Goal: Information Seeking & Learning: Learn about a topic

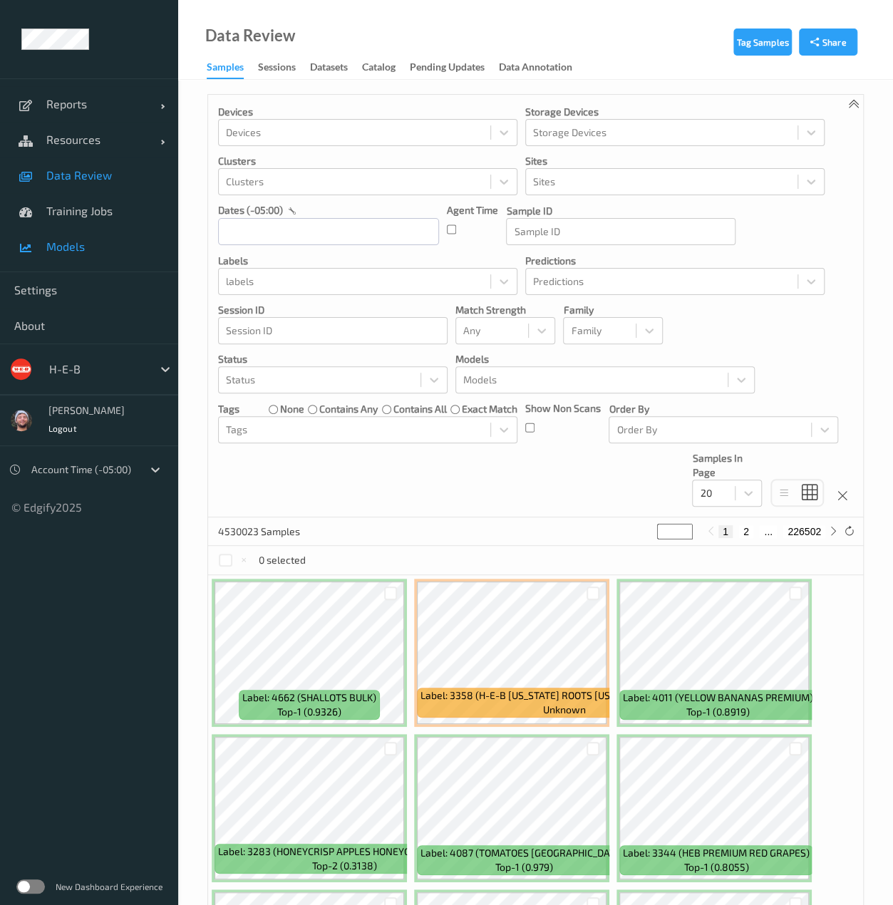
click at [80, 242] on span "Models" at bounding box center [105, 247] width 118 height 14
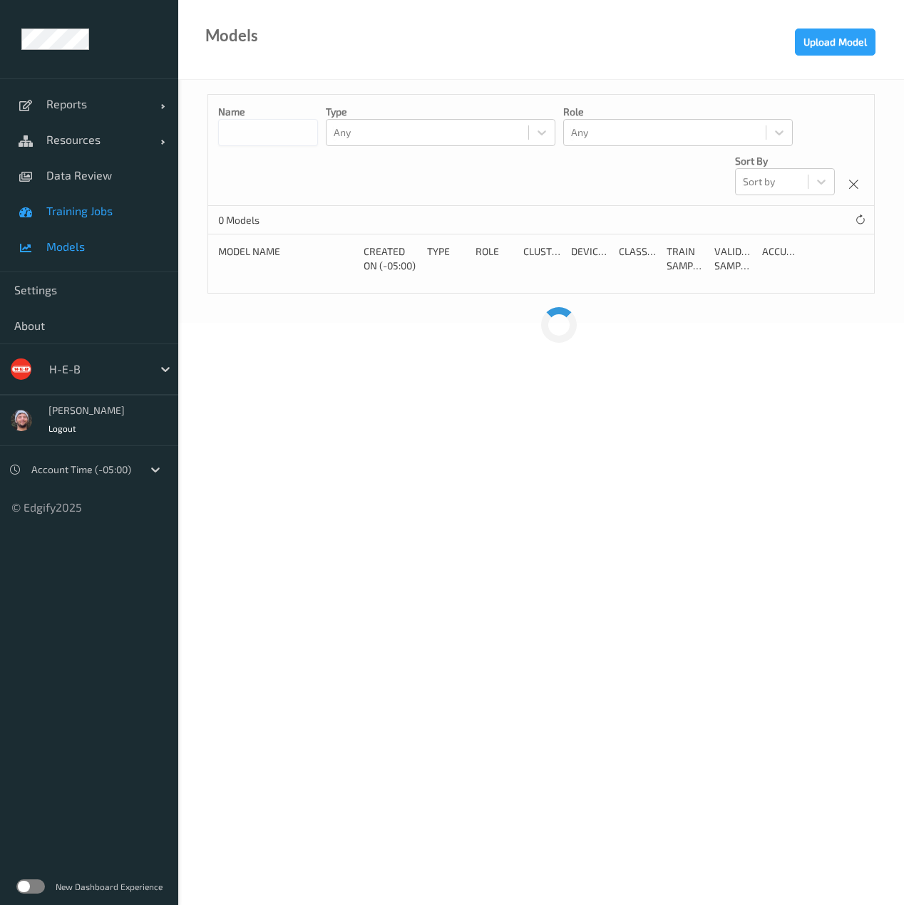
click at [111, 216] on span "Training Jobs" at bounding box center [105, 211] width 118 height 14
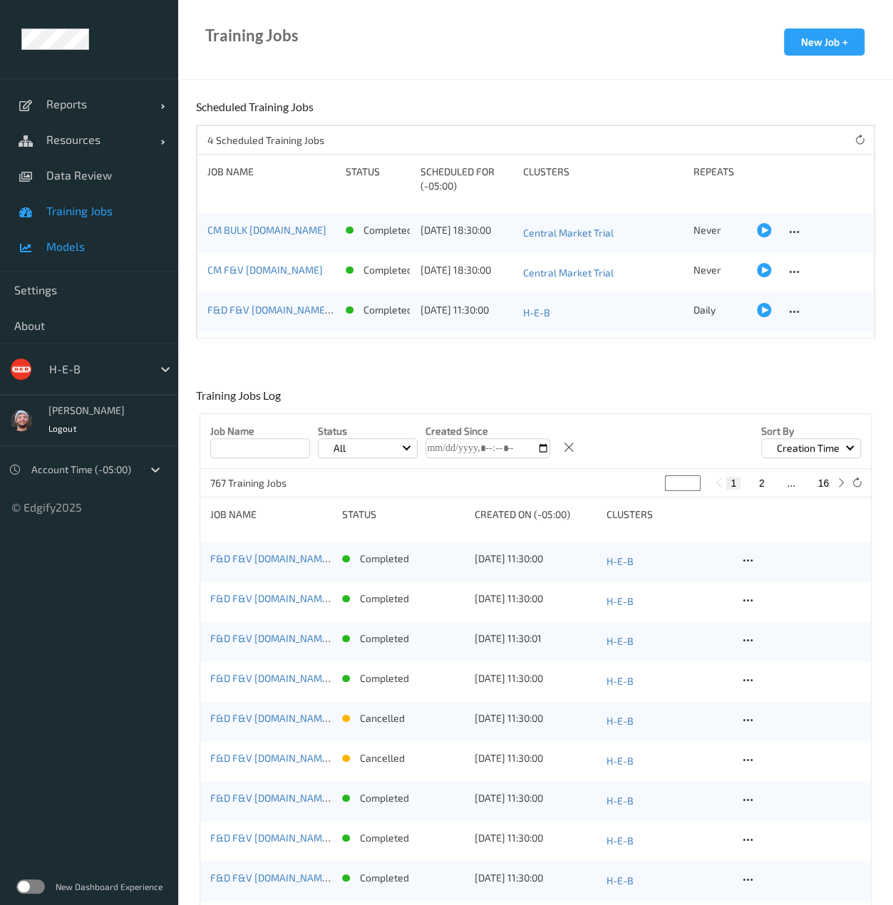
click at [100, 262] on link "Models" at bounding box center [89, 247] width 178 height 36
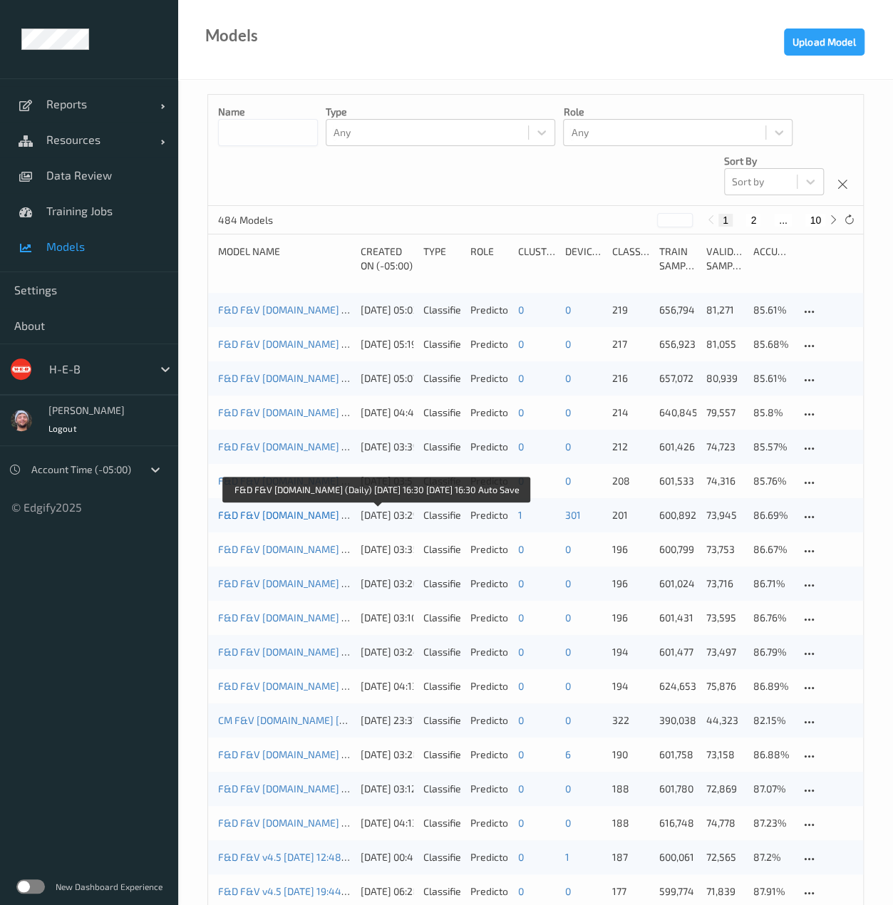
click at [265, 521] on link "F&D F&V v4.5.ST (Daily) 2025-08-03 16:30 2025-08-03 16:30 Auto Save" at bounding box center [376, 515] width 316 height 12
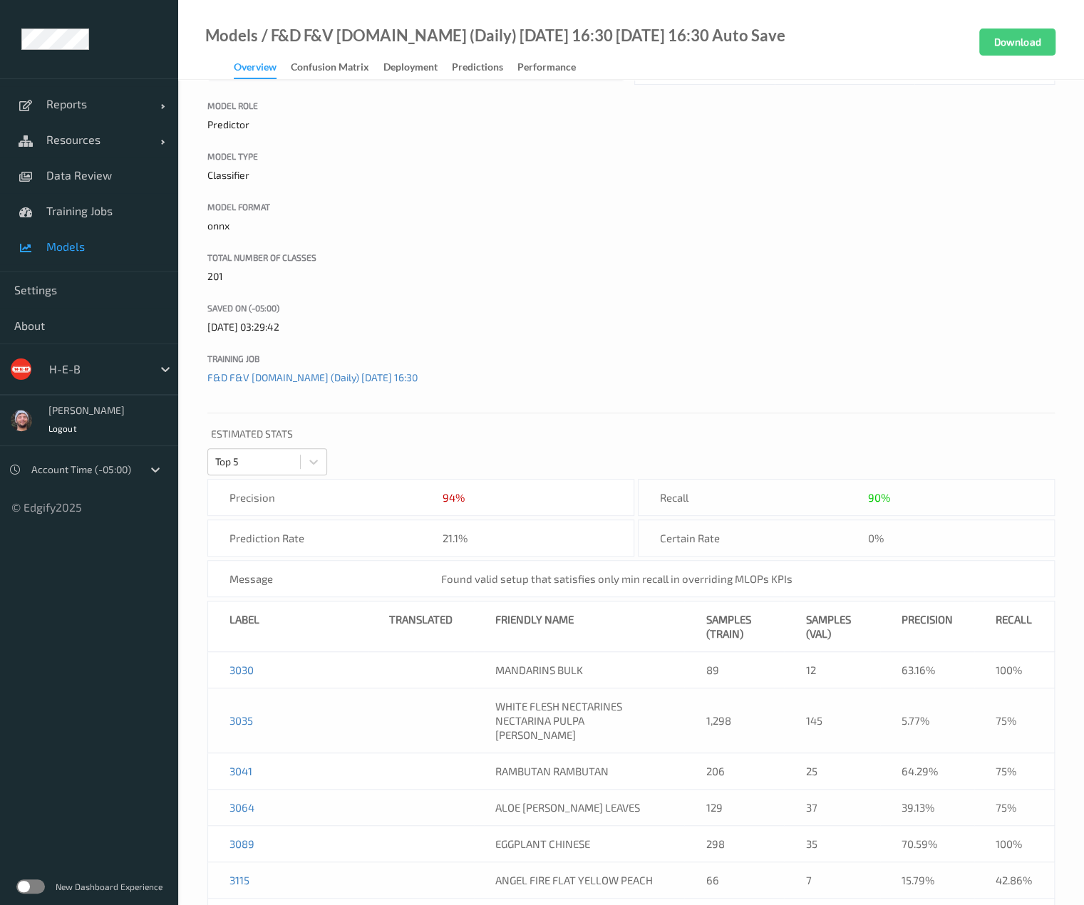
scroll to position [197, 0]
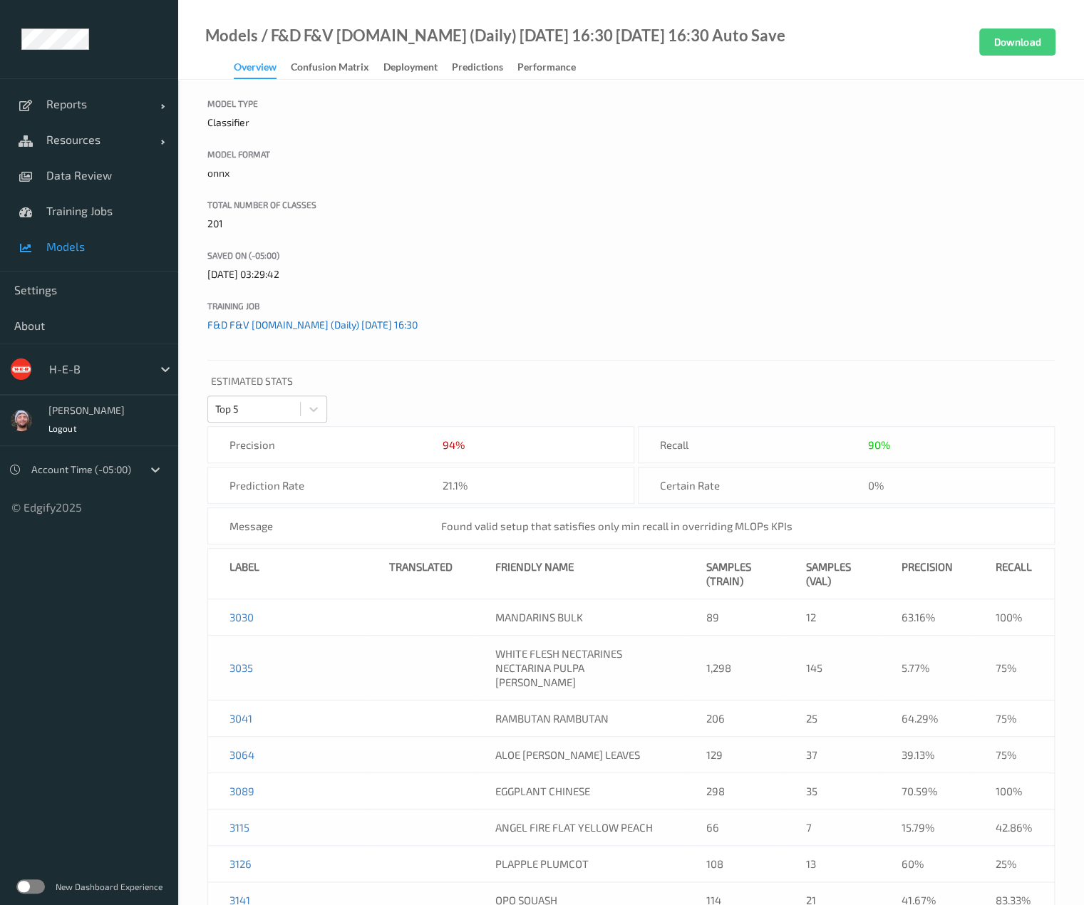
click at [296, 322] on link "F&D F&V v4.5.ST (Daily) 2025-08-03 16:30" at bounding box center [312, 325] width 210 height 12
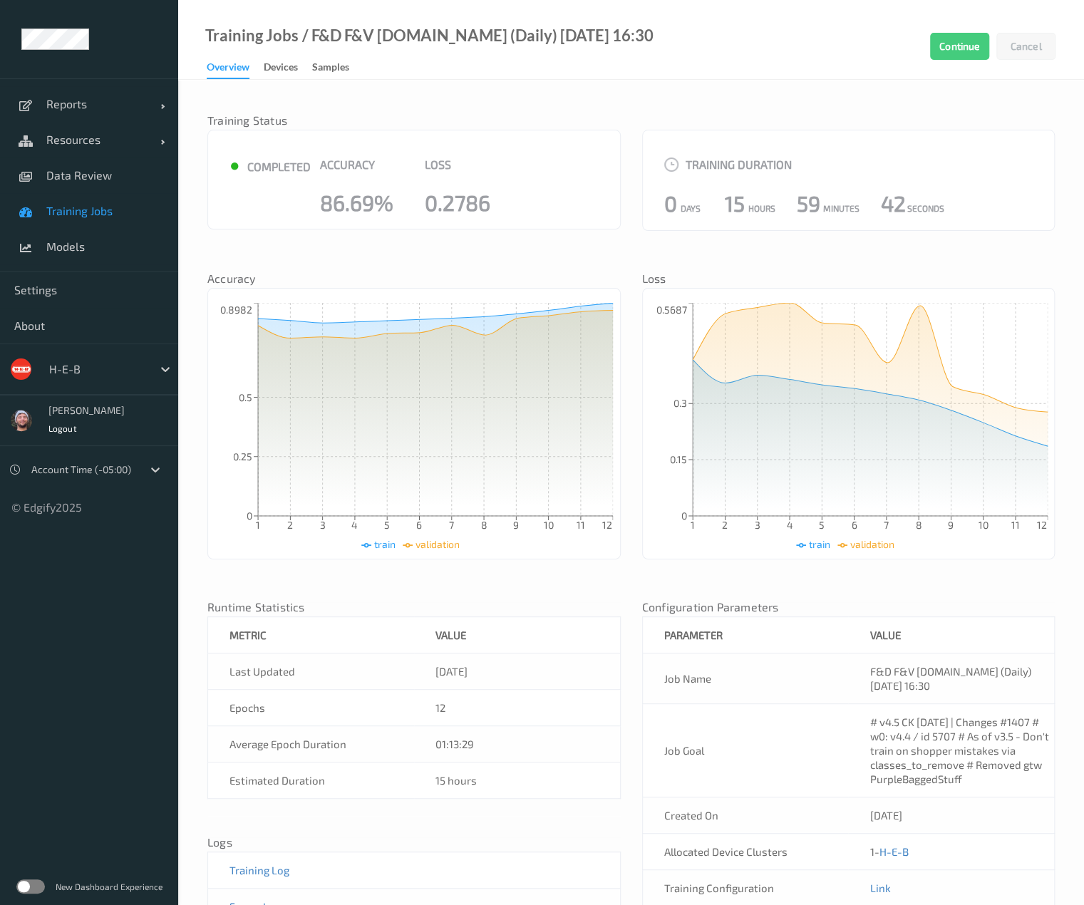
scroll to position [86, 0]
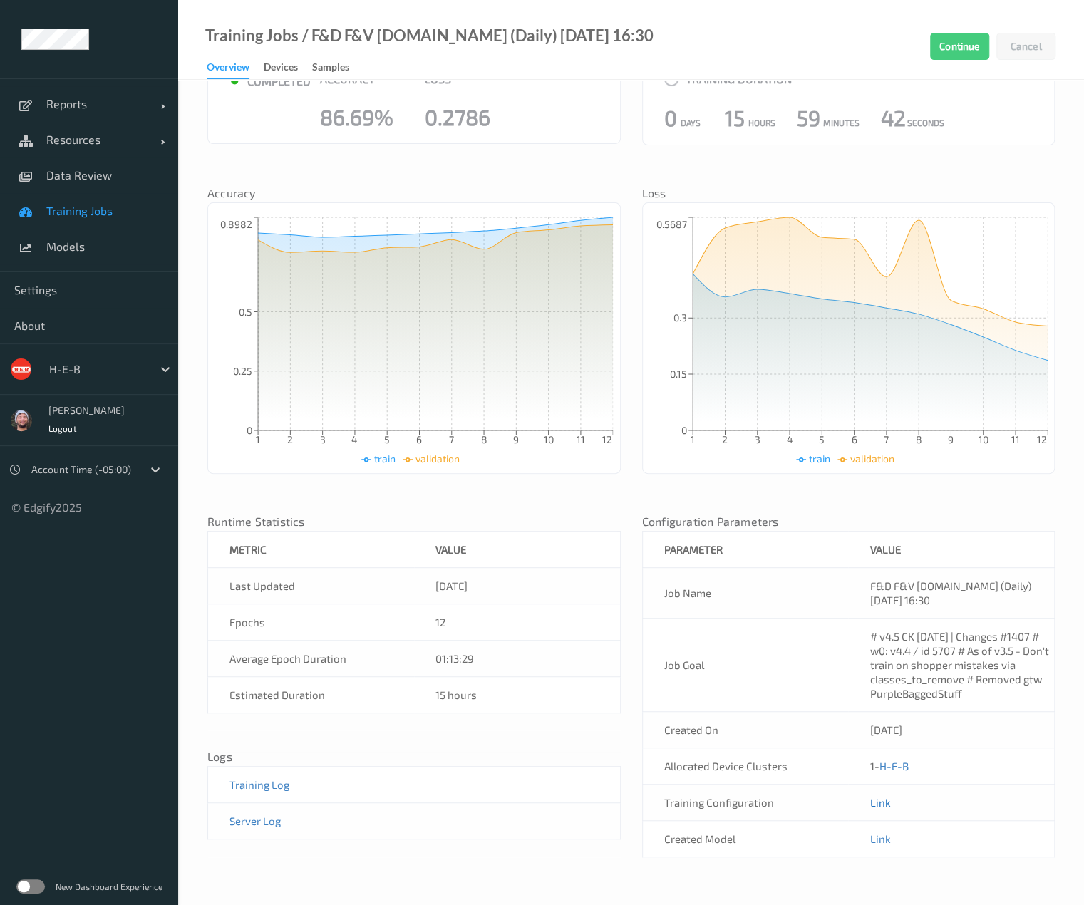
click at [883, 796] on link "Link" at bounding box center [880, 802] width 21 height 13
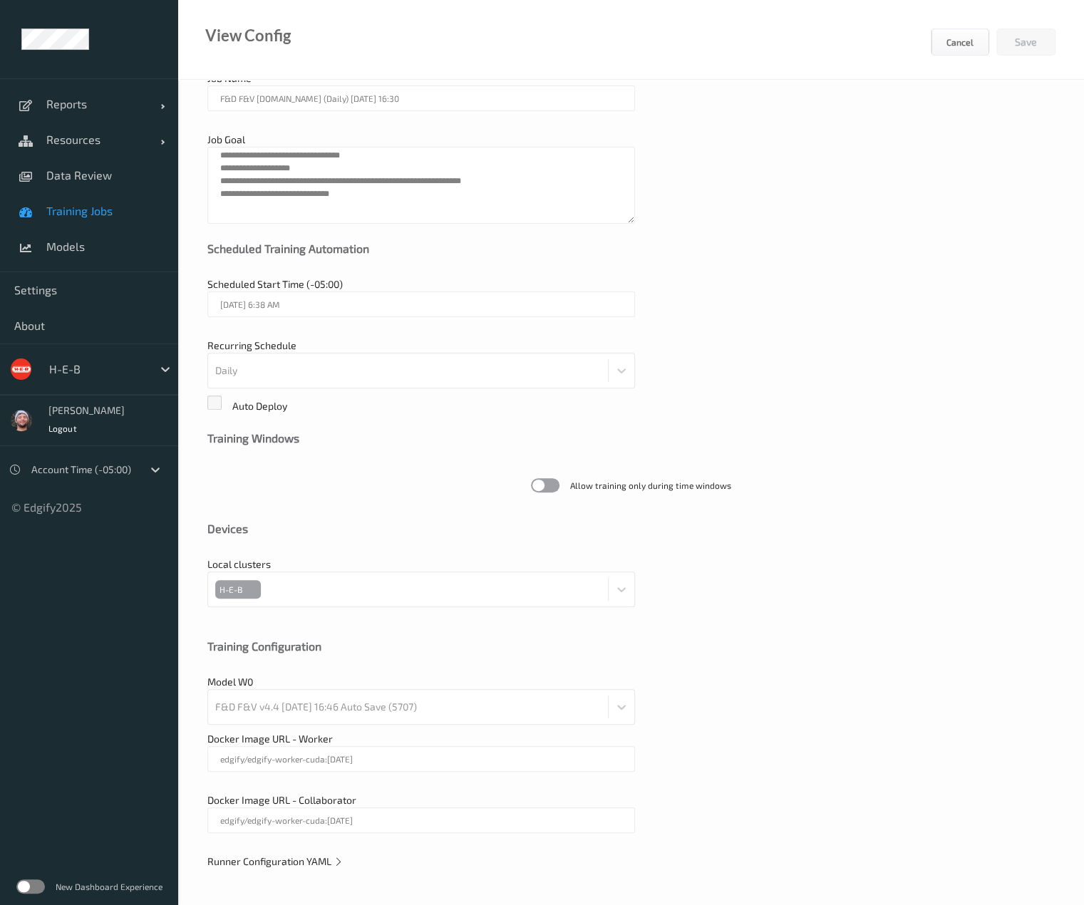
scroll to position [74, 0]
click at [306, 860] on span "Runner Configuration YAML" at bounding box center [275, 863] width 136 height 12
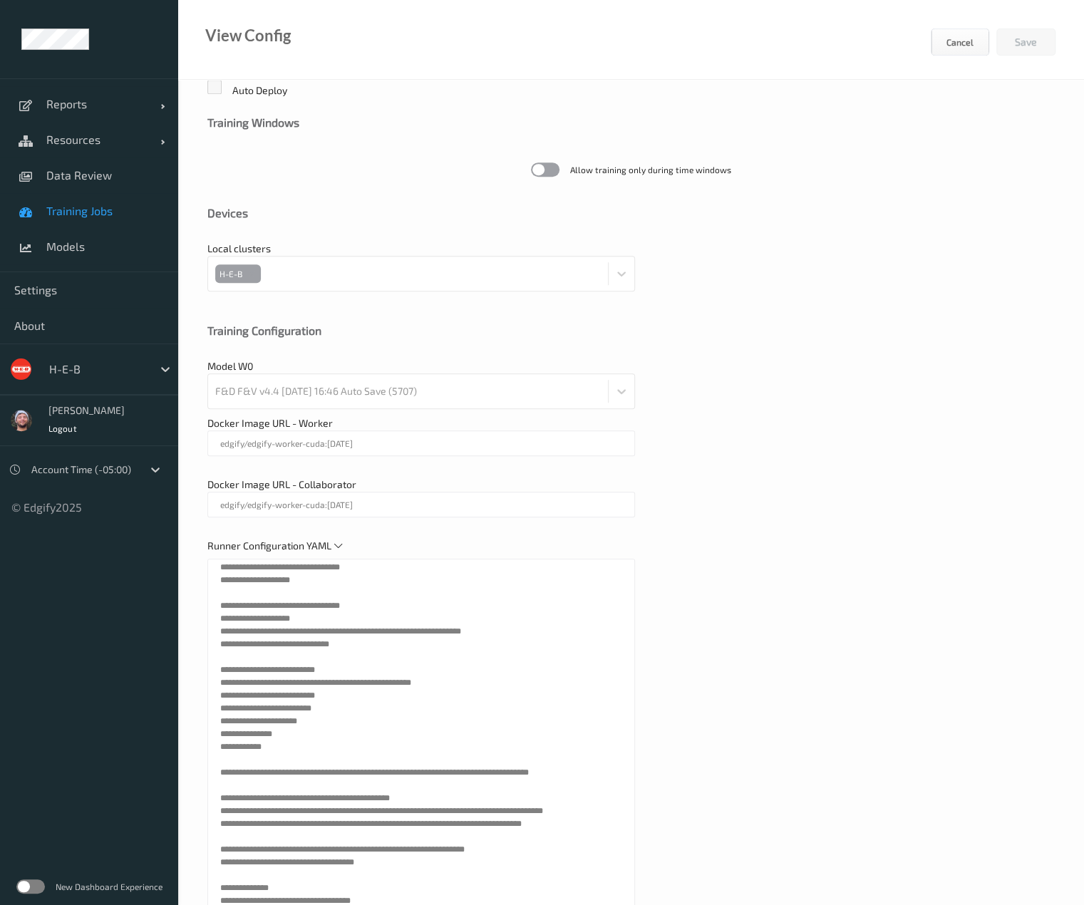
scroll to position [450, 0]
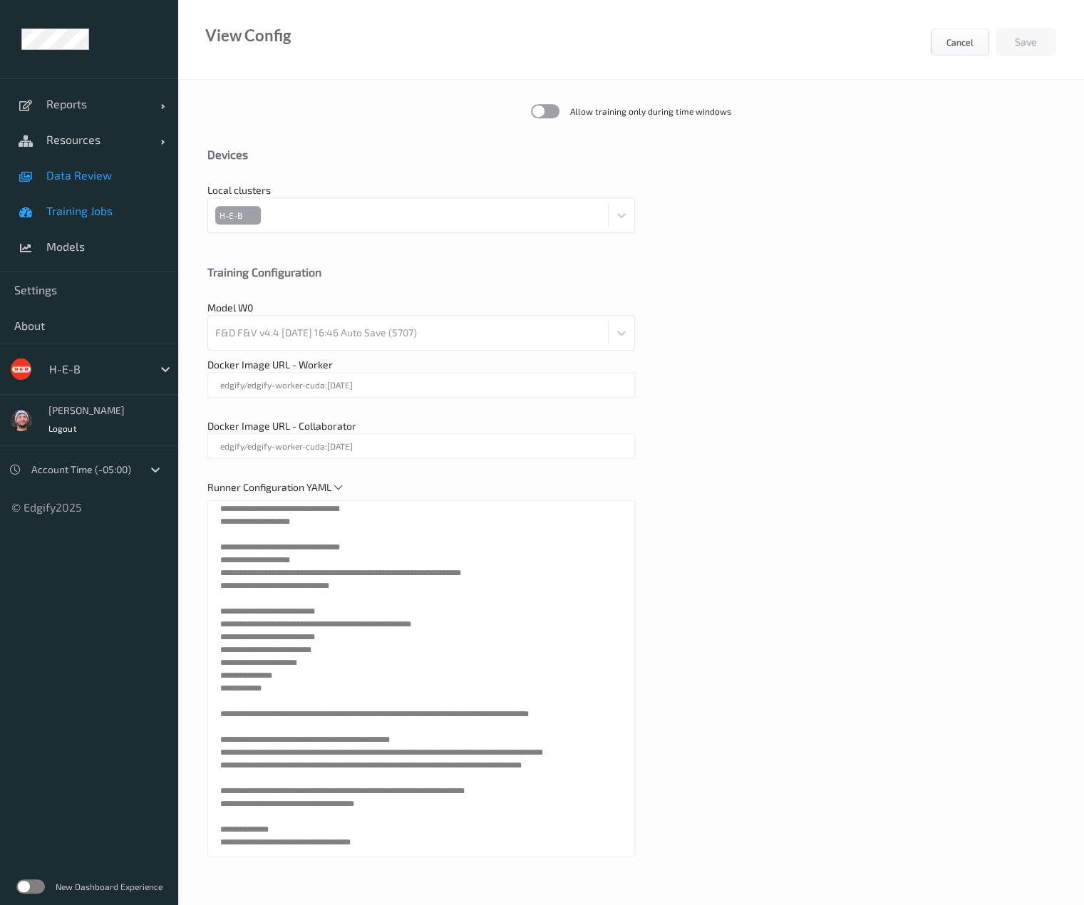
click at [100, 189] on link "Data Review" at bounding box center [89, 176] width 178 height 36
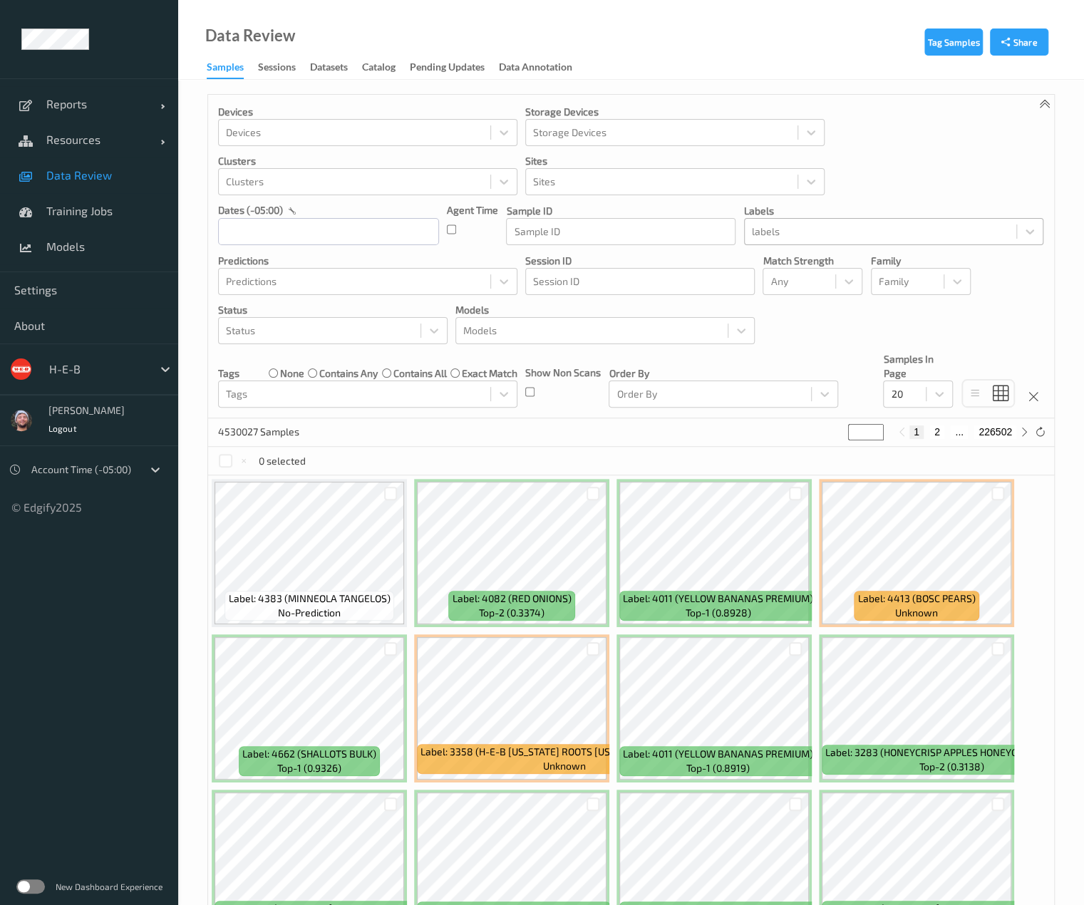
click at [766, 233] on div at bounding box center [880, 231] width 257 height 17
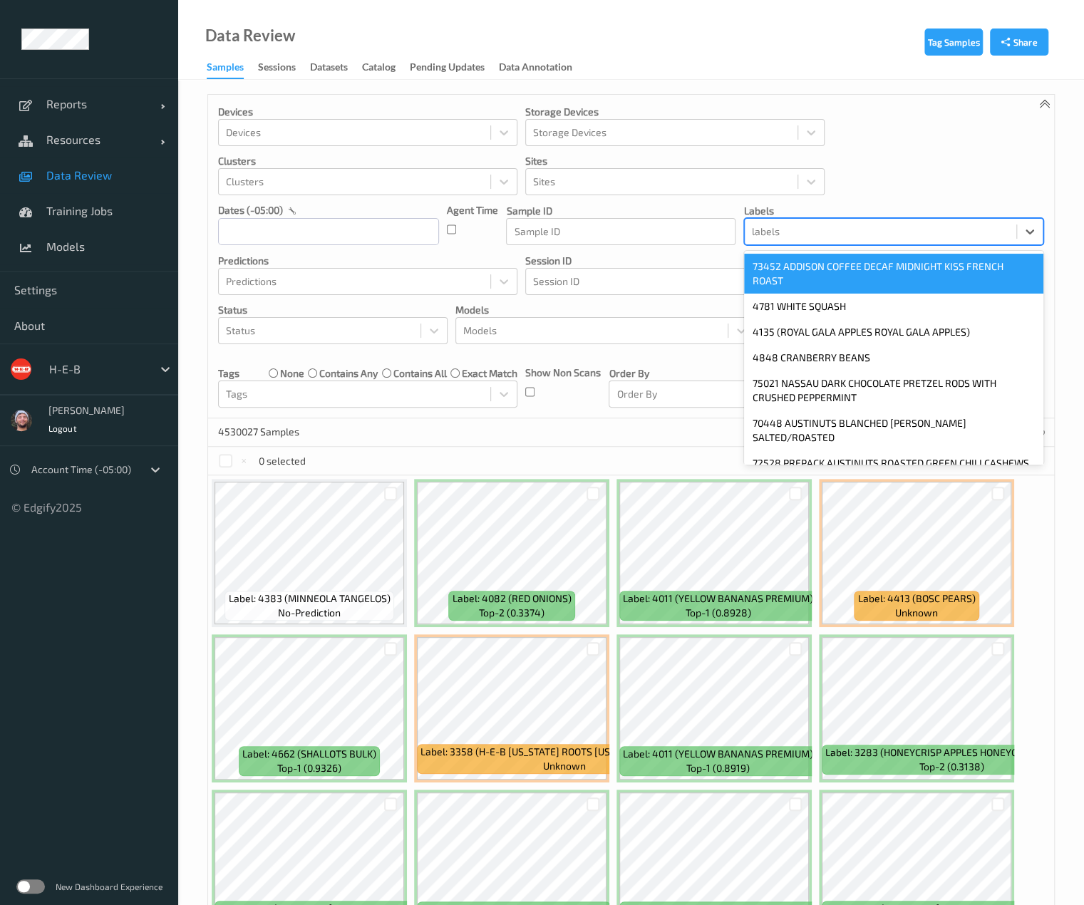
paste input "94259"
type input "94259"
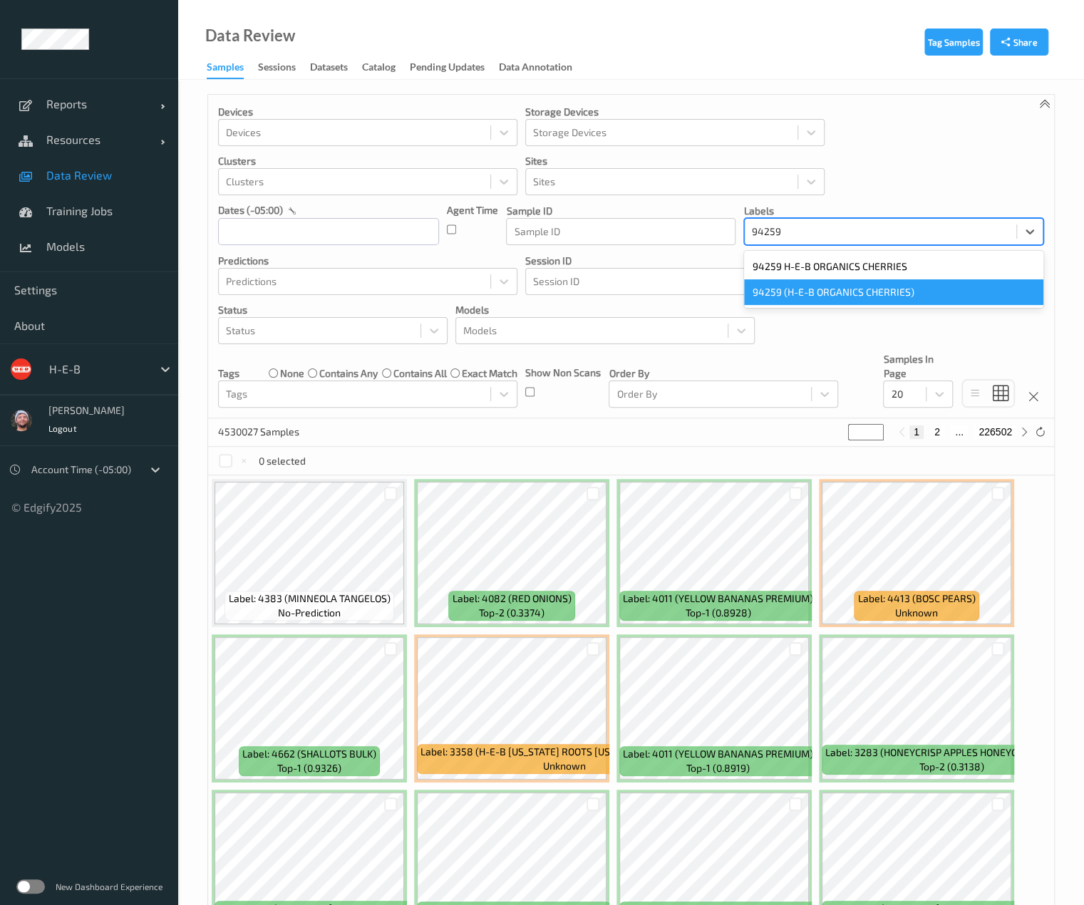
click at [783, 303] on div "94259 (H-E-B ORGANICS CHERRIES)" at bounding box center [893, 292] width 299 height 26
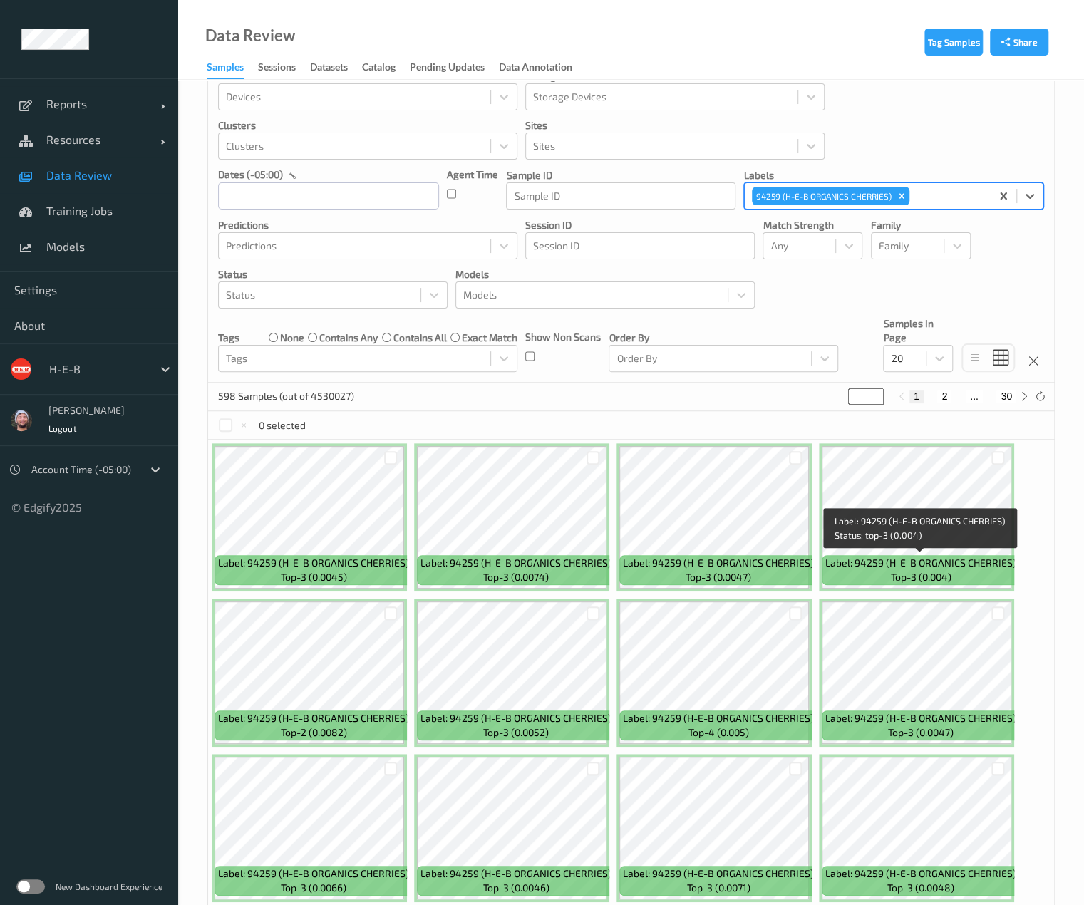
scroll to position [405, 0]
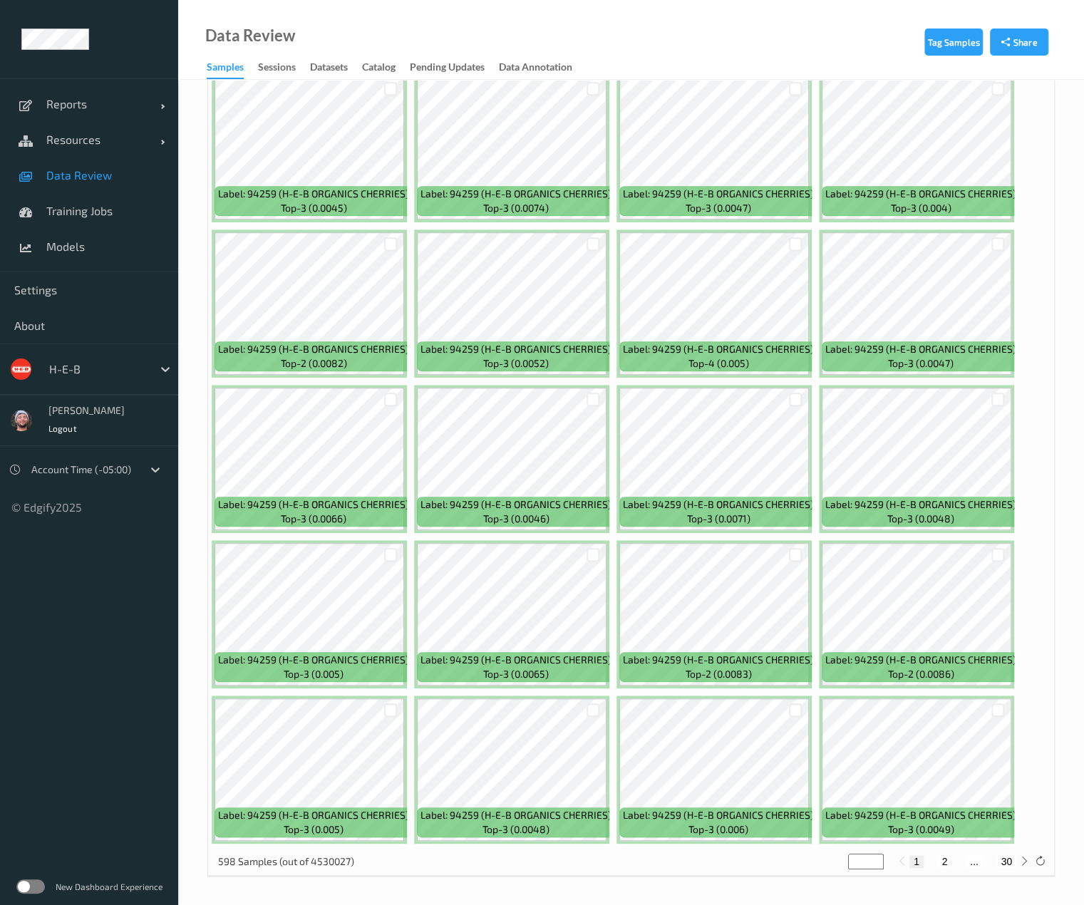
click at [892, 863] on button "2" at bounding box center [944, 861] width 14 height 13
type input "*"
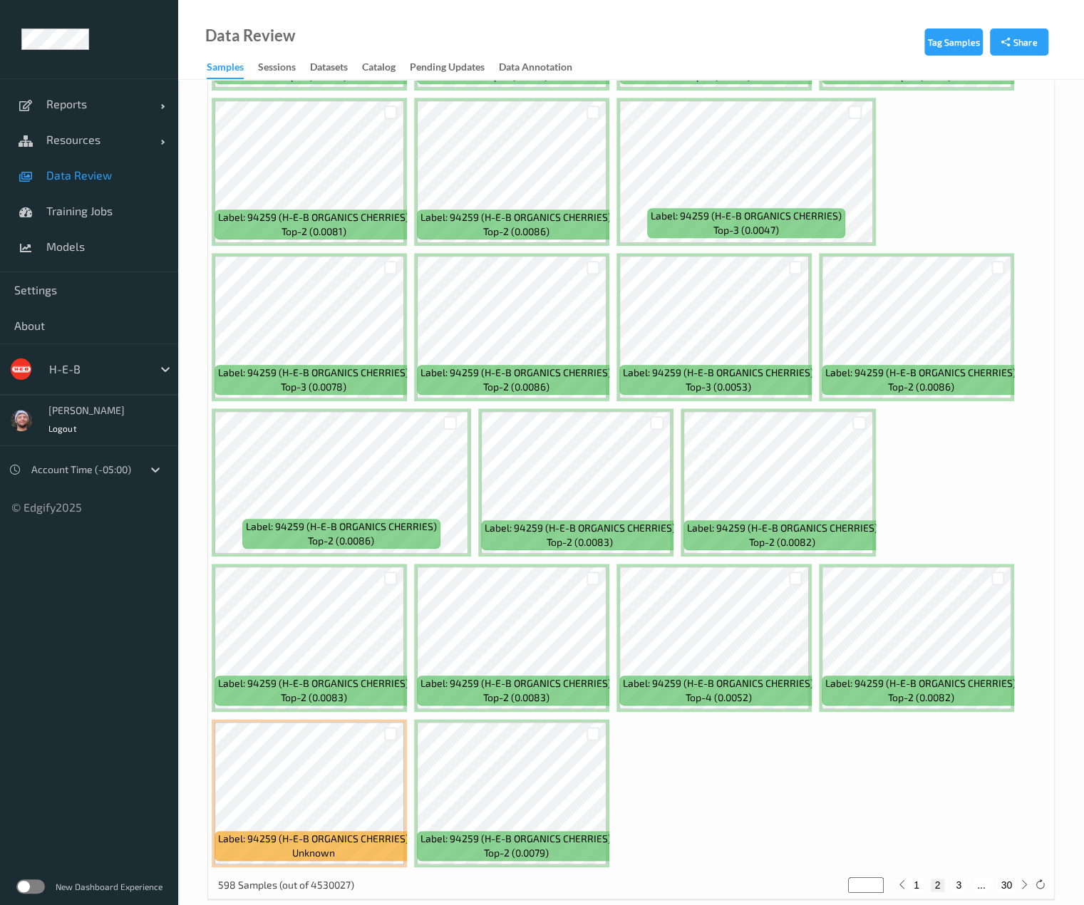
scroll to position [549, 0]
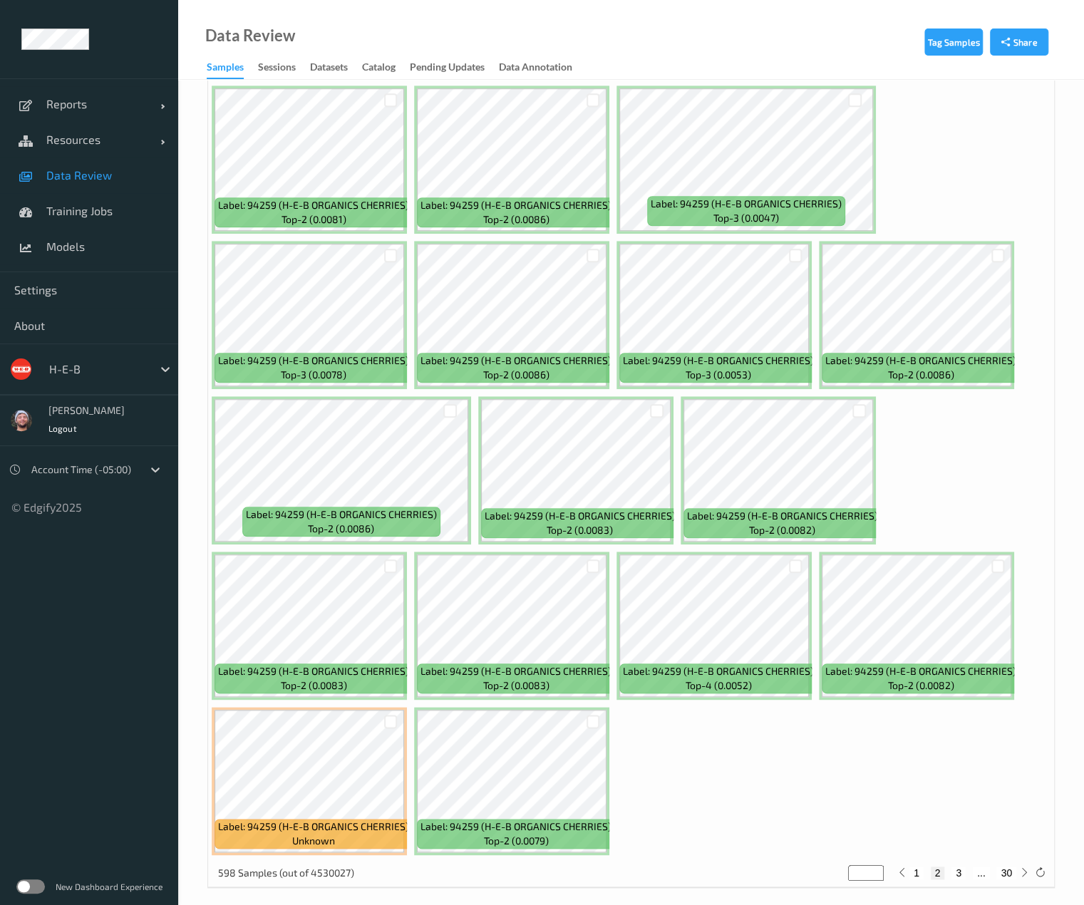
click at [892, 865] on div "1 2 3 ... 30" at bounding box center [963, 873] width 139 height 16
click at [892, 870] on button "3" at bounding box center [959, 873] width 14 height 13
type input "*"
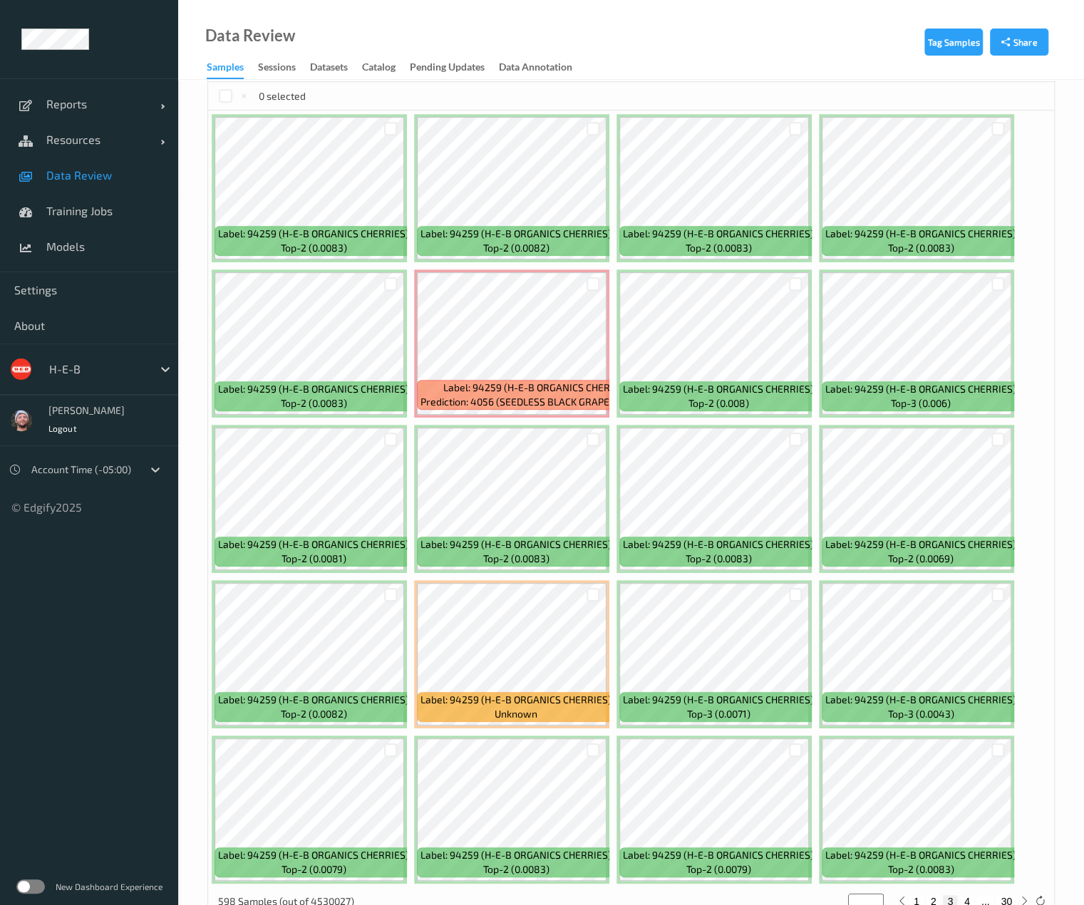
scroll to position [405, 0]
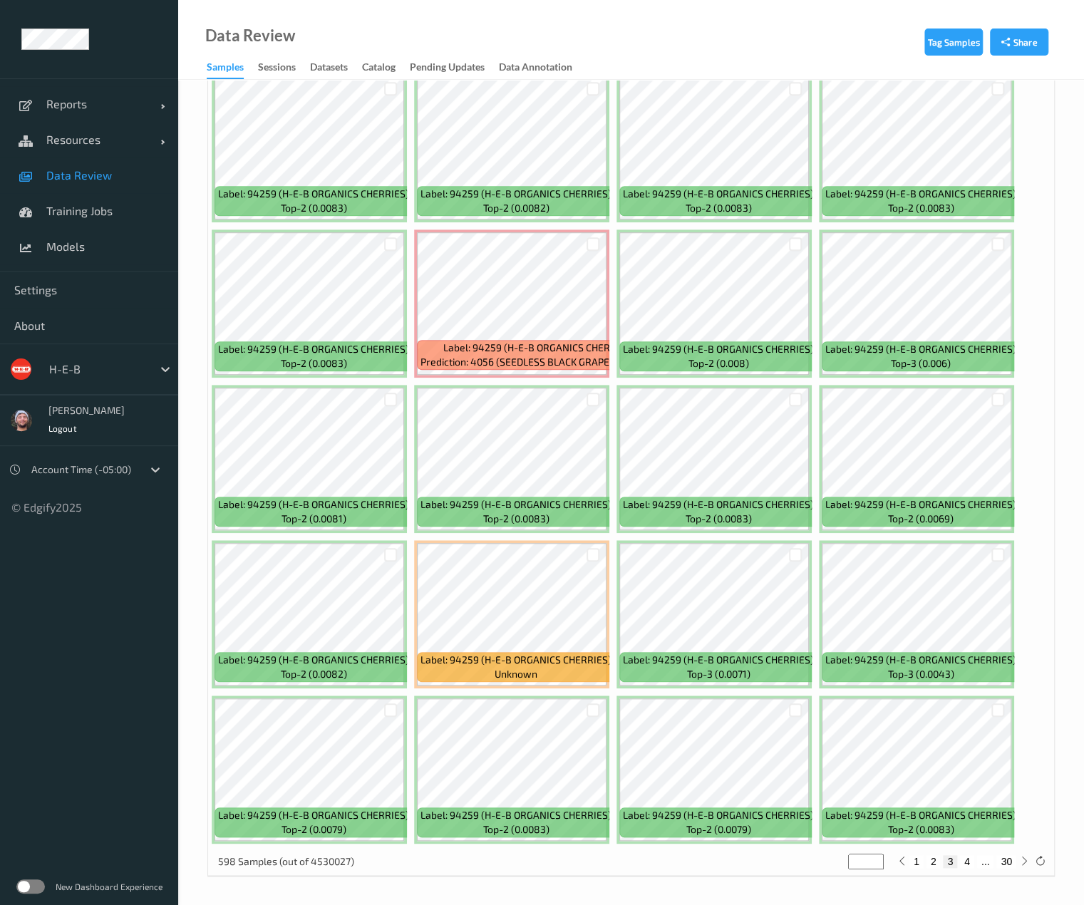
click at [892, 857] on button "4" at bounding box center [967, 861] width 14 height 13
type input "*"
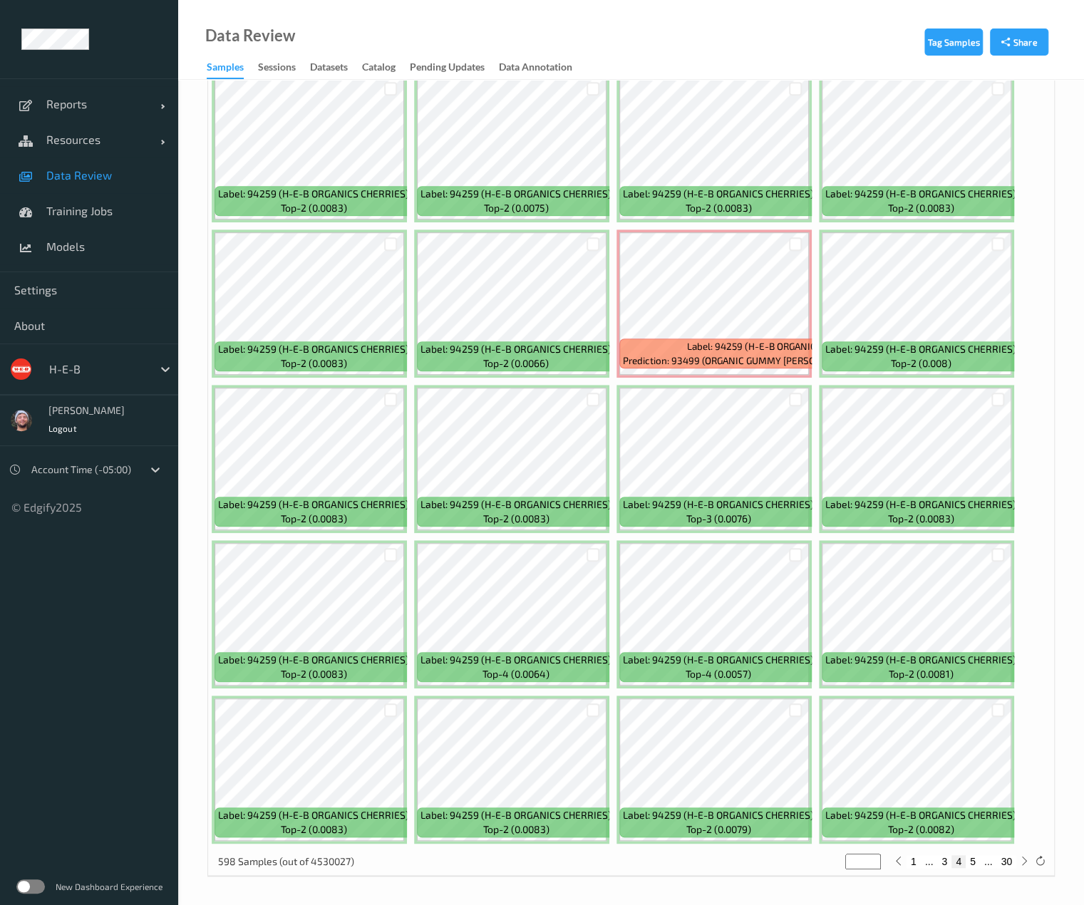
scroll to position [0, 0]
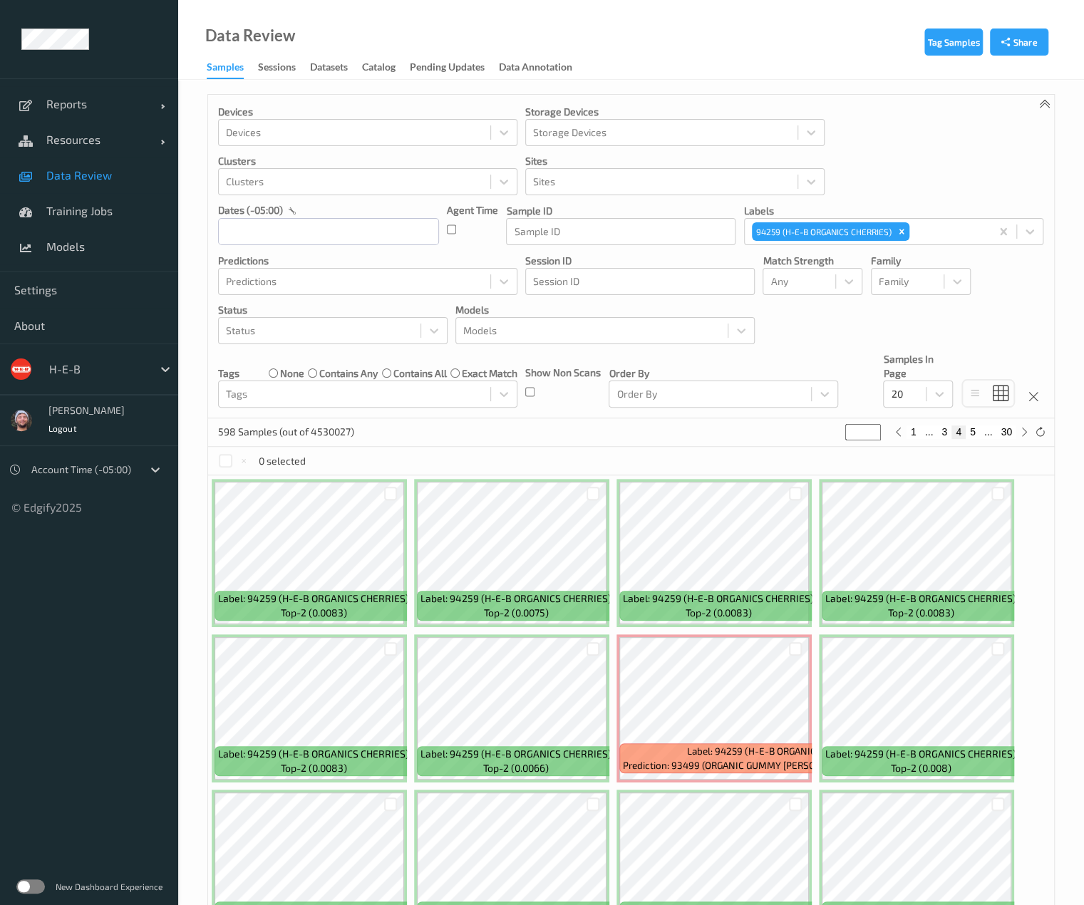
click at [892, 432] on button "1" at bounding box center [914, 432] width 14 height 13
type input "*"
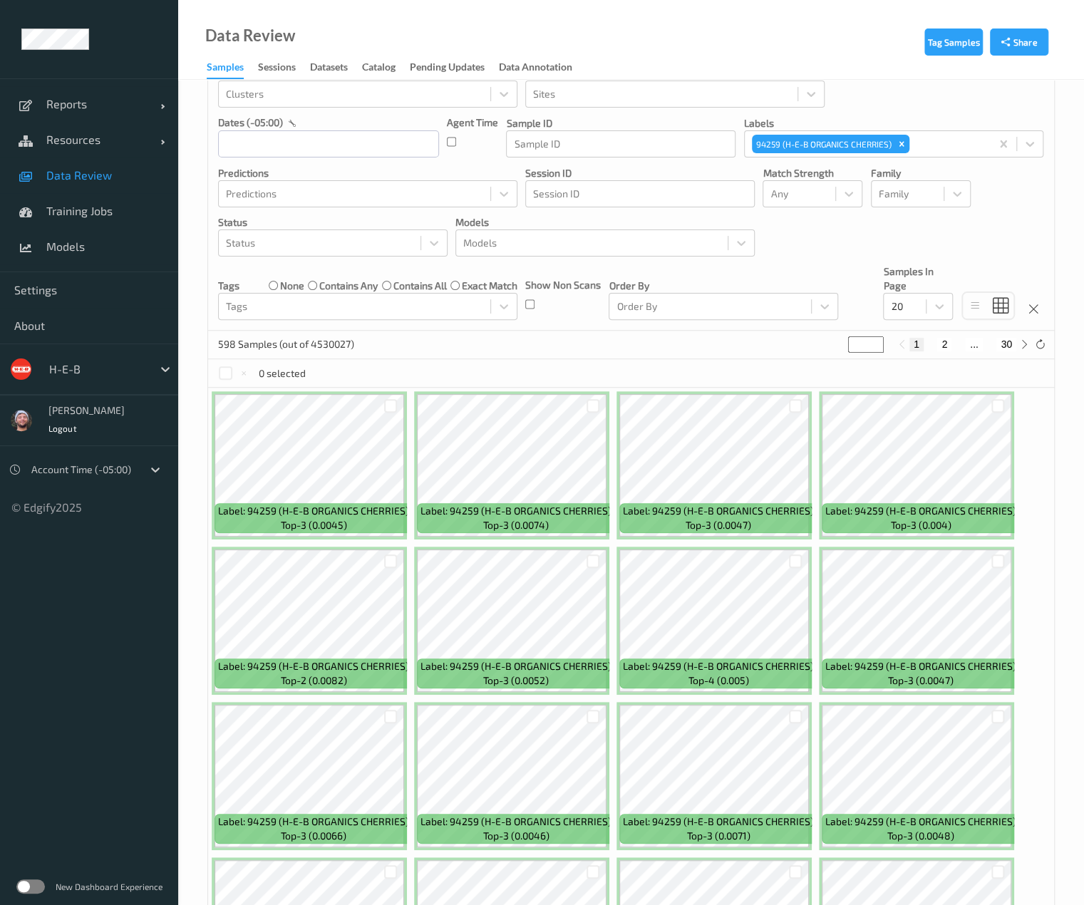
scroll to position [86, 0]
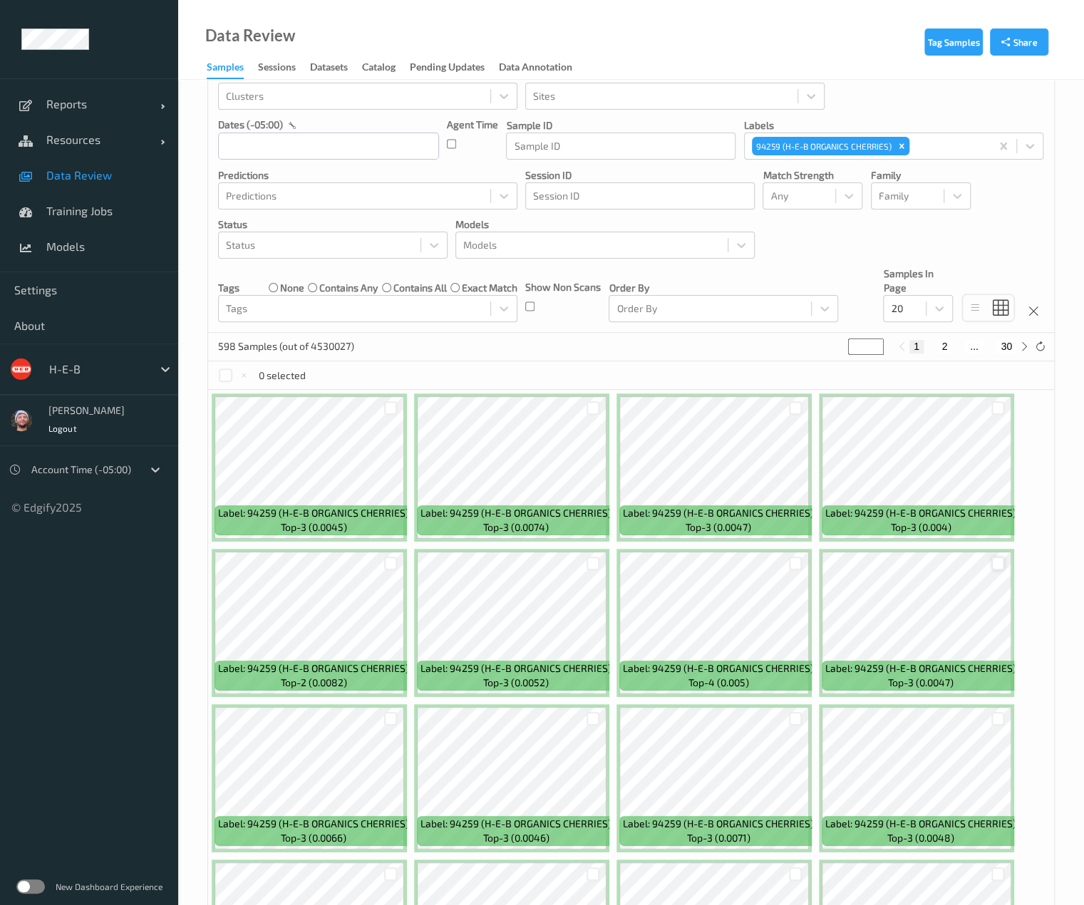
click at [892, 565] on div at bounding box center [999, 564] width 14 height 14
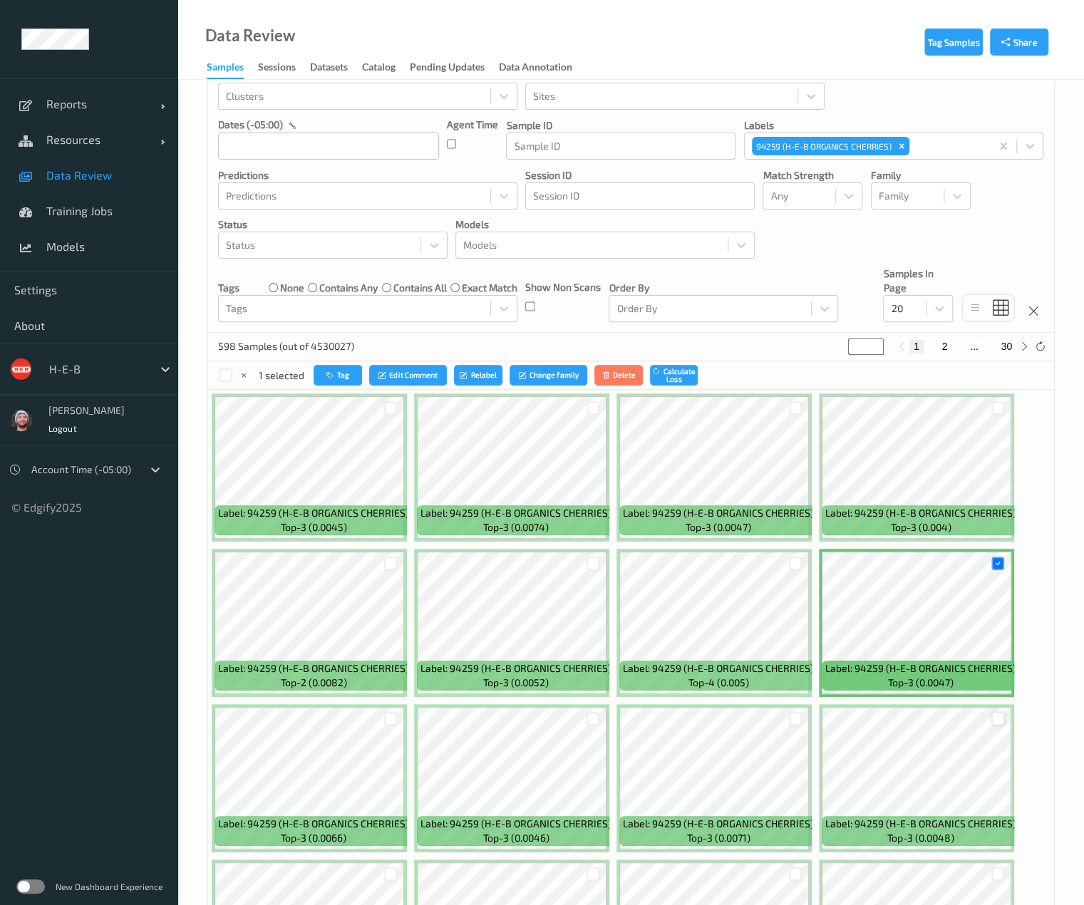
click at [892, 721] on div at bounding box center [999, 719] width 14 height 14
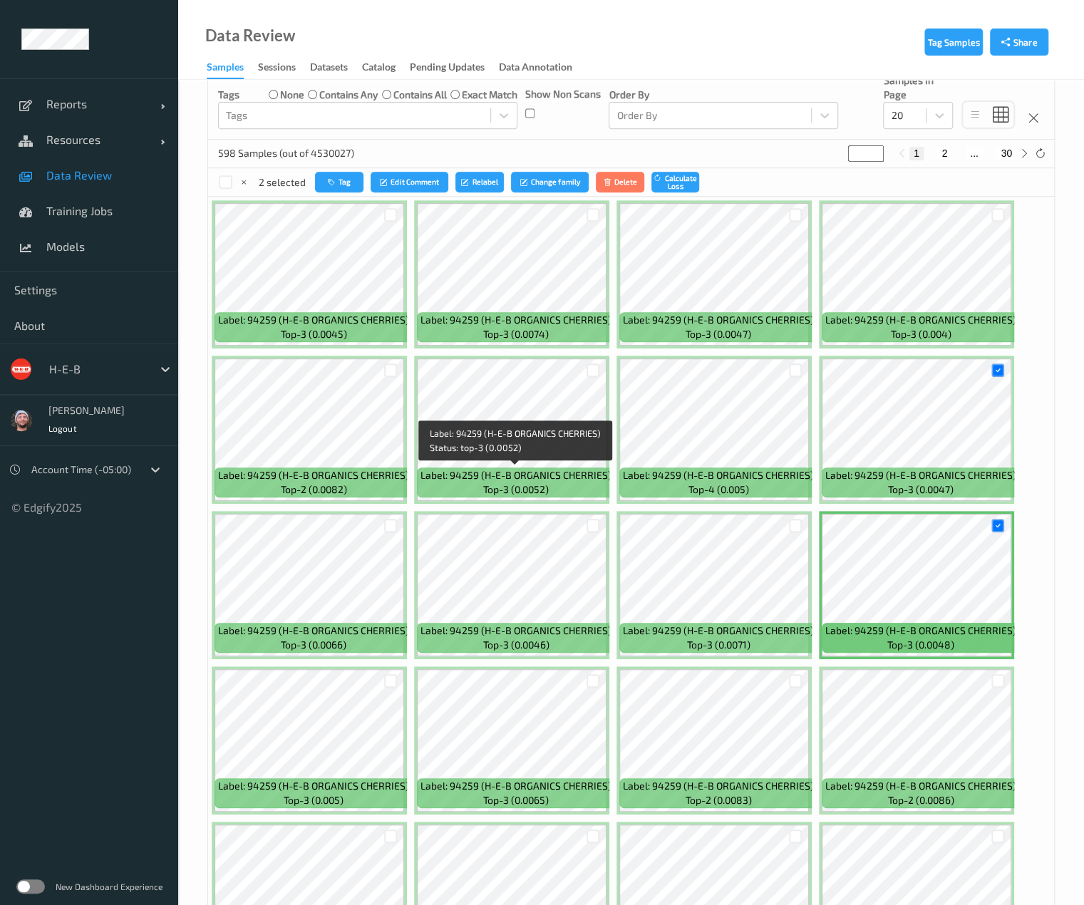
scroll to position [294, 0]
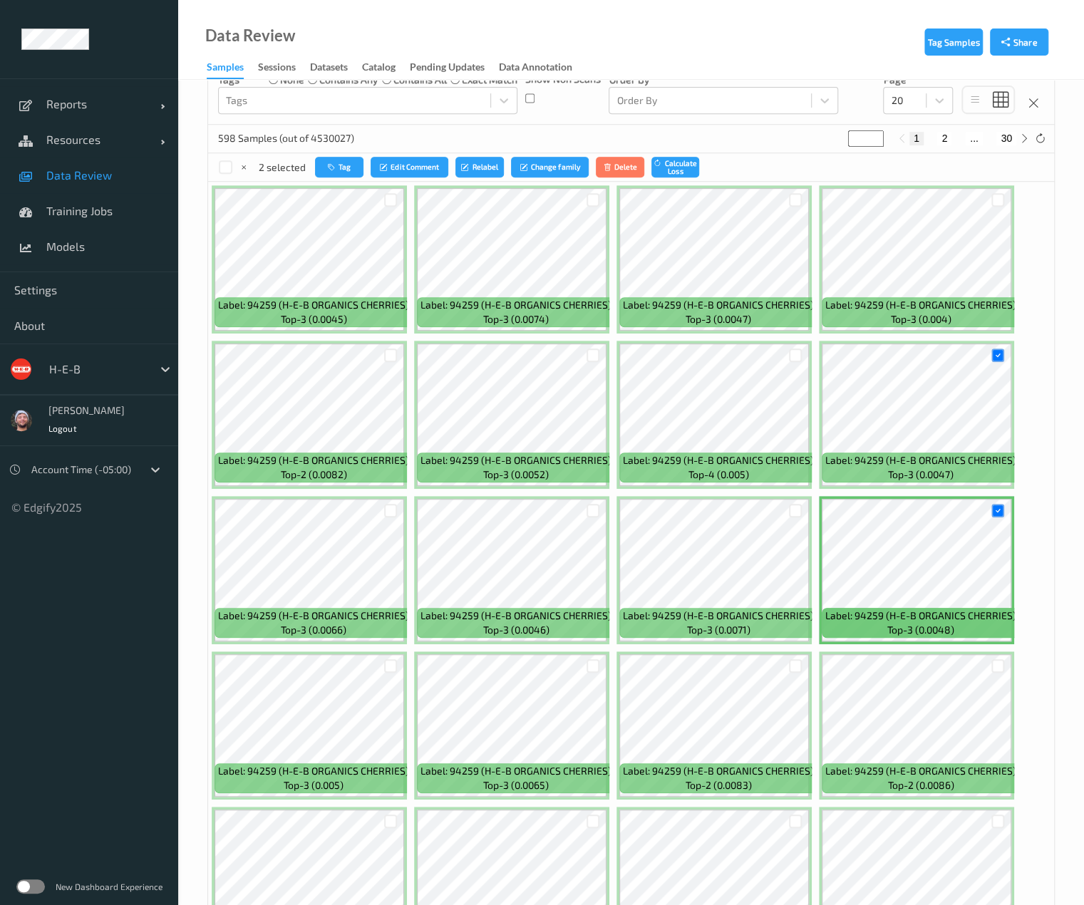
click at [590, 517] on div at bounding box center [593, 511] width 27 height 24
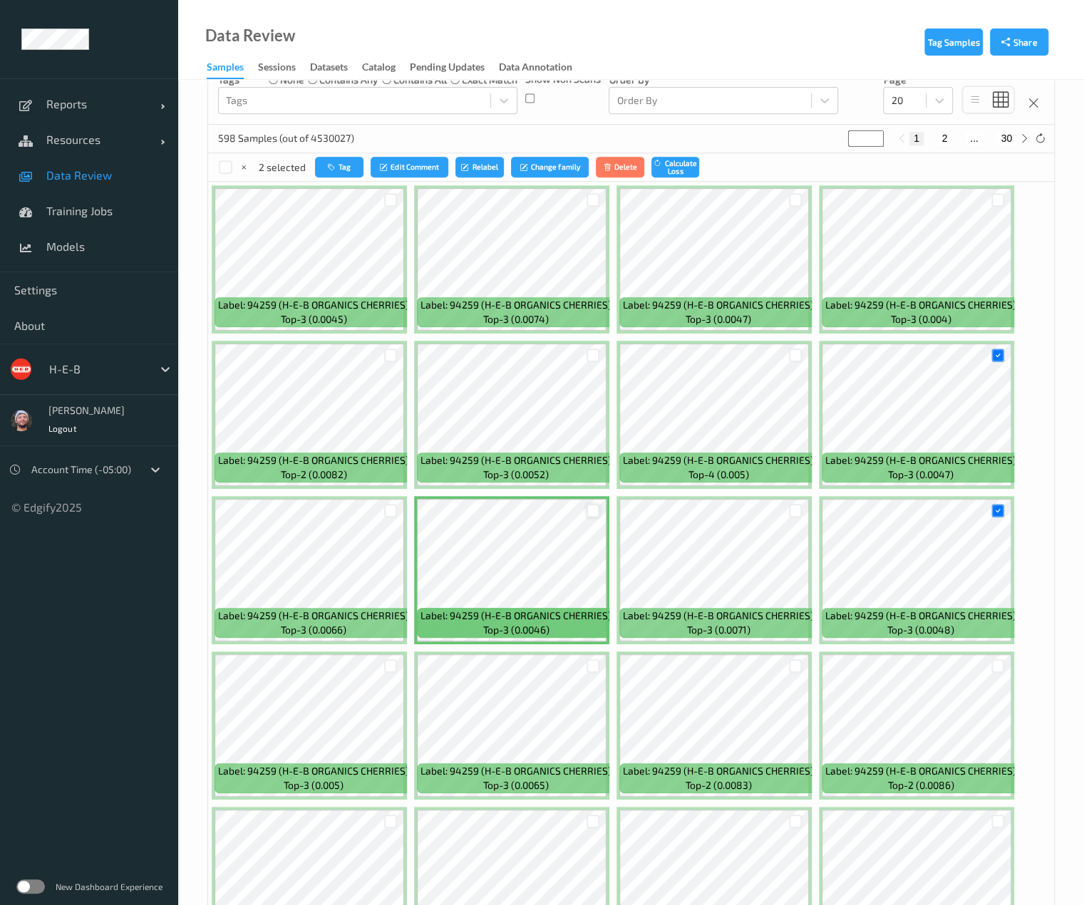
click at [590, 513] on div at bounding box center [594, 511] width 14 height 14
click at [791, 511] on div at bounding box center [796, 511] width 14 height 14
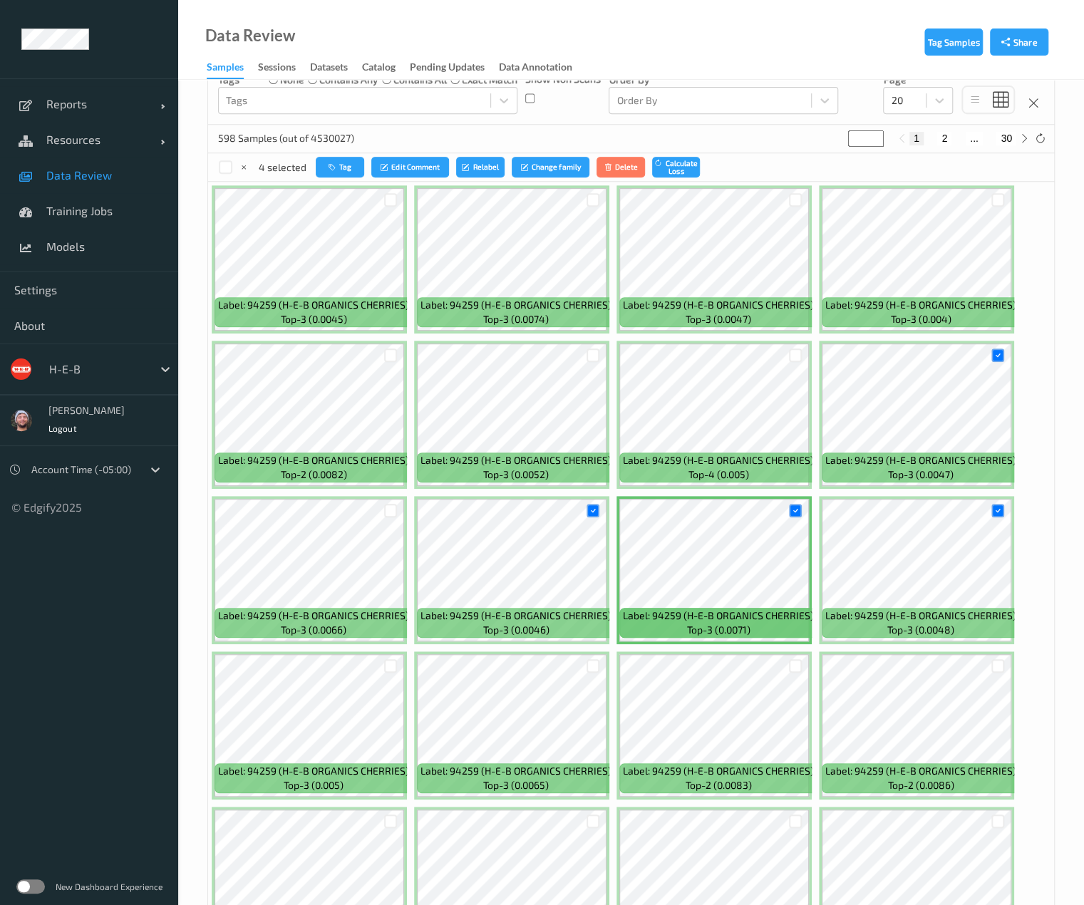
scroll to position [405, 0]
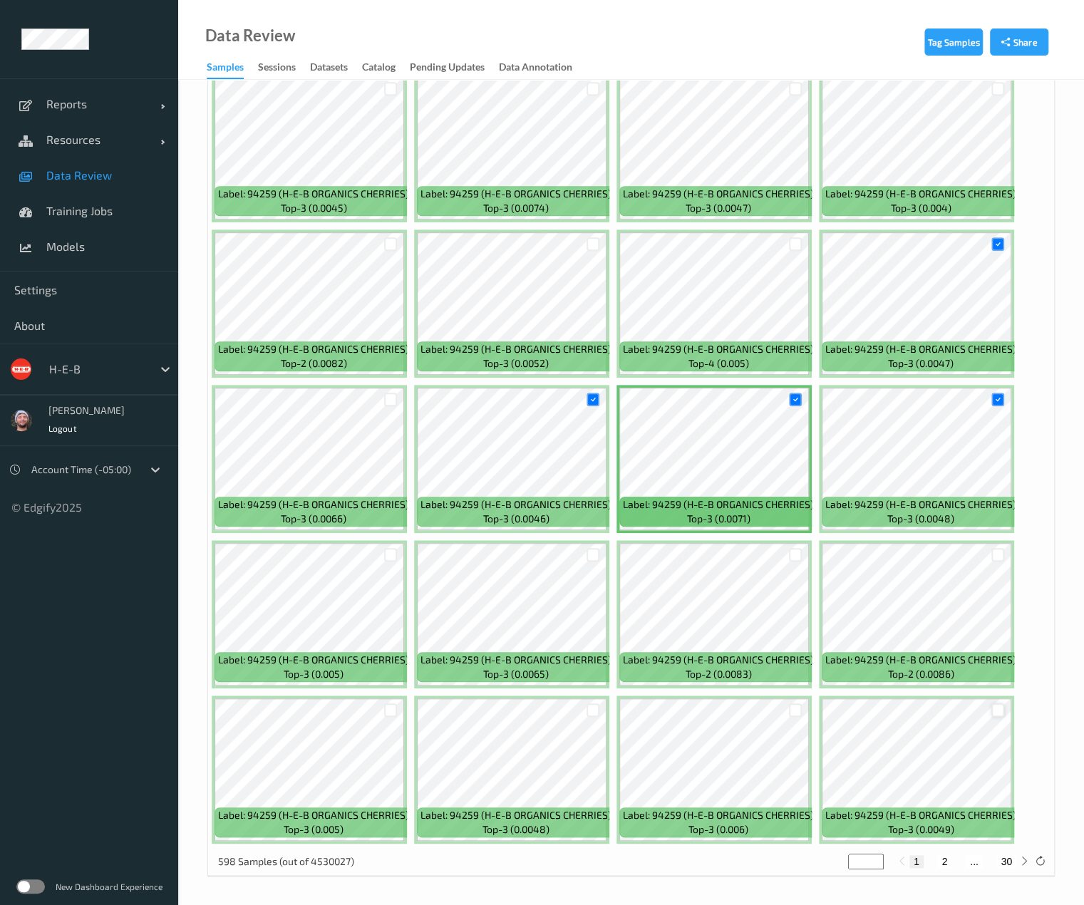
click at [892, 710] on div at bounding box center [999, 711] width 14 height 14
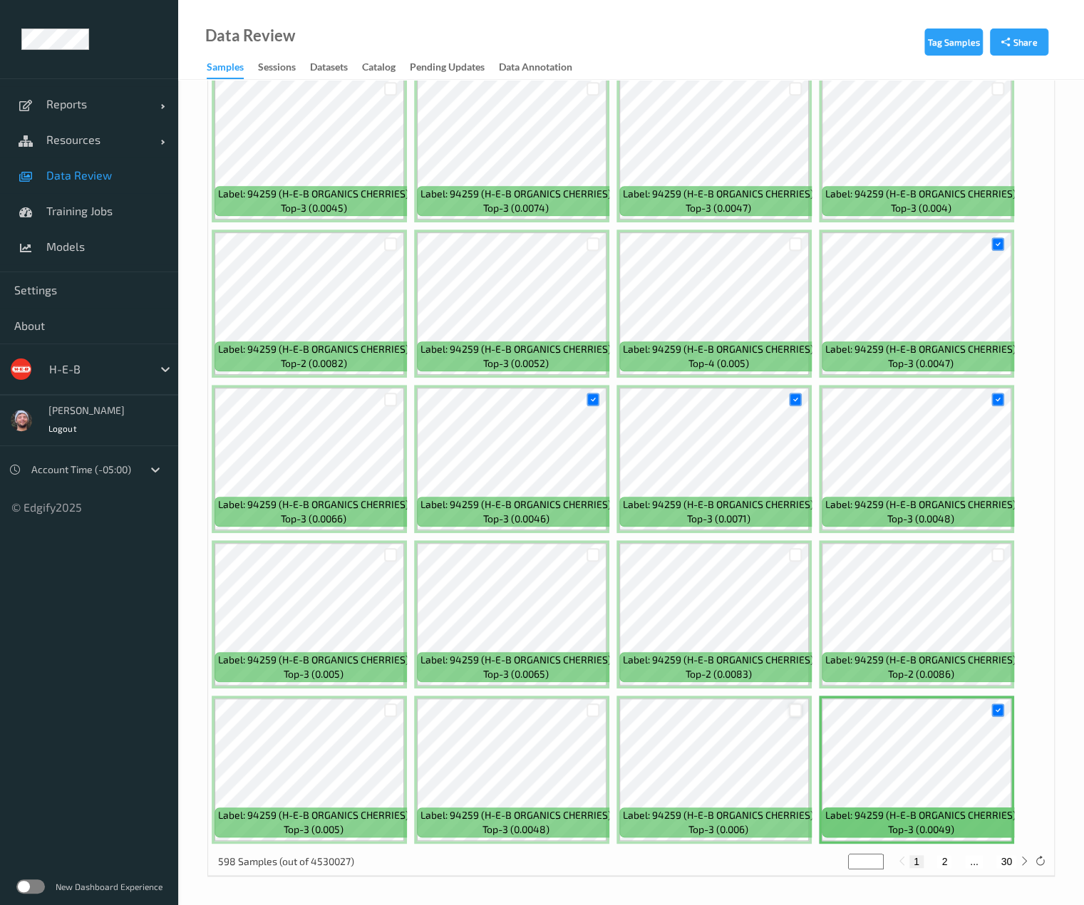
click at [791, 715] on div at bounding box center [796, 711] width 14 height 14
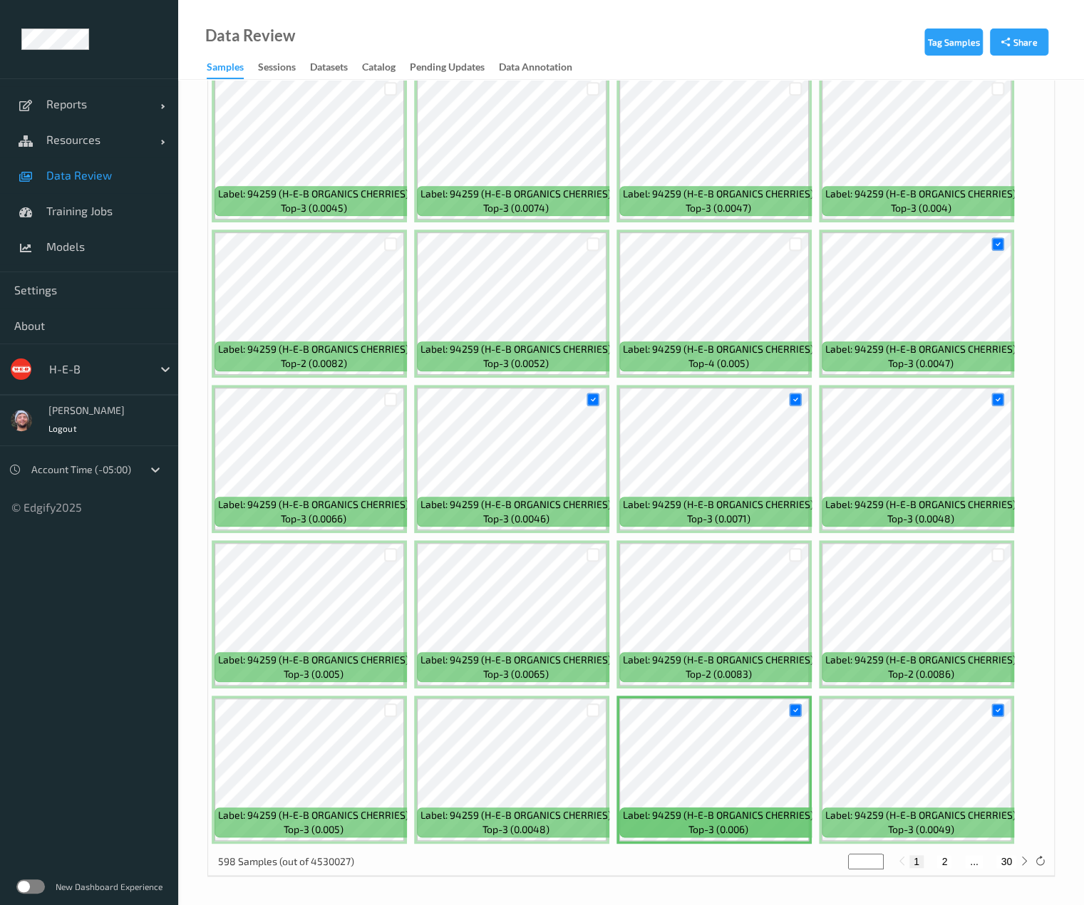
click at [582, 711] on div at bounding box center [593, 711] width 27 height 24
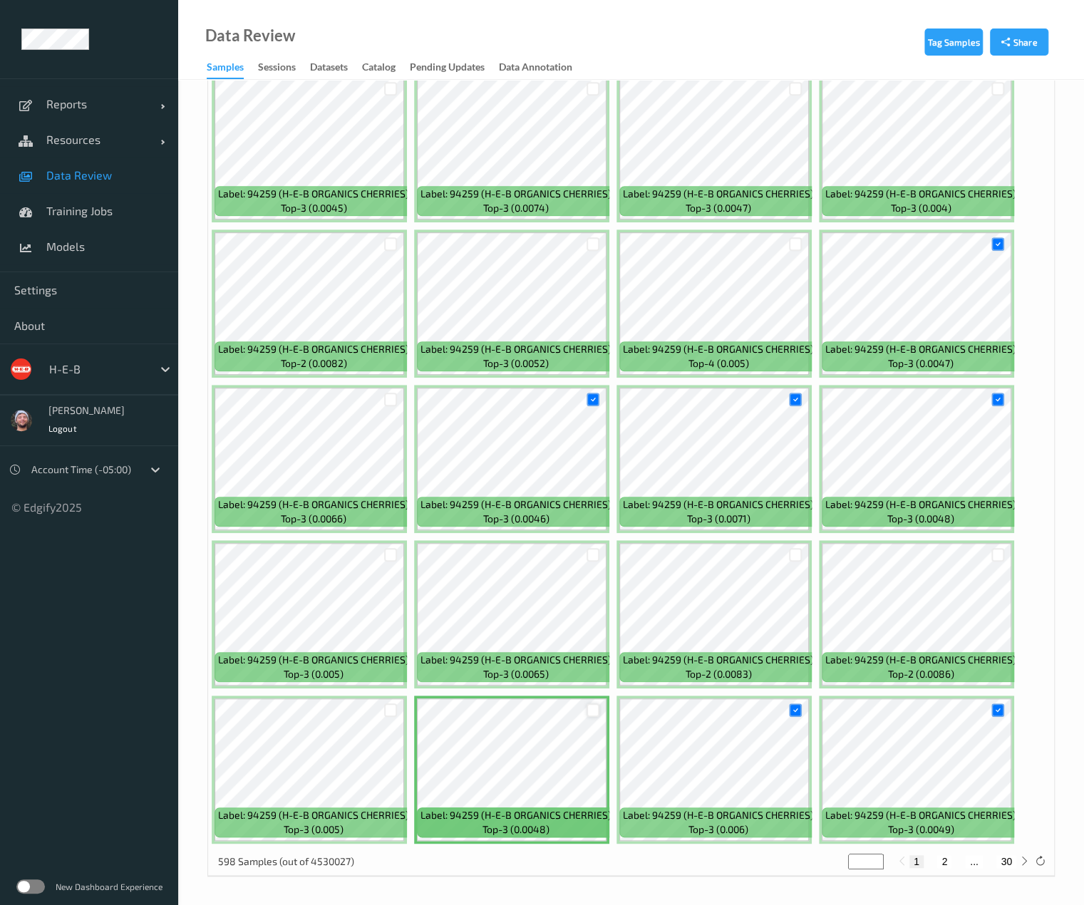
click at [590, 709] on div at bounding box center [594, 711] width 14 height 14
click at [388, 714] on div at bounding box center [391, 711] width 14 height 14
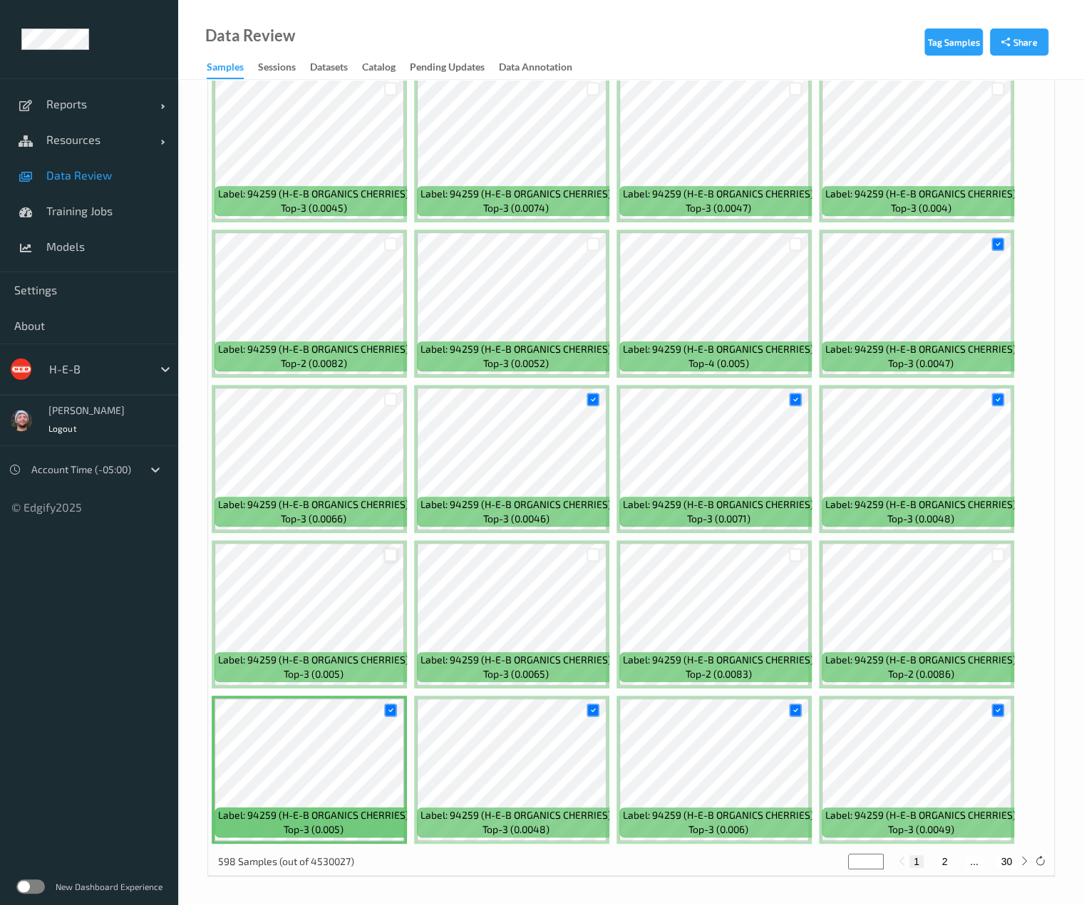
click at [389, 551] on div at bounding box center [391, 555] width 14 height 14
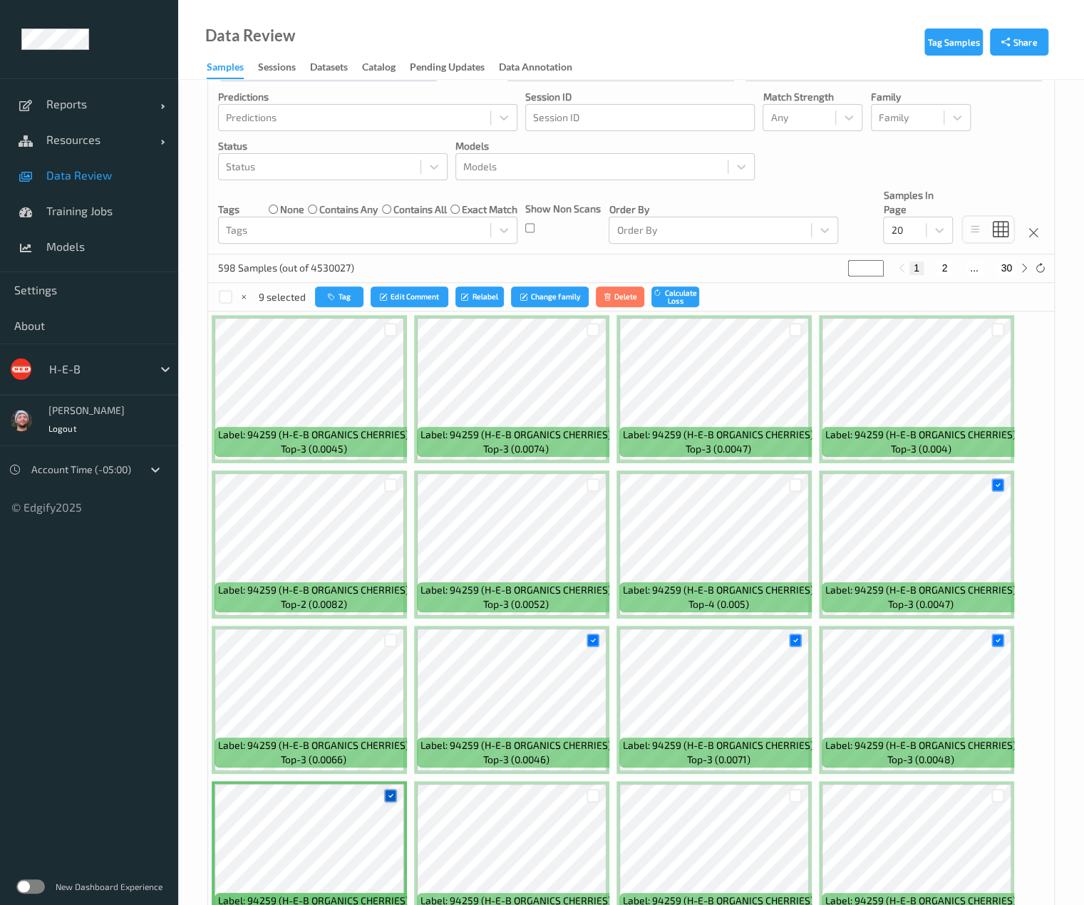
scroll to position [56, 0]
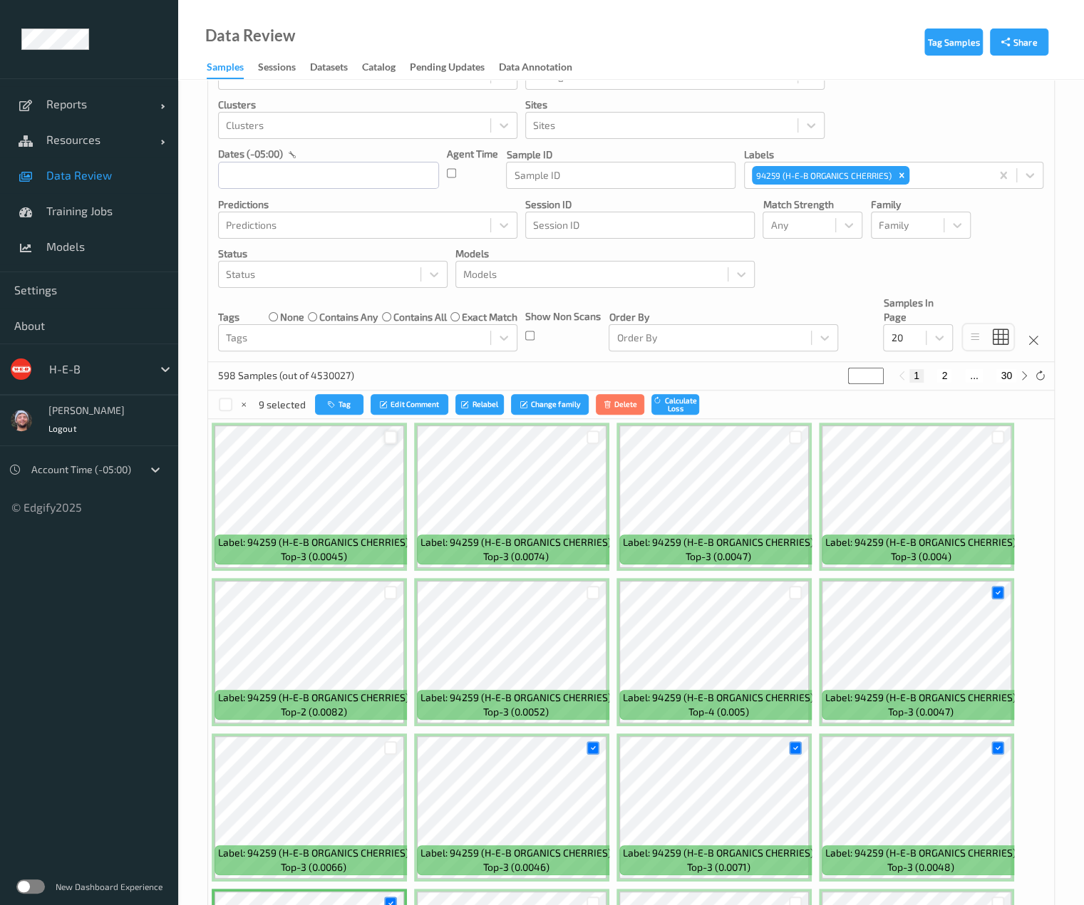
click at [393, 442] on div at bounding box center [391, 438] width 14 height 14
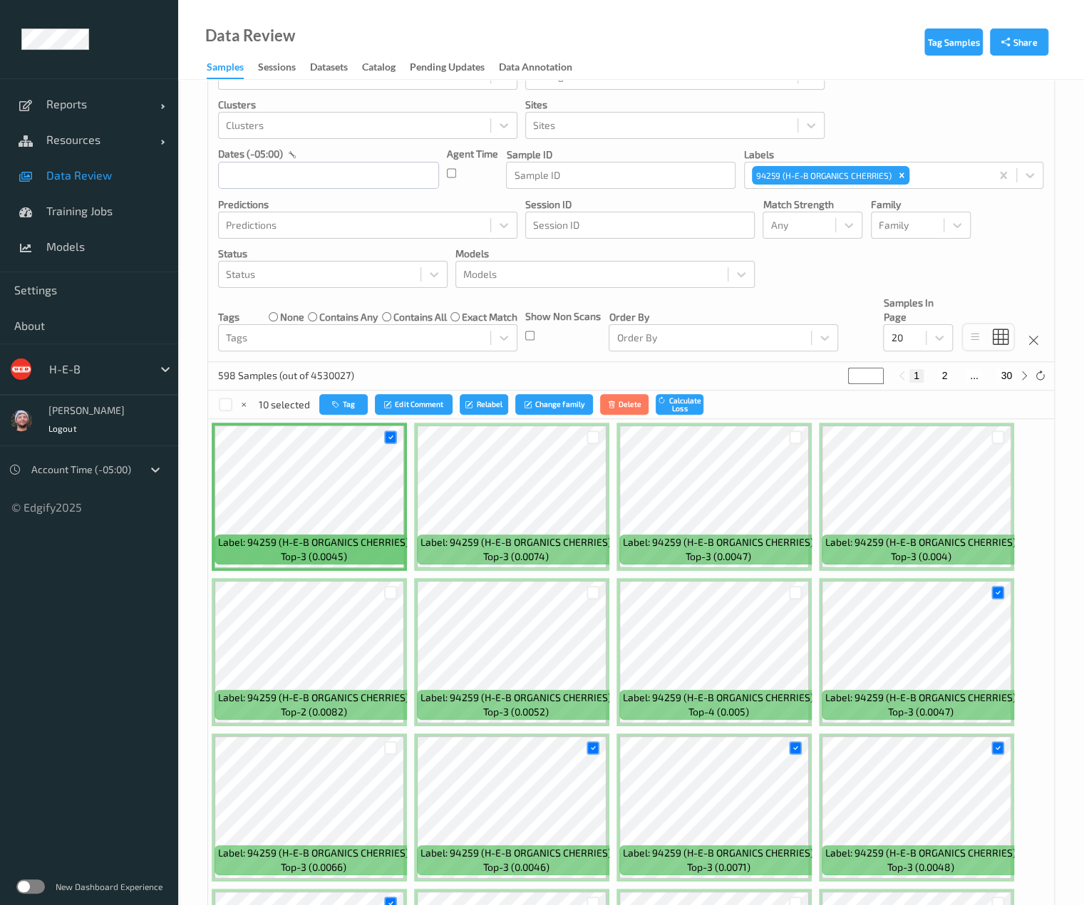
click at [465, 416] on div "10 selected Tag Edit Comment Relabel Change family Delete Calculate Loss" at bounding box center [631, 405] width 846 height 29
click at [473, 408] on button "Relabel" at bounding box center [484, 404] width 48 height 21
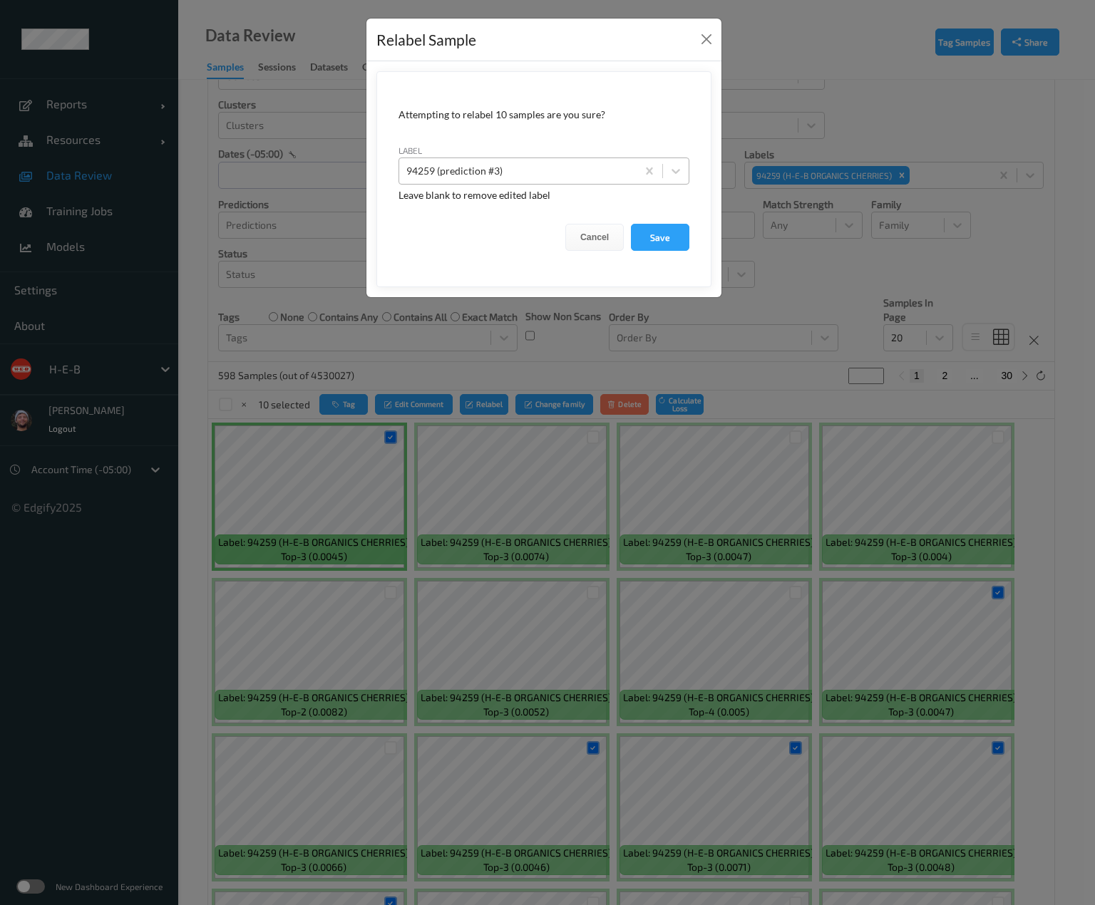
click at [581, 173] on div at bounding box center [517, 171] width 223 height 17
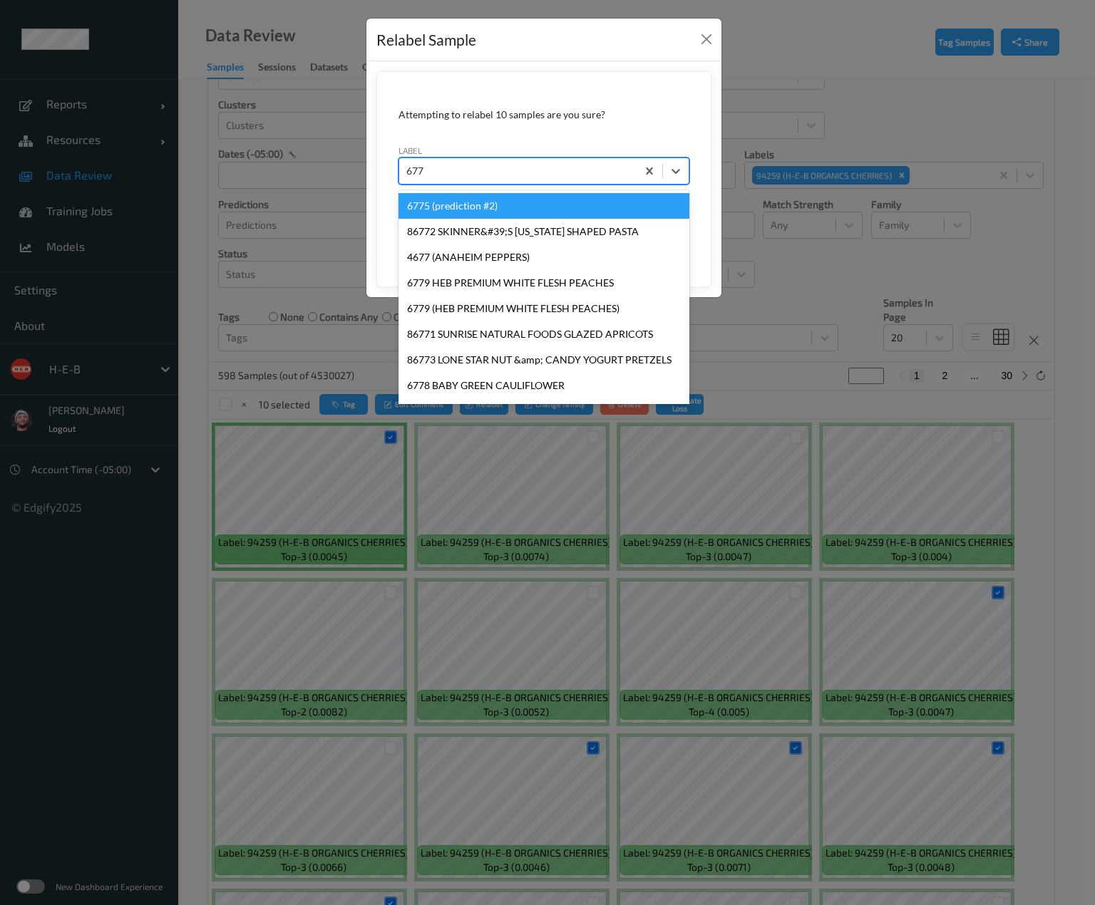
type input "6775"
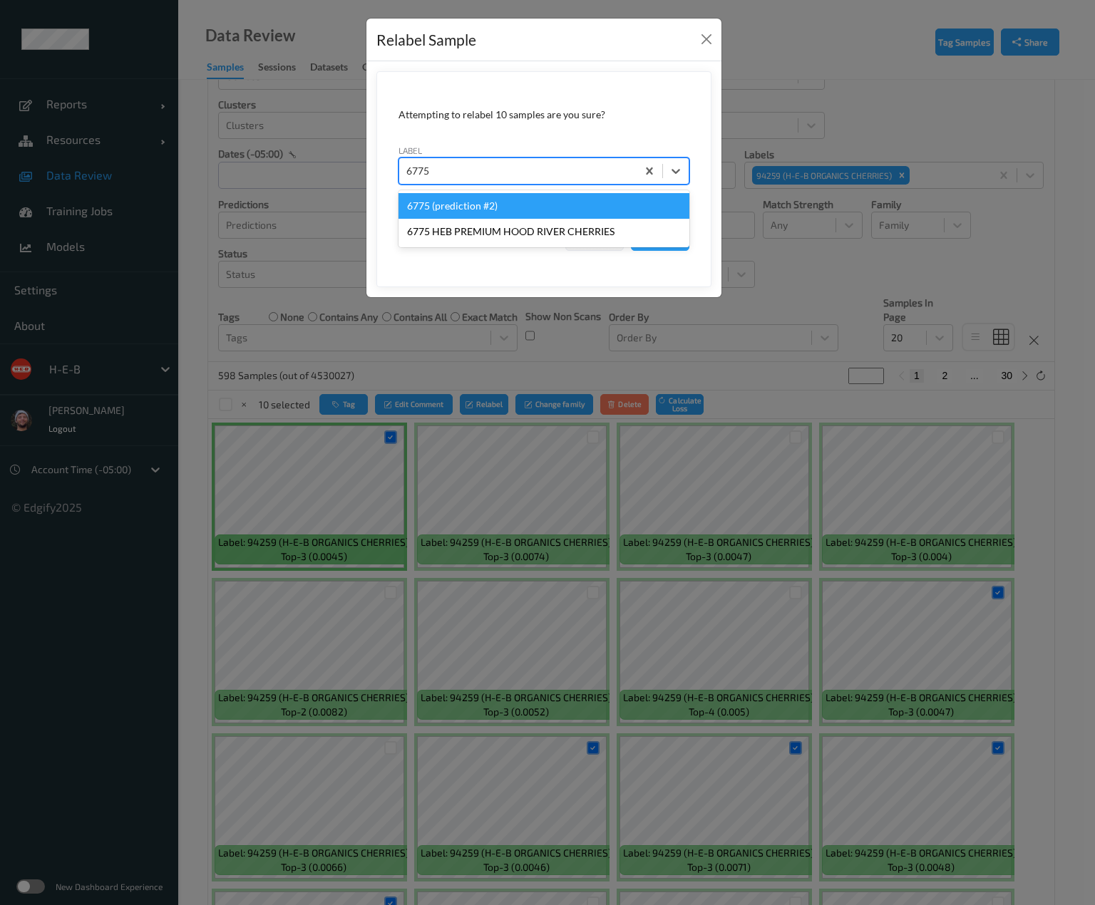
click at [562, 197] on div "6775 (prediction #2)" at bounding box center [543, 206] width 291 height 26
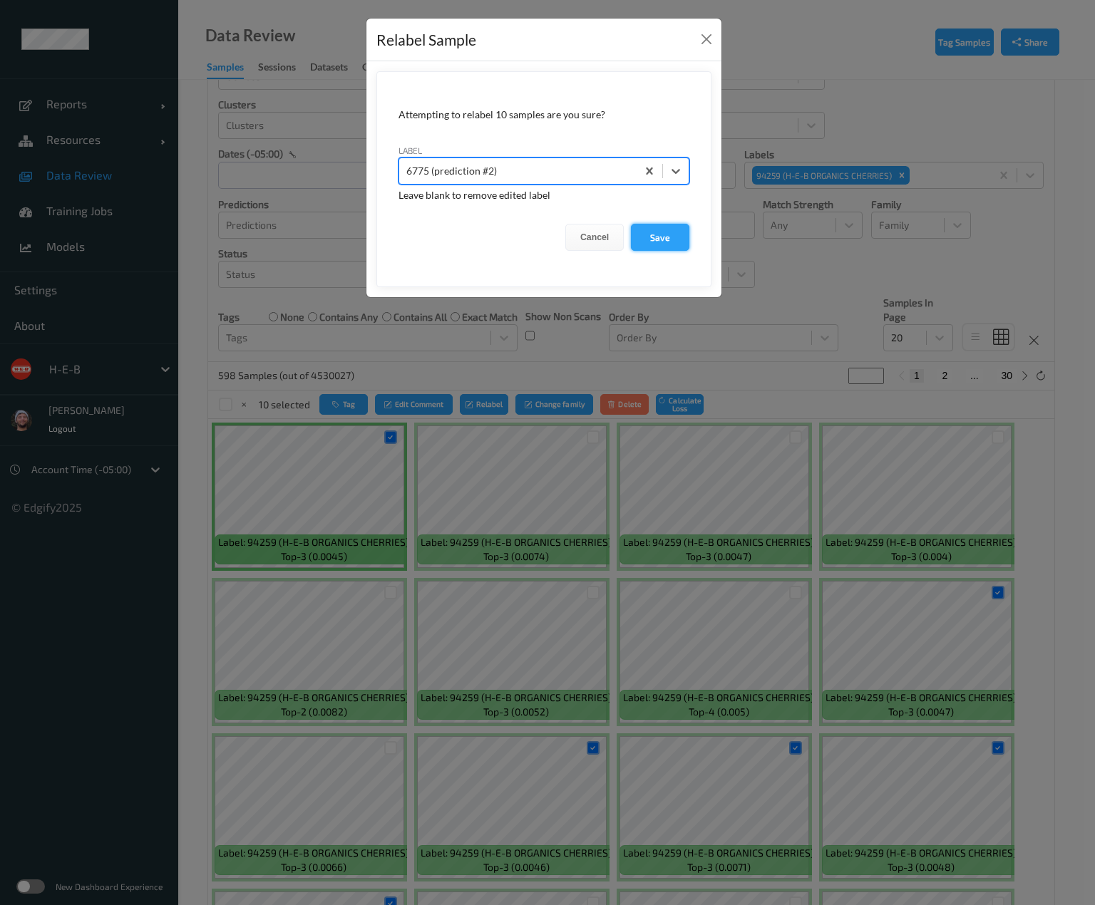
click at [668, 239] on button "Save" at bounding box center [660, 237] width 58 height 27
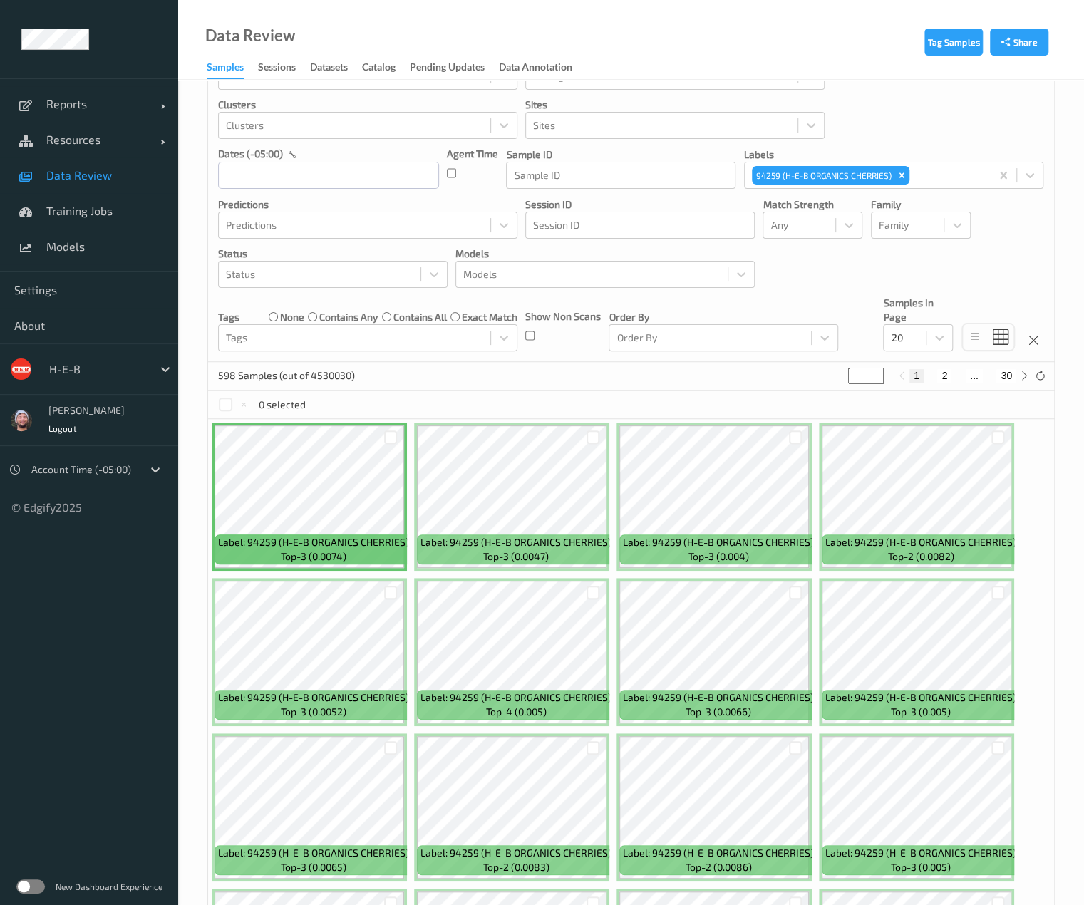
click at [97, 168] on link "Data Review" at bounding box center [89, 176] width 178 height 36
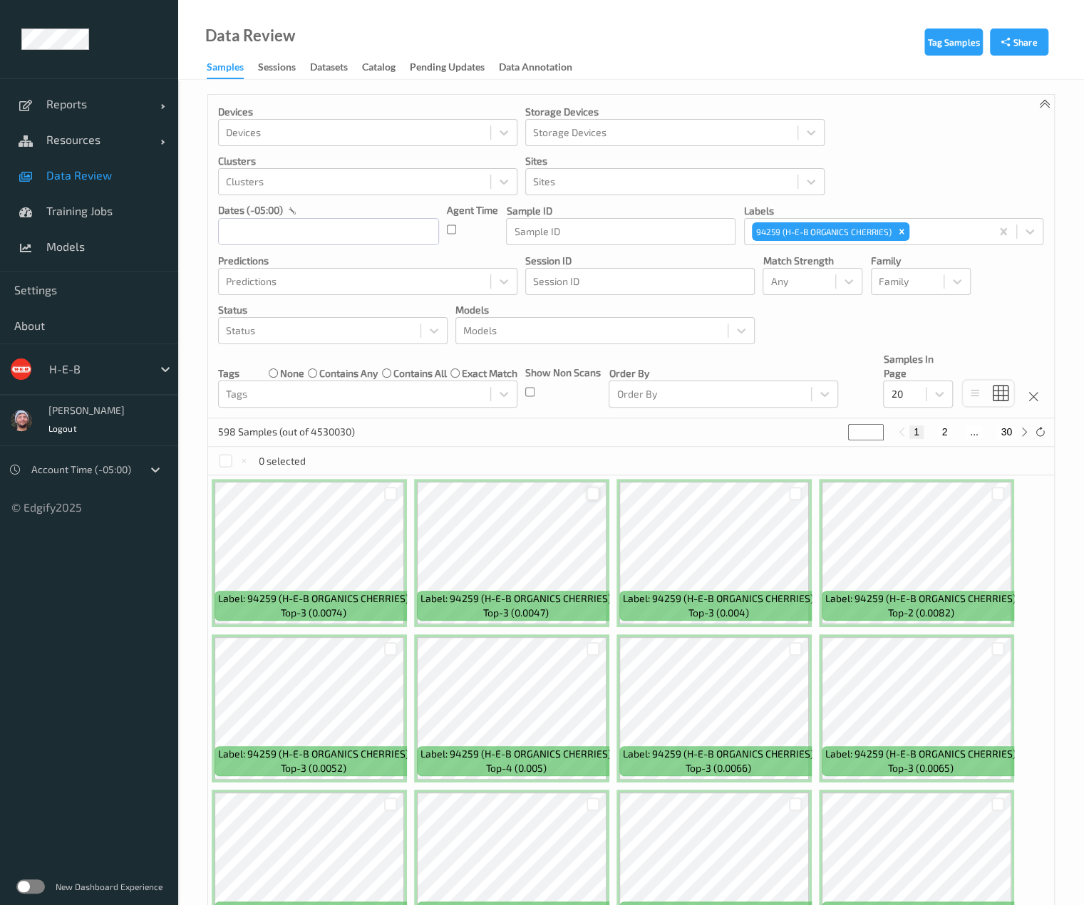
click at [592, 493] on div at bounding box center [594, 494] width 14 height 14
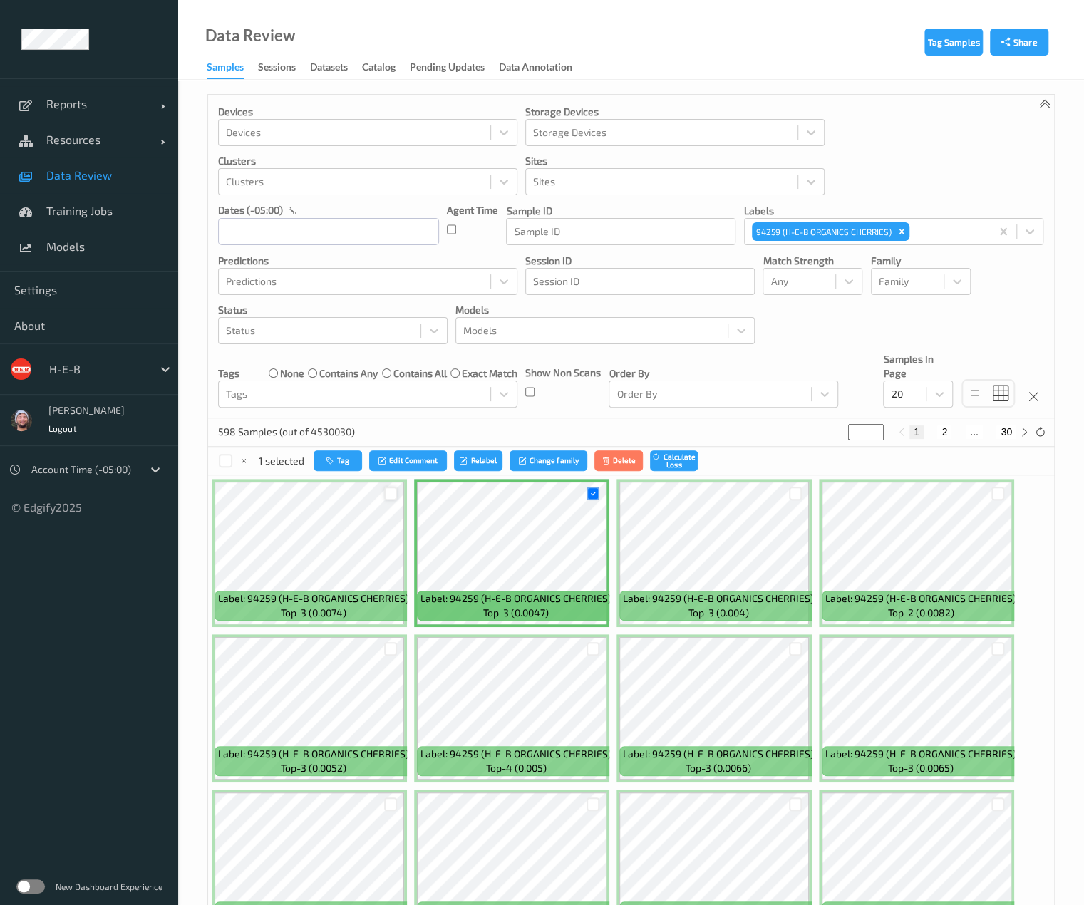
click at [385, 495] on div at bounding box center [391, 494] width 14 height 14
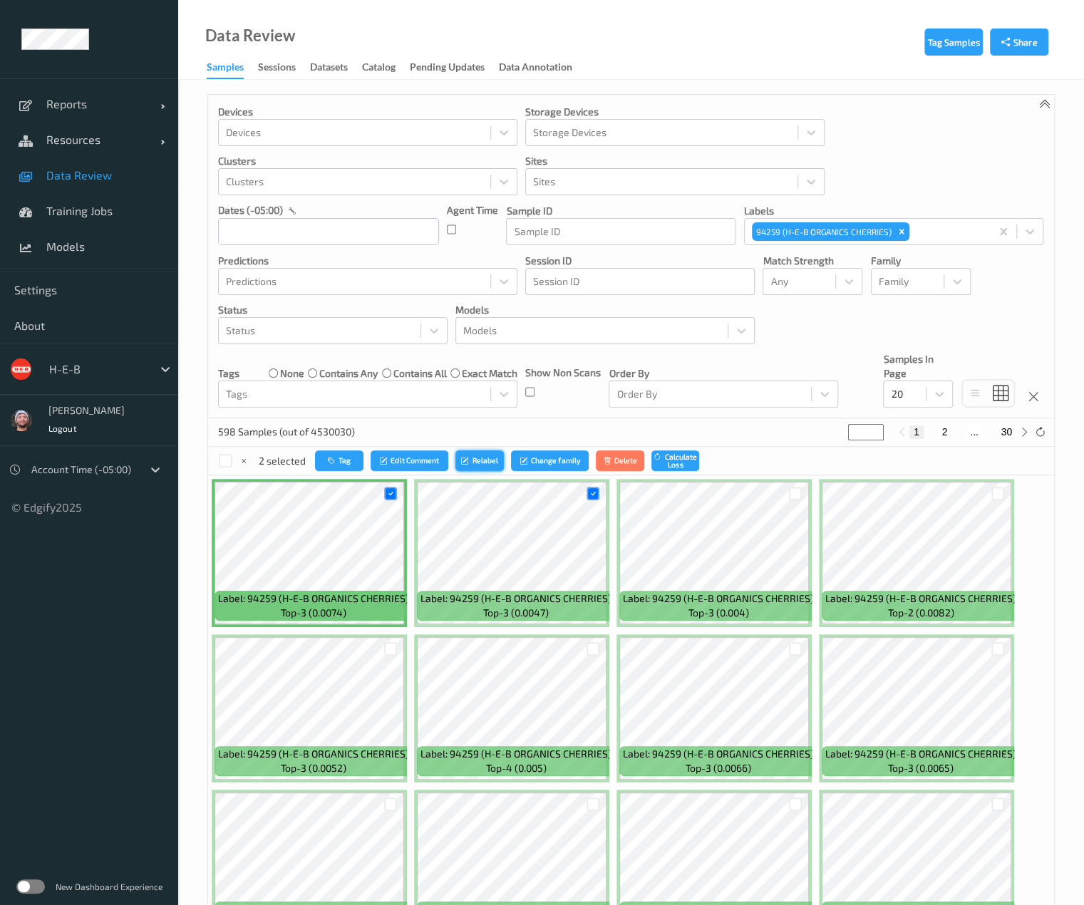
click at [470, 454] on button "Relabel" at bounding box center [479, 460] width 48 height 21
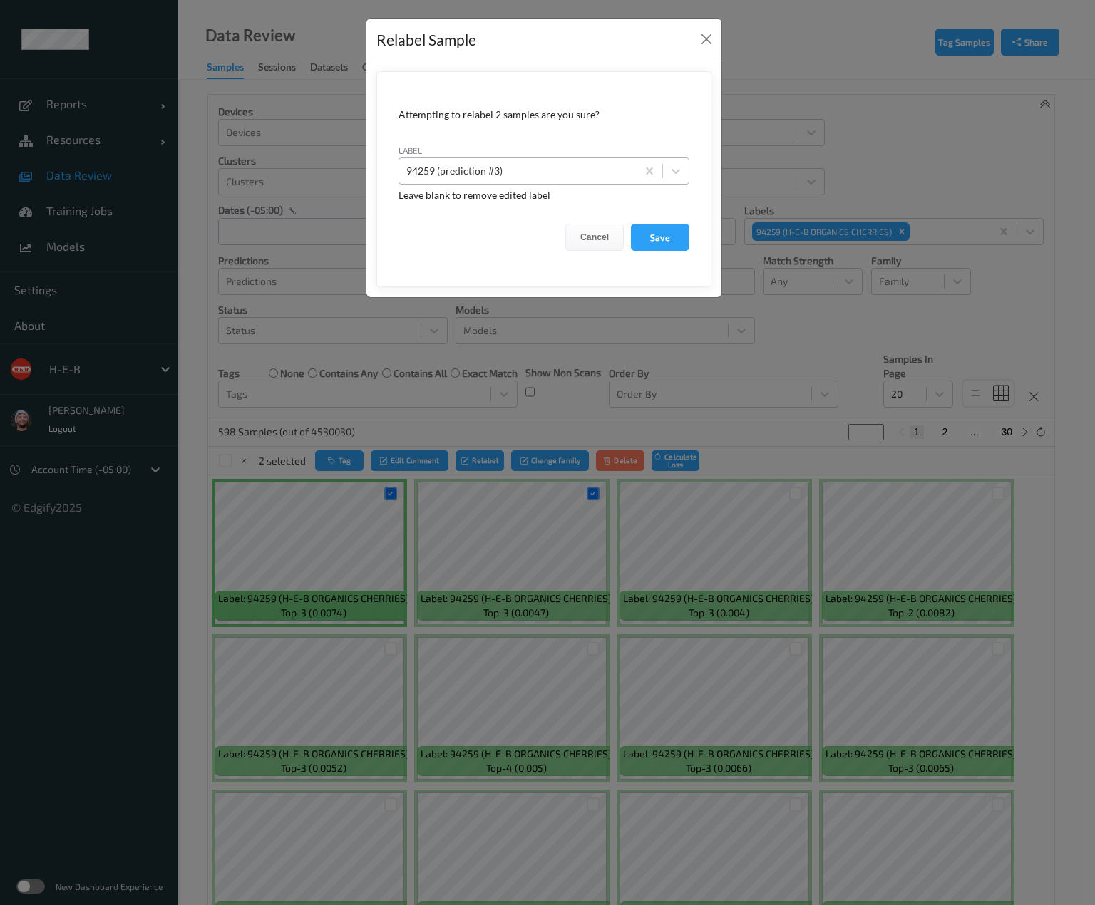
click at [514, 175] on div at bounding box center [517, 171] width 223 height 17
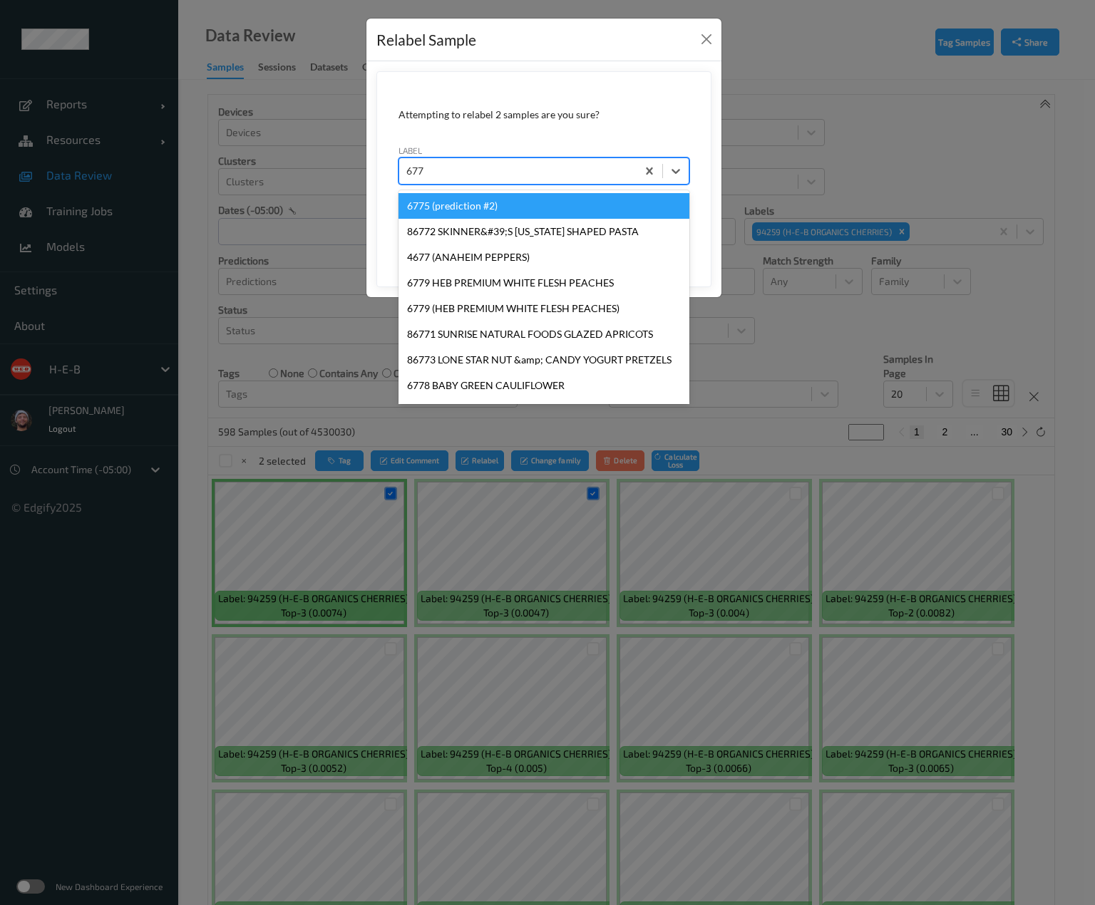
type input "6775"
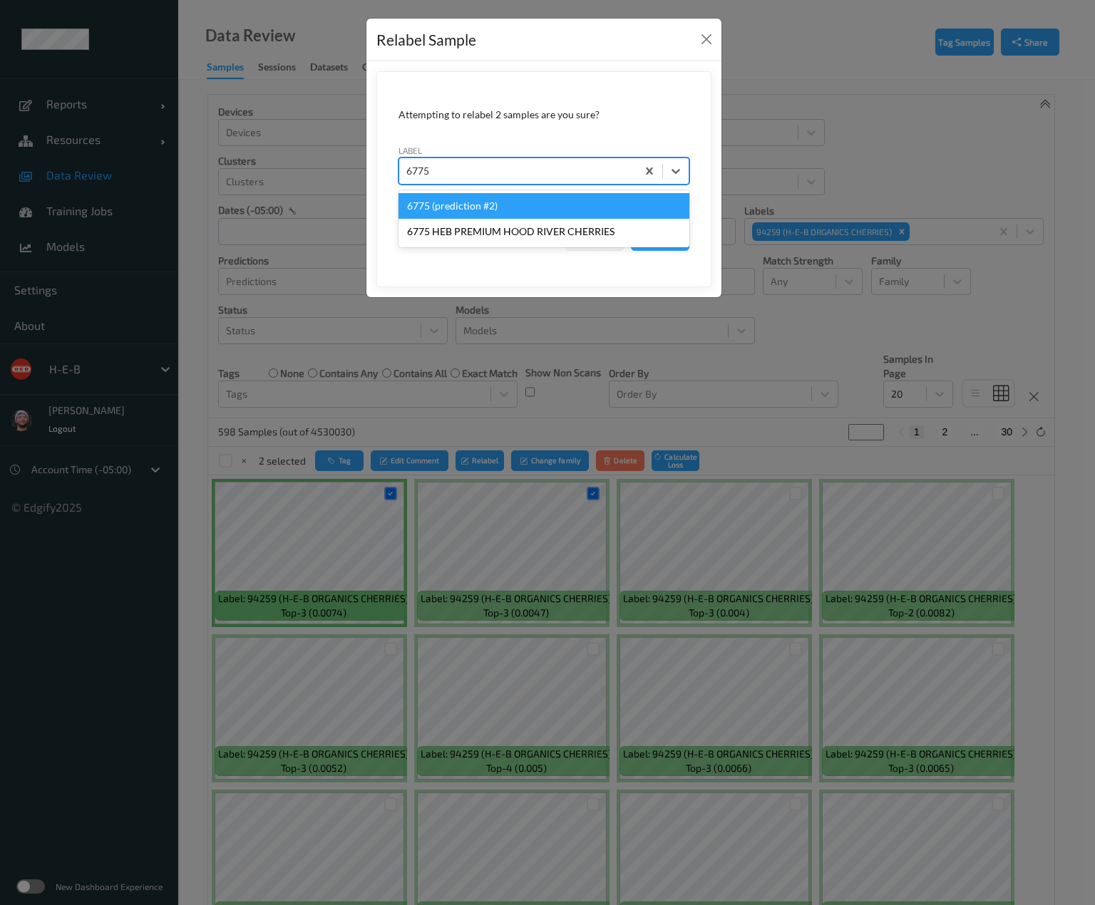
click at [508, 197] on div "6775 (prediction #2)" at bounding box center [543, 206] width 291 height 26
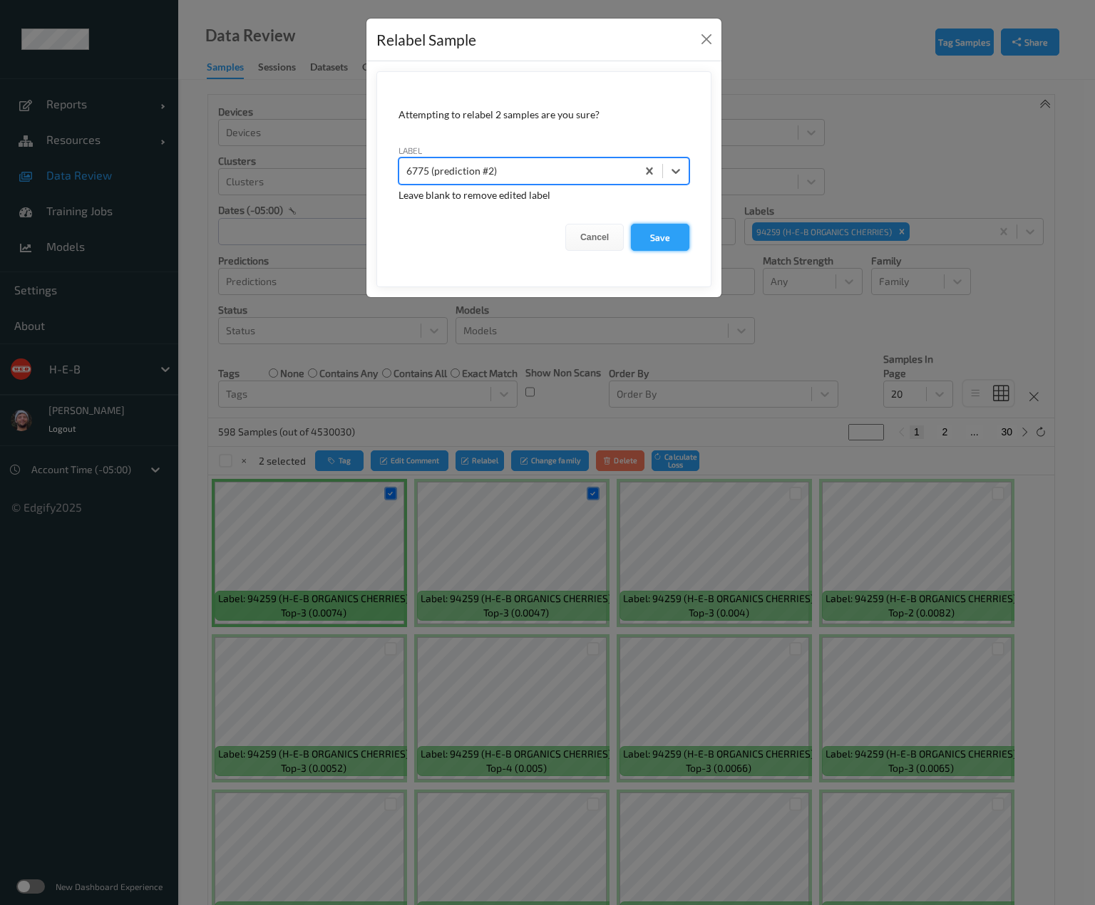
click at [644, 232] on button "Save" at bounding box center [660, 237] width 58 height 27
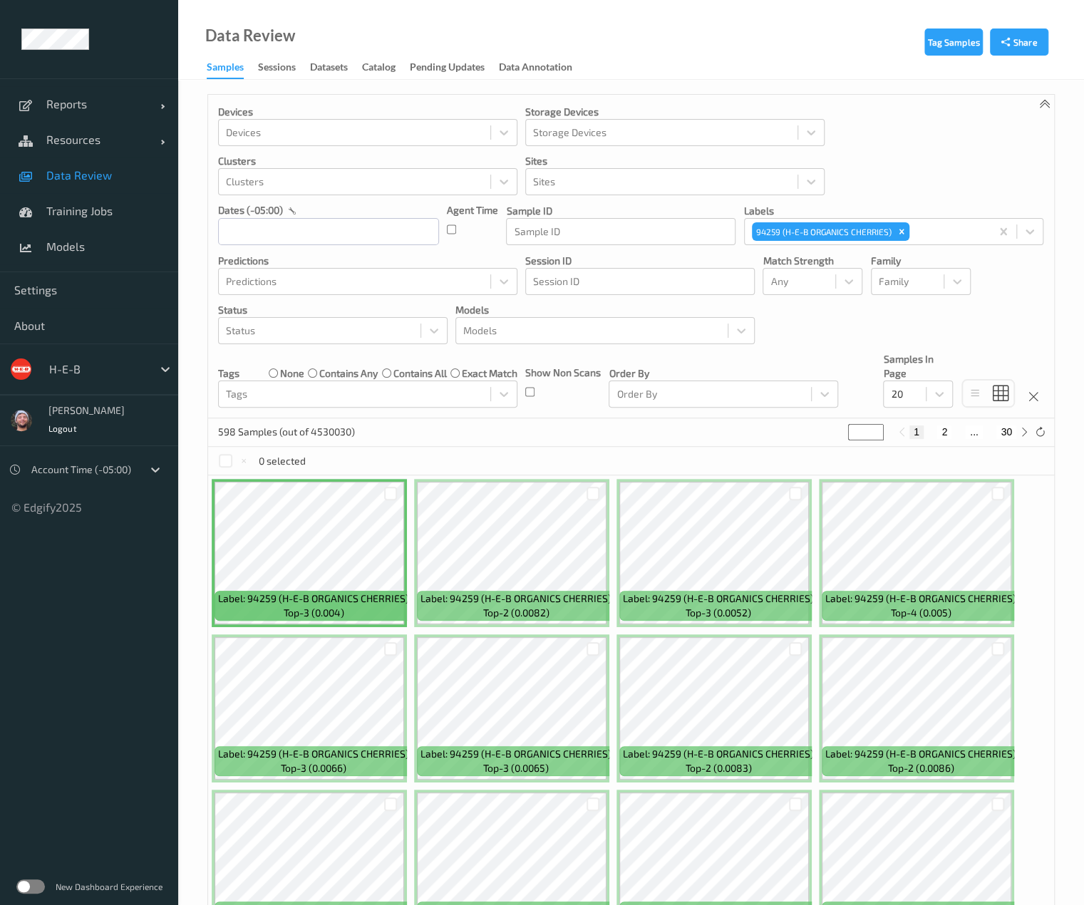
click at [593, 88] on div "Tag Samples Share Devices Devices Storage Devices Storage Devices Clusters Clus…" at bounding box center [631, 773] width 906 height 1386
click at [332, 240] on input "text" at bounding box center [328, 231] width 221 height 27
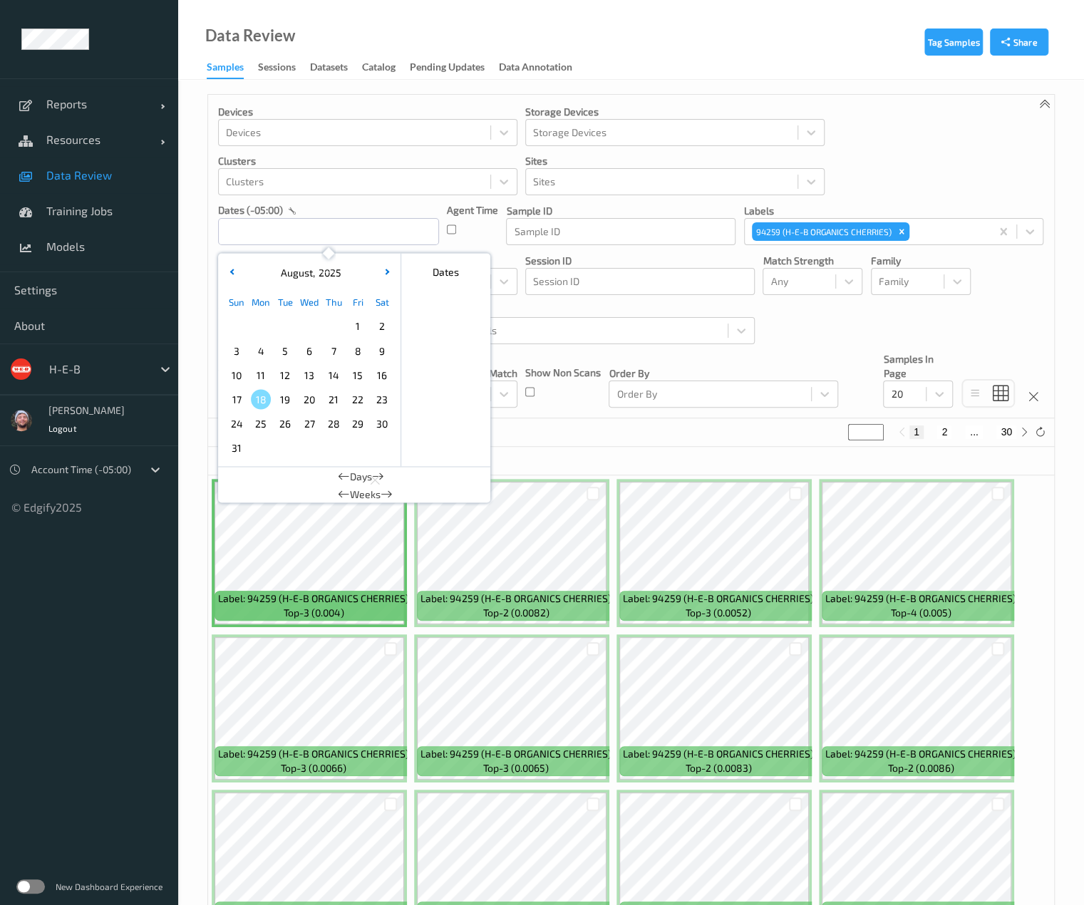
click at [535, 297] on div "Devices Devices Storage Devices Storage Devices Clusters Clusters Sites Sites d…" at bounding box center [631, 257] width 846 height 324
click at [321, 220] on input "text" at bounding box center [328, 231] width 221 height 27
click at [356, 331] on span "1" at bounding box center [358, 326] width 20 height 20
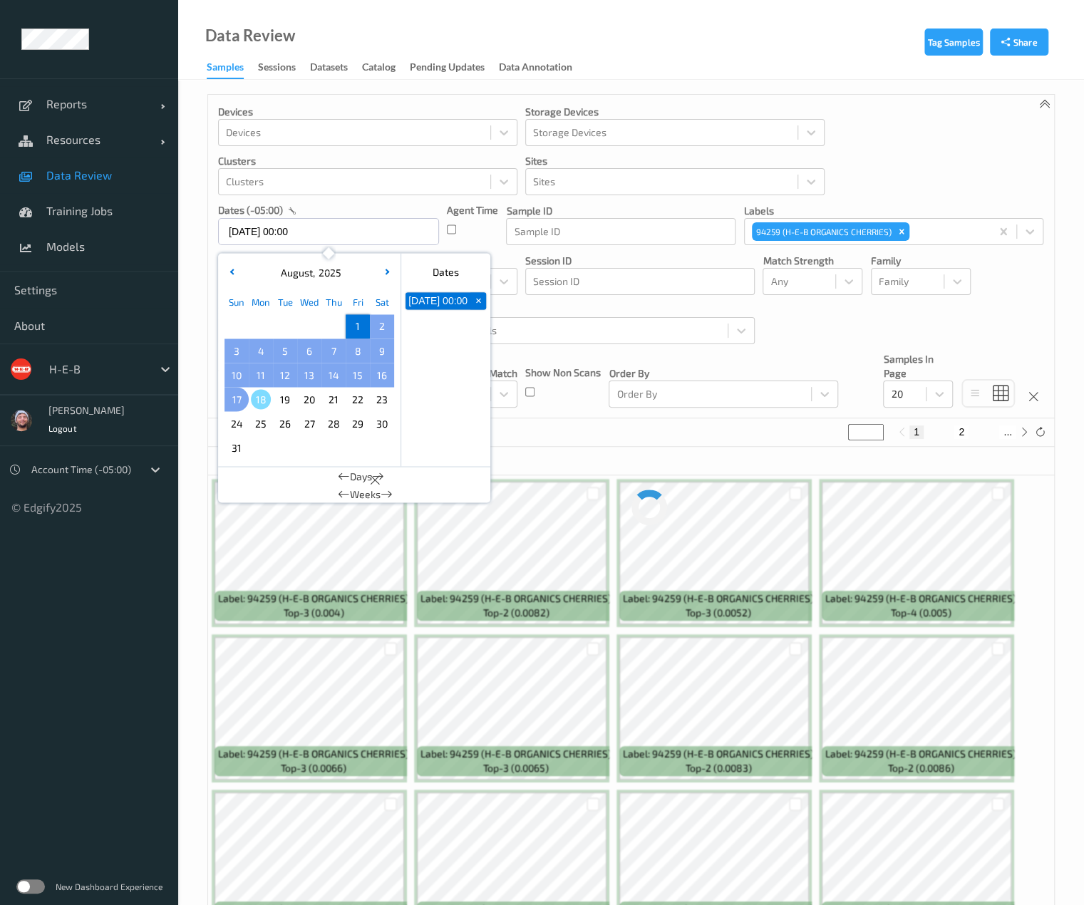
click at [231, 400] on span "17" at bounding box center [237, 399] width 20 height 20
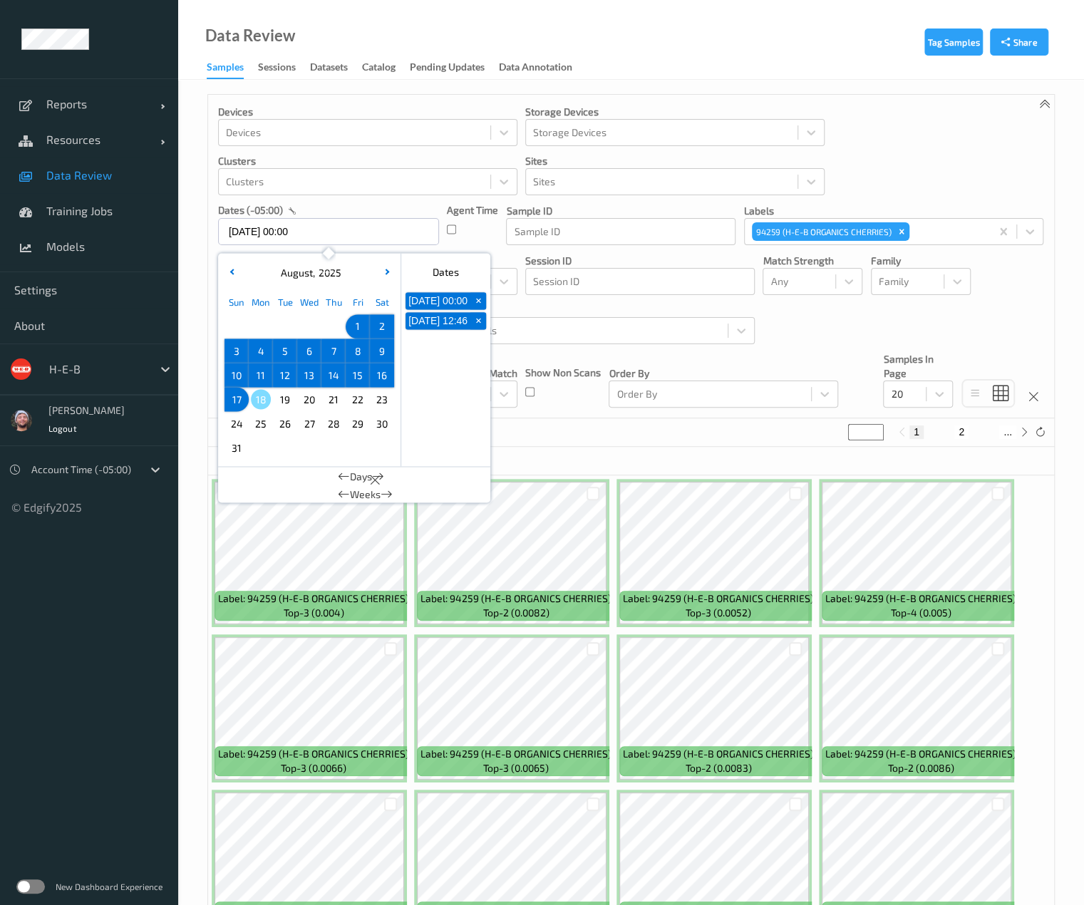
type input "01/08/2025 00:00 -> 17/08/2025 23:59"
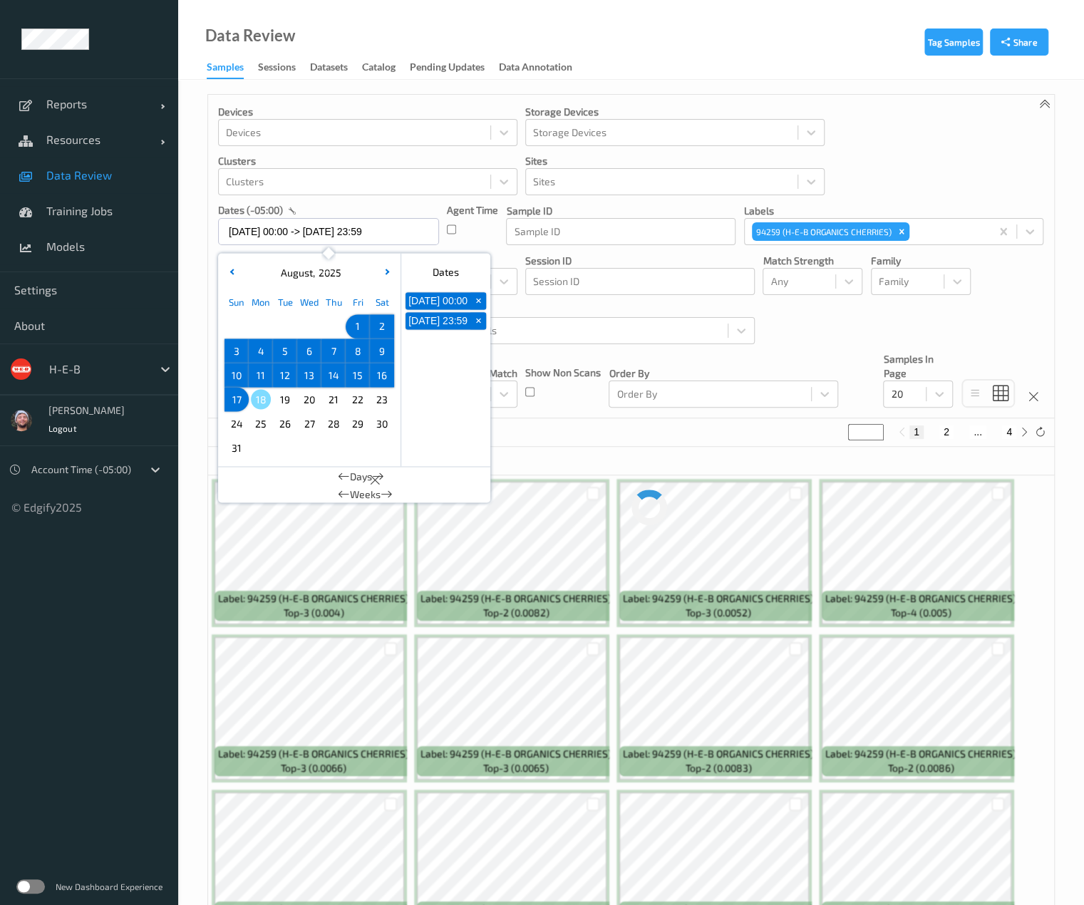
click at [495, 357] on div "Tags none contains any contains all exact match Tags" at bounding box center [367, 380] width 299 height 56
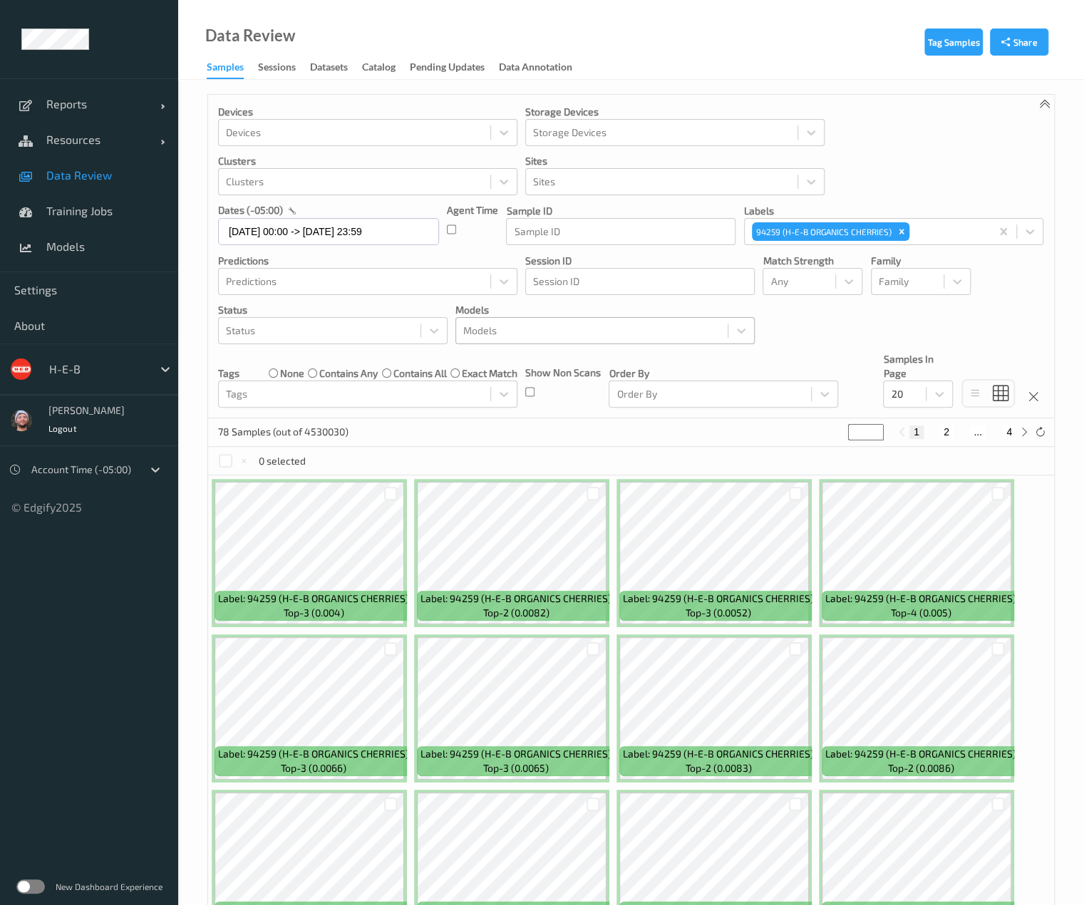
click at [542, 323] on div at bounding box center [591, 330] width 257 height 17
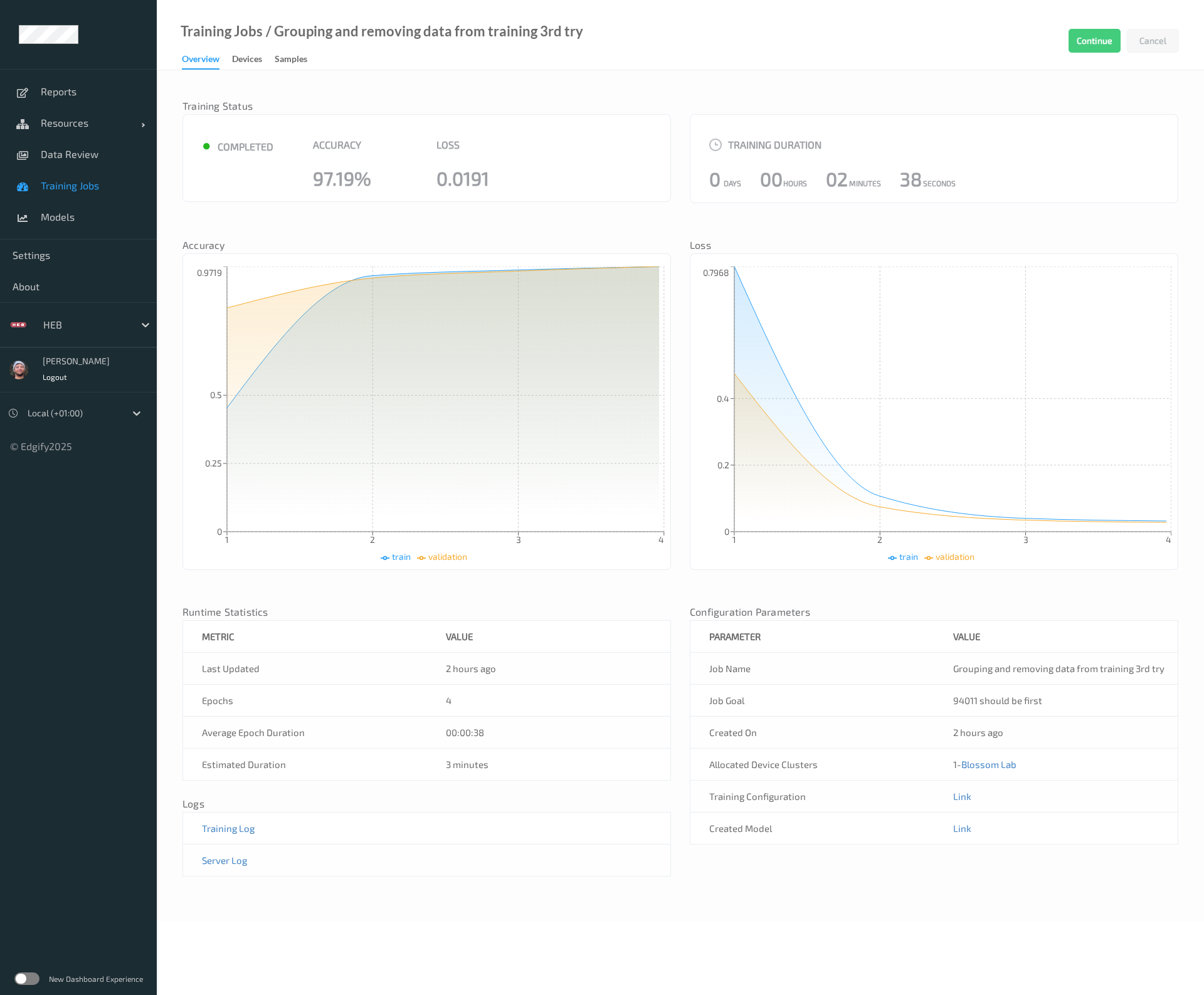
click at [99, 191] on span "Training Jobs" at bounding box center [92, 186] width 104 height 12
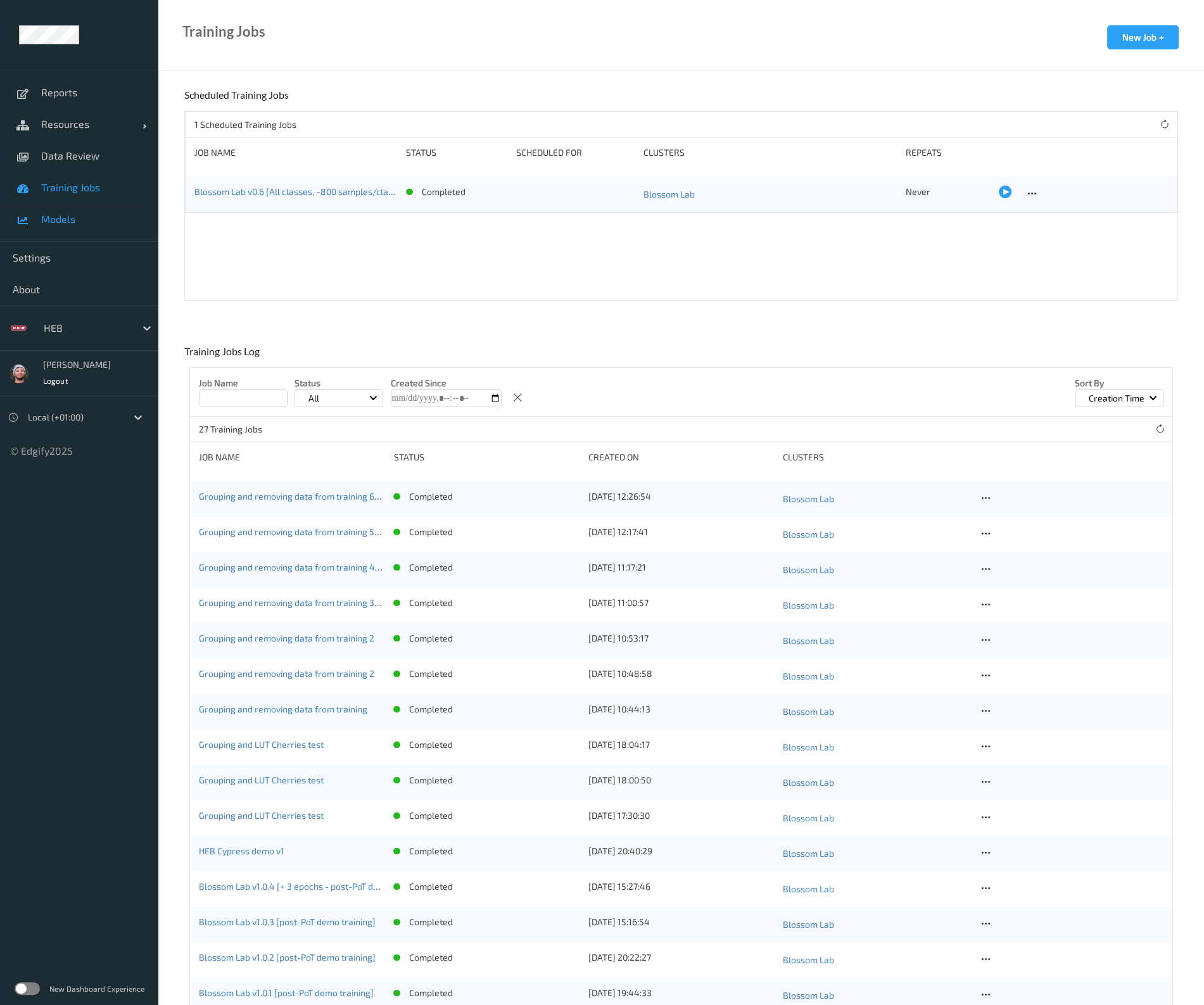
click at [57, 213] on span "Models" at bounding box center [93, 219] width 105 height 12
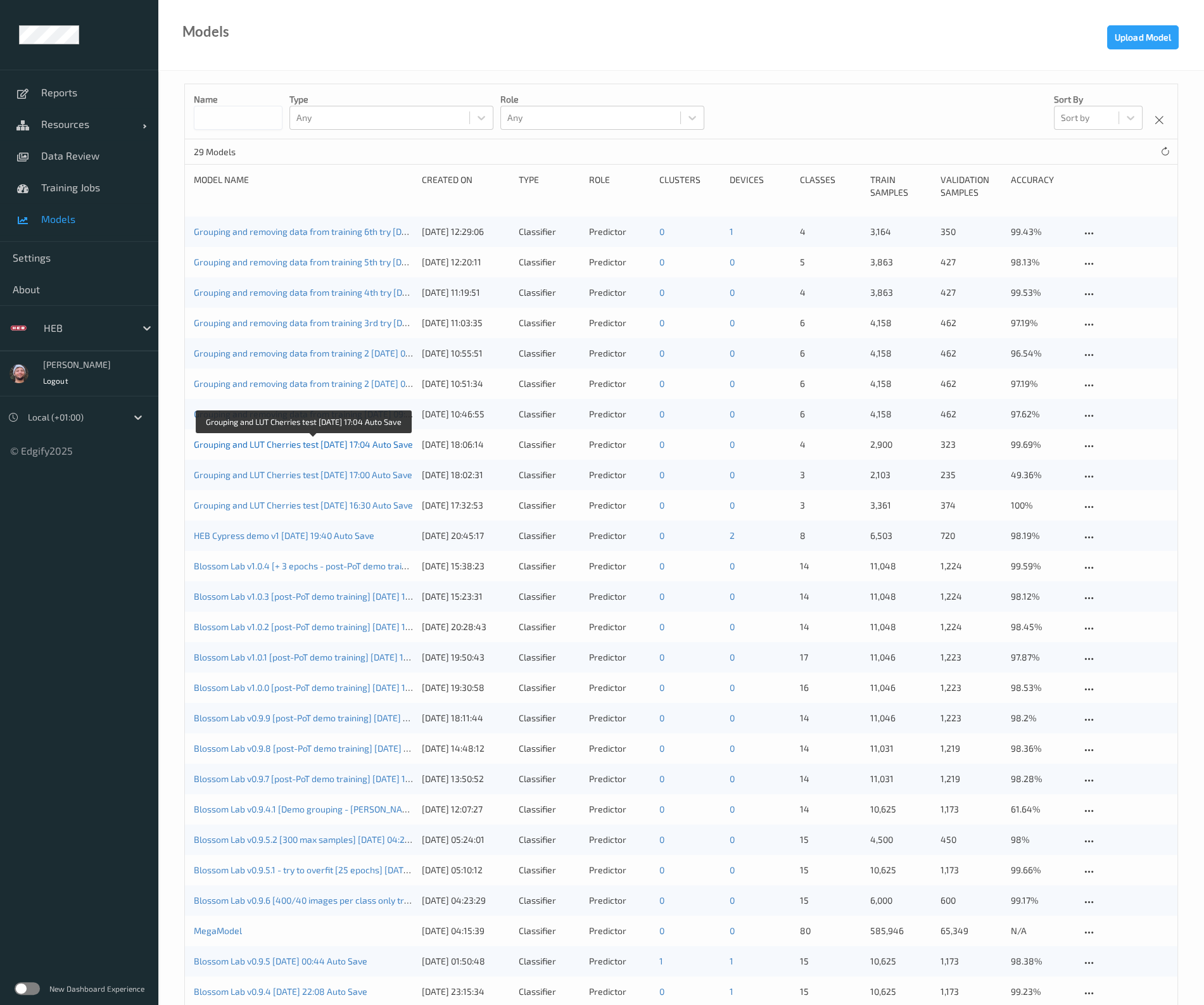
click at [294, 443] on link "Grouping and LUT Cherries test 2025-08-15 17:04 Auto Save" at bounding box center [303, 444] width 219 height 11
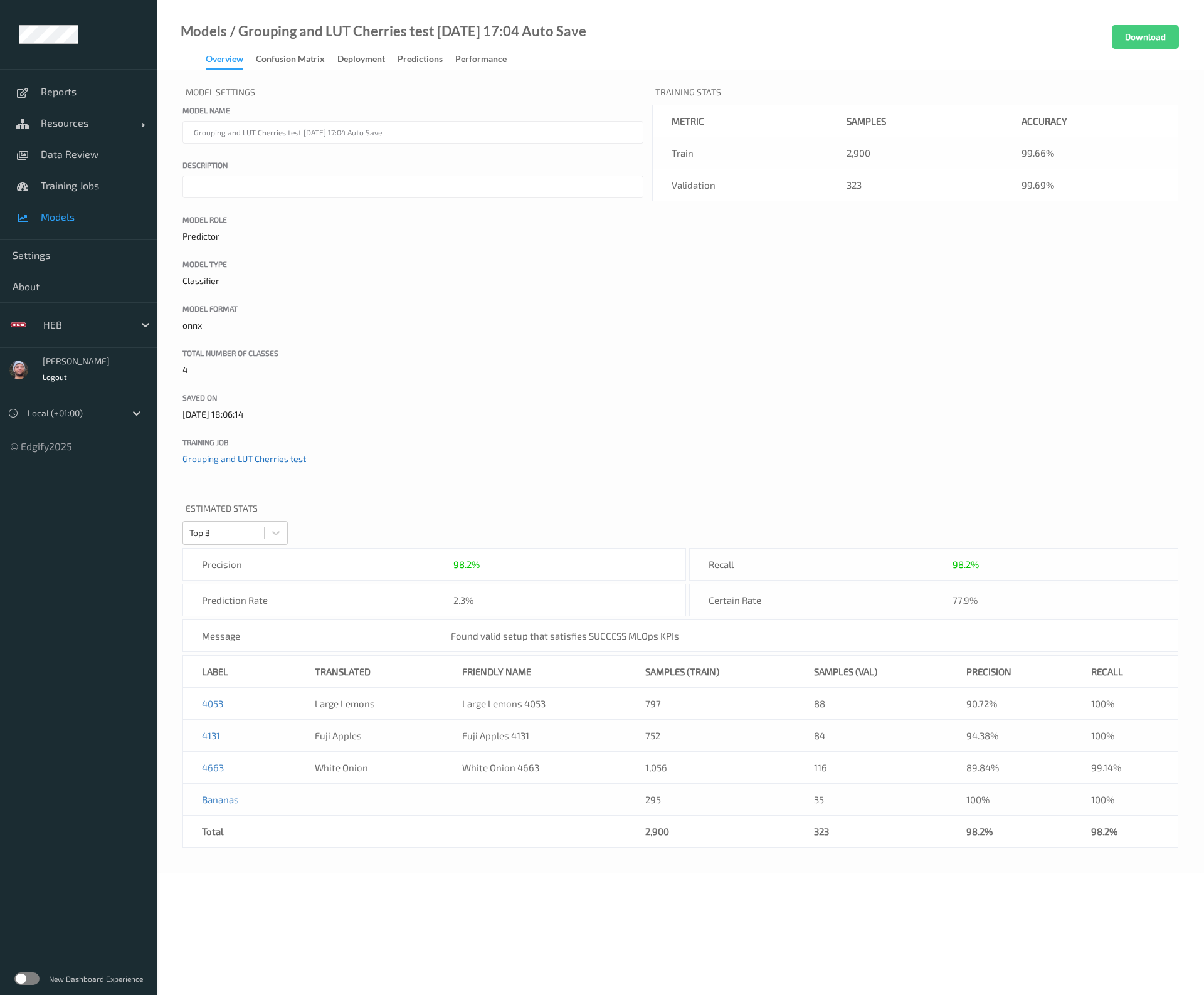
click at [216, 453] on link "Grouping and LUT Cherries test" at bounding box center [244, 458] width 123 height 11
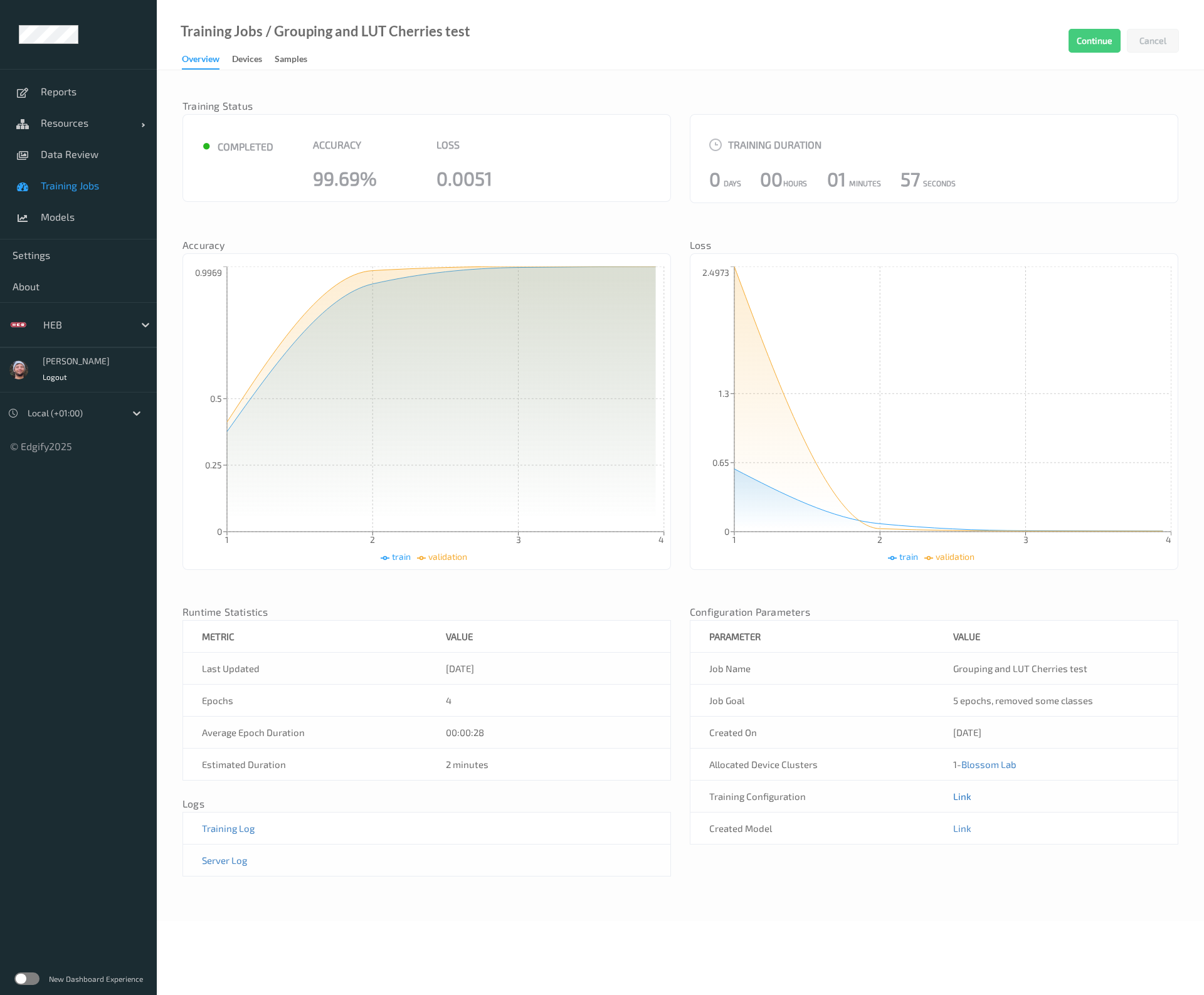
click at [956, 794] on link "Link" at bounding box center [961, 796] width 18 height 11
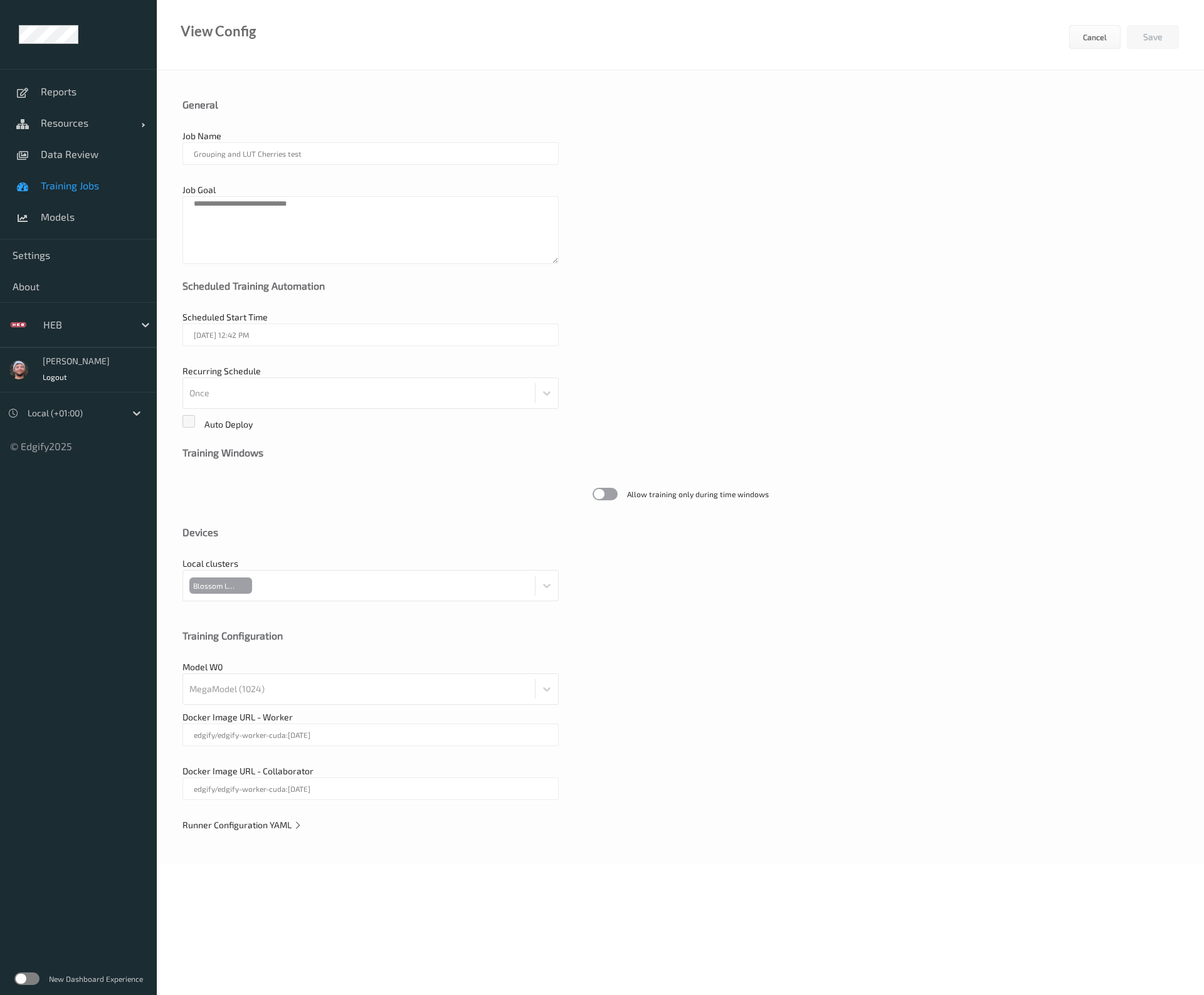
click at [267, 826] on span "Runner Configuration YAML" at bounding box center [242, 825] width 120 height 11
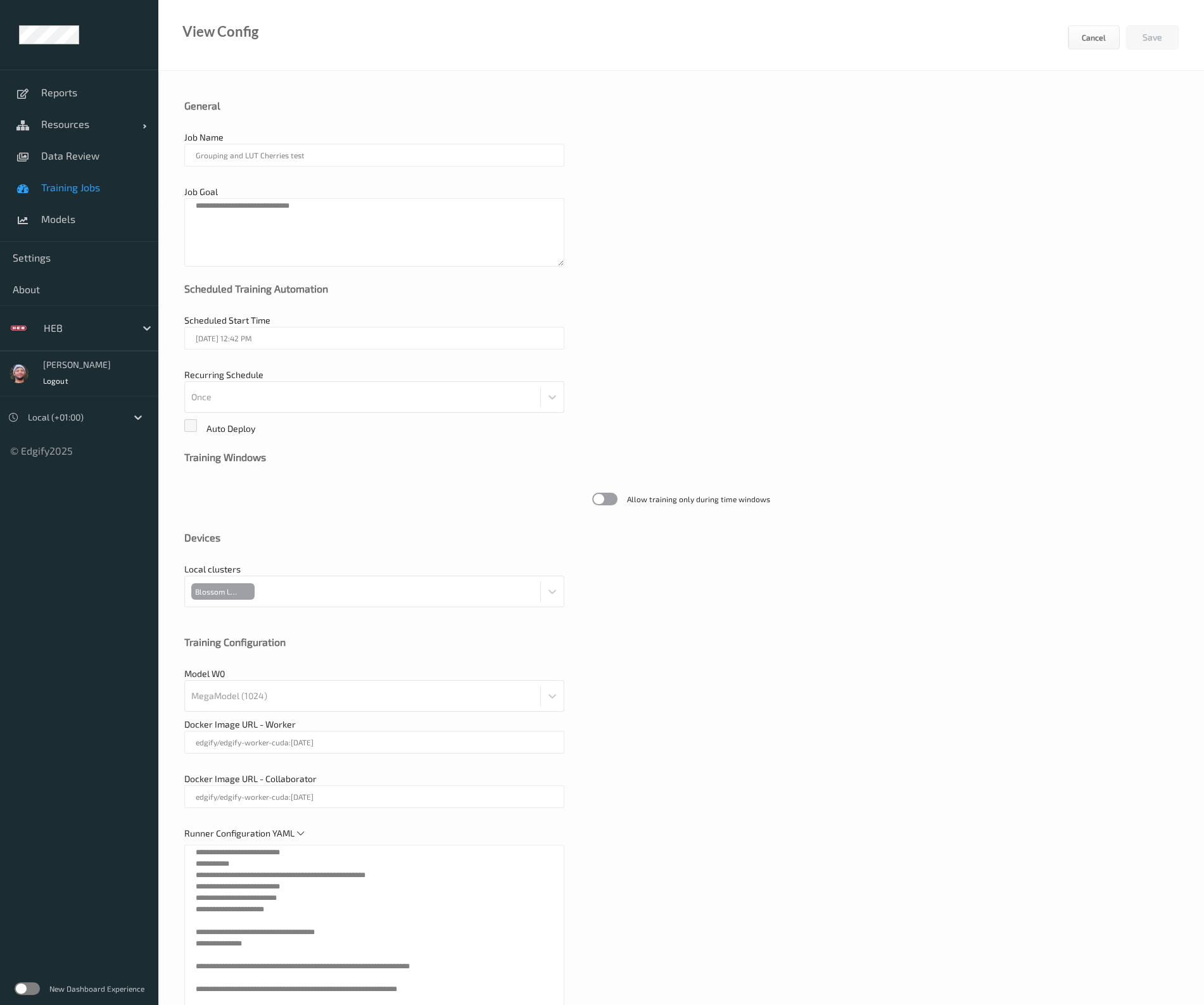
scroll to position [200, 0]
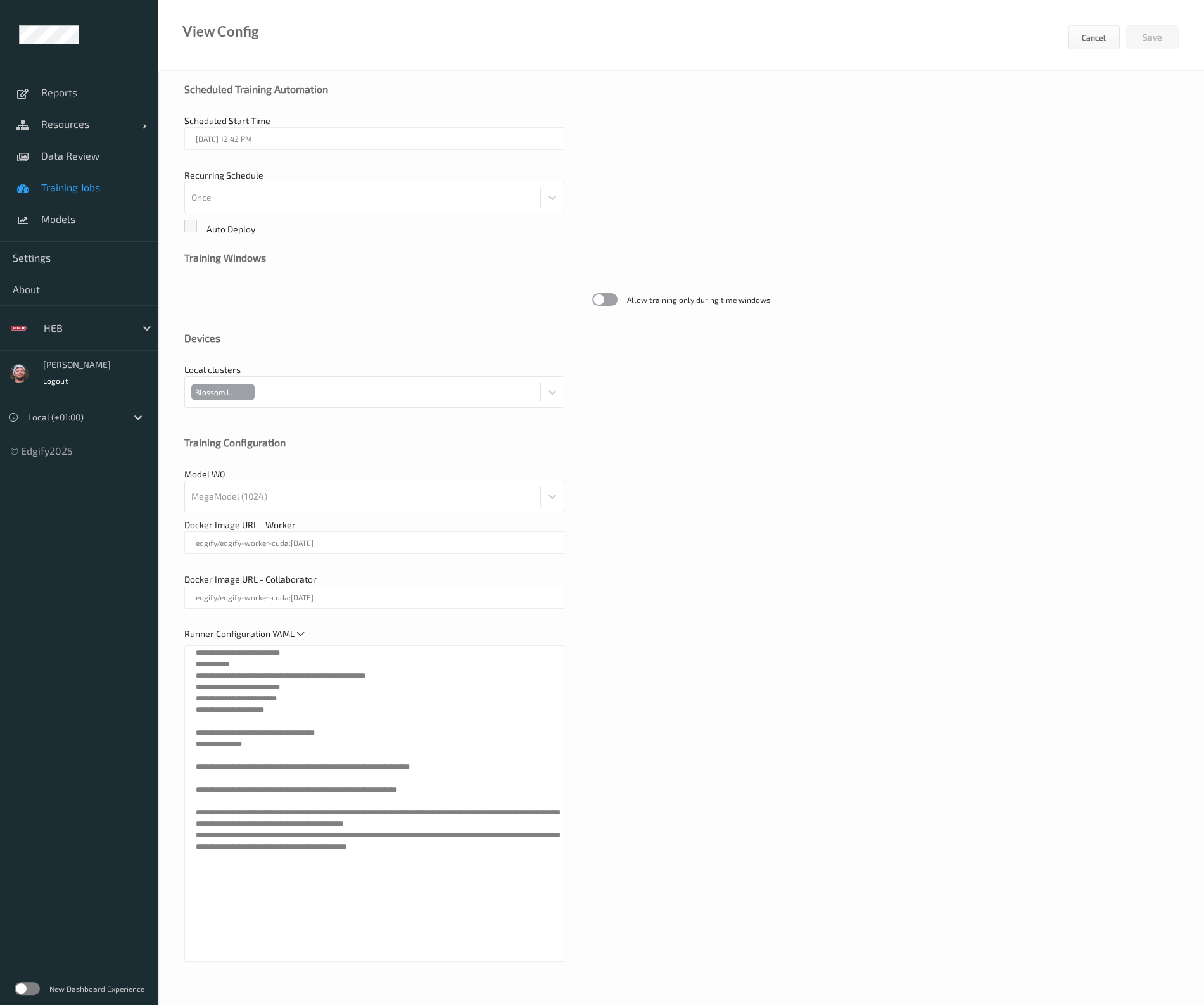
click at [618, 490] on div "Model W0 MegaModel (1024)" at bounding box center [681, 491] width 993 height 44
click at [608, 500] on div "Model W0 MegaModel (1024)" at bounding box center [681, 491] width 993 height 44
click at [458, 61] on div "View Config Cancel Save" at bounding box center [681, 36] width 1046 height 71
click at [89, 156] on span "Data Review" at bounding box center [93, 156] width 105 height 12
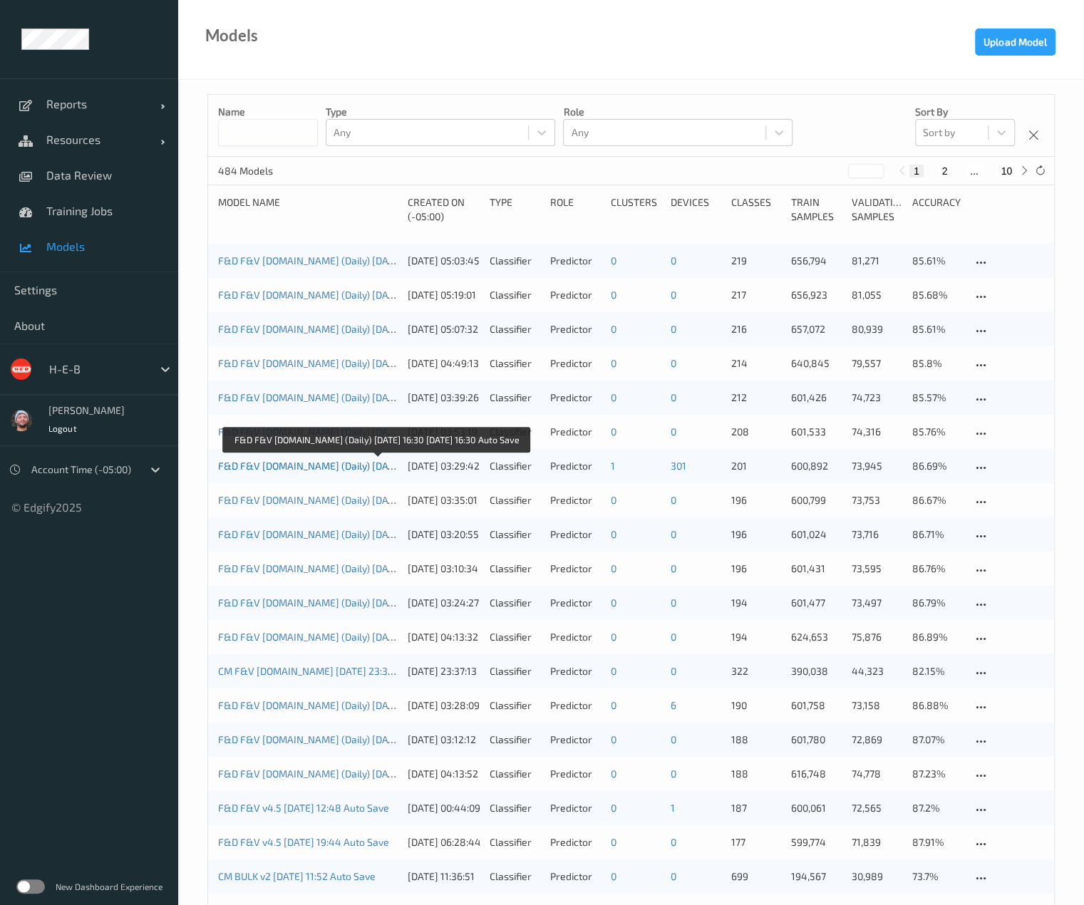
click at [302, 461] on link "F&D F&V [DOMAIN_NAME] (Daily) [DATE] 16:30 [DATE] 16:30 Auto Save" at bounding box center [376, 466] width 316 height 12
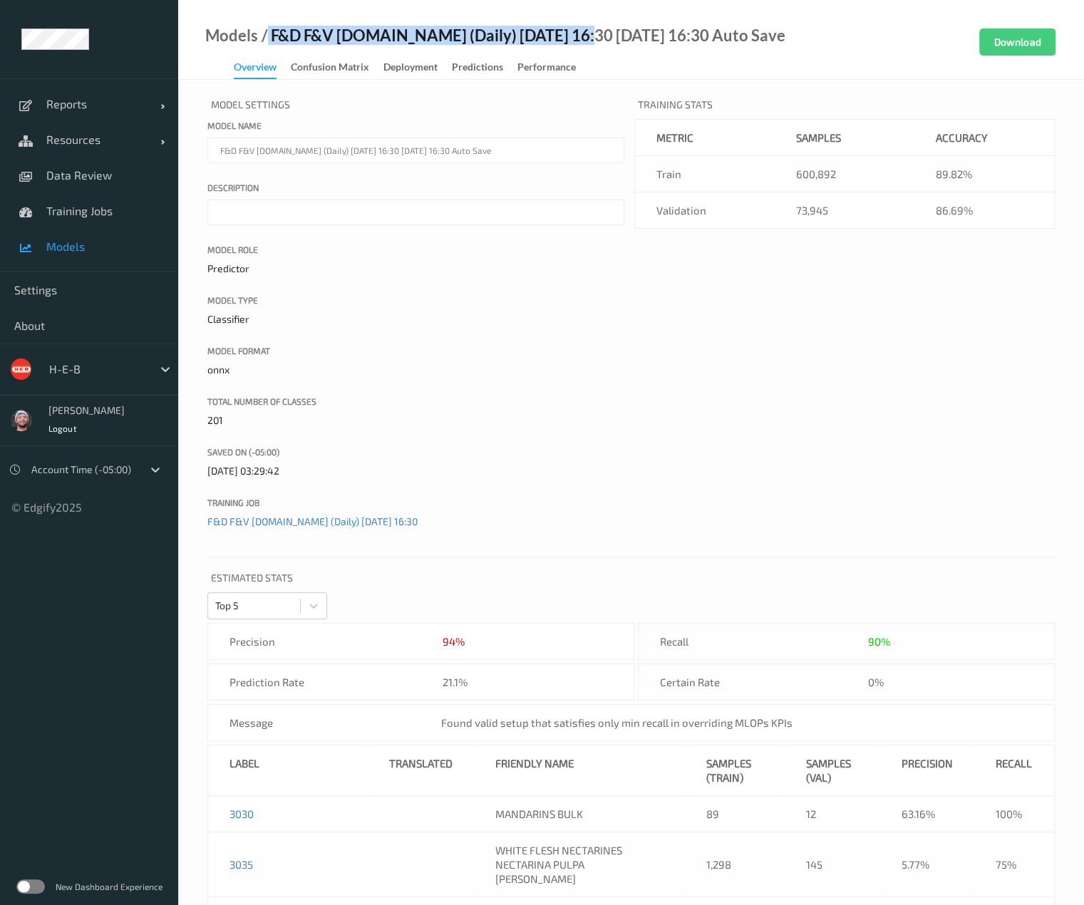
copy div "F&D F&V [DOMAIN_NAME] (Daily) [DATE] 16:30"
drag, startPoint x: 268, startPoint y: 38, endPoint x: 567, endPoint y: 35, distance: 298.7
click at [567, 35] on div "/ F&D F&V v4.5.ST (Daily) 2025-08-03 16:30 2025-08-03 16:30 Auto Save" at bounding box center [521, 36] width 527 height 14
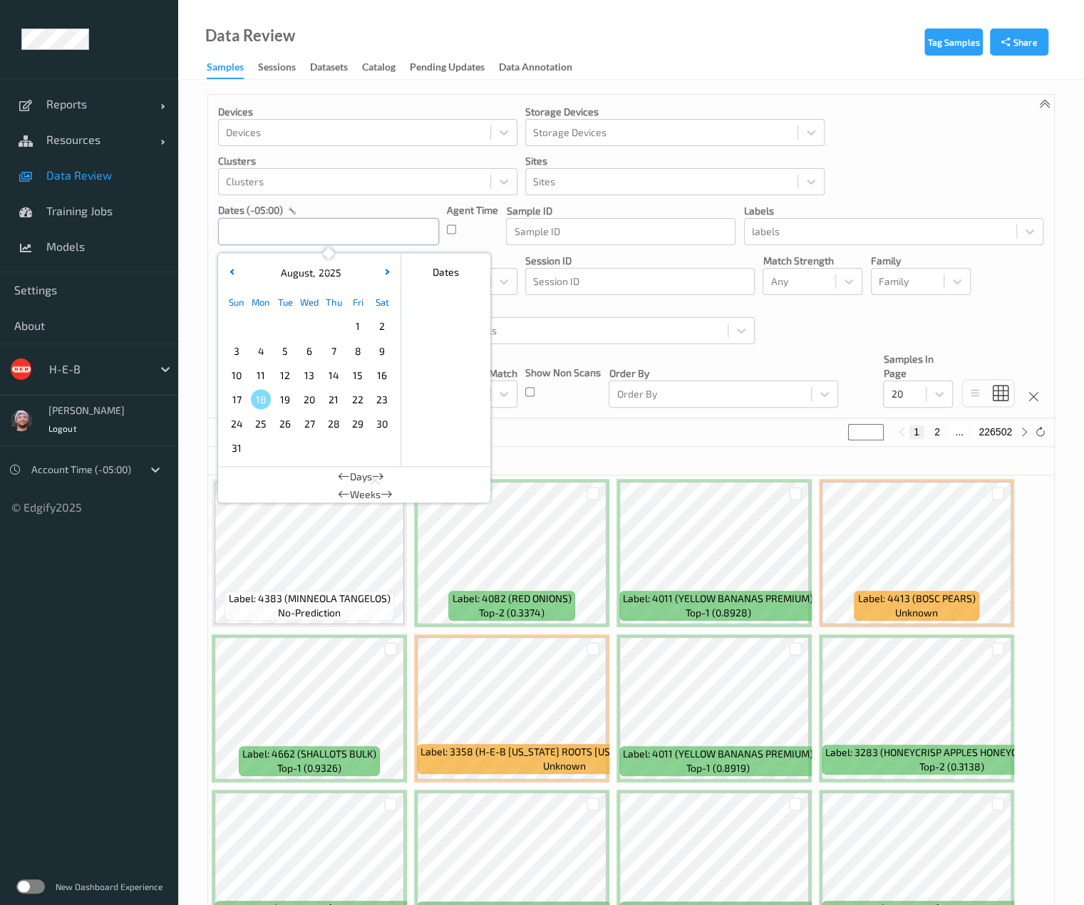
click at [312, 230] on input "text" at bounding box center [328, 231] width 221 height 27
click at [240, 394] on span "17" at bounding box center [237, 399] width 20 height 20
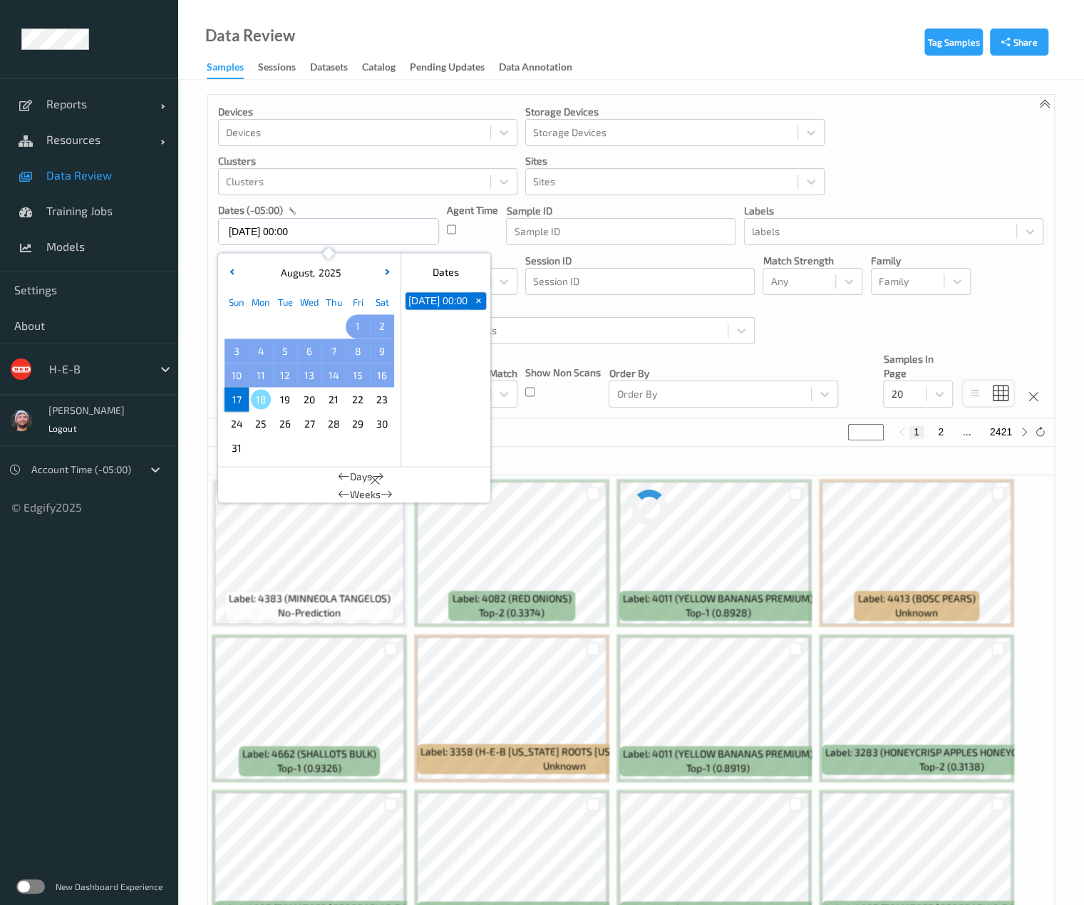
click at [361, 326] on span "1" at bounding box center [358, 326] width 20 height 20
type input "01/08/2025 00:00 -> 17/08/2025 23:59"
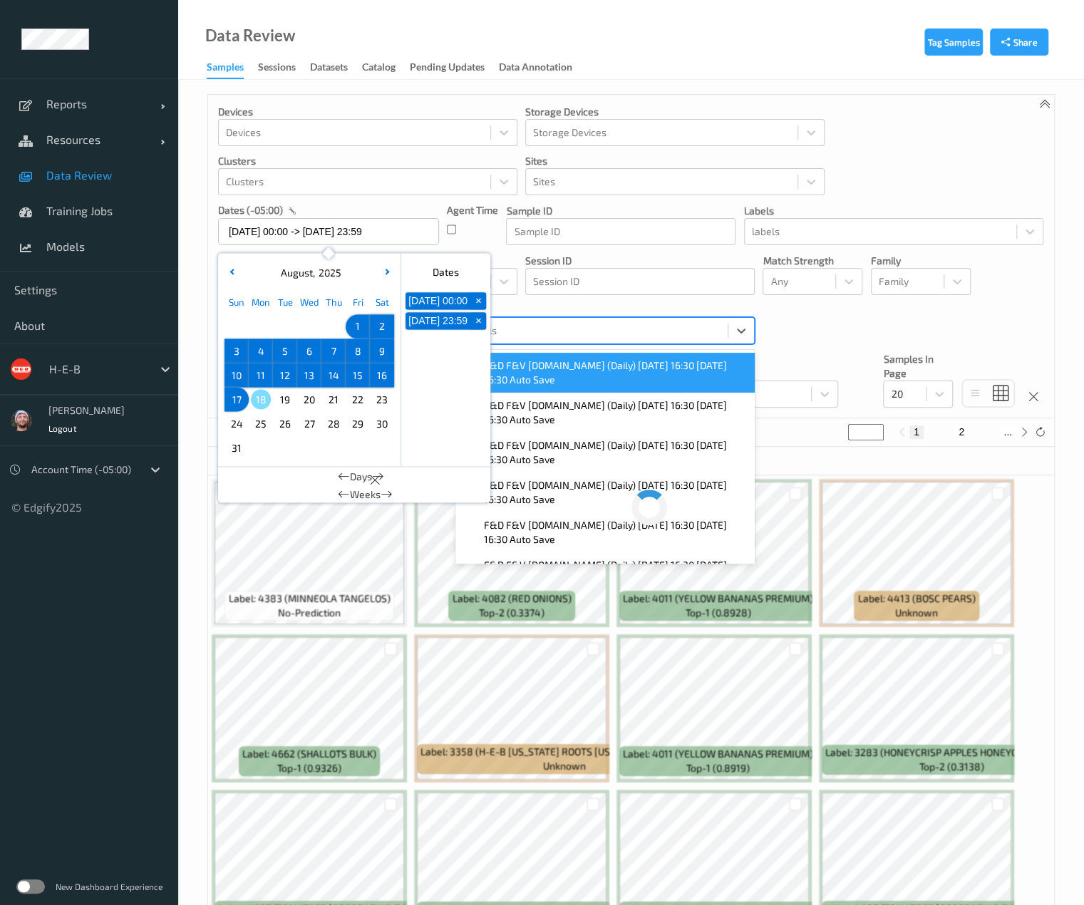
click at [528, 333] on div at bounding box center [591, 330] width 257 height 17
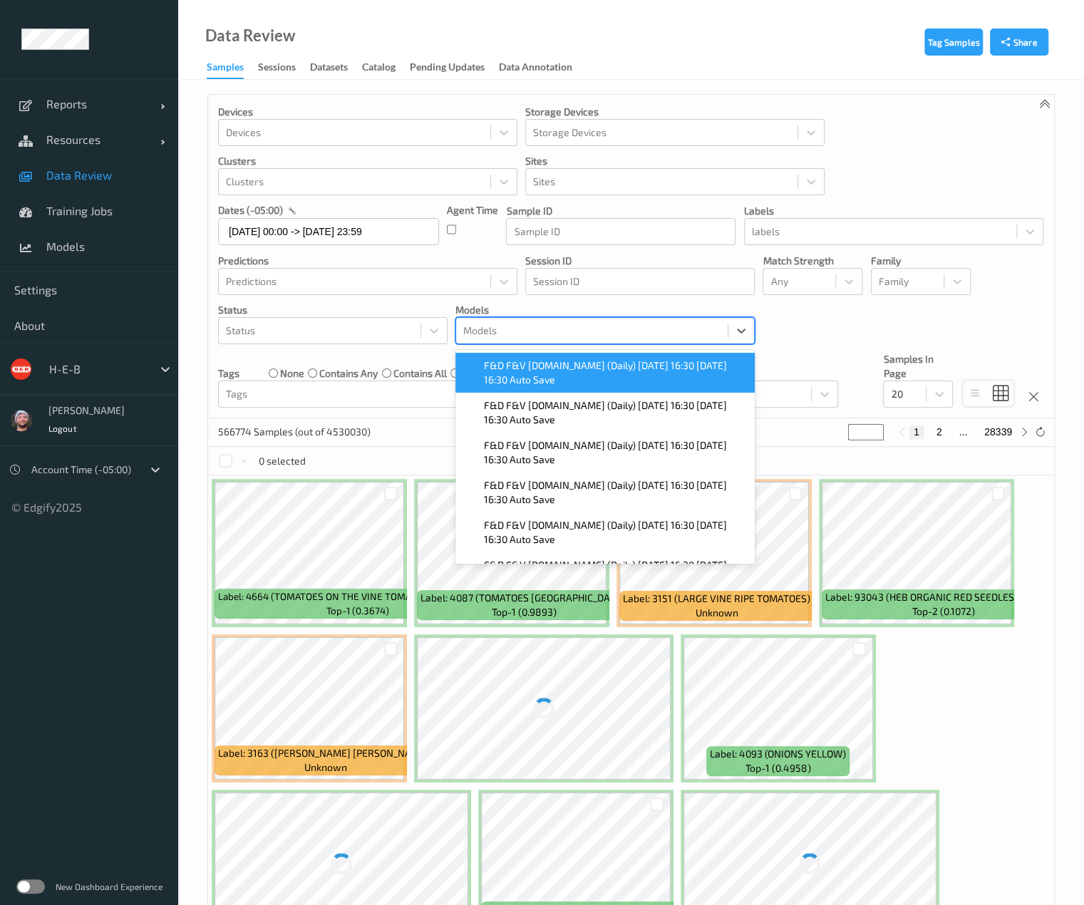
paste input "F&D F&V v4.5.ST (Daily) 2025-08-03 16:30"
type input "F&D F&V v4.5.ST (Daily) 2025-08-03 16:30"
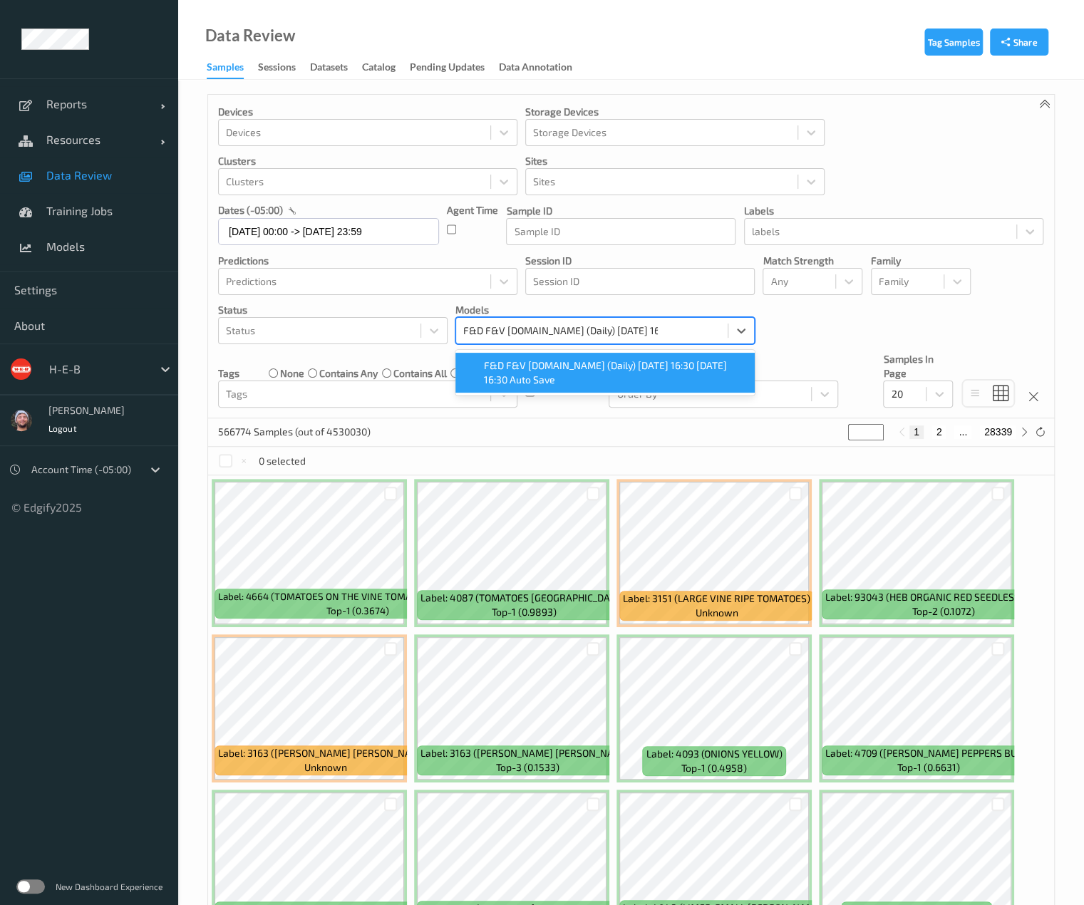
click at [521, 371] on span "F&D F&V v4.5.ST (Daily) 2025-08-03 16:30 2025-08-03 16:30 Auto Save" at bounding box center [615, 373] width 262 height 29
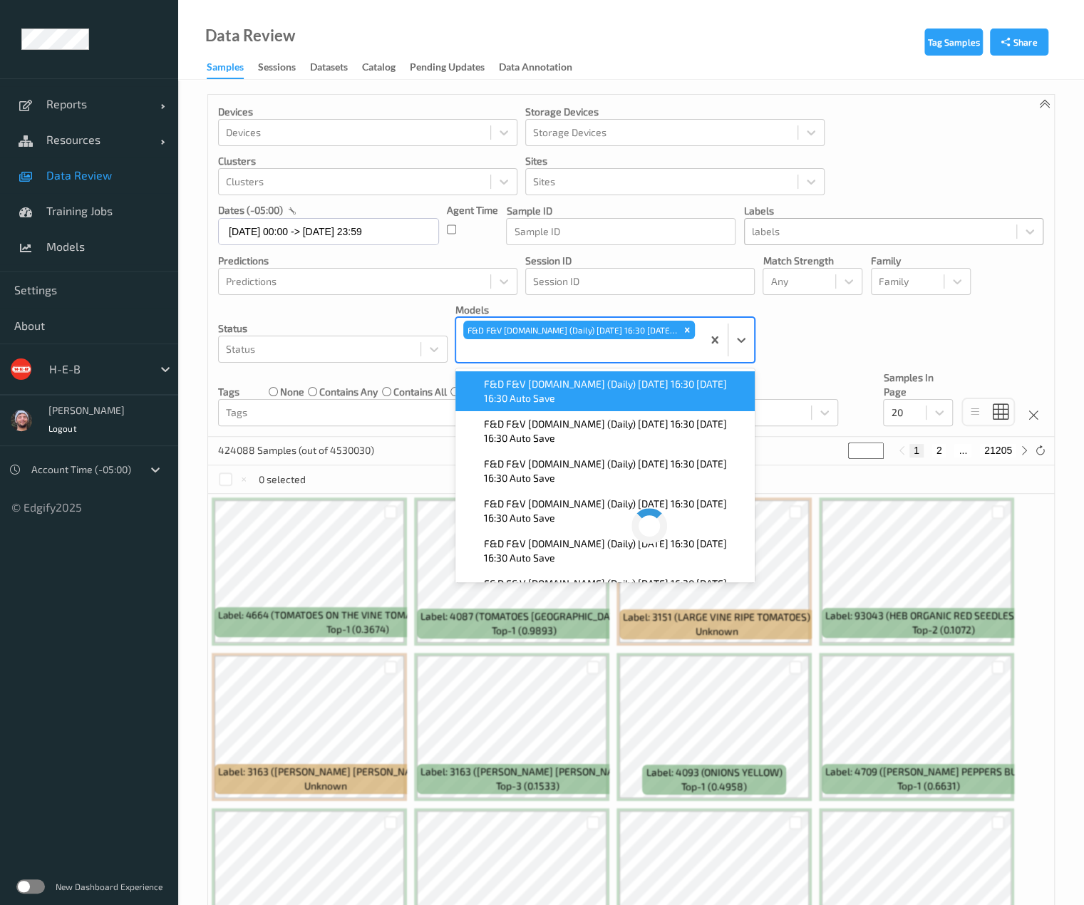
click at [770, 242] on div "labels" at bounding box center [881, 231] width 272 height 23
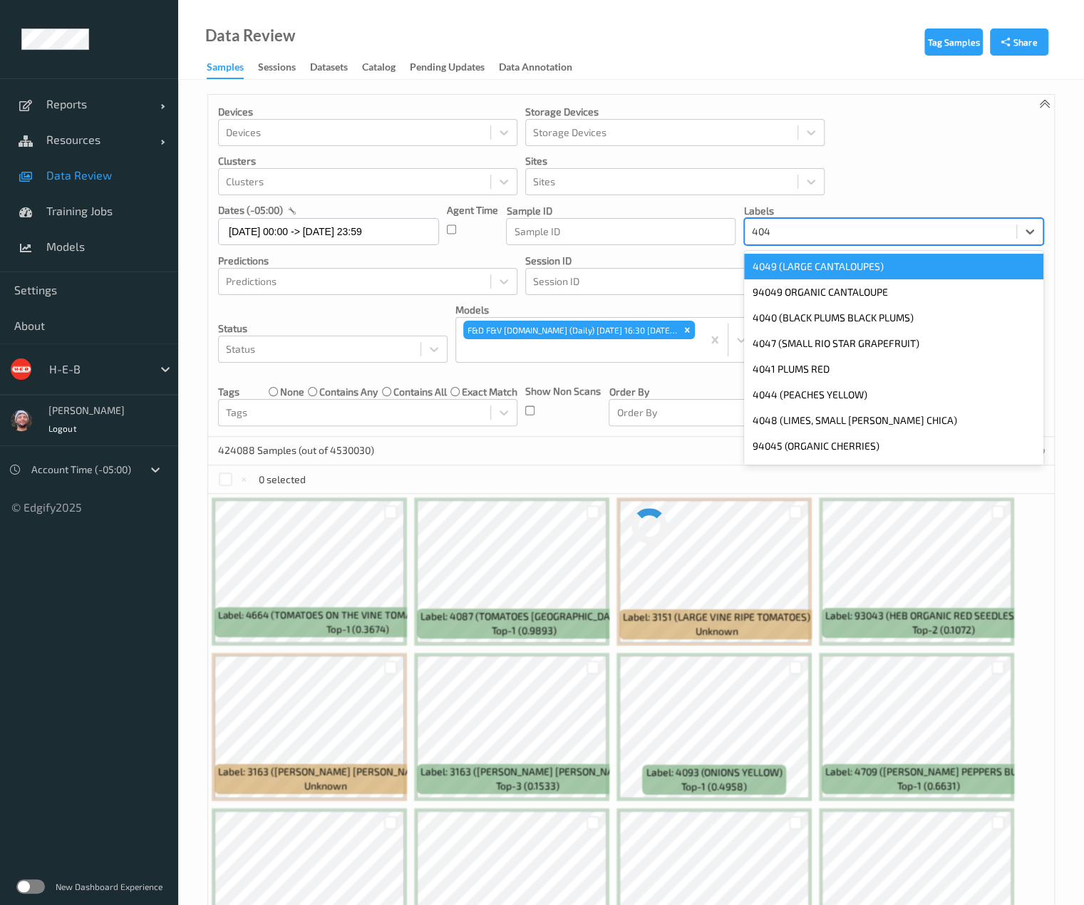
type input "4045"
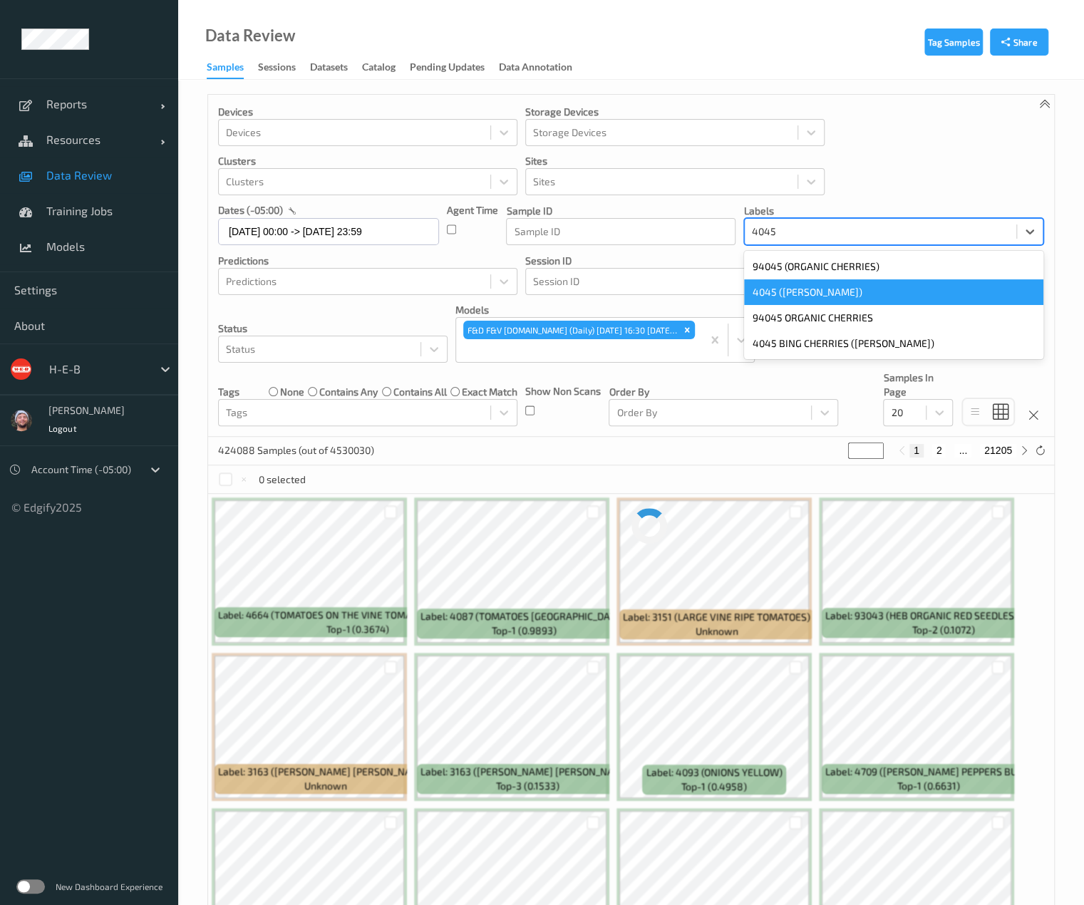
click at [778, 283] on div "4045 (BING CHERRIES)" at bounding box center [893, 292] width 299 height 26
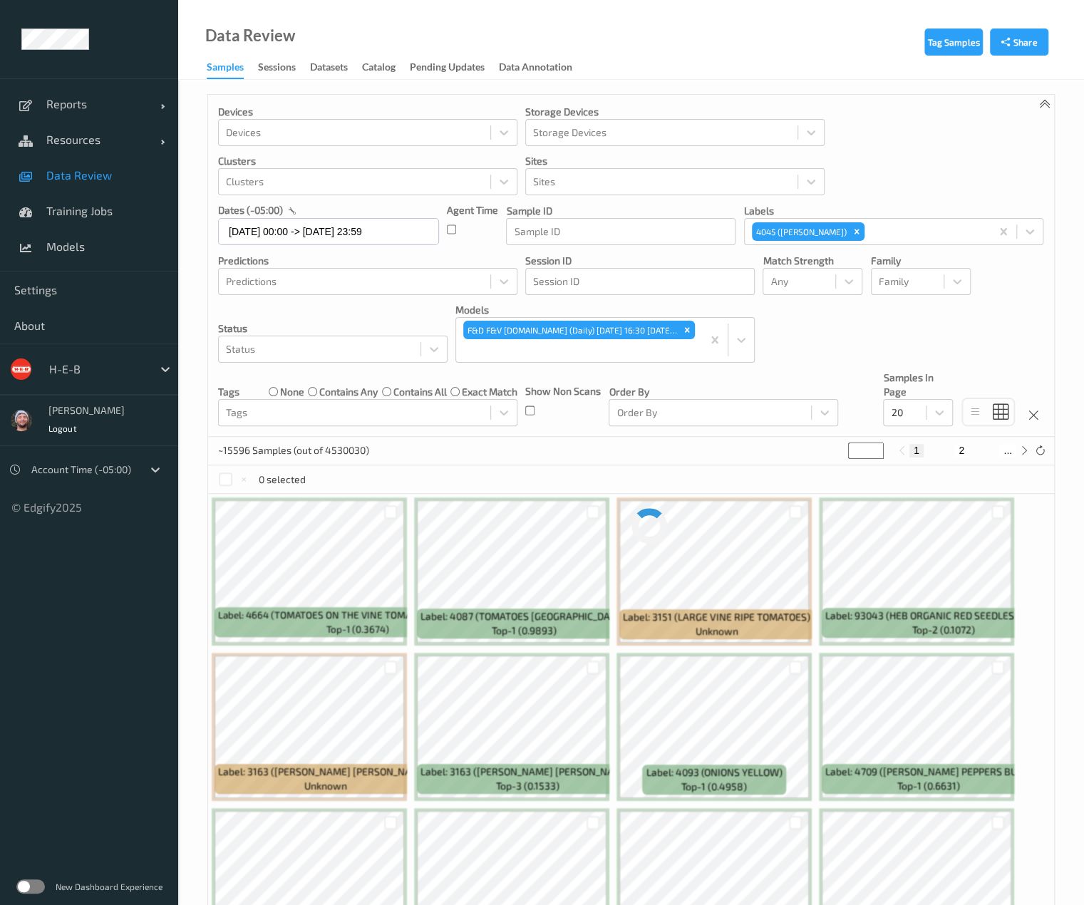
click at [357, 331] on p "Status" at bounding box center [333, 328] width 230 height 14
click at [325, 306] on div "Status Status" at bounding box center [333, 333] width 230 height 60
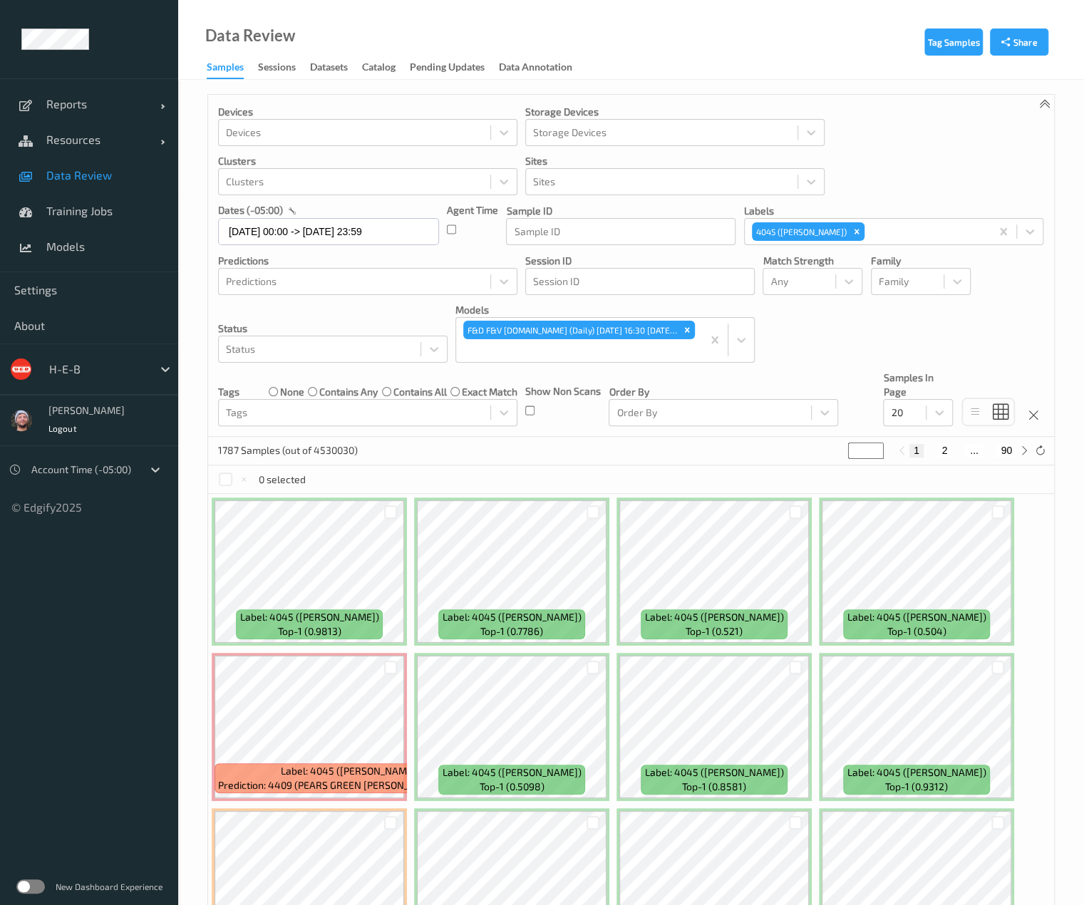
click at [362, 210] on div "dates (-05:00)" at bounding box center [328, 210] width 221 height 14
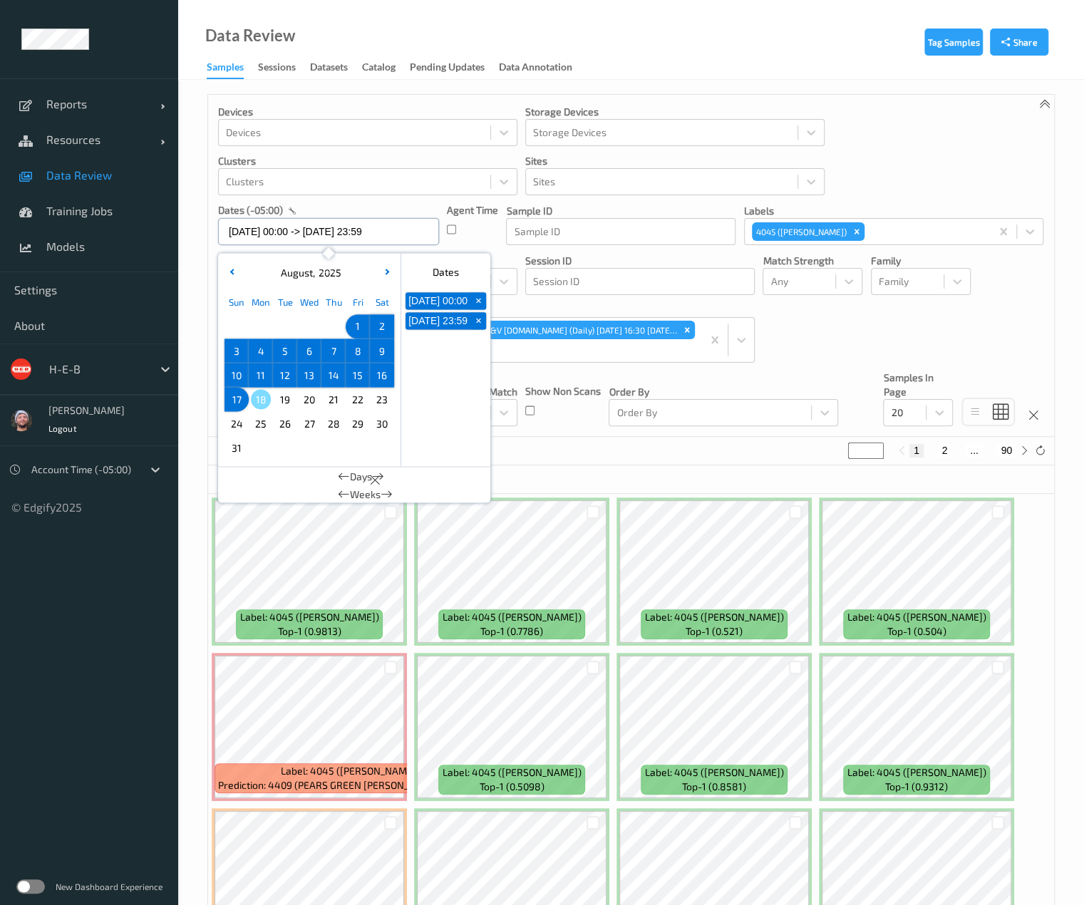
click at [355, 235] on input "01/08/2025 00:00 -> 17/08/2025 23:59" at bounding box center [328, 231] width 221 height 27
click at [235, 404] on span "17" at bounding box center [237, 399] width 20 height 20
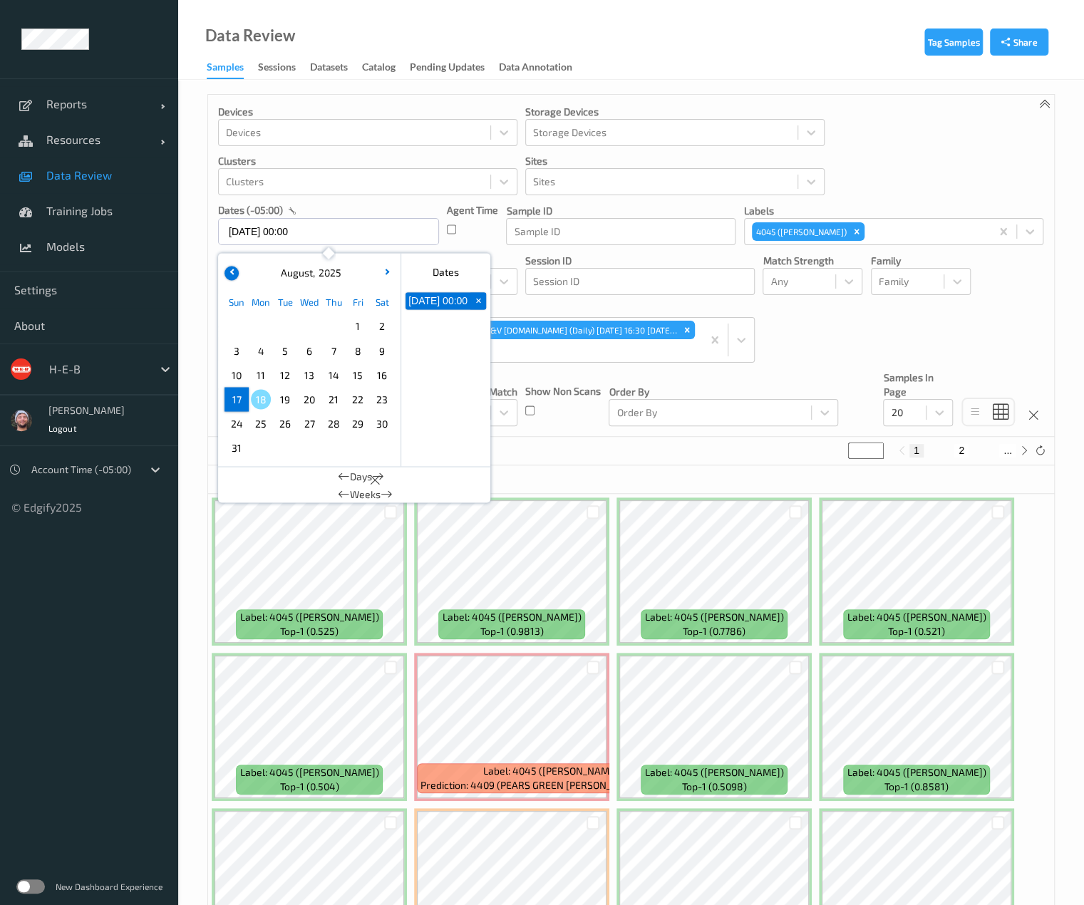
click at [230, 274] on button "button" at bounding box center [232, 273] width 14 height 14
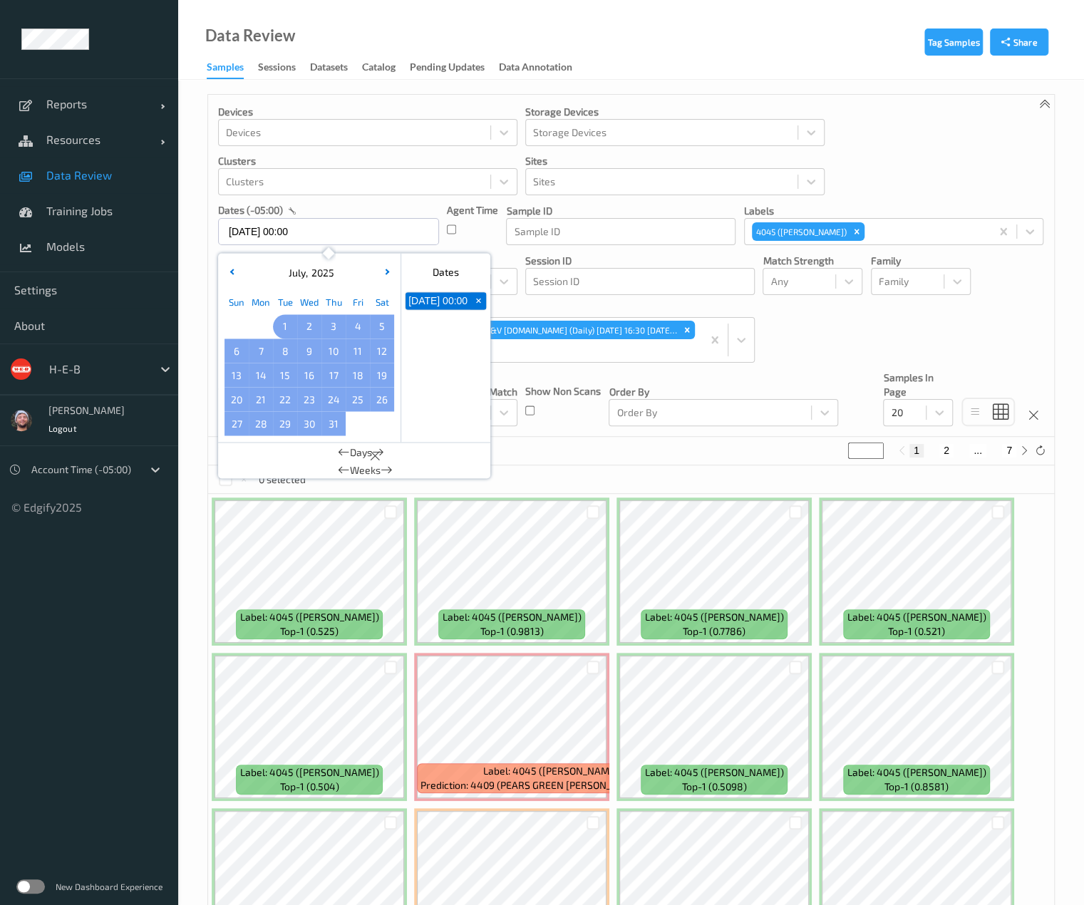
click at [282, 331] on span "1" at bounding box center [285, 326] width 20 height 20
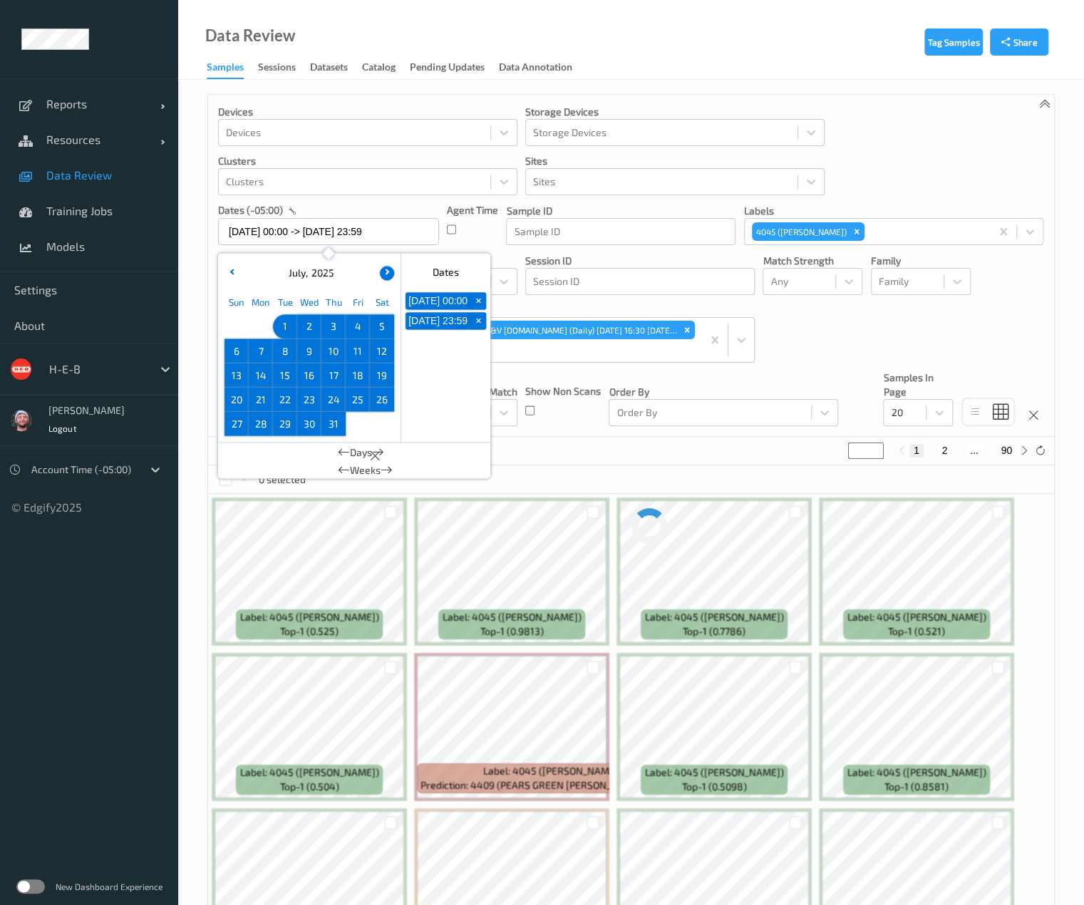
click at [381, 276] on button "button" at bounding box center [387, 273] width 14 height 14
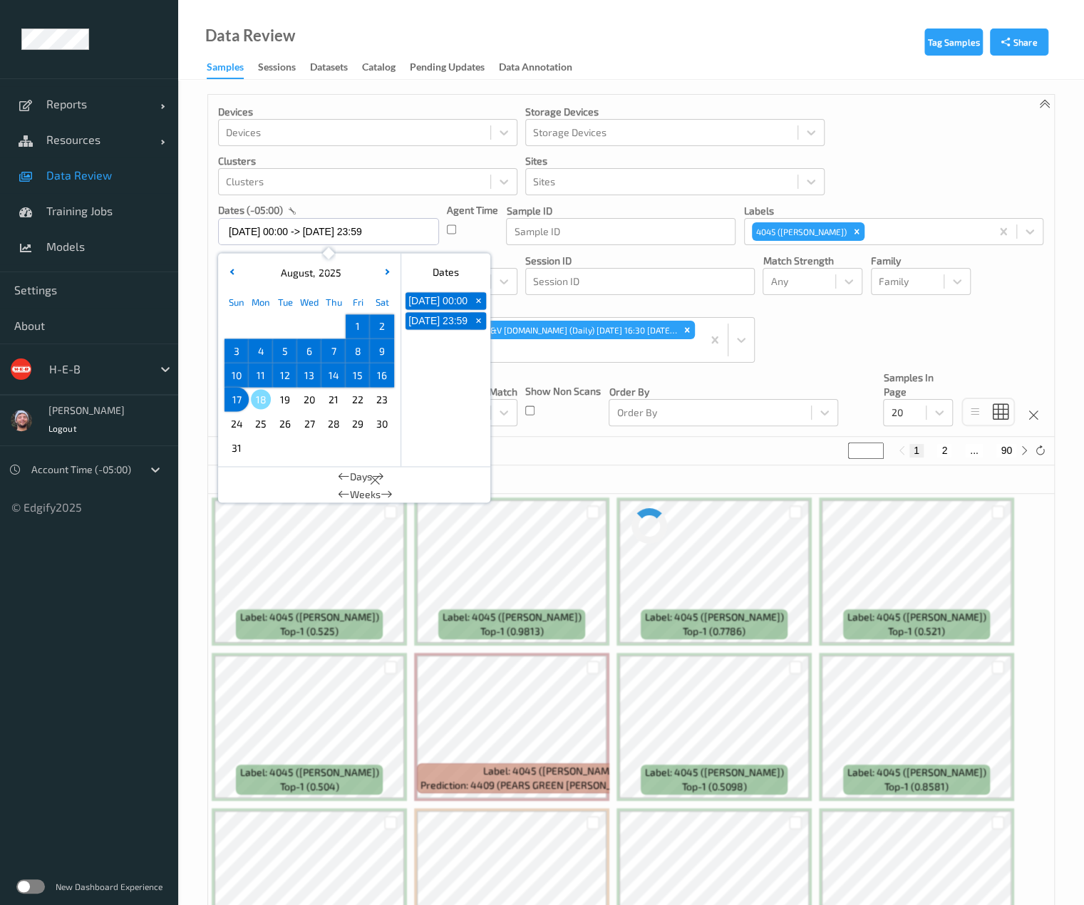
click at [580, 368] on div "Devices Devices Storage Devices Storage Devices Clusters Clusters Sites Sites d…" at bounding box center [631, 266] width 846 height 342
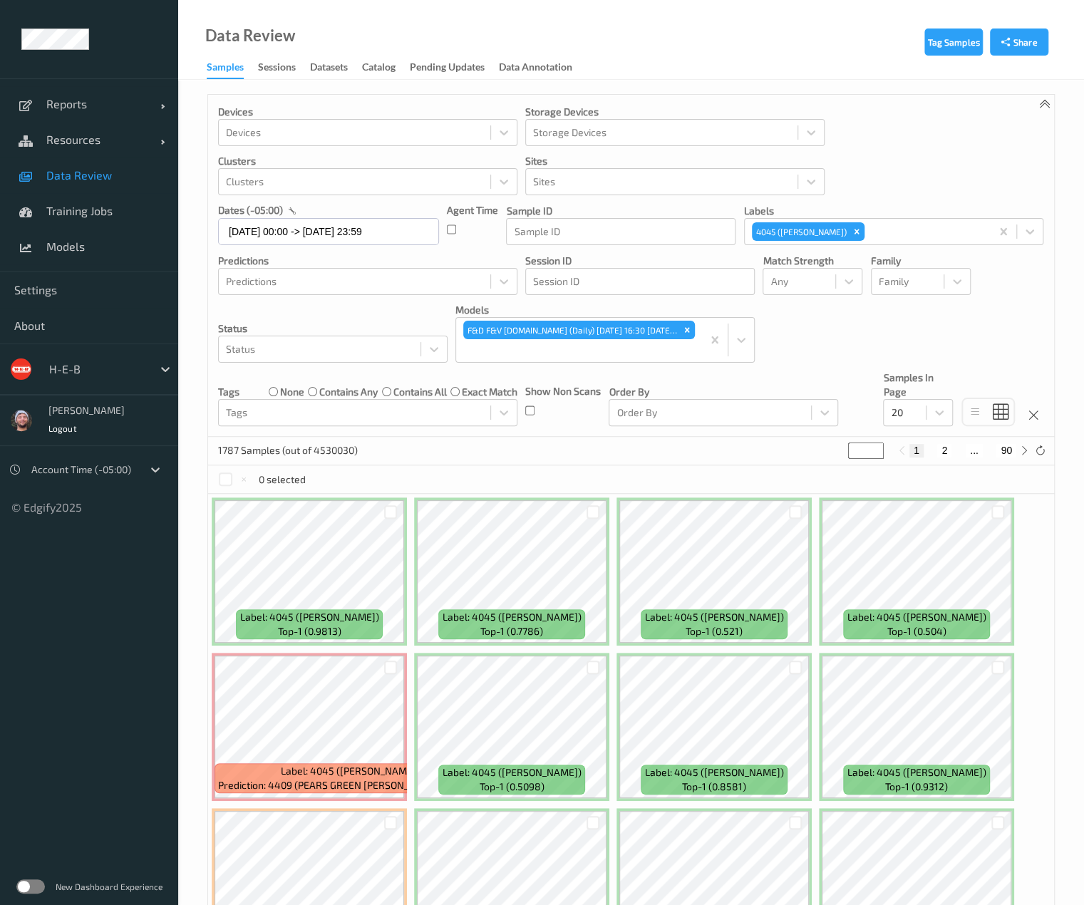
click at [800, 336] on div "Devices Devices Storage Devices Storage Devices Clusters Clusters Sites Sites d…" at bounding box center [631, 266] width 846 height 342
click at [351, 237] on input "01/07/2025 00:00 -> 17/08/2025 23:59" at bounding box center [328, 231] width 221 height 27
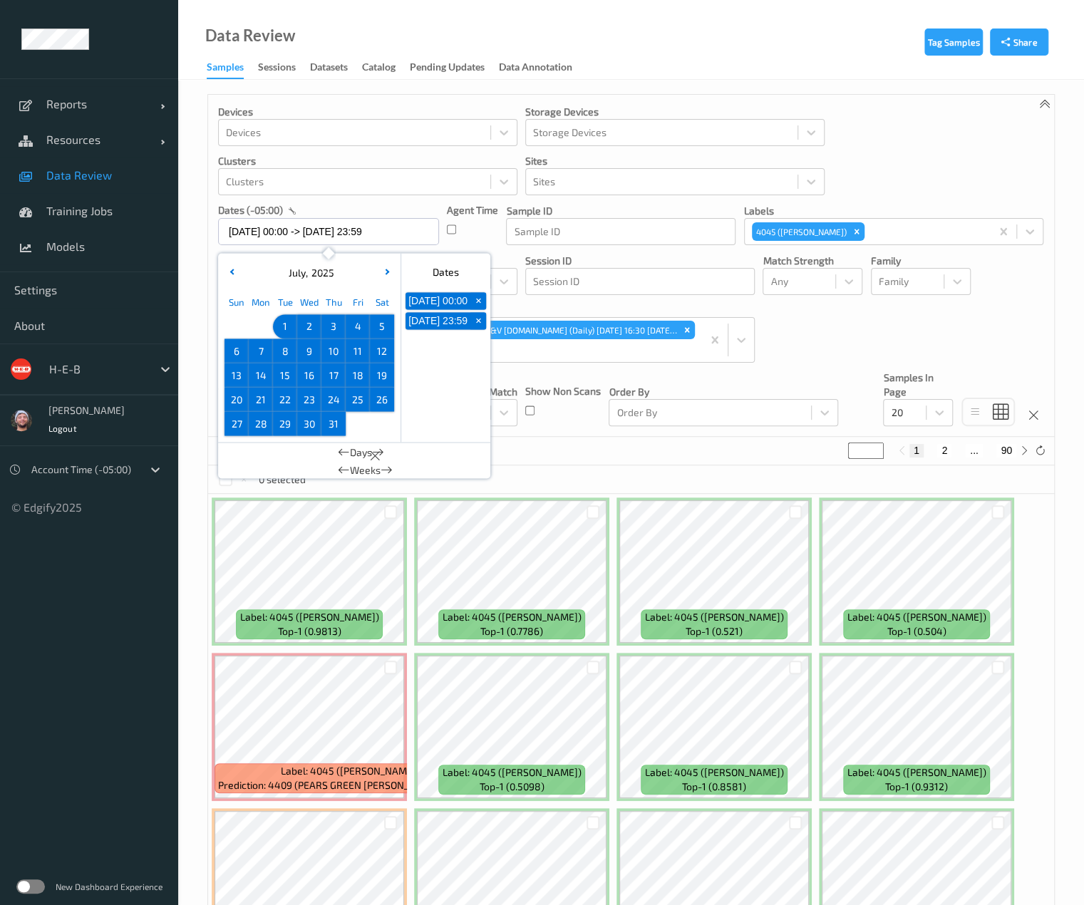
click at [557, 374] on div "Show Non Scans" at bounding box center [563, 399] width 76 height 56
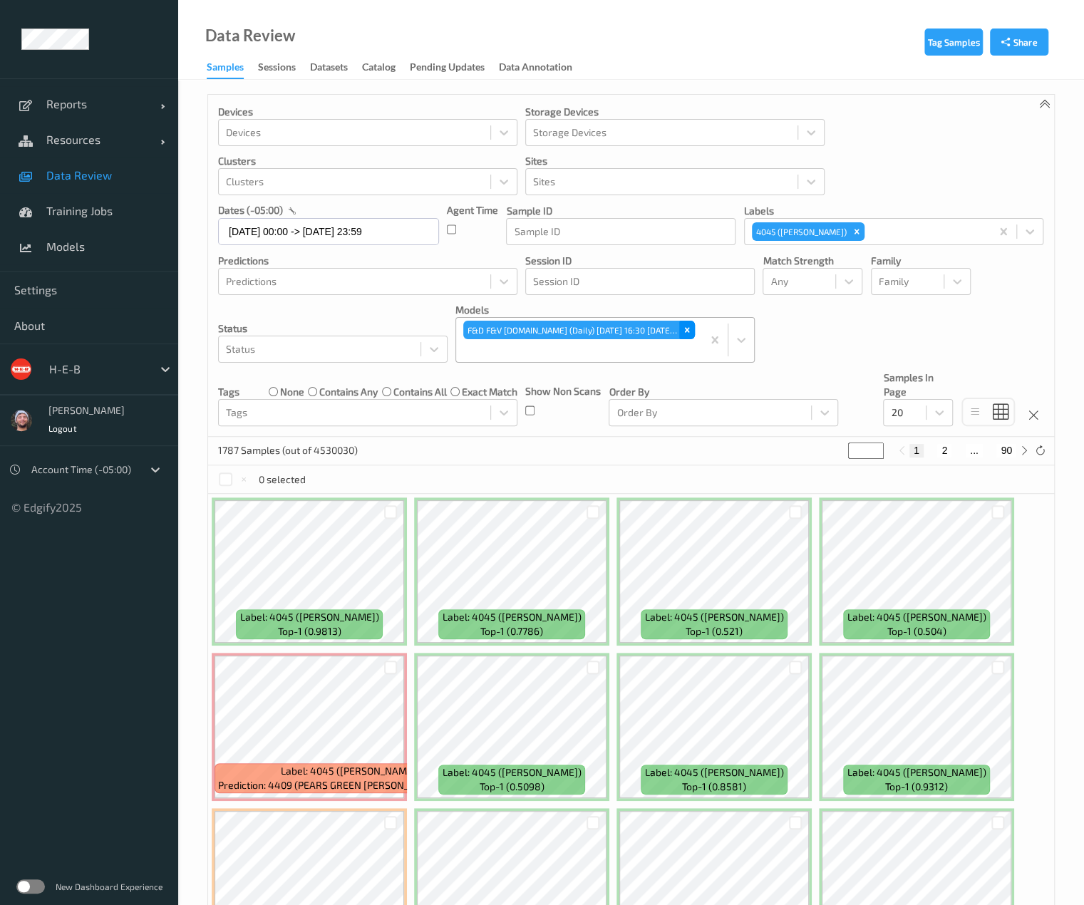
click at [686, 329] on icon "Remove F&D F&V v4.5.ST (Daily) 2025-08-03 16:30 2025-08-03 16:30 Auto Save" at bounding box center [687, 330] width 10 height 10
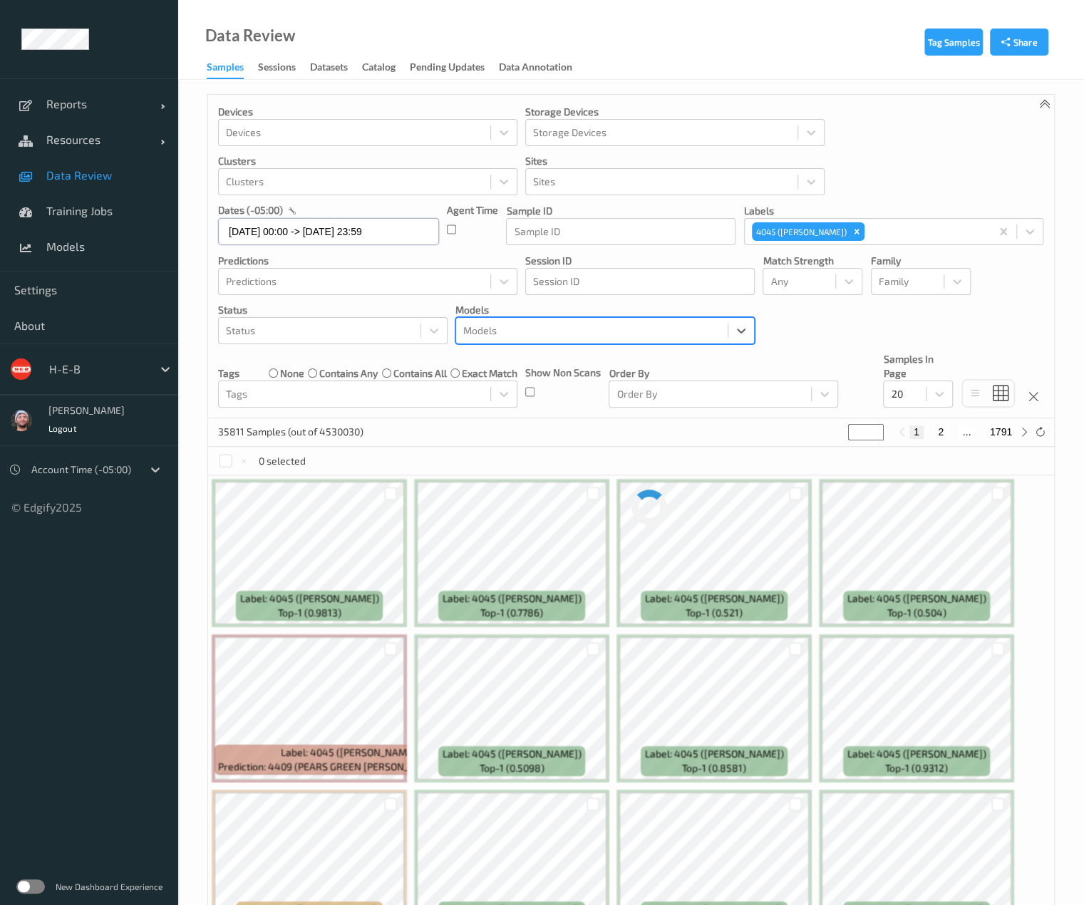
click at [287, 231] on input "01/07/2025 00:00 -> 17/08/2025 23:59" at bounding box center [328, 231] width 221 height 27
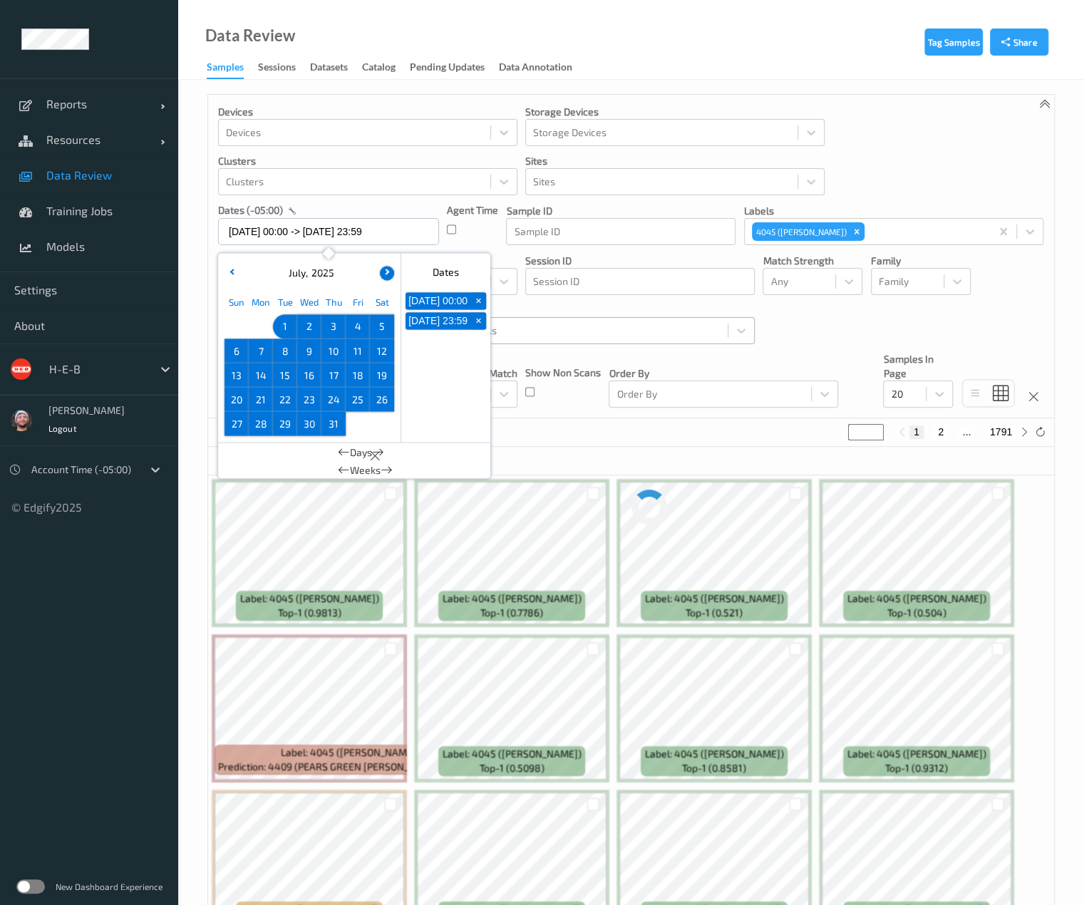
click at [393, 276] on button "button" at bounding box center [387, 273] width 14 height 14
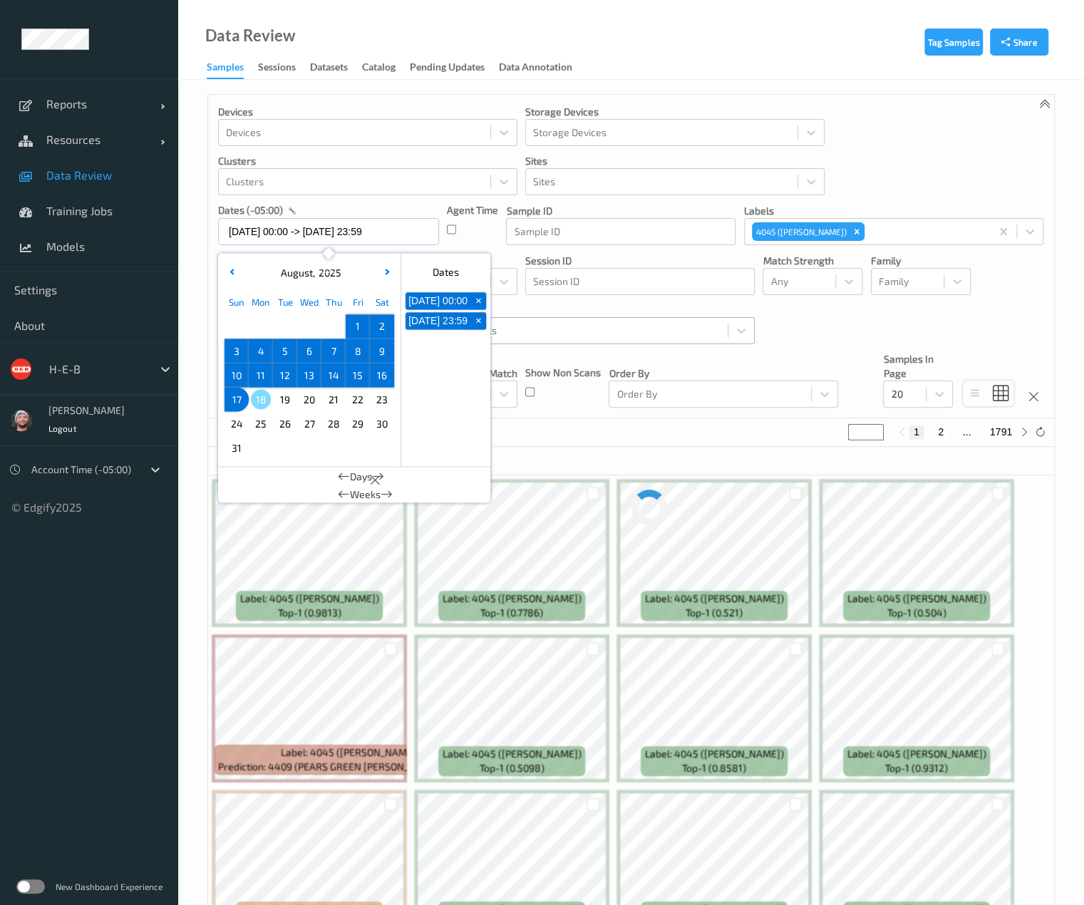
click at [240, 398] on span "17" at bounding box center [237, 399] width 20 height 20
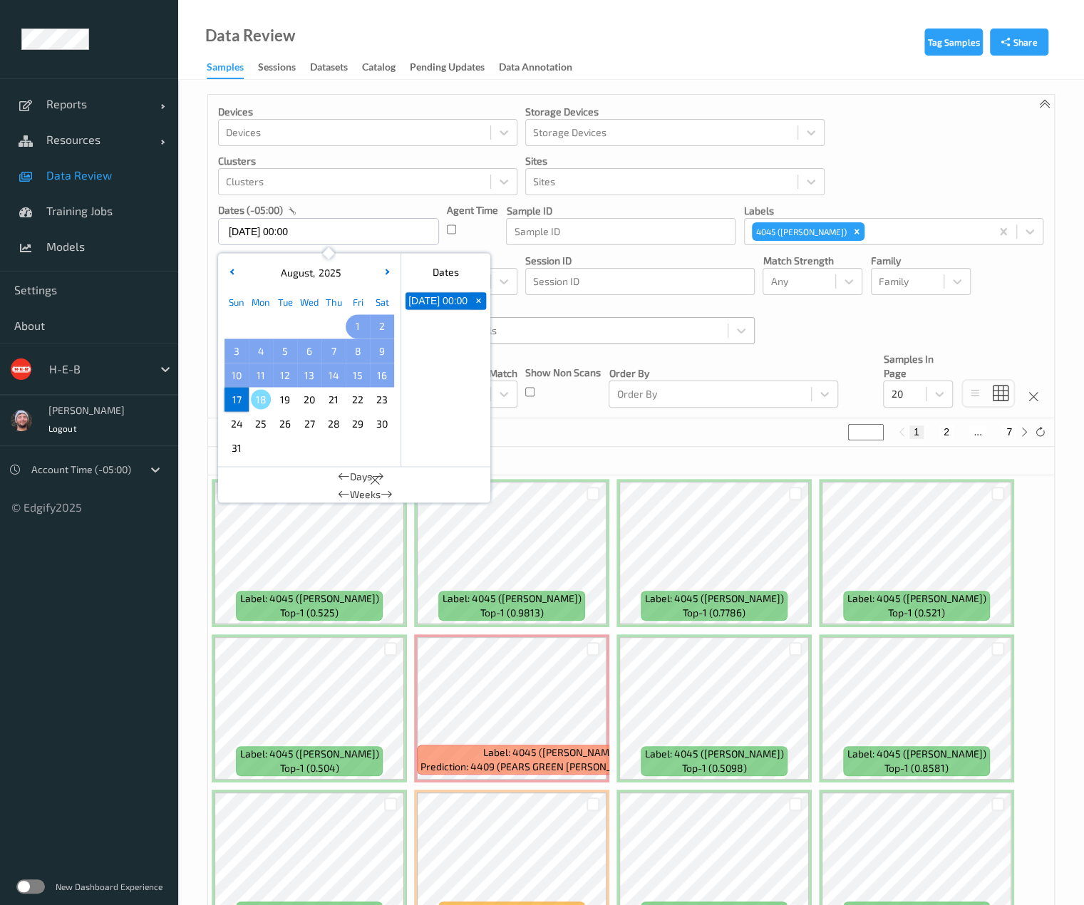
click at [356, 323] on span "1" at bounding box center [358, 326] width 20 height 20
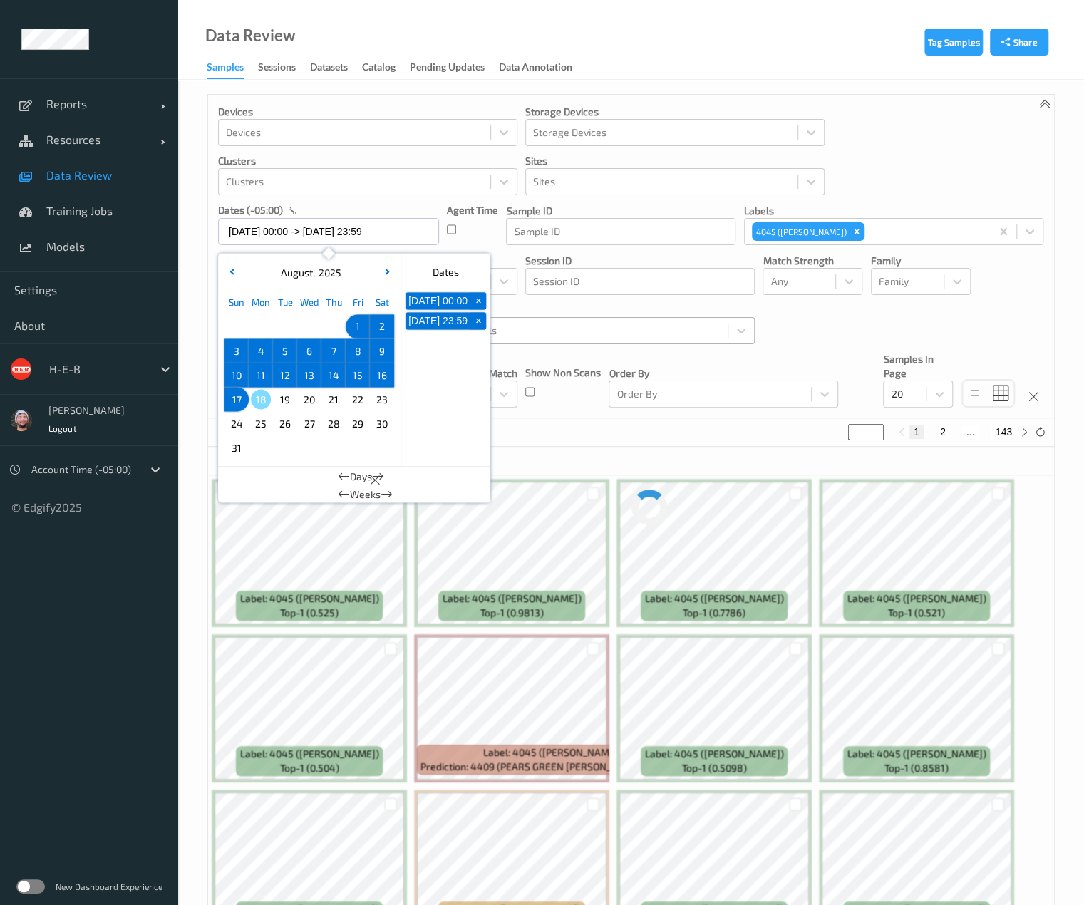
click at [552, 427] on div "2857 Samples (out of 4530030) * 1 2 ... 143" at bounding box center [631, 432] width 846 height 29
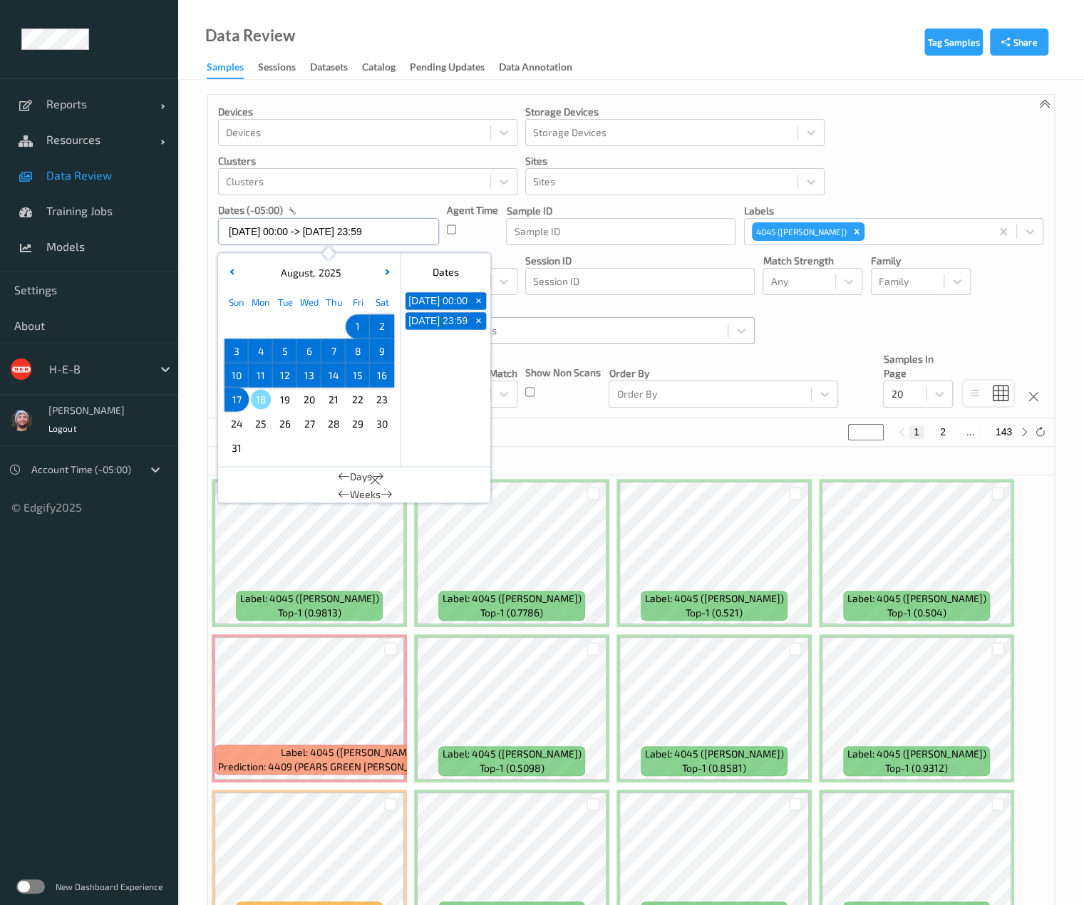
click at [317, 230] on input "01/08/2025 00:00 -> 17/08/2025 23:59" at bounding box center [328, 231] width 221 height 27
click at [236, 400] on span "17" at bounding box center [237, 399] width 20 height 20
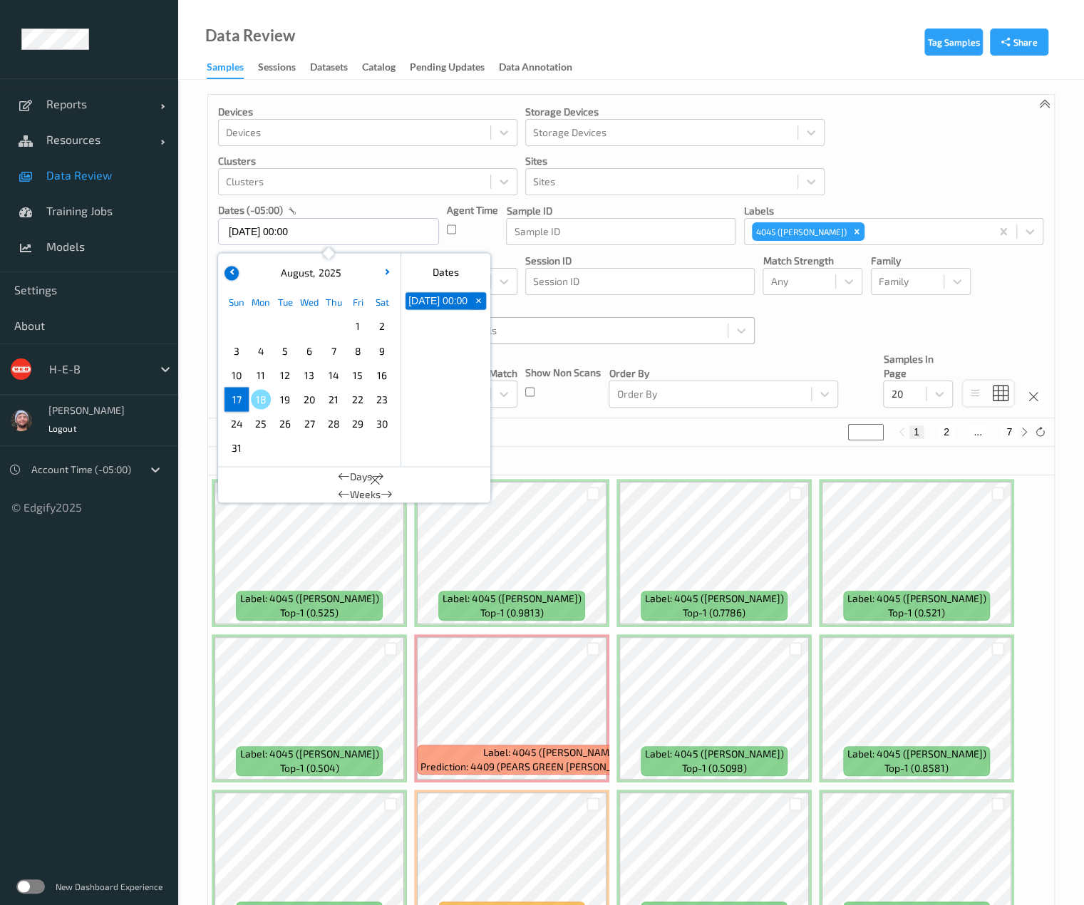
click at [231, 271] on icon "button" at bounding box center [233, 272] width 6 height 6
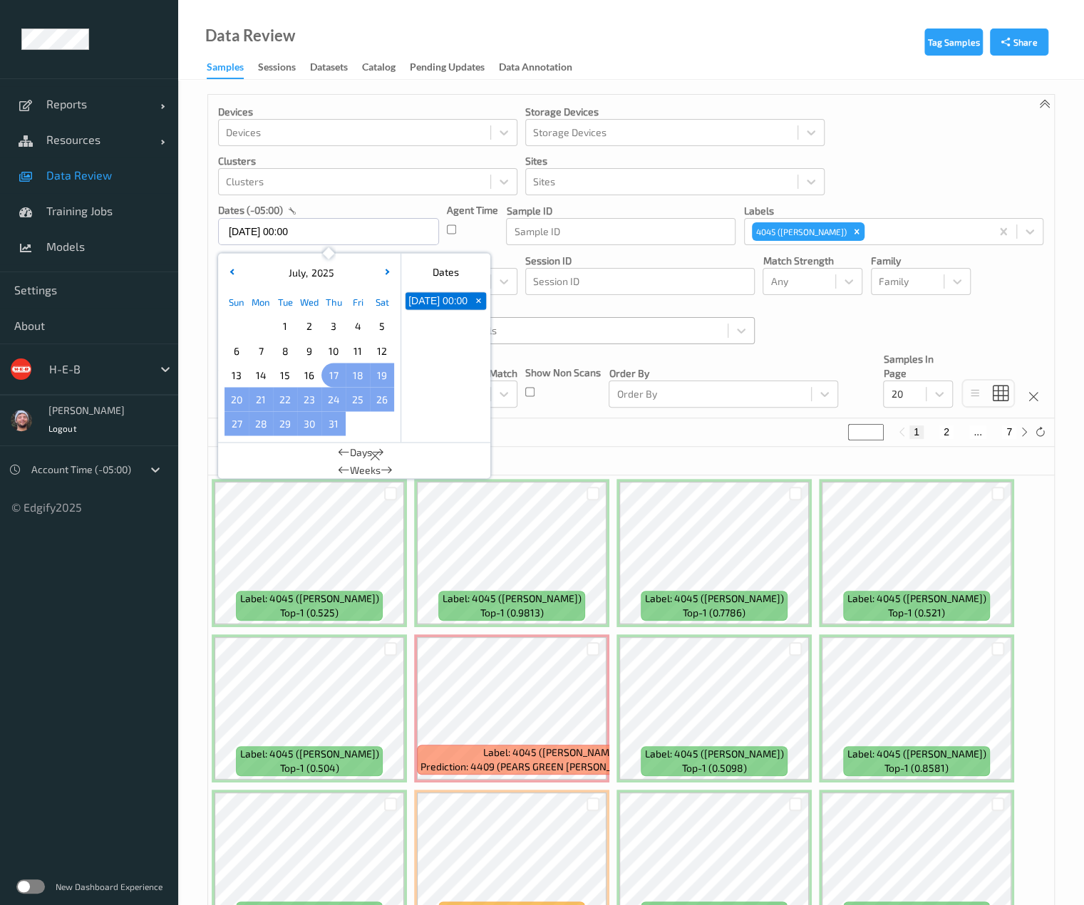
click at [334, 380] on span "17" at bounding box center [334, 375] width 20 height 20
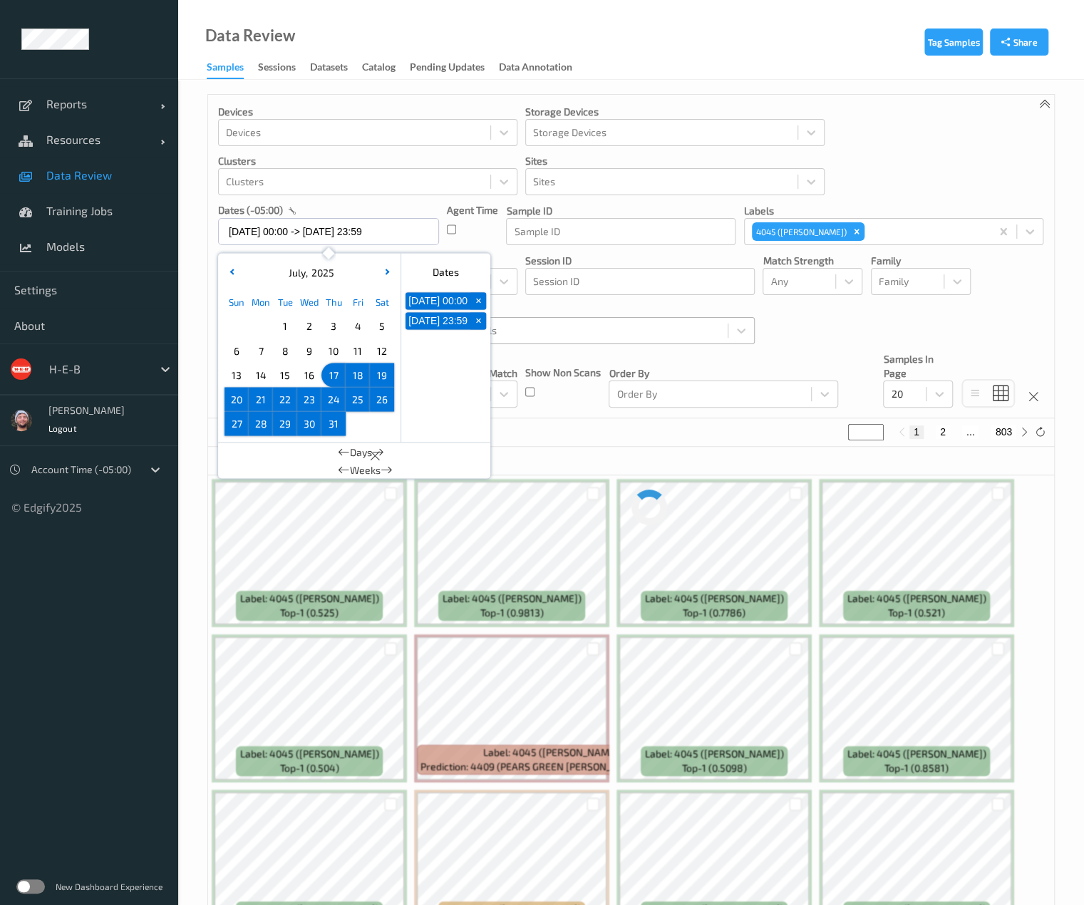
click at [522, 303] on p "Models" at bounding box center [604, 310] width 299 height 14
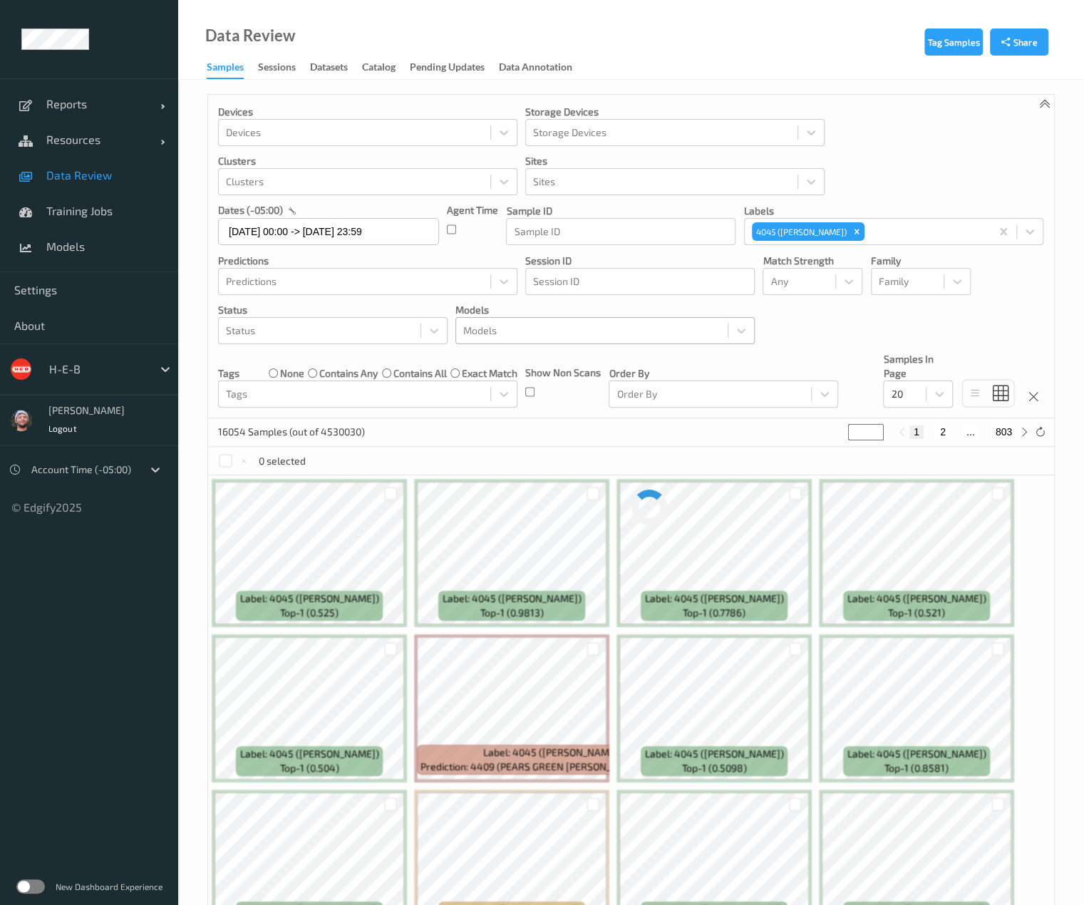
click at [509, 424] on div "16054 Samples (out of 4530030) * 1 2 ... 803" at bounding box center [631, 432] width 846 height 29
click at [275, 239] on input "17/07/2025 00:00 -> 17/08/2025 23:59" at bounding box center [328, 231] width 221 height 27
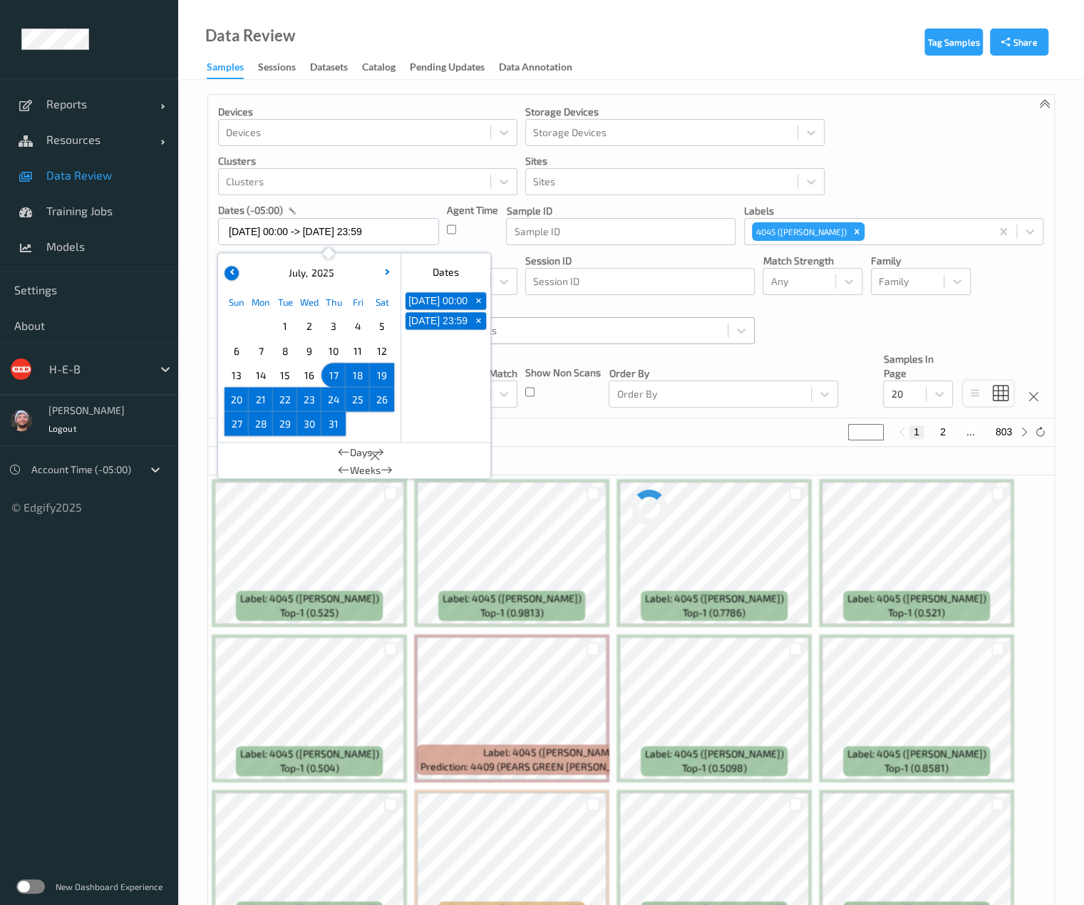
click at [234, 274] on button "button" at bounding box center [232, 273] width 14 height 14
click at [280, 376] on span "17" at bounding box center [285, 375] width 20 height 20
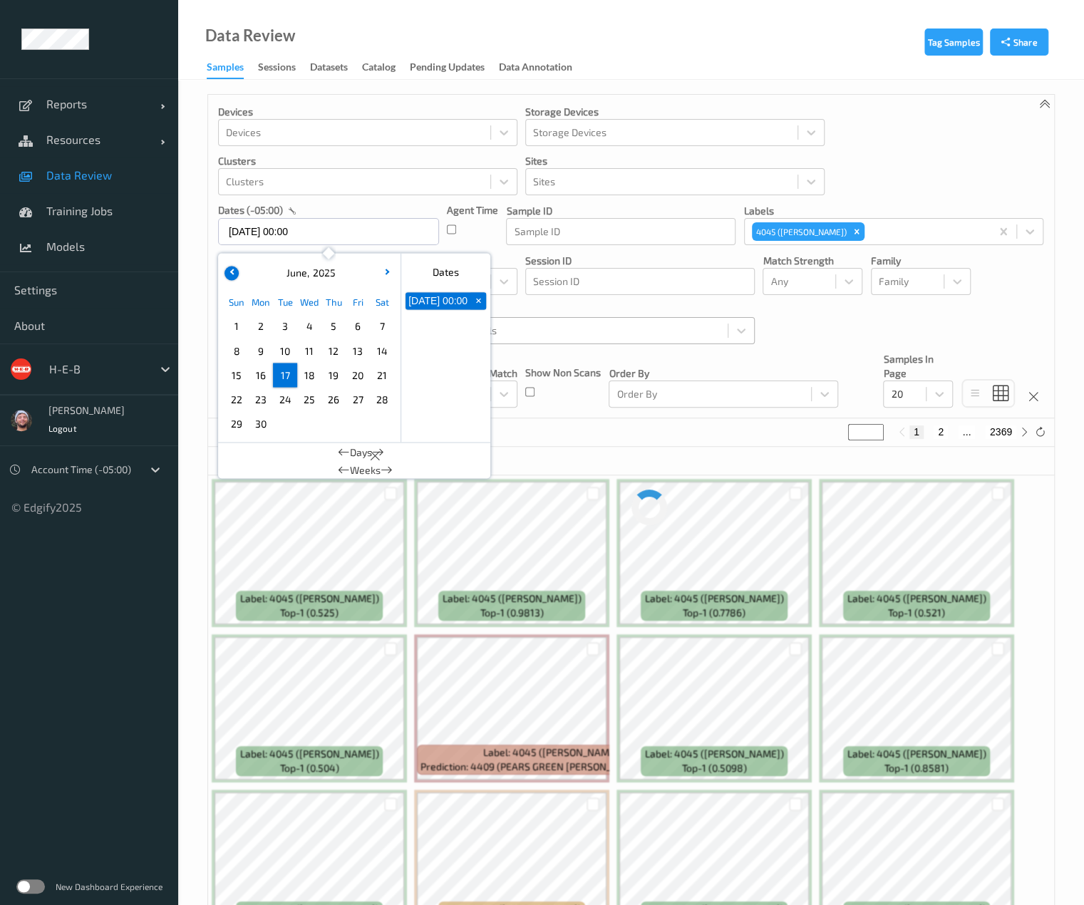
click at [236, 268] on button "button" at bounding box center [232, 273] width 14 height 14
click at [284, 421] on span "27" at bounding box center [285, 423] width 20 height 20
click at [197, 288] on div "Tag Samples Share Devices Devices Storage Devices Storage Devices Clusters Clus…" at bounding box center [631, 695] width 906 height 1231
click at [381, 225] on input "27/05/2025 00:00 -> 17/06/2025 23:59" at bounding box center [328, 231] width 221 height 27
click at [382, 278] on button "button" at bounding box center [387, 273] width 14 height 14
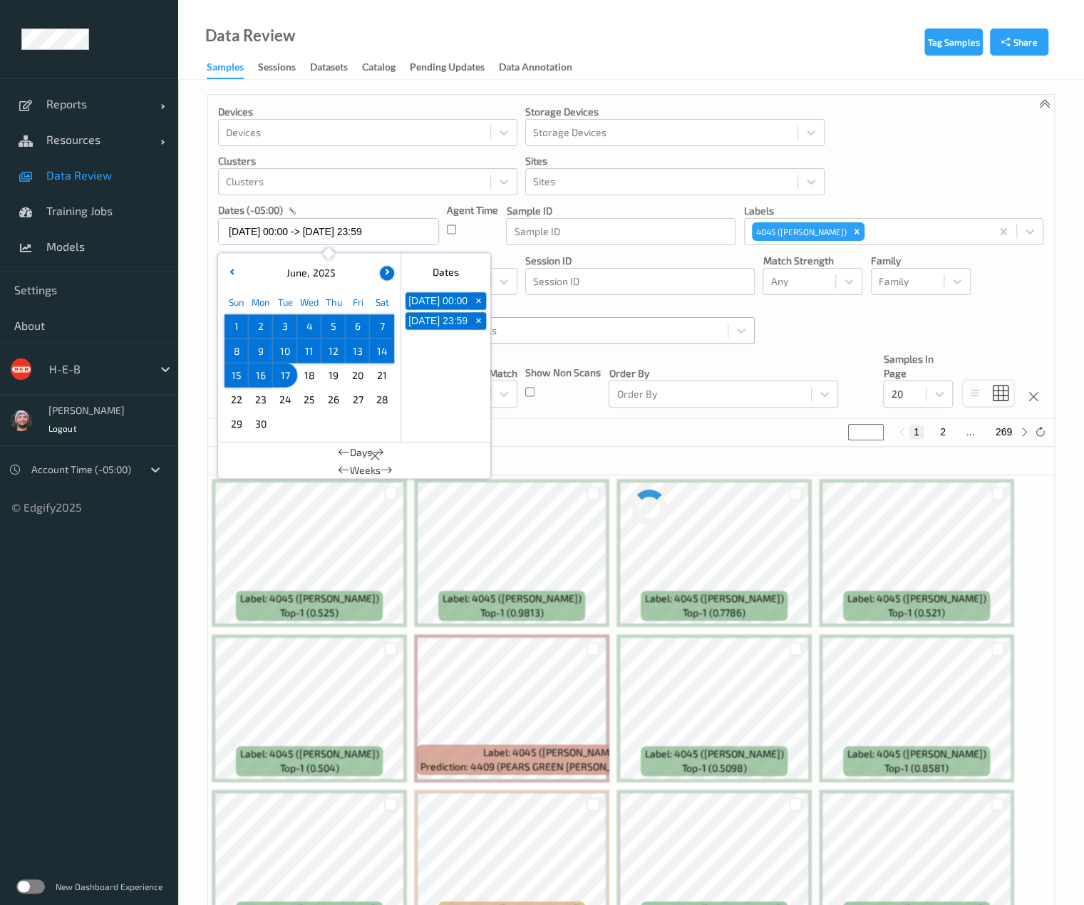
click at [382, 278] on button "button" at bounding box center [387, 273] width 14 height 14
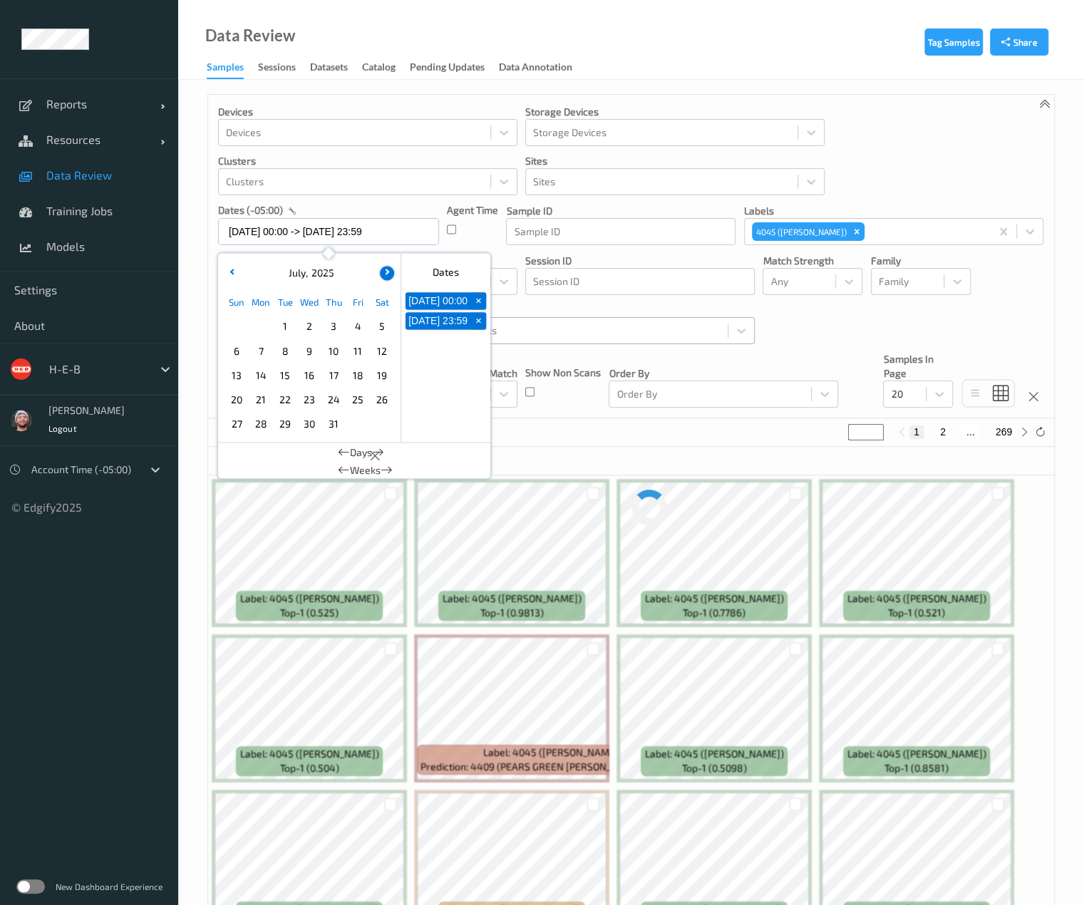
click at [382, 278] on button "button" at bounding box center [387, 273] width 14 height 14
click at [237, 398] on span "17" at bounding box center [237, 399] width 20 height 20
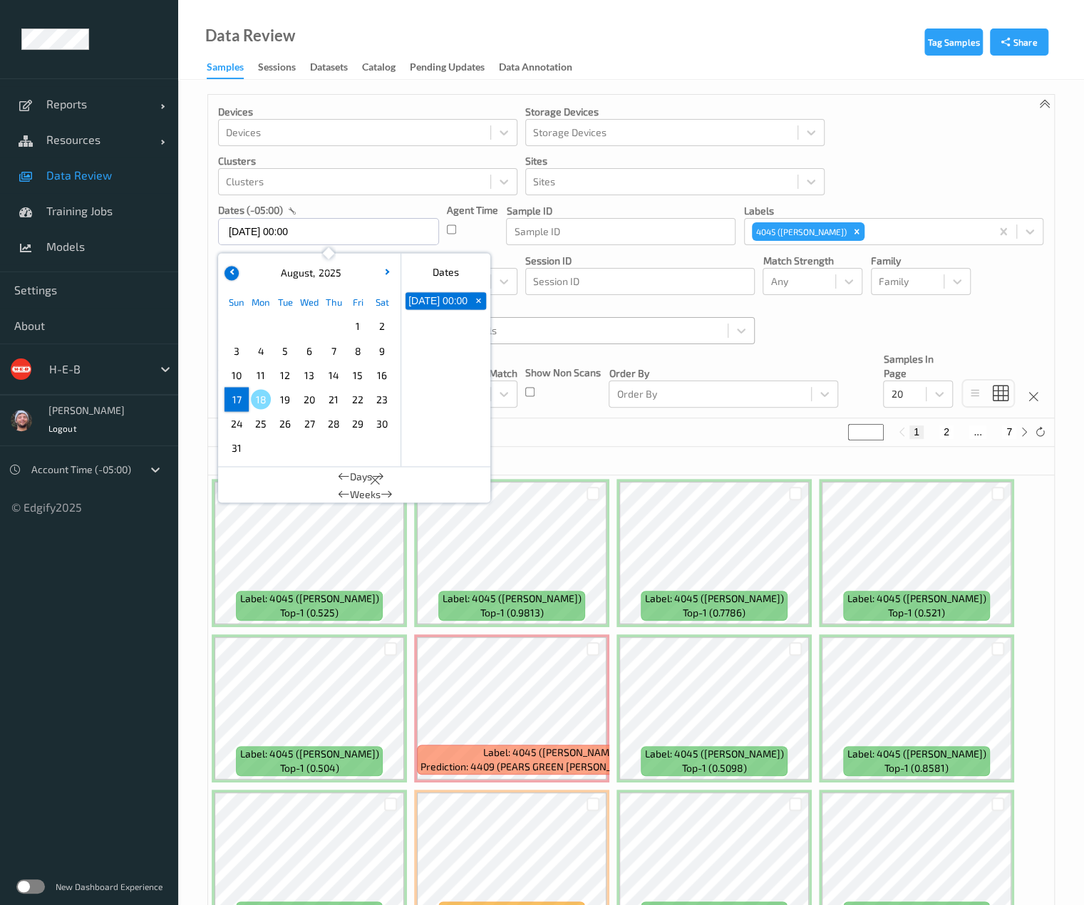
click at [228, 276] on button "button" at bounding box center [232, 273] width 14 height 14
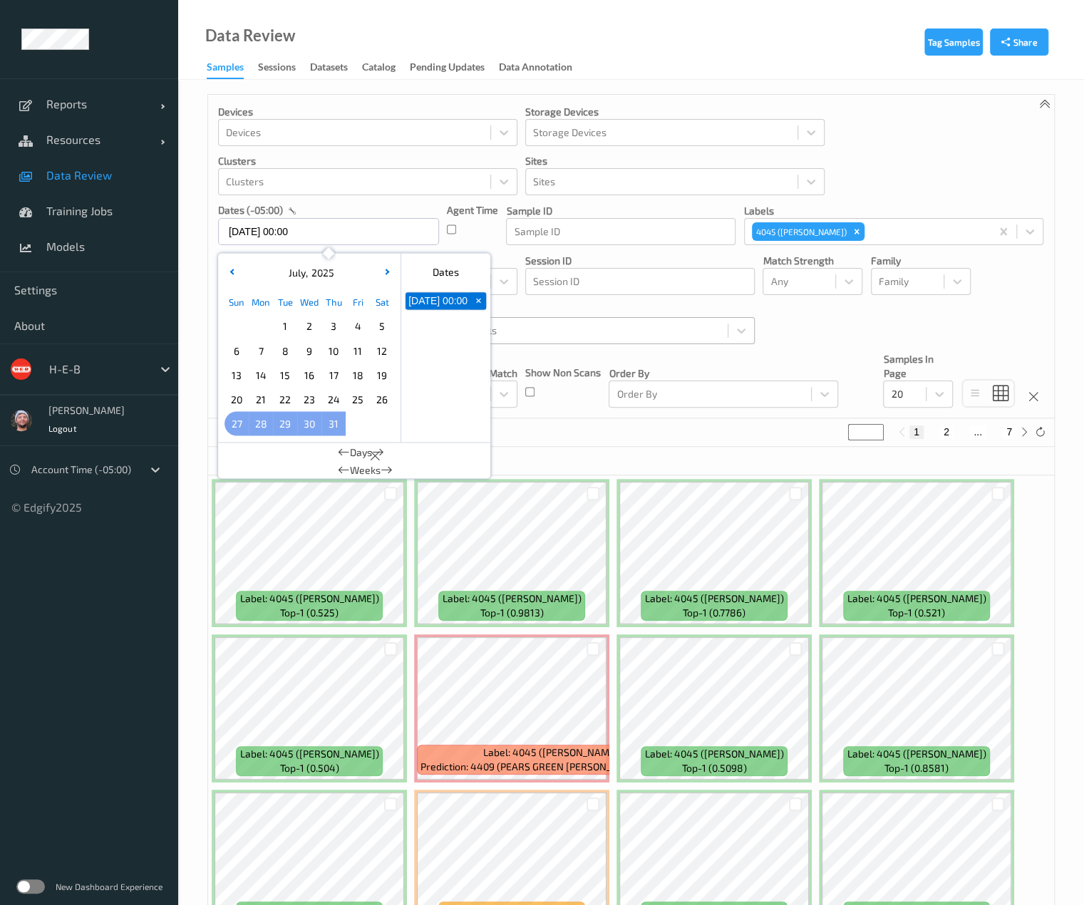
click at [238, 425] on span "27" at bounding box center [237, 423] width 20 height 20
type input "27/07/2025 00:00 -> 17/08/2025 23:59"
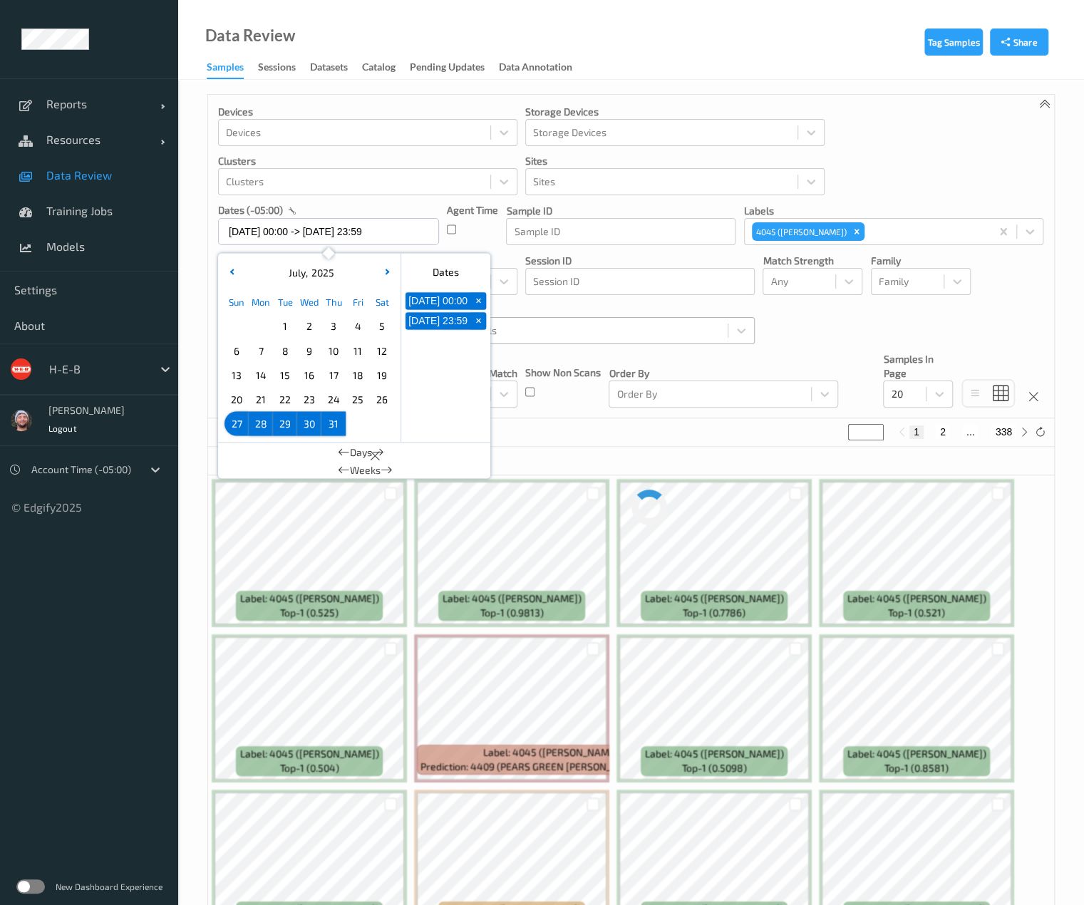
click at [185, 240] on div "Tag Samples Share Devices Devices Storage Devices Storage Devices Clusters Clus…" at bounding box center [631, 695] width 906 height 1231
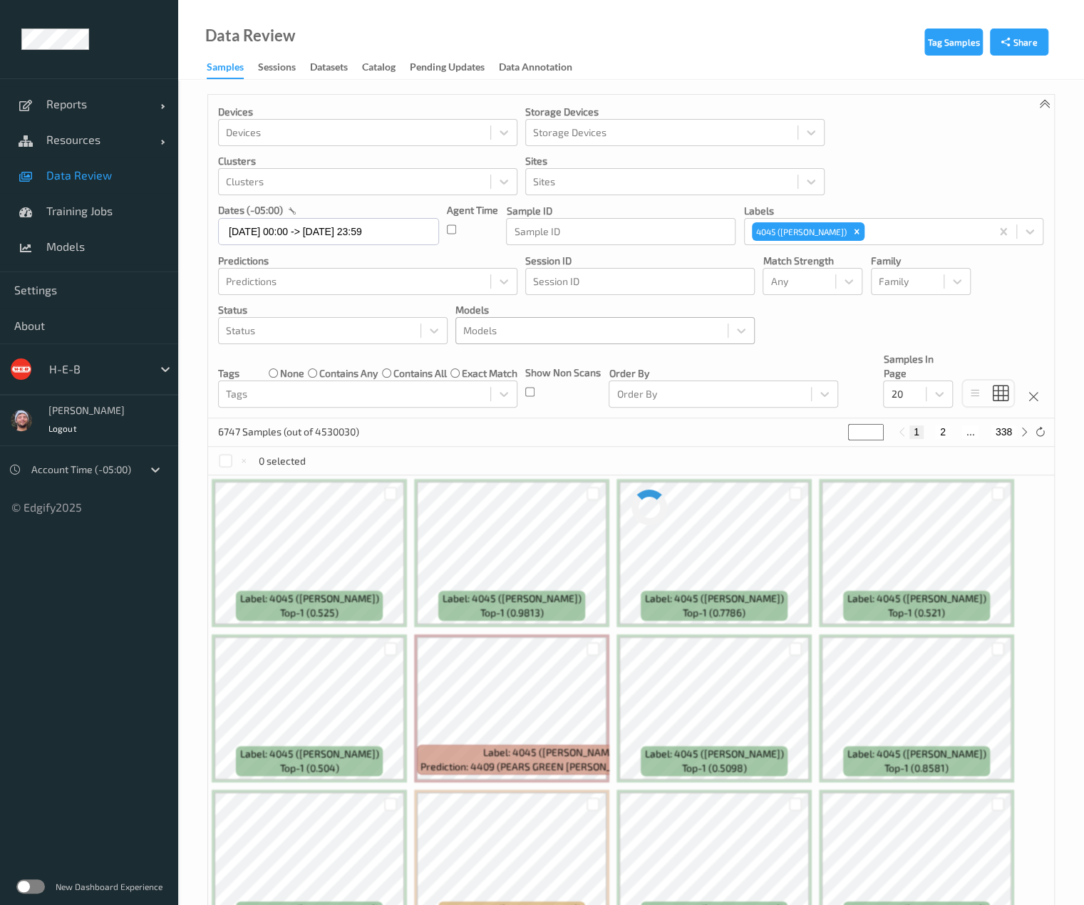
click at [506, 422] on div "6747 Samples (out of 4530030) * 1 2 ... 338" at bounding box center [631, 432] width 846 height 29
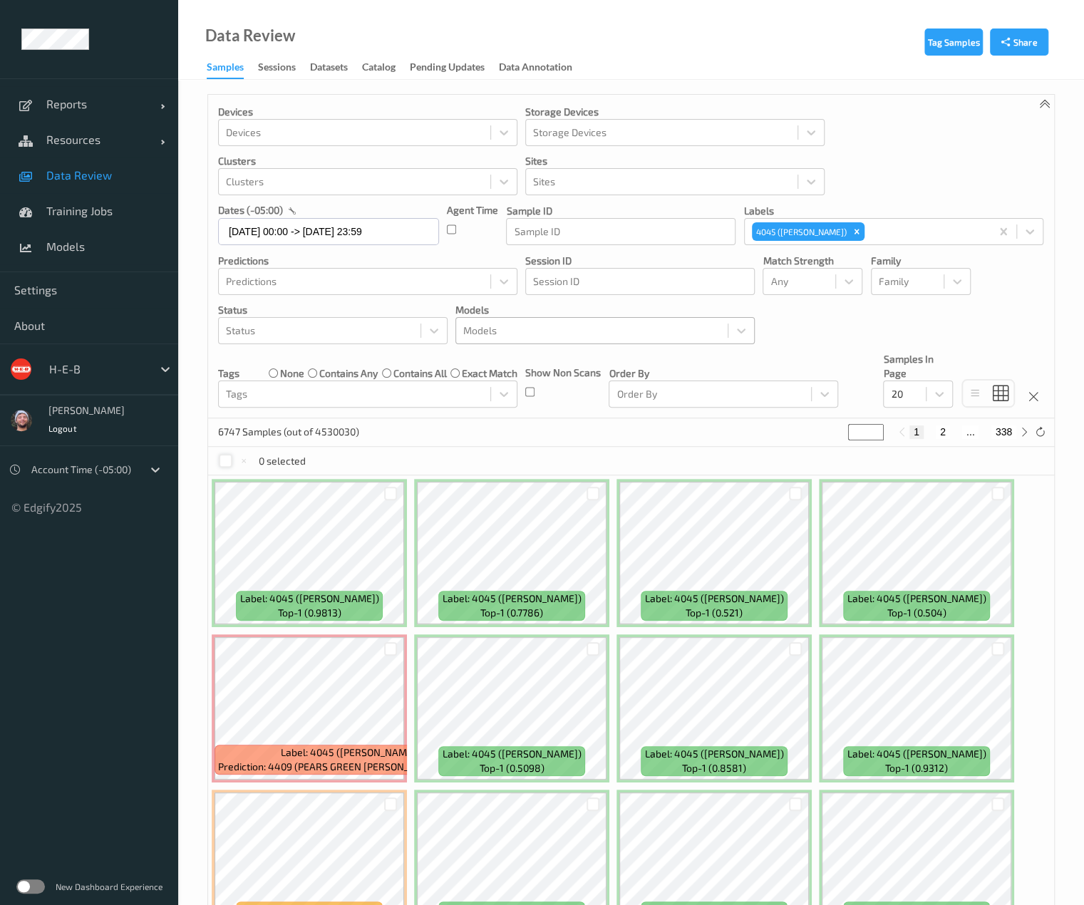
click at [220, 458] on div at bounding box center [226, 461] width 14 height 14
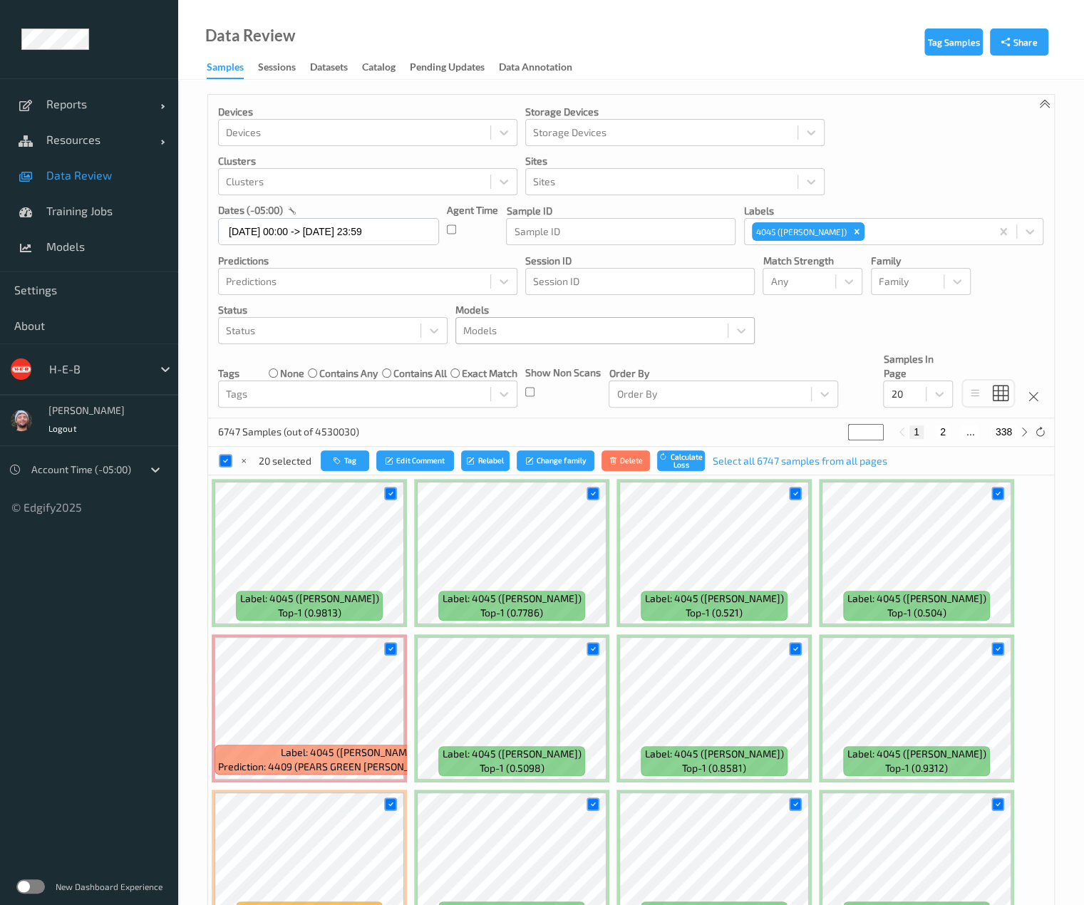
click at [192, 433] on div "Tag Samples Share Devices Devices Storage Devices Storage Devices Clusters Clus…" at bounding box center [631, 695] width 906 height 1231
click at [758, 356] on div "Order By Order By" at bounding box center [724, 380] width 230 height 56
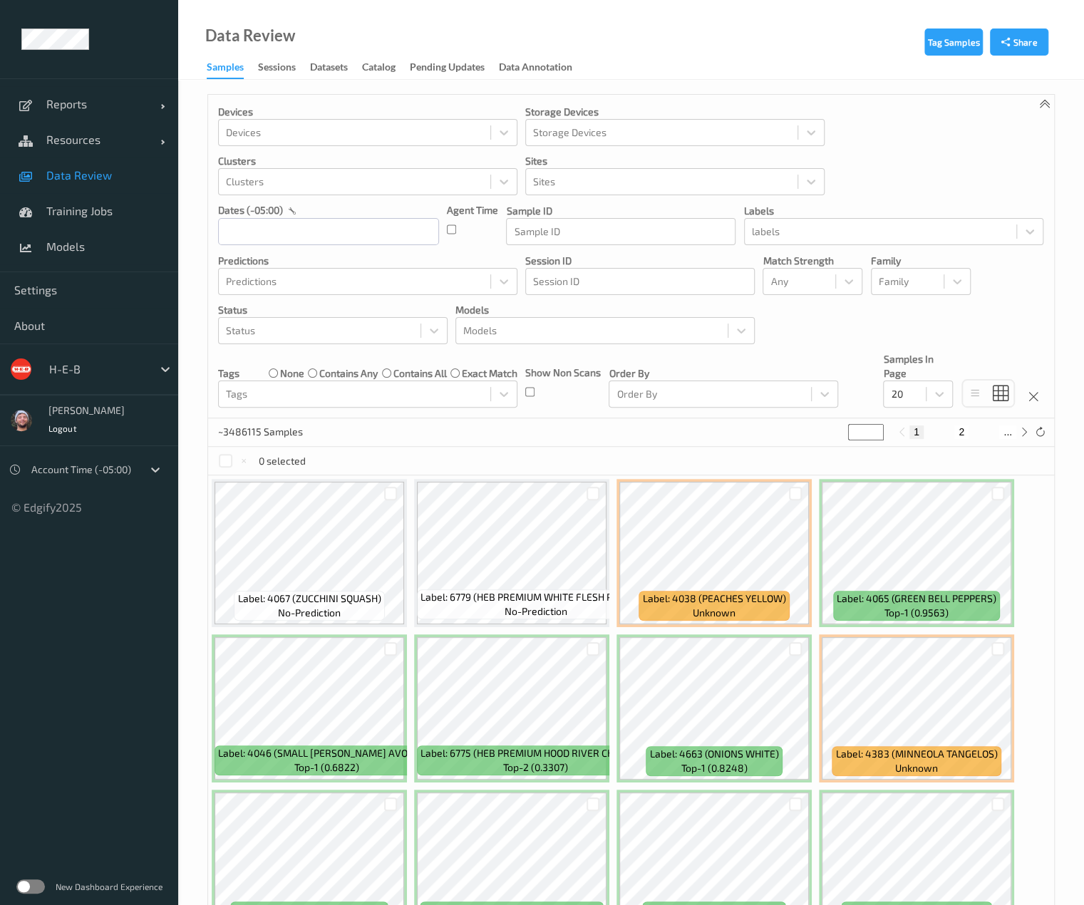
click at [83, 361] on div at bounding box center [97, 369] width 96 height 17
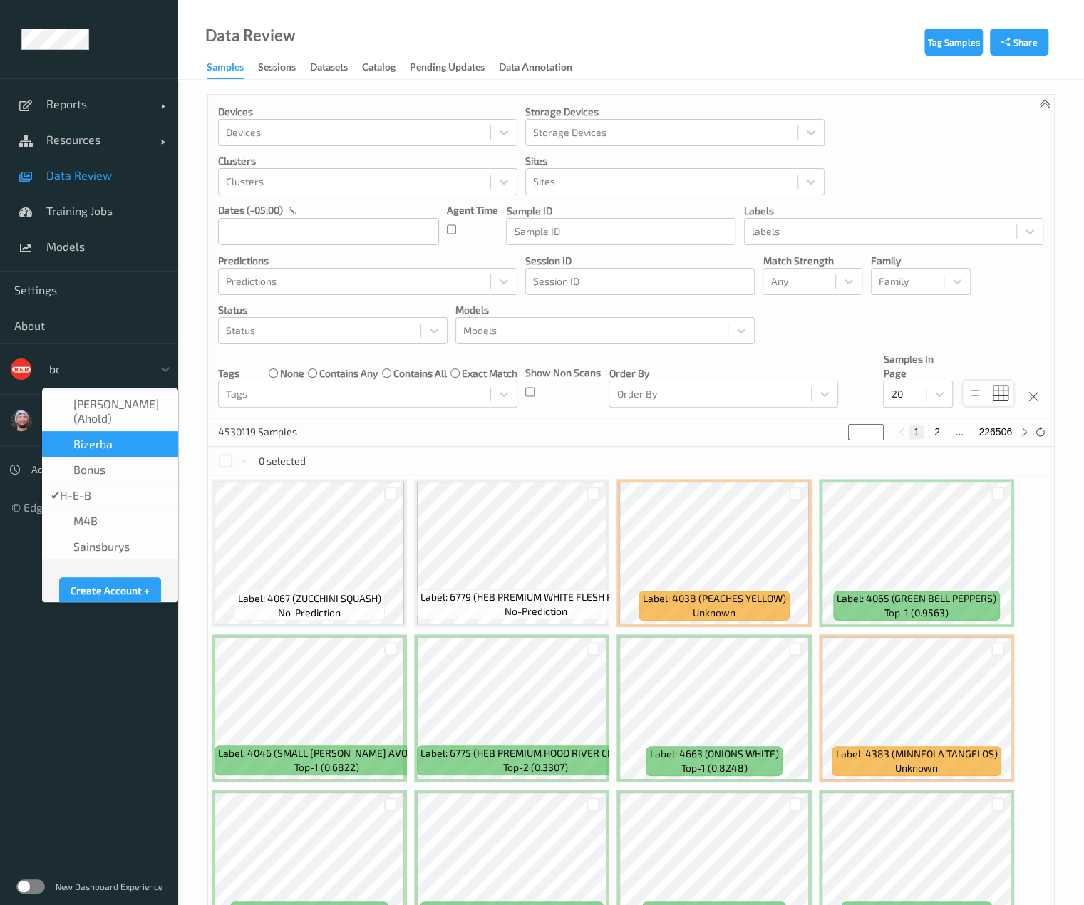
type input "bon"
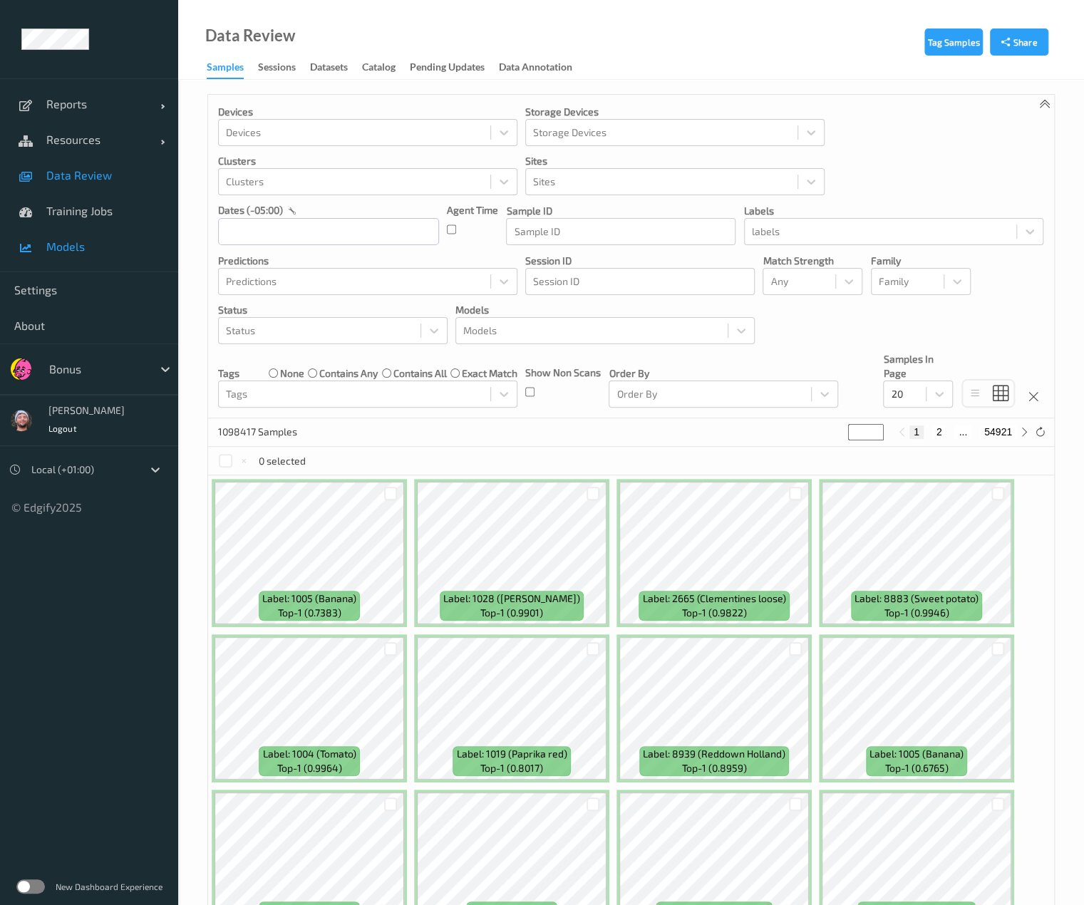
click at [82, 249] on span "Models" at bounding box center [105, 247] width 118 height 14
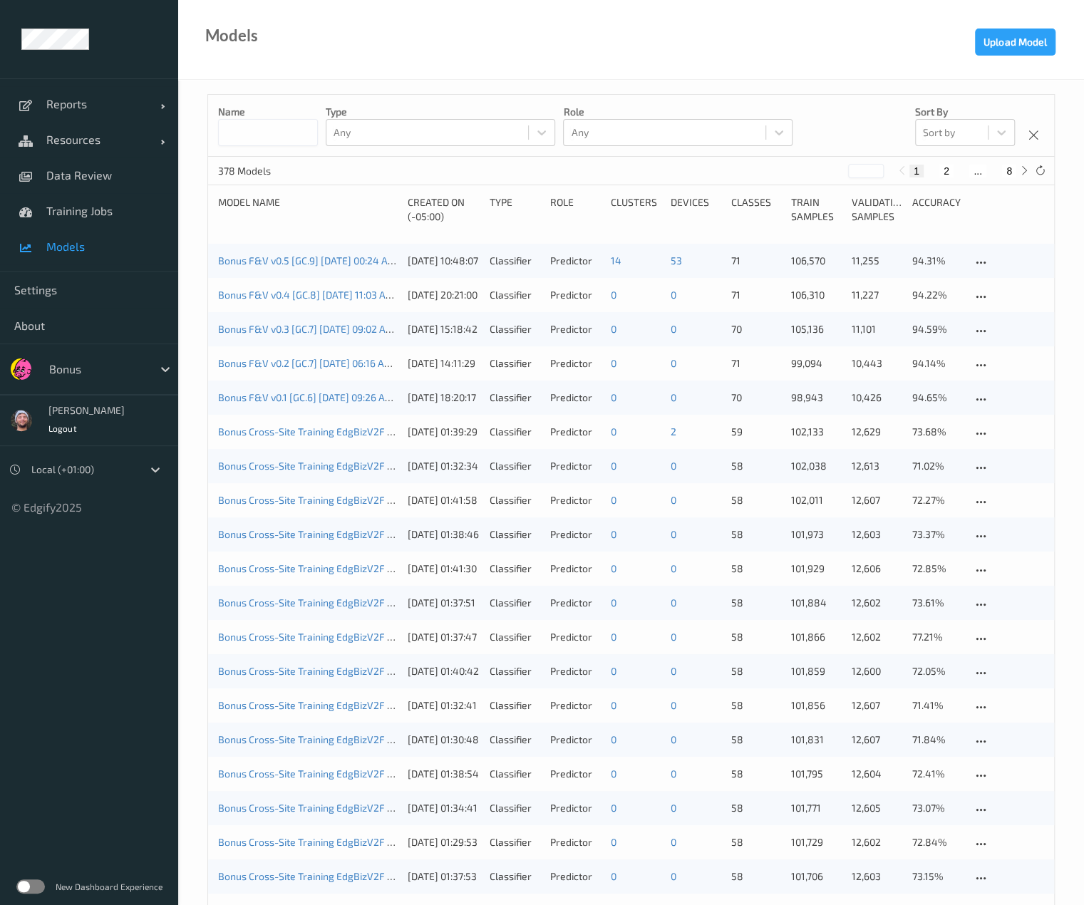
click at [133, 368] on div at bounding box center [97, 369] width 96 height 17
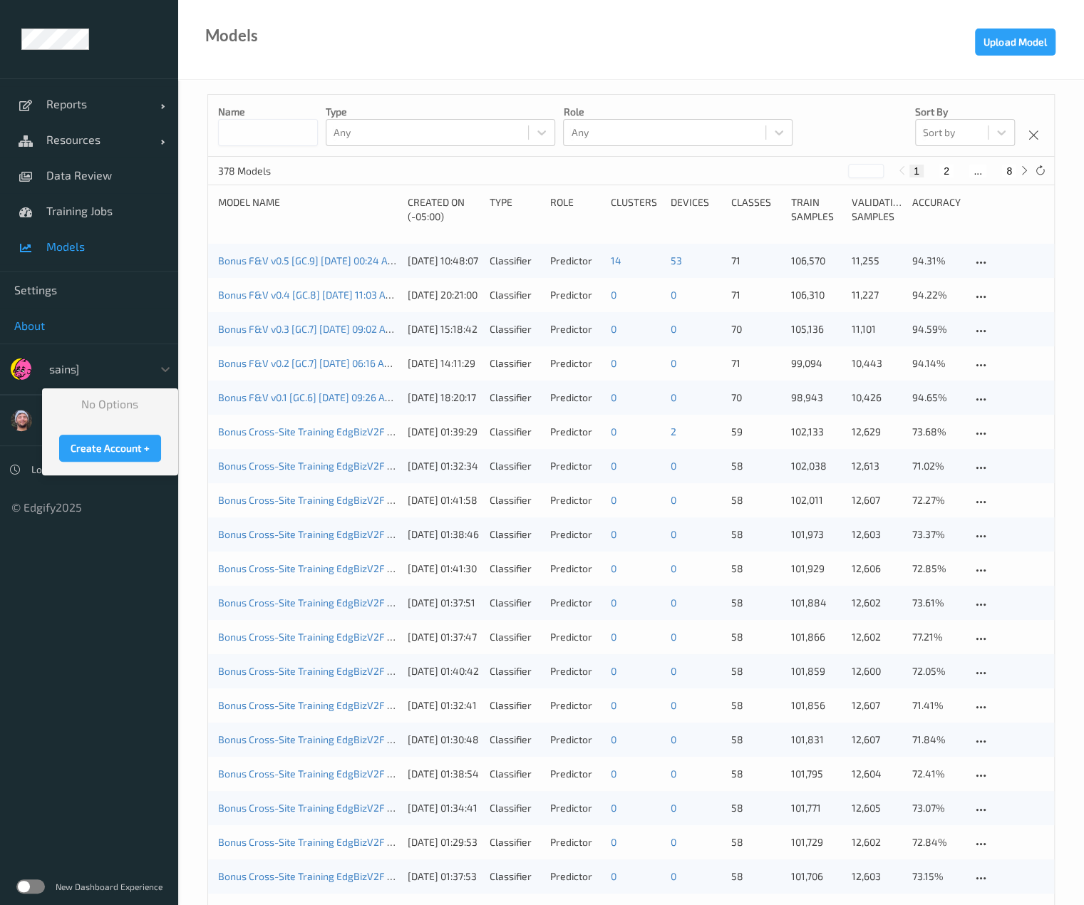
type input "sains"
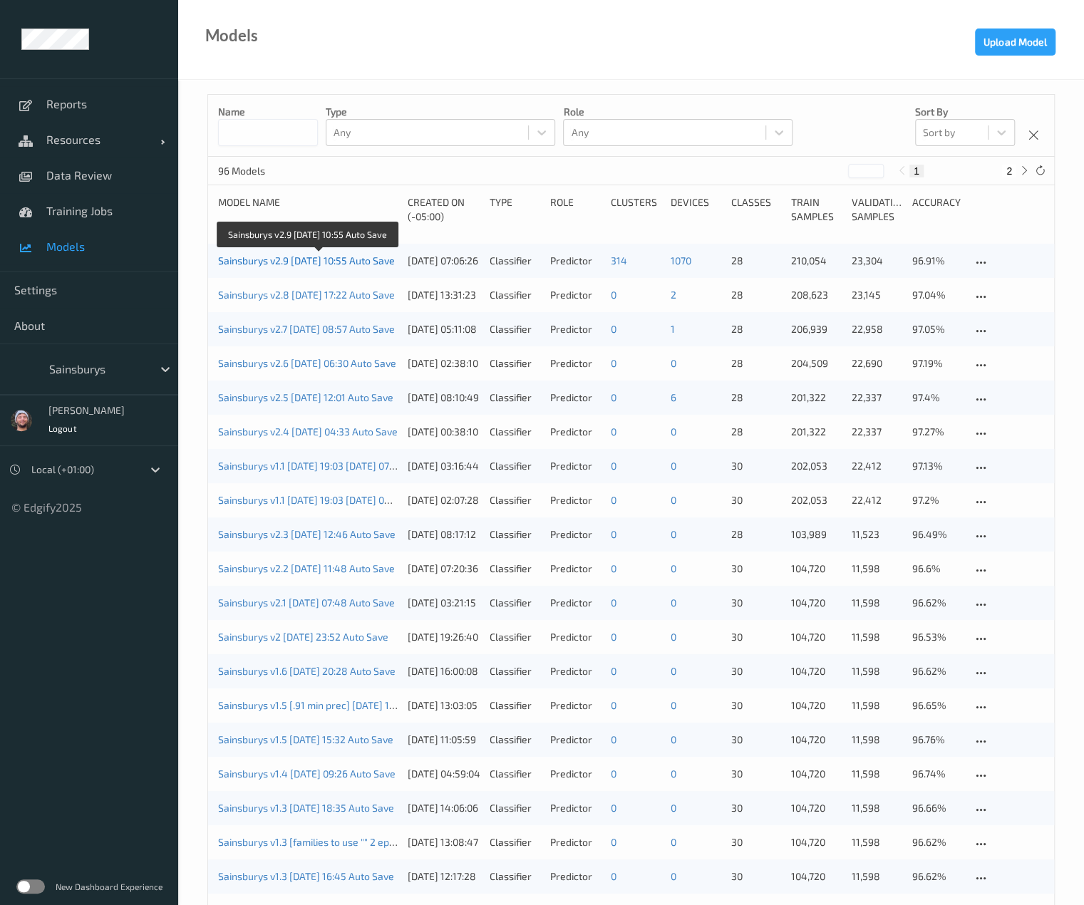
click at [257, 264] on link "Sainsburys v2.9 [DATE] 10:55 Auto Save" at bounding box center [306, 260] width 177 height 12
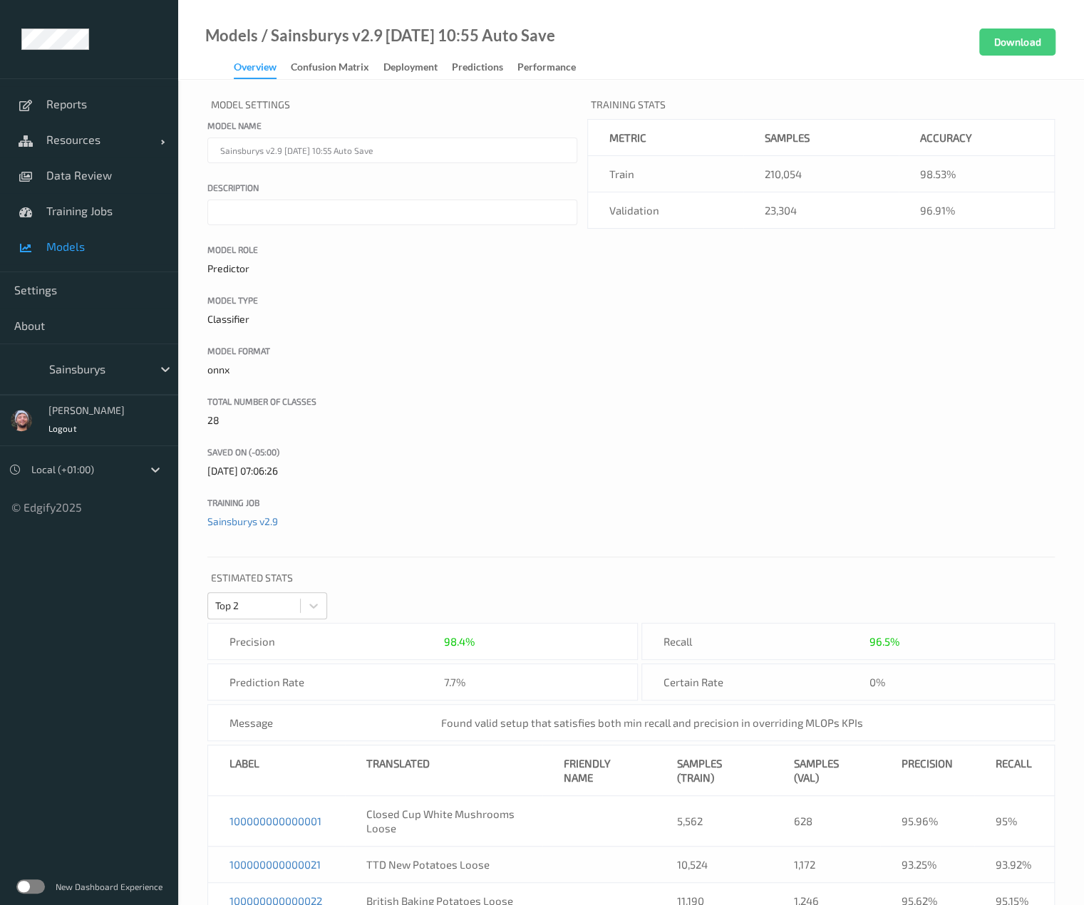
click at [372, 62] on link "Confusion matrix" at bounding box center [337, 68] width 93 height 20
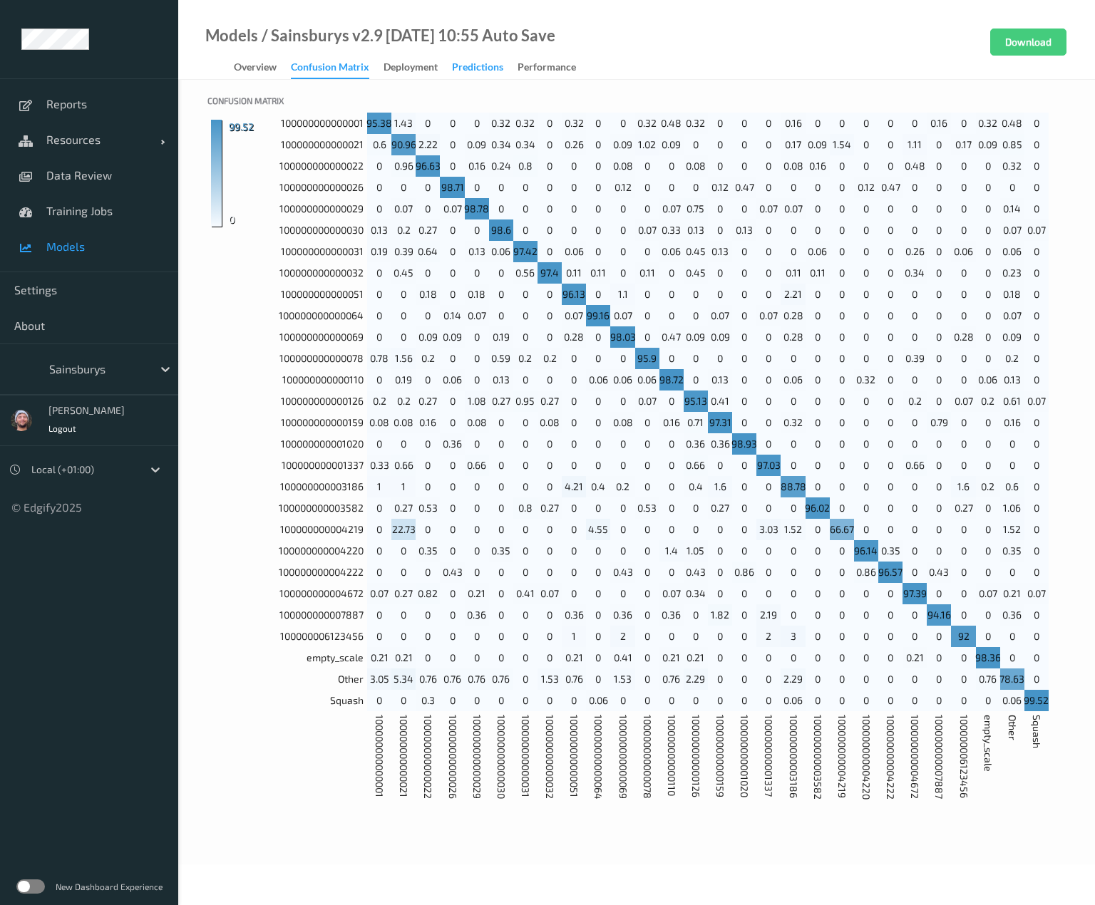
click at [492, 65] on div "Predictions" at bounding box center [477, 69] width 51 height 18
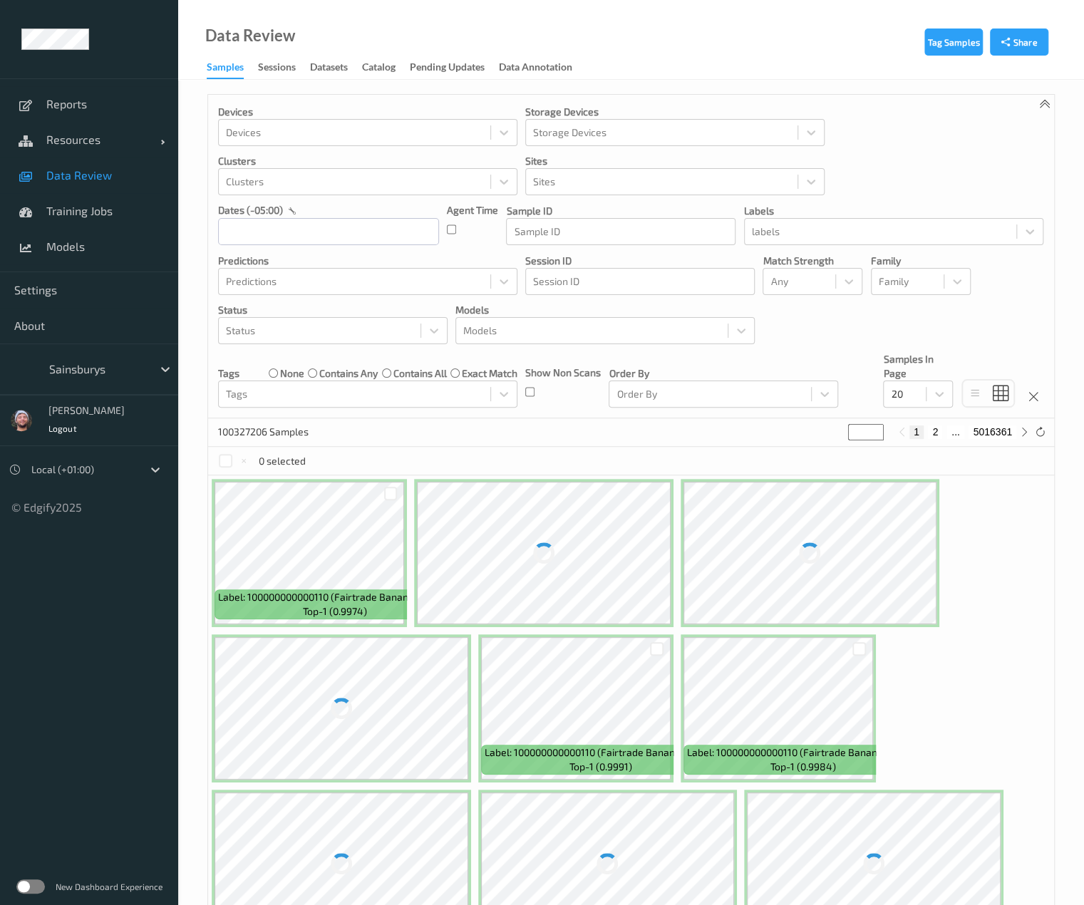
click at [103, 364] on div at bounding box center [97, 369] width 96 height 17
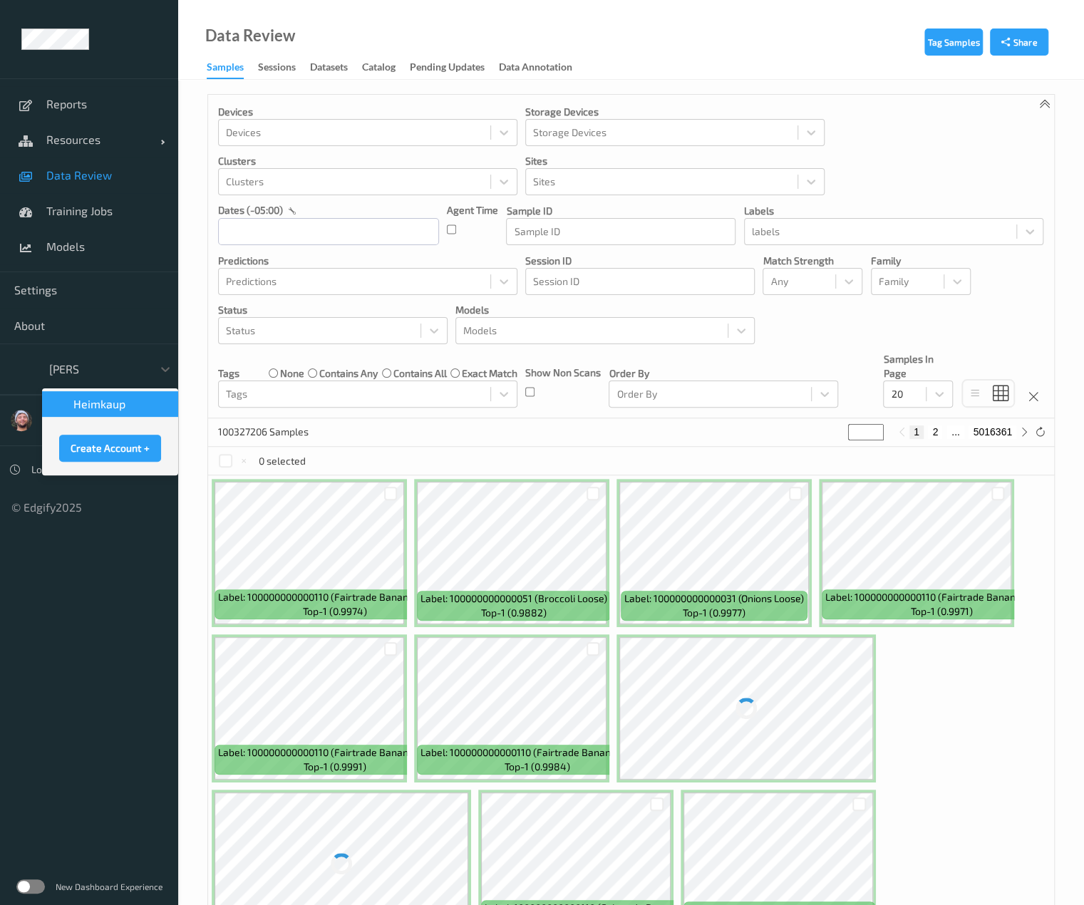
type input "heimk"
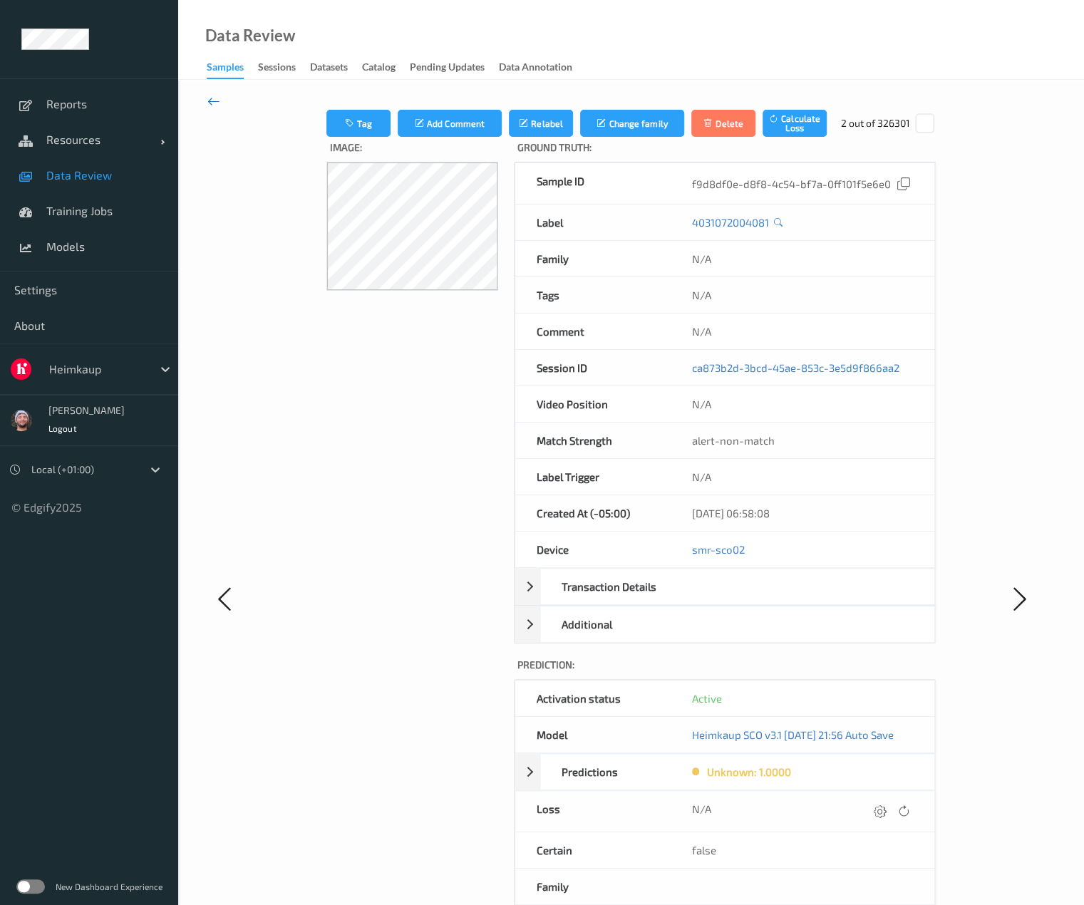
click at [214, 103] on icon at bounding box center [213, 101] width 13 height 16
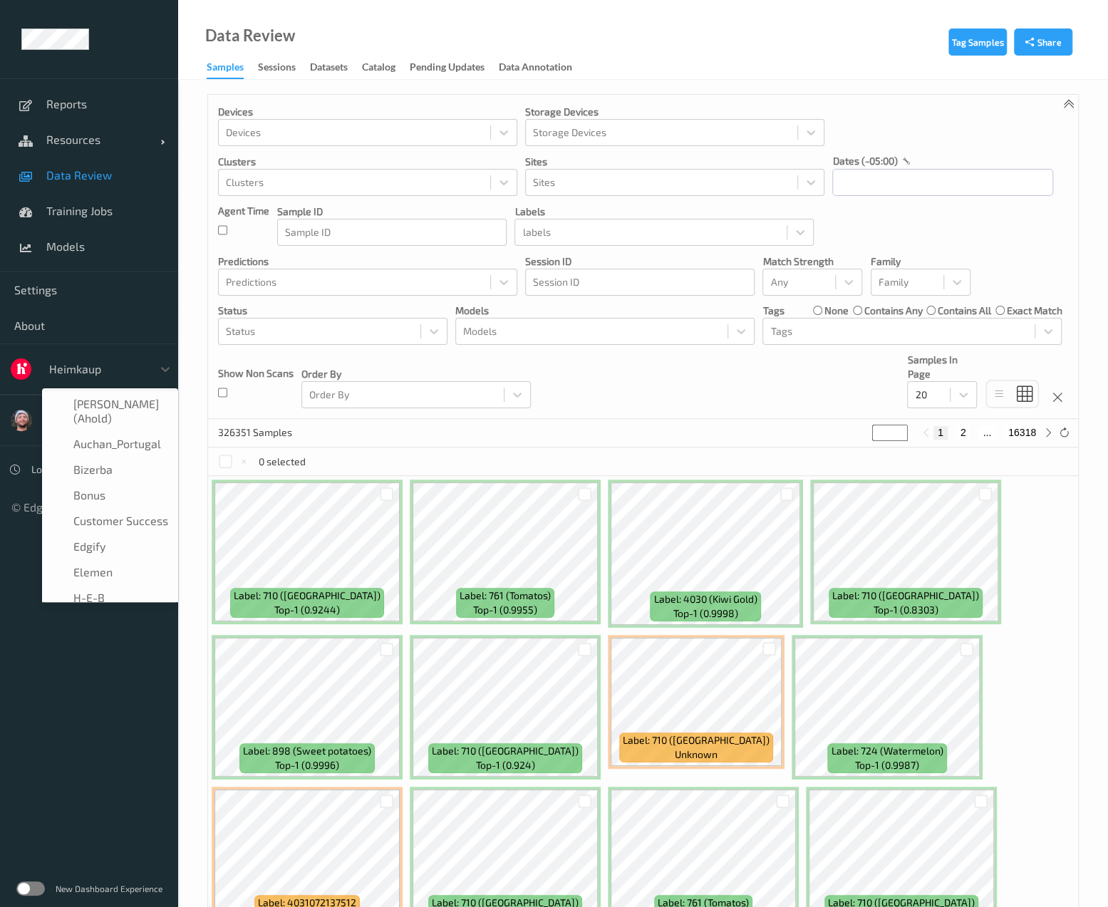
click at [103, 361] on div at bounding box center [97, 369] width 96 height 17
type input "h-"
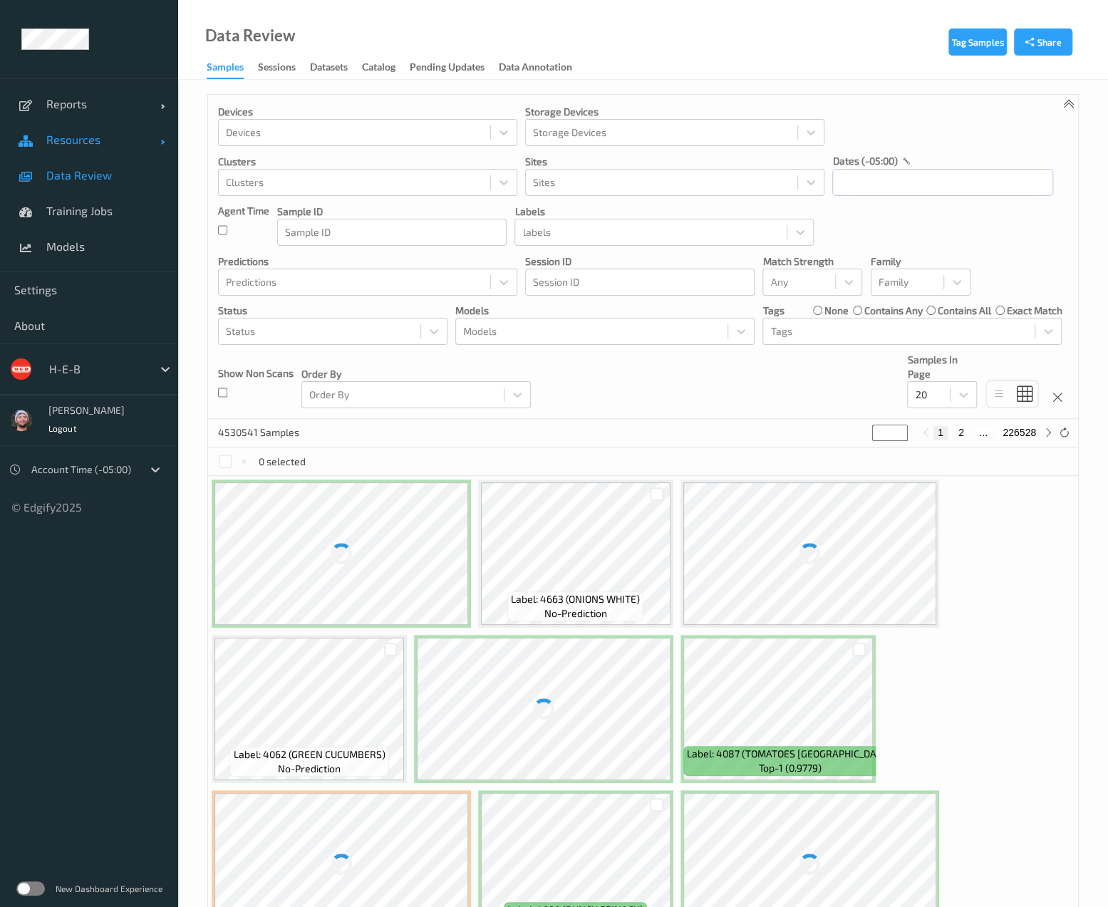
click at [66, 129] on link "Resources" at bounding box center [89, 140] width 178 height 36
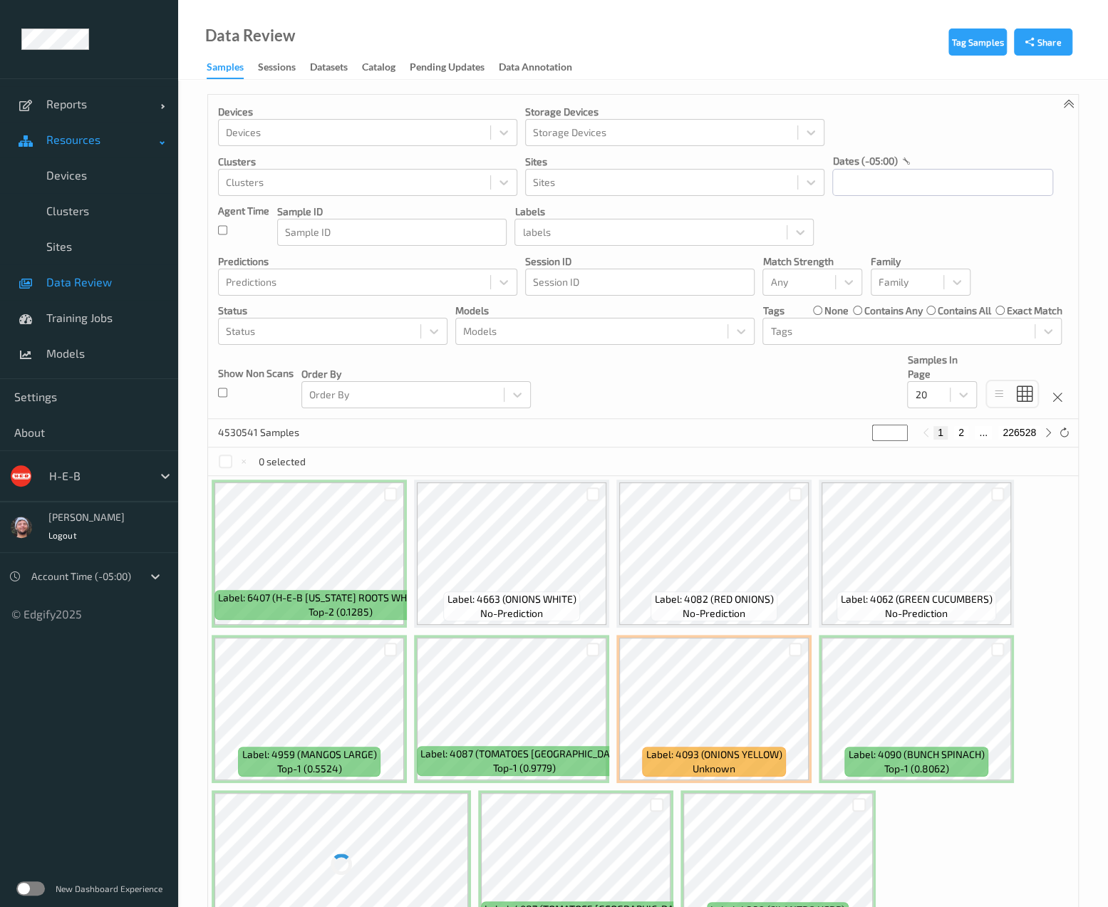
click at [90, 154] on link "Resources" at bounding box center [89, 140] width 178 height 36
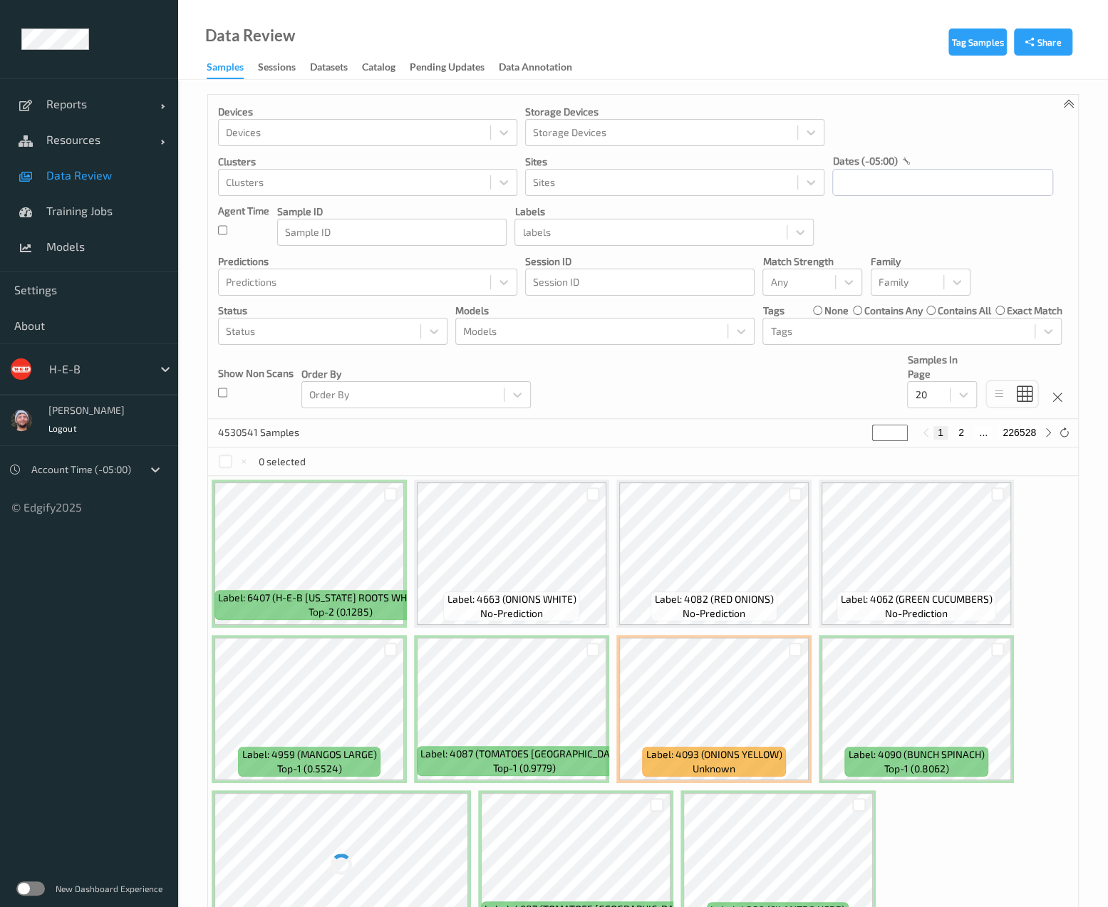
click at [108, 170] on span "Data Review" at bounding box center [105, 175] width 118 height 14
click at [96, 156] on link "Resources" at bounding box center [89, 140] width 178 height 36
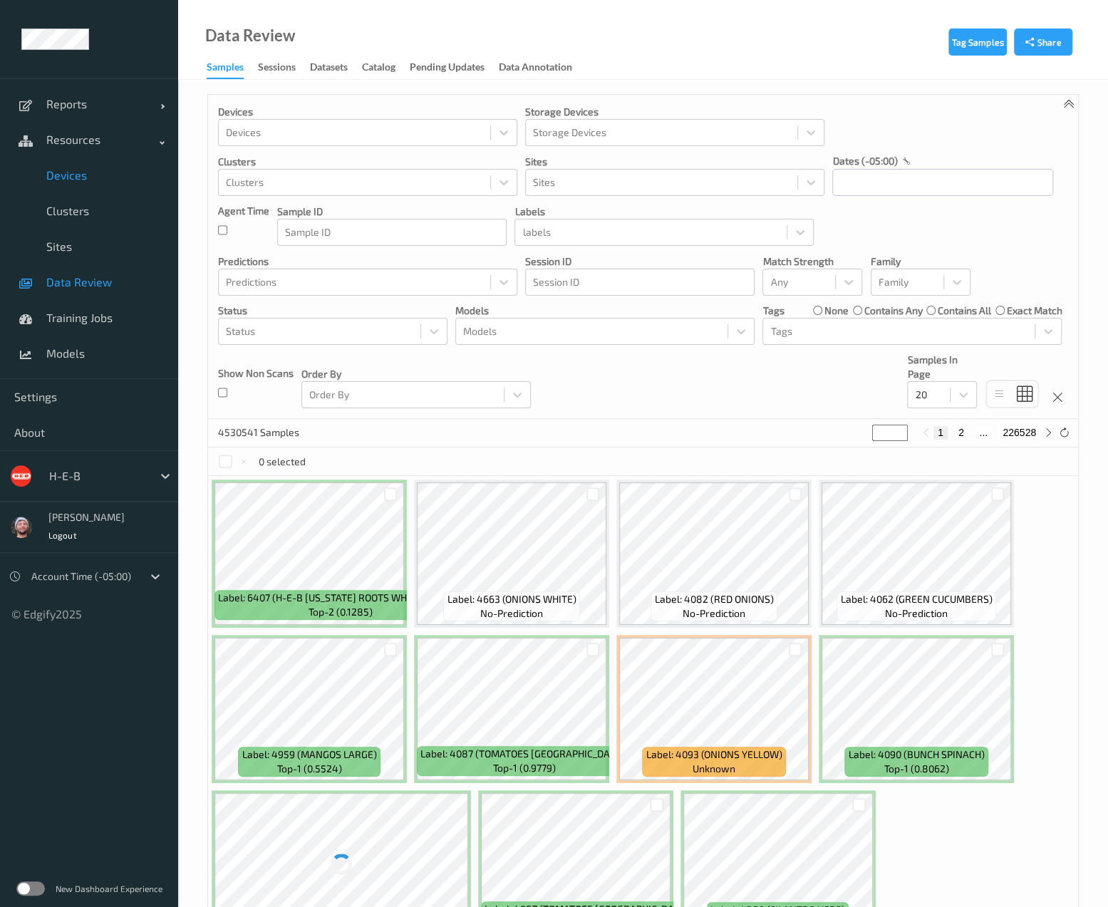
click at [110, 173] on span "Devices" at bounding box center [105, 175] width 118 height 14
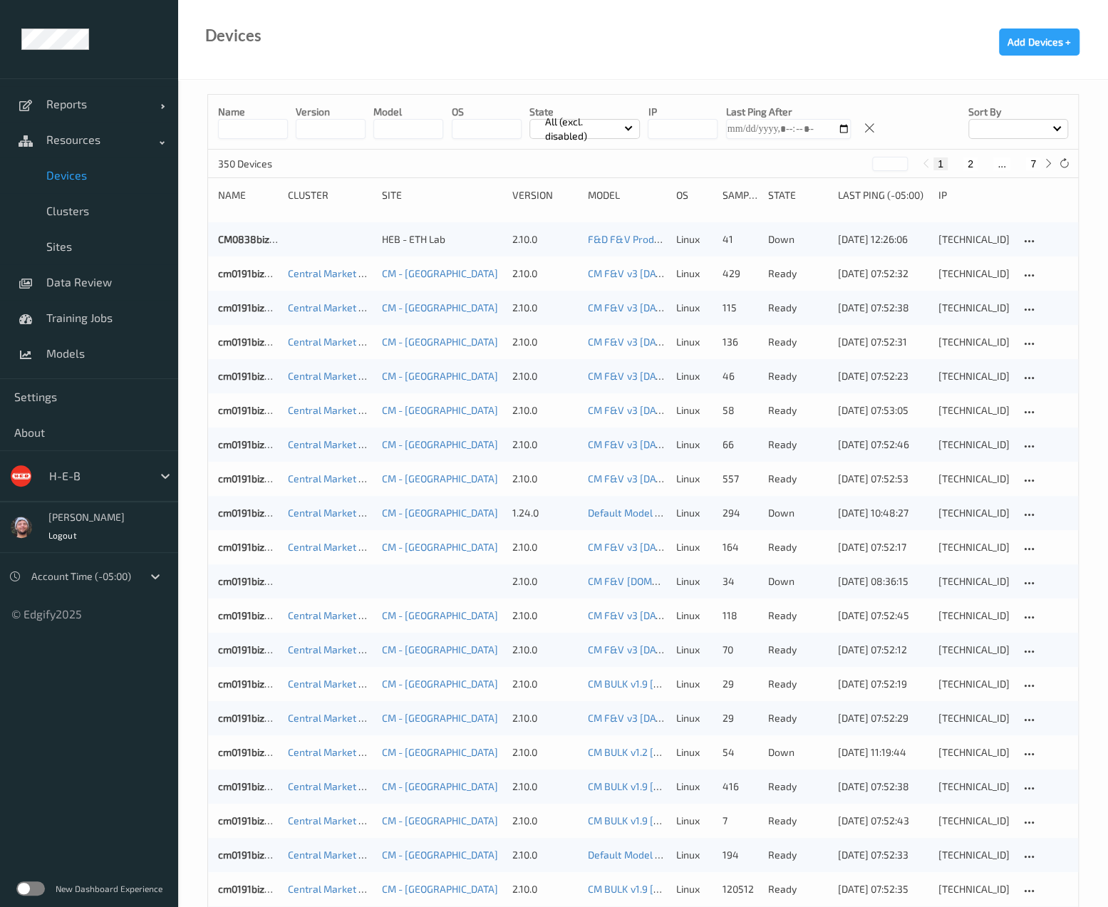
click at [265, 129] on input at bounding box center [253, 129] width 70 height 20
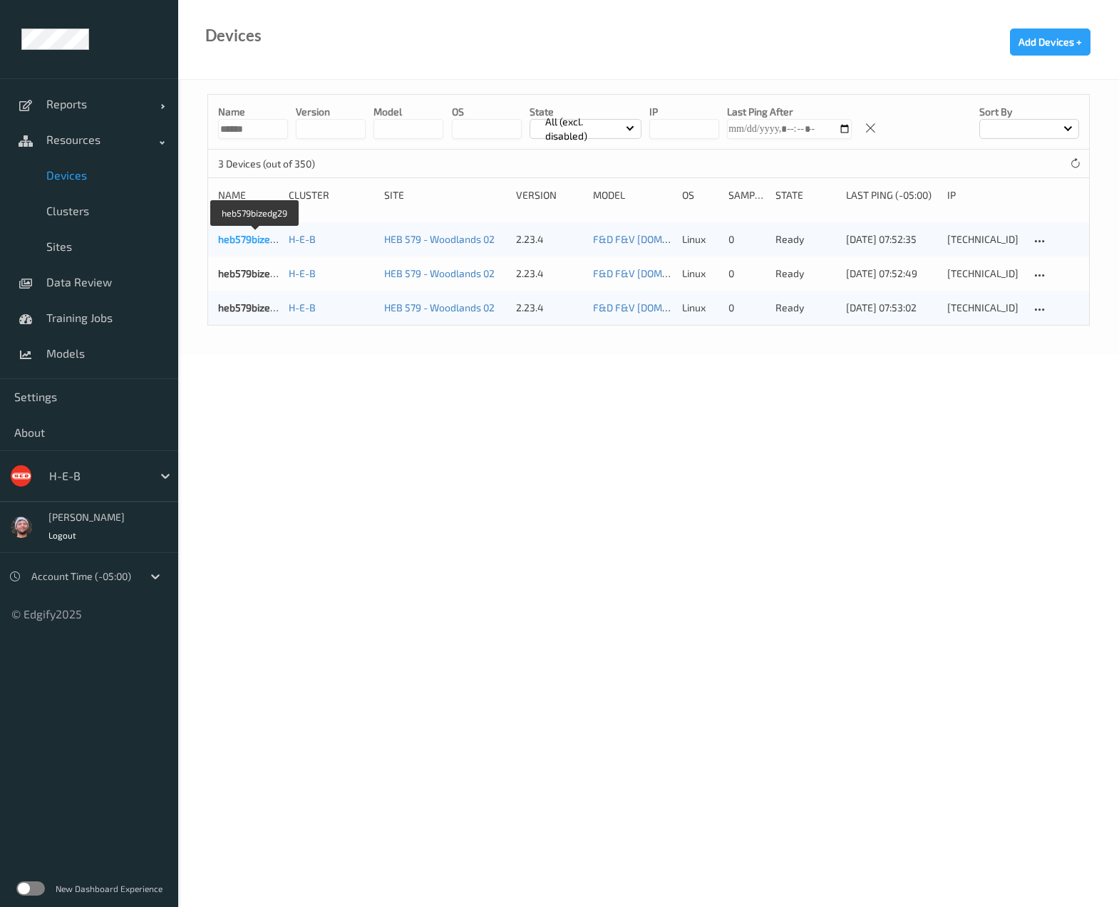
type input "******"
click at [253, 240] on link "heb579bizedg29" at bounding box center [255, 239] width 75 height 12
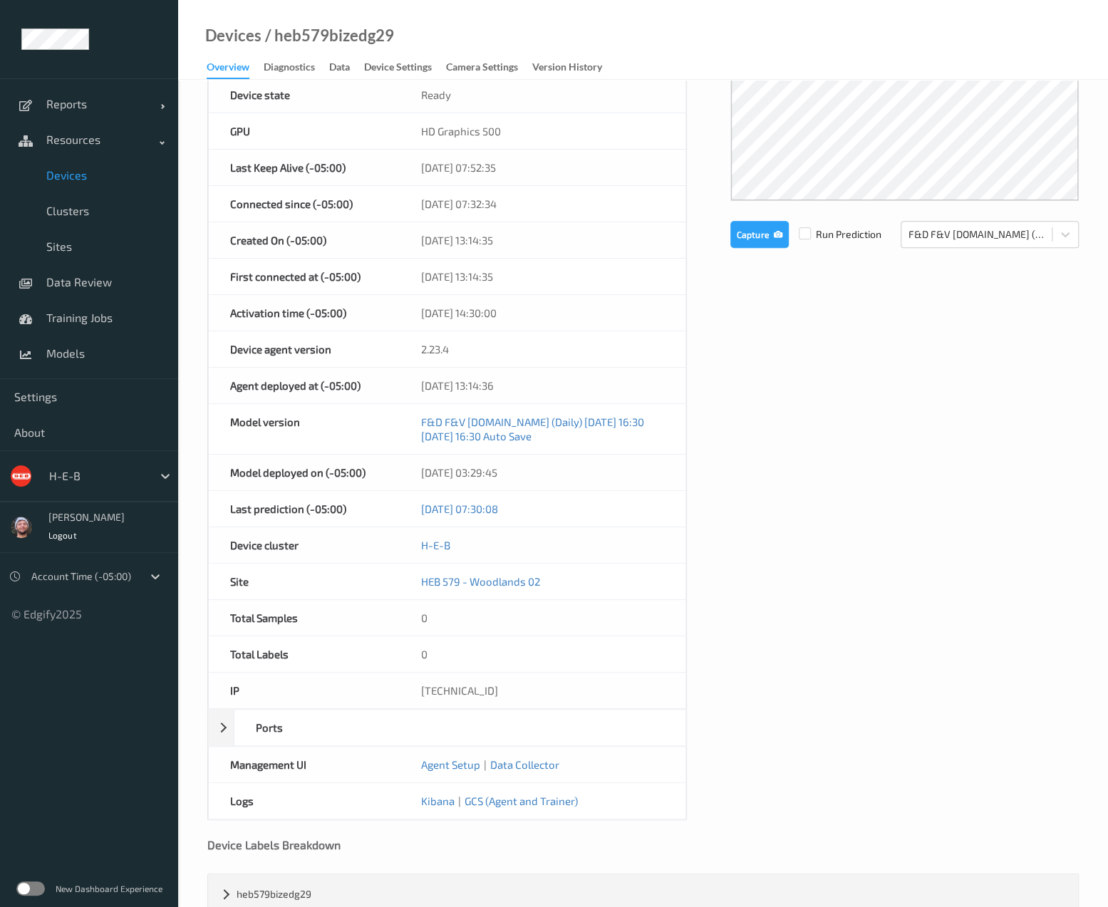
scroll to position [273, 0]
copy div "10.57.92.29"
drag, startPoint x: 507, startPoint y: 688, endPoint x: 418, endPoint y: 689, distance: 89.1
click at [418, 689] on div "10.57.92.29" at bounding box center [542, 690] width 286 height 36
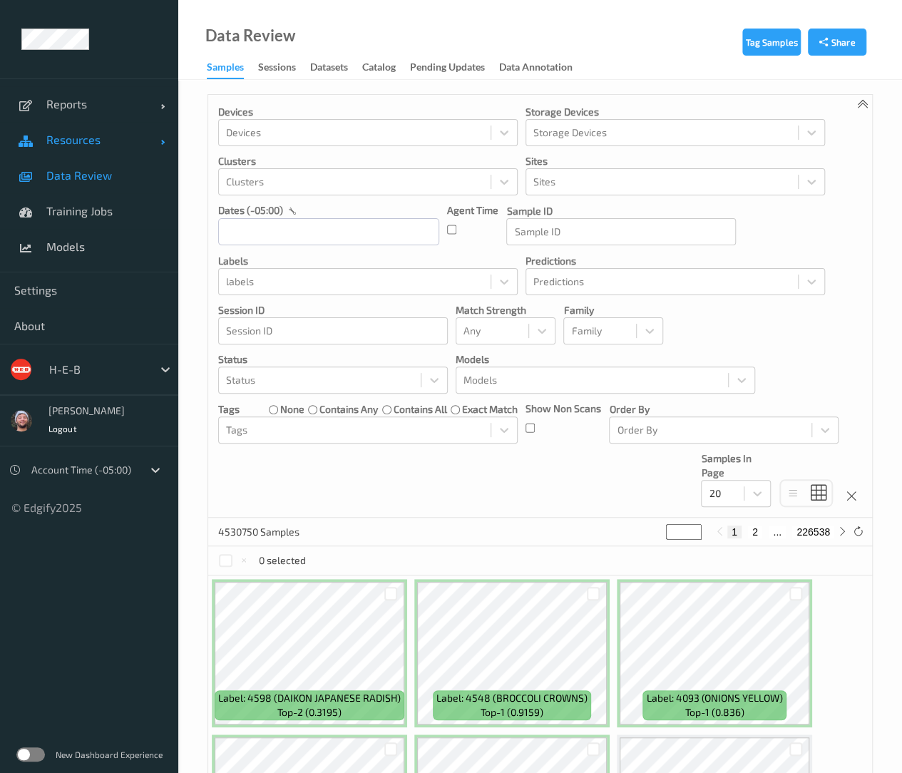
click at [97, 150] on link "Resources" at bounding box center [89, 140] width 178 height 36
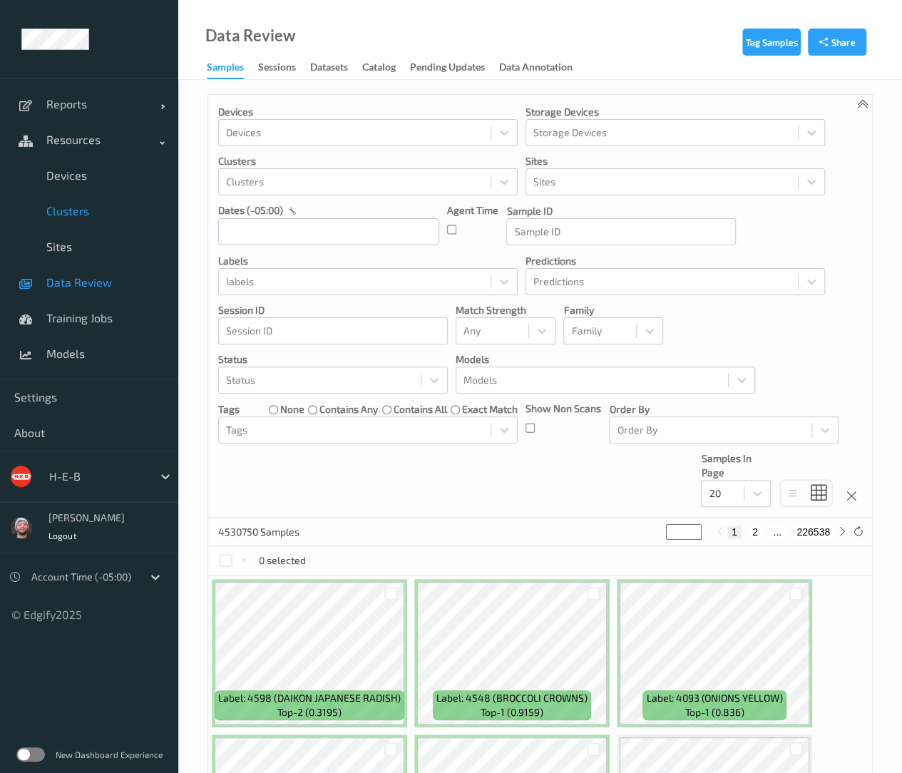
click at [96, 196] on link "Clusters" at bounding box center [89, 211] width 178 height 36
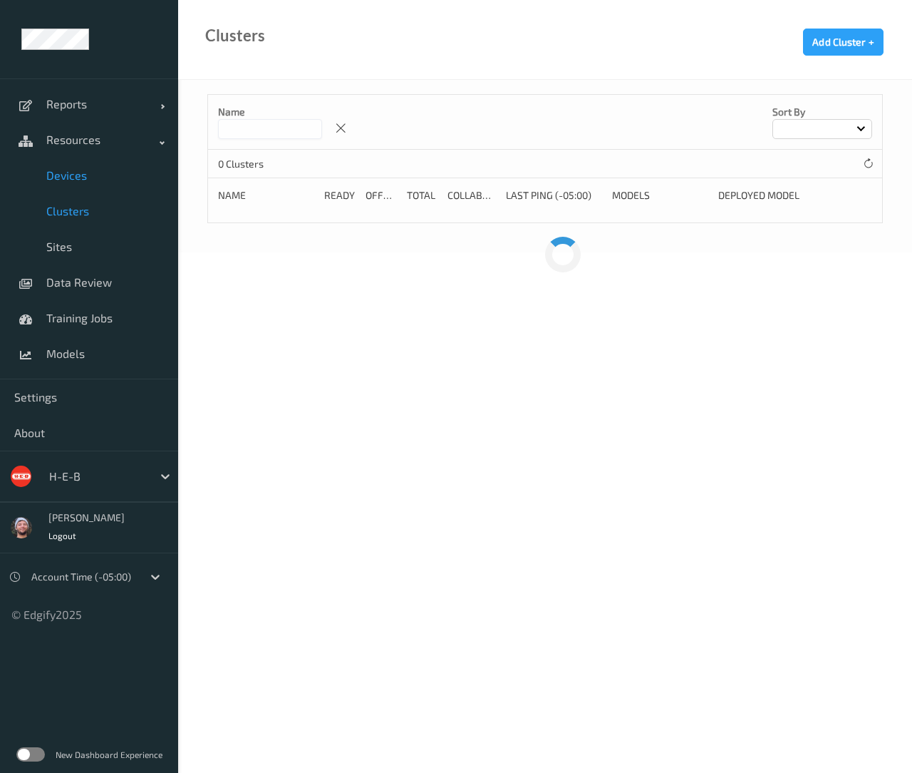
click at [94, 185] on link "Devices" at bounding box center [89, 176] width 178 height 36
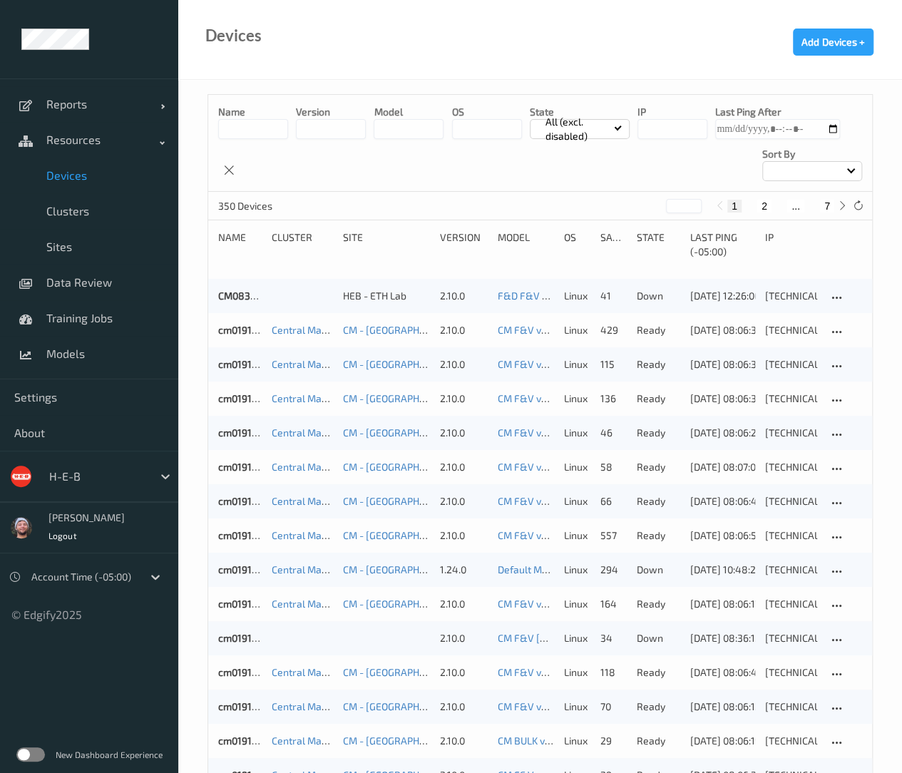
click at [267, 126] on input at bounding box center [253, 129] width 70 height 20
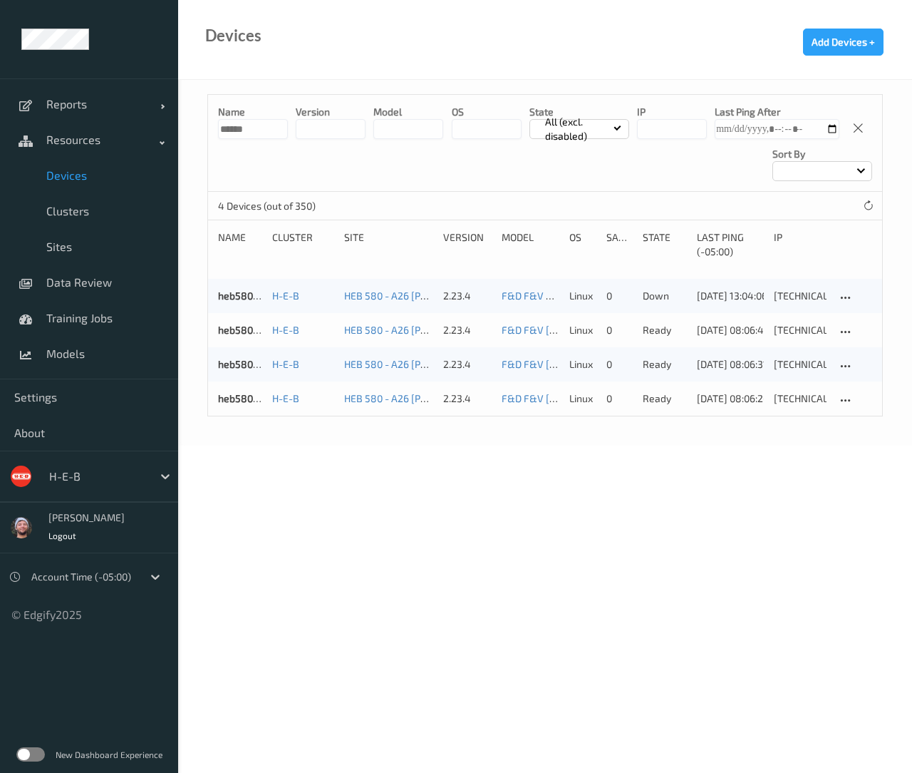
type input "******"
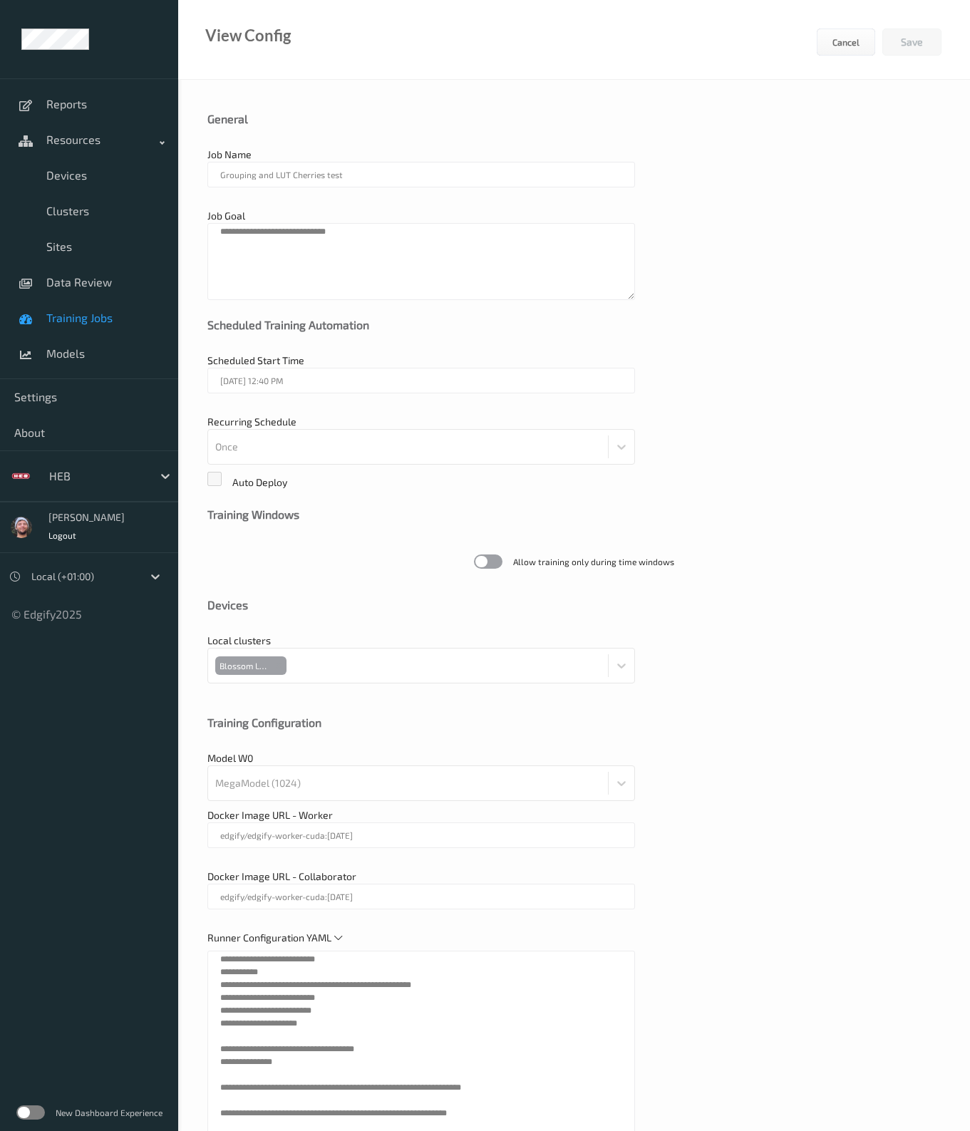
scroll to position [222, 0]
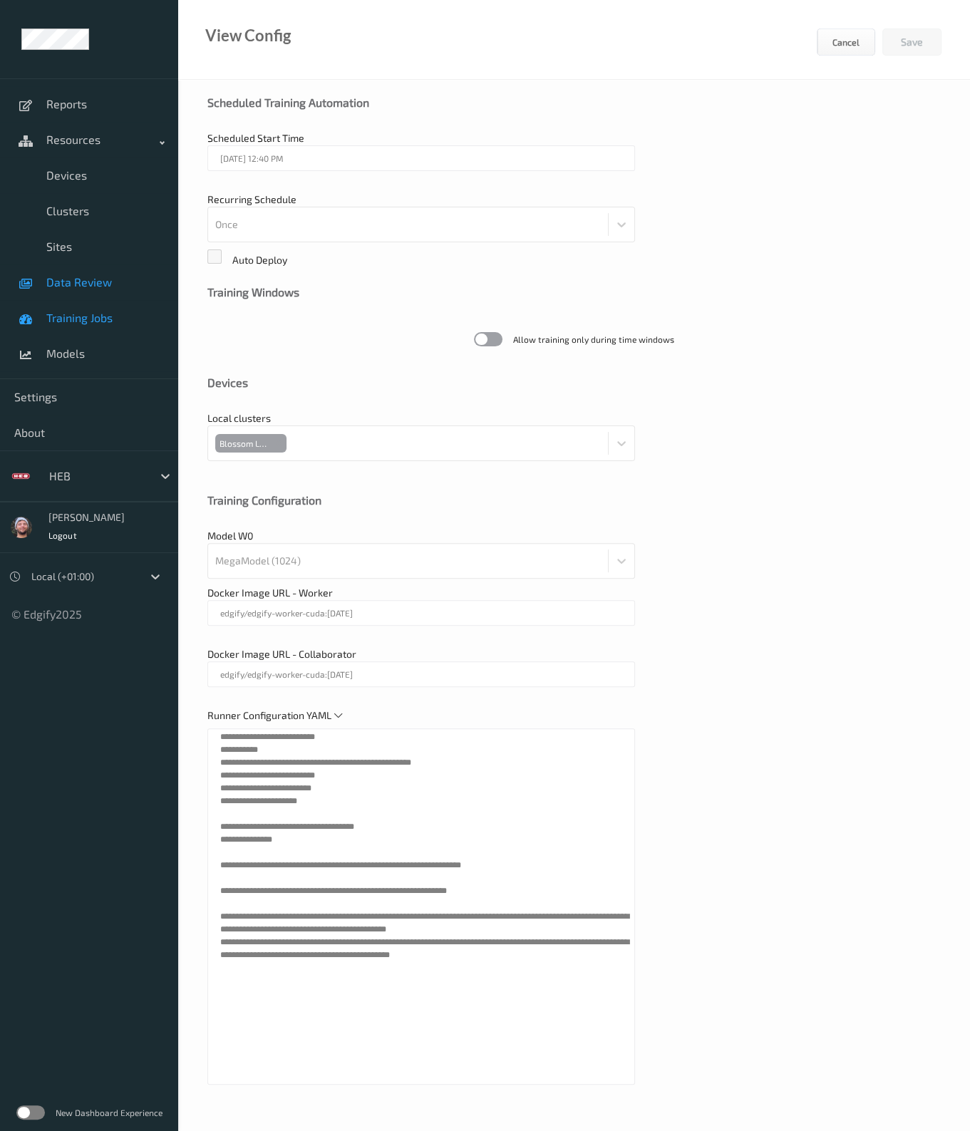
click at [80, 287] on span "Data Review" at bounding box center [105, 282] width 118 height 14
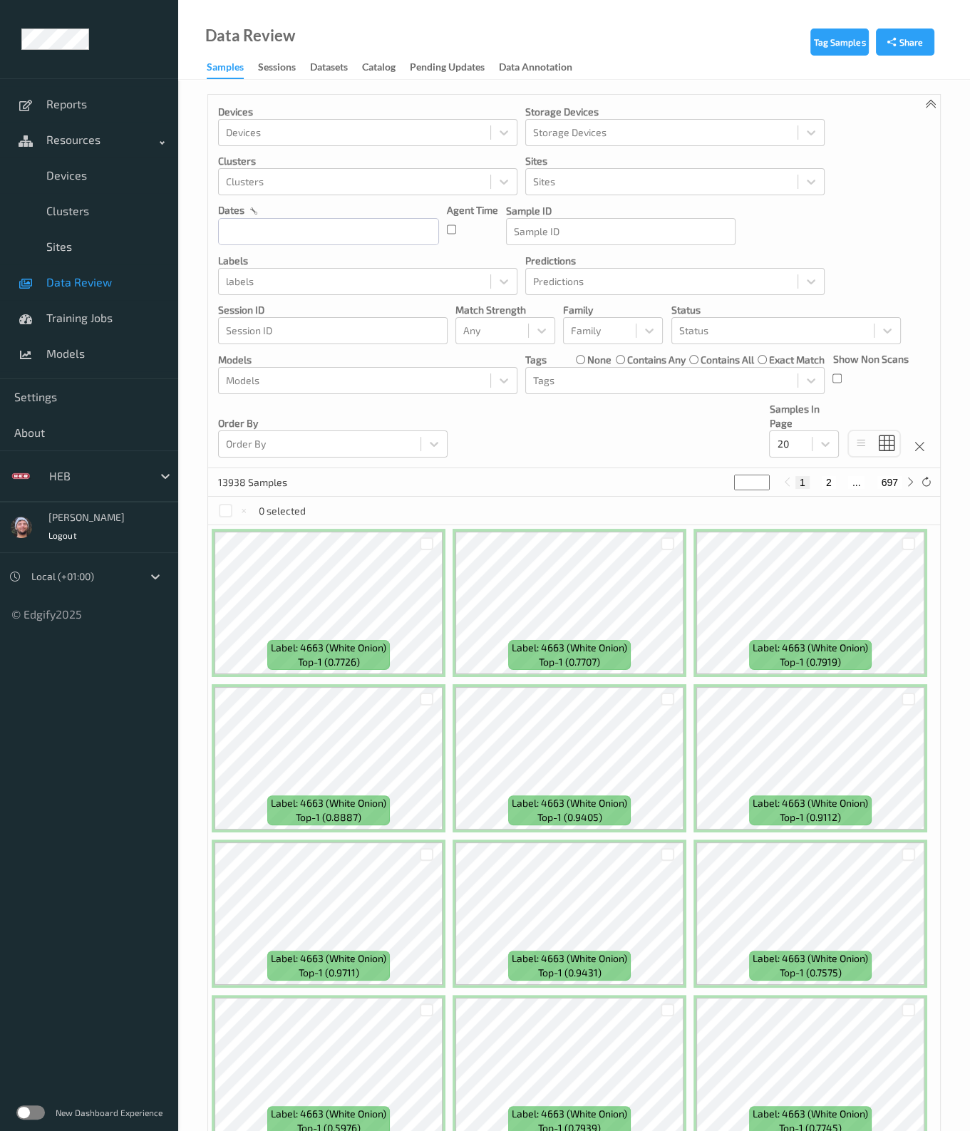
click at [108, 473] on div at bounding box center [97, 476] width 96 height 17
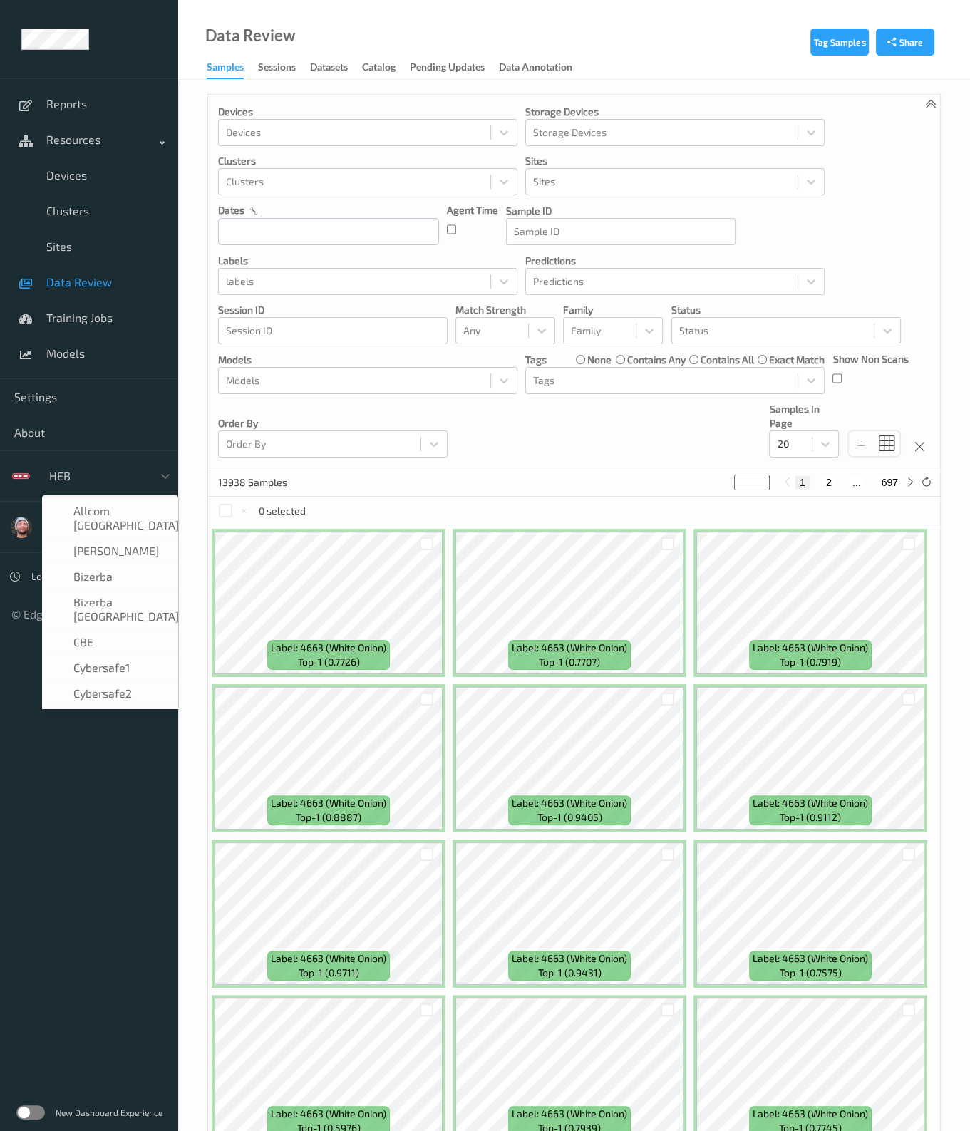
scroll to position [207, 0]
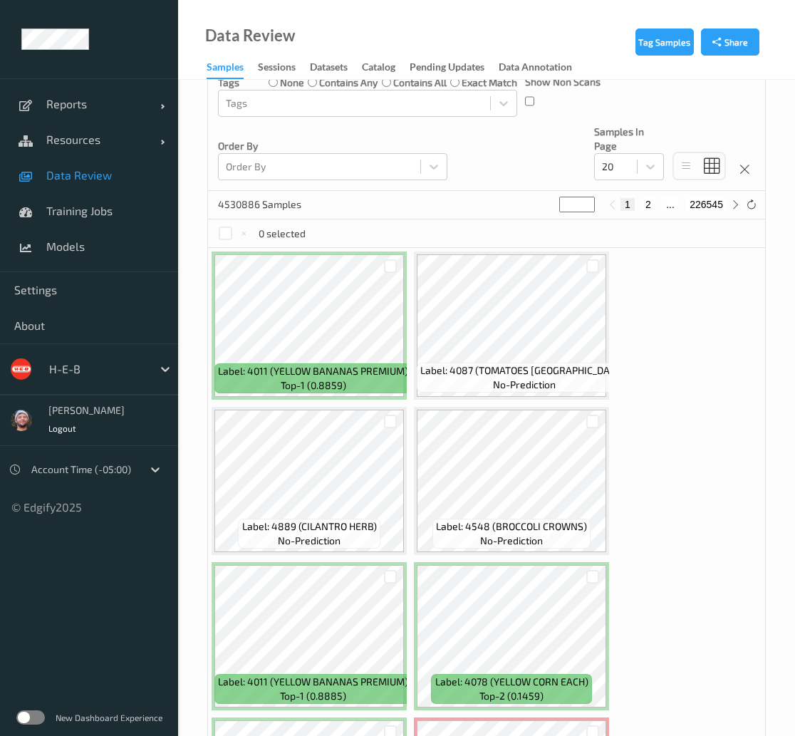
scroll to position [479, 0]
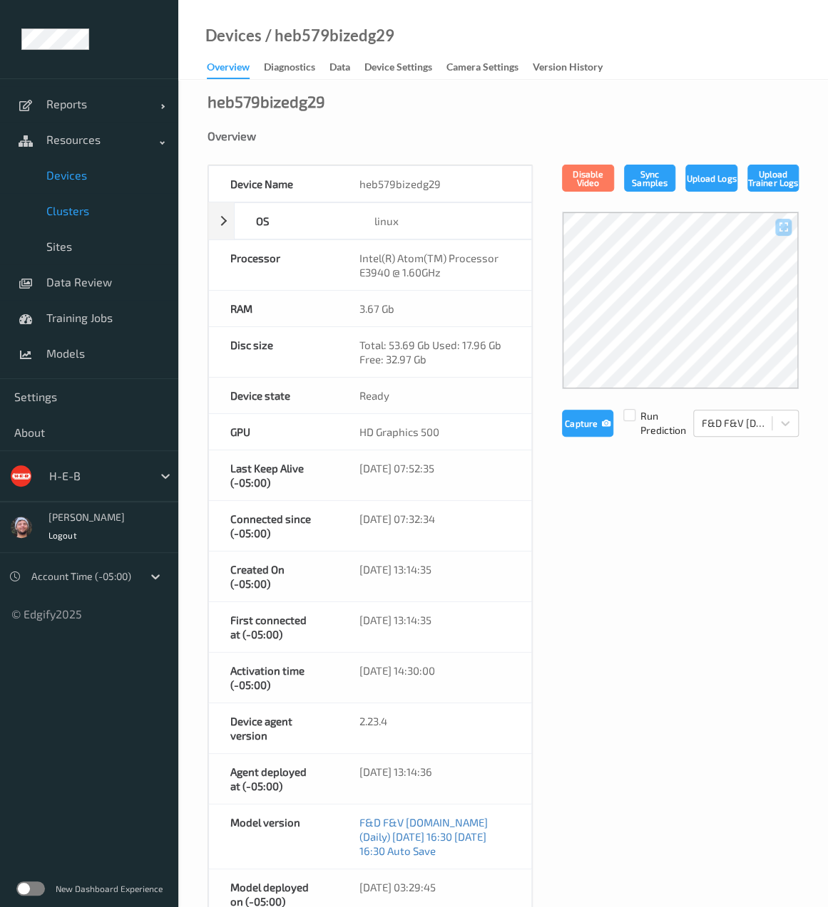
click at [70, 215] on span "Clusters" at bounding box center [105, 211] width 118 height 14
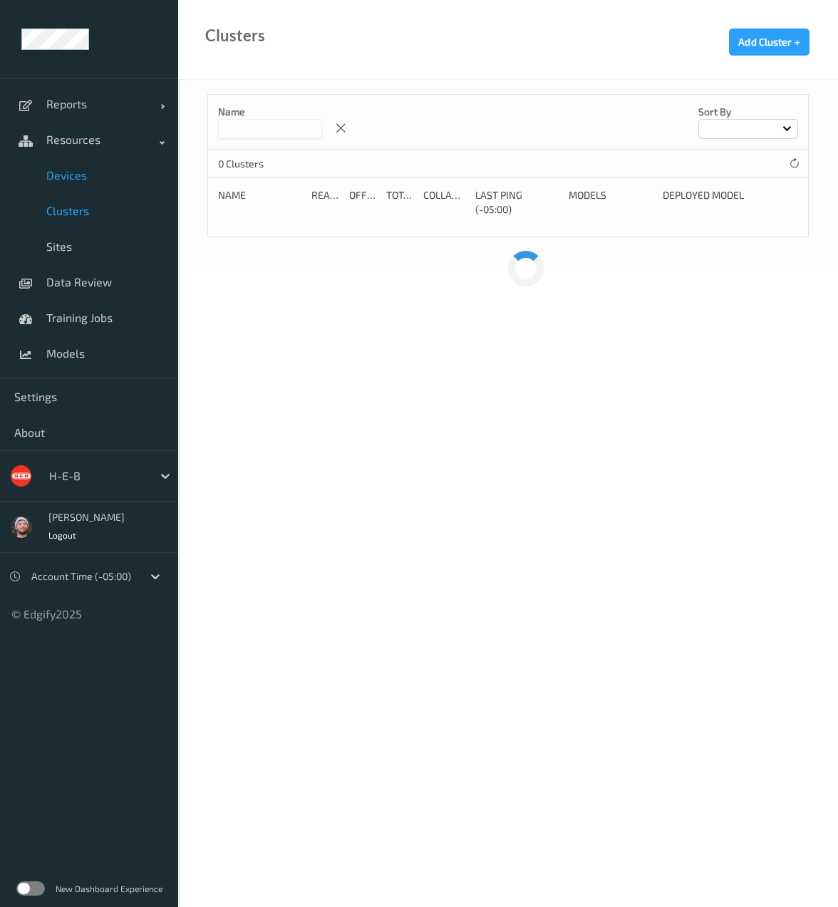
click at [90, 168] on link "Devices" at bounding box center [89, 176] width 178 height 36
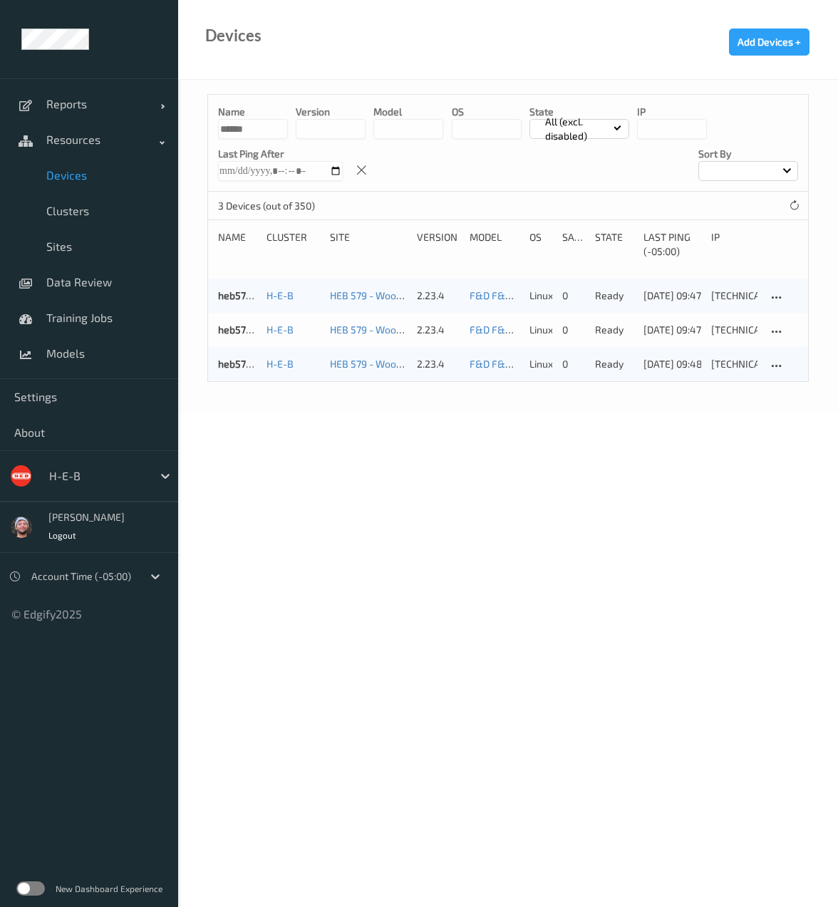
click at [235, 126] on input "******" at bounding box center [253, 129] width 70 height 20
paste input "********"
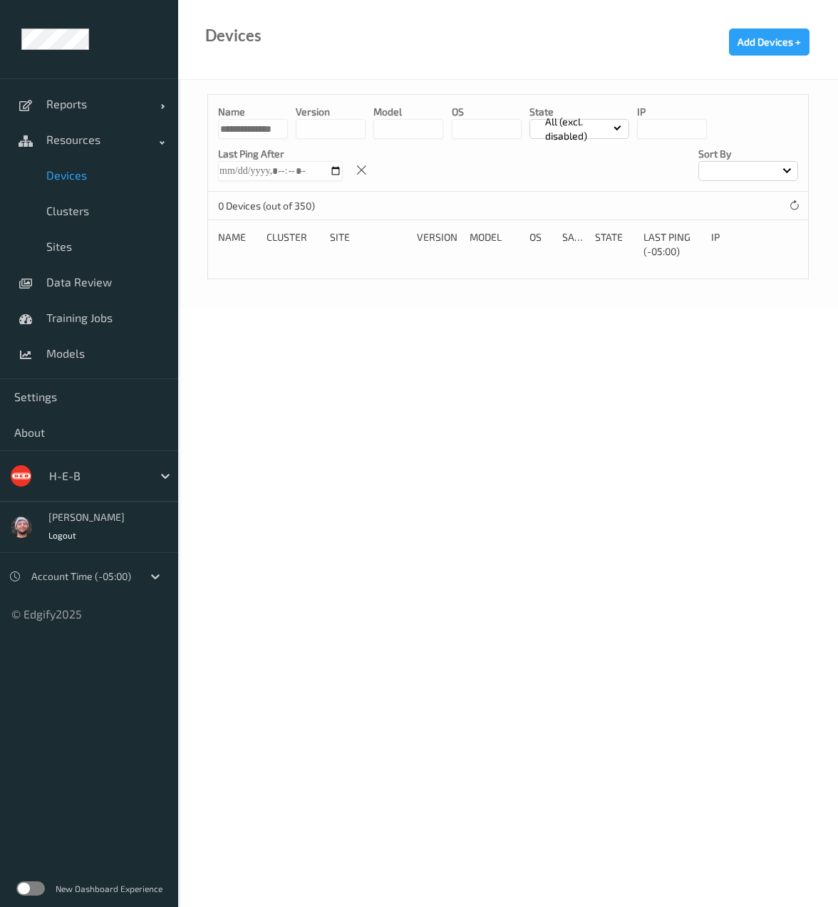
scroll to position [0, 7]
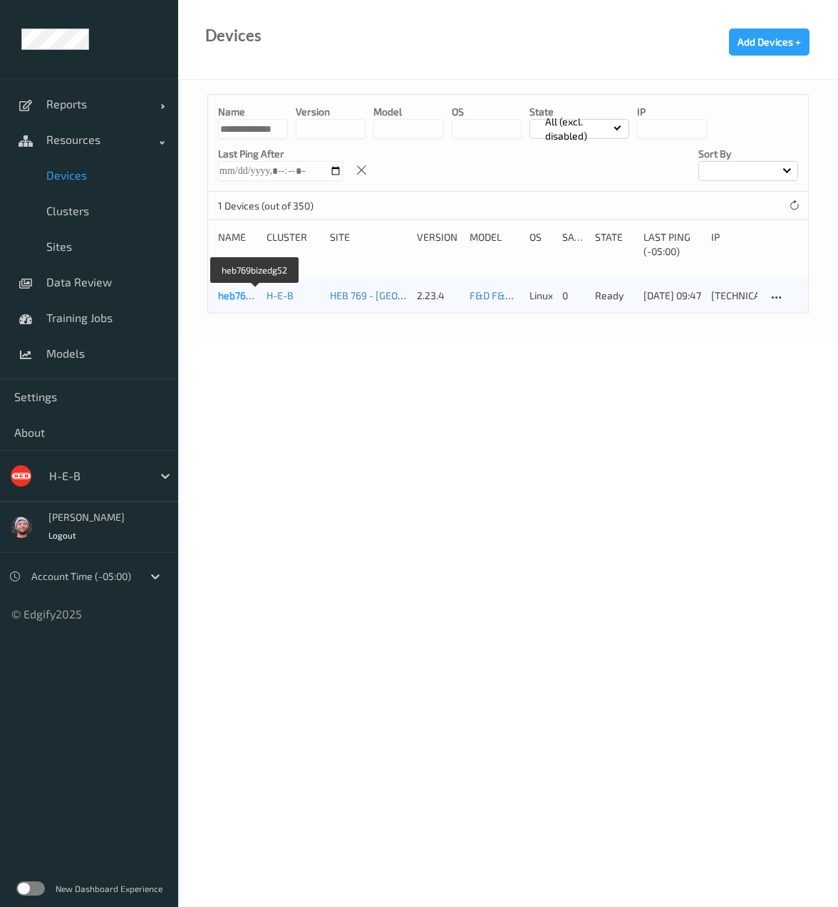
type input "**********"
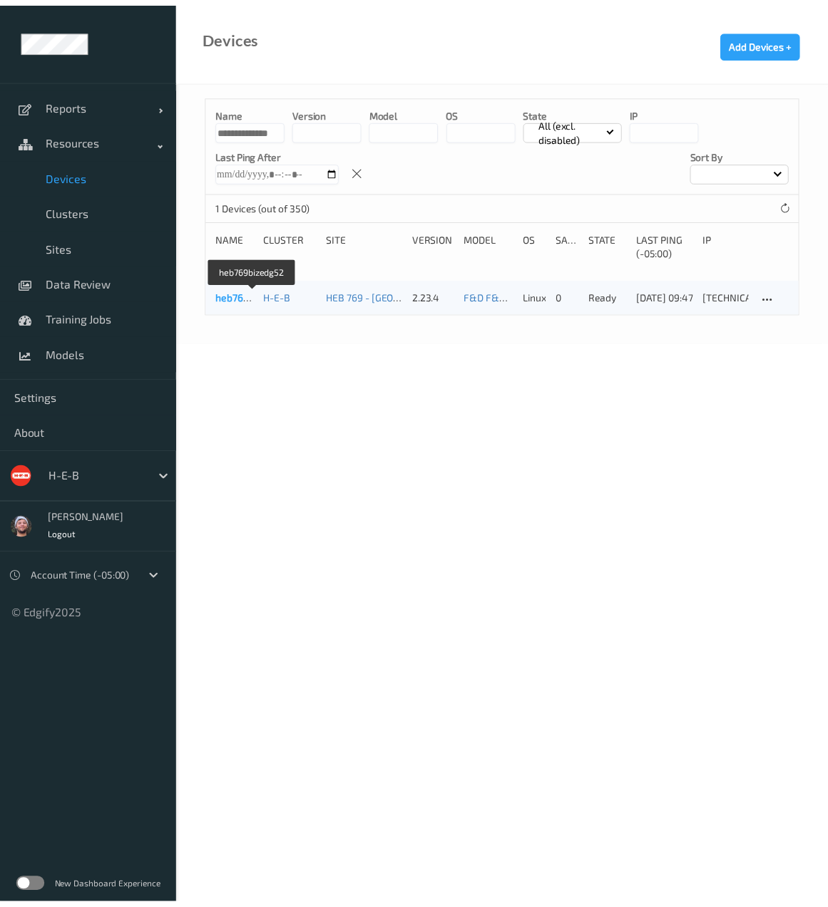
scroll to position [0, 0]
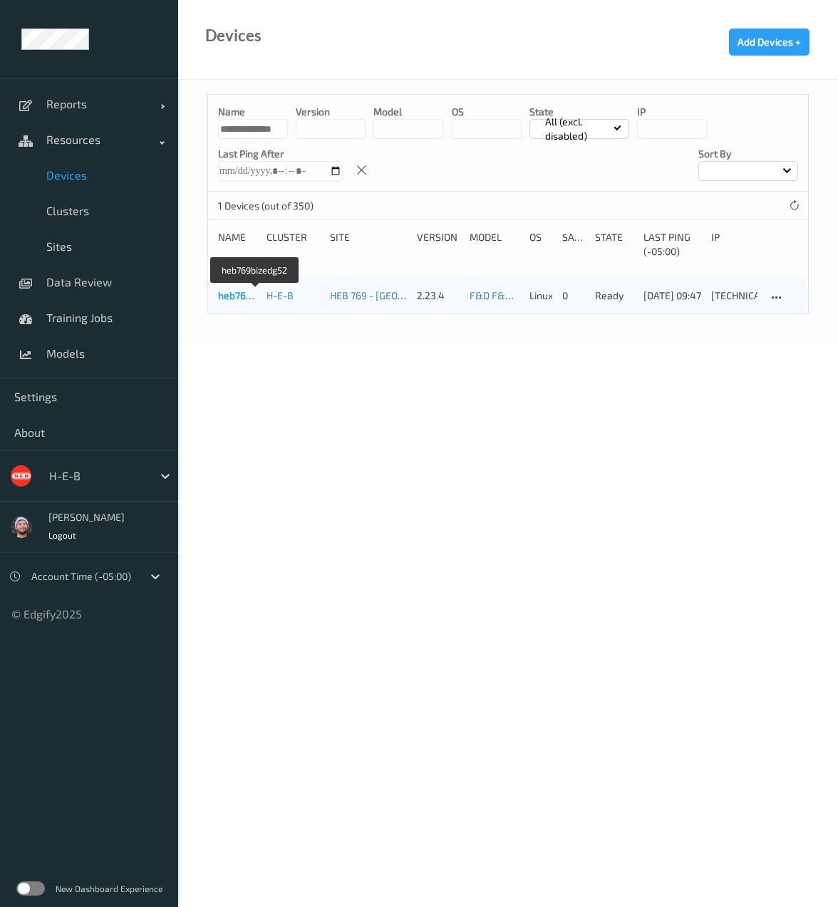
click at [237, 298] on link "heb769bizedg52" at bounding box center [255, 295] width 75 height 12
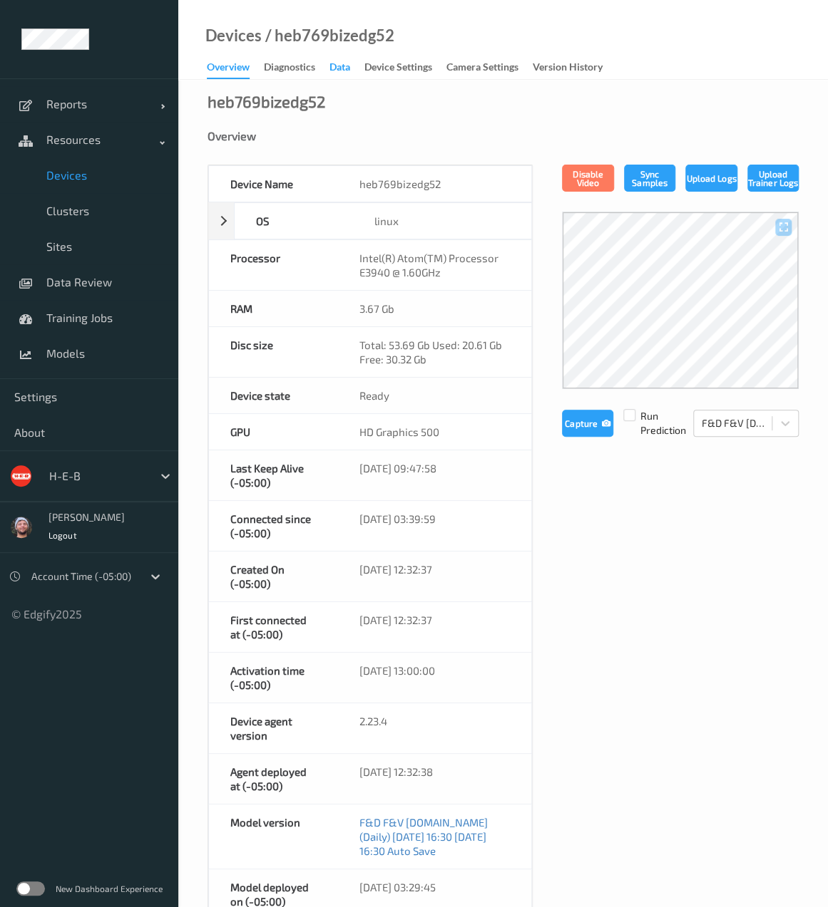
click at [337, 63] on div "Data" at bounding box center [339, 69] width 21 height 18
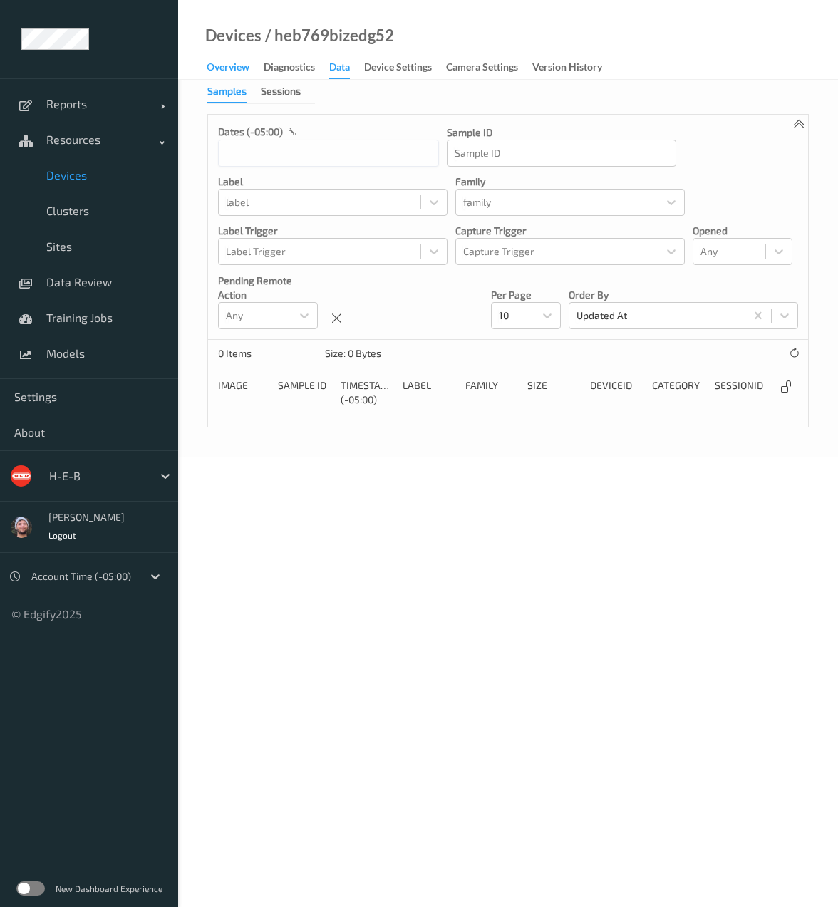
click at [240, 67] on div "Overview" at bounding box center [228, 69] width 43 height 18
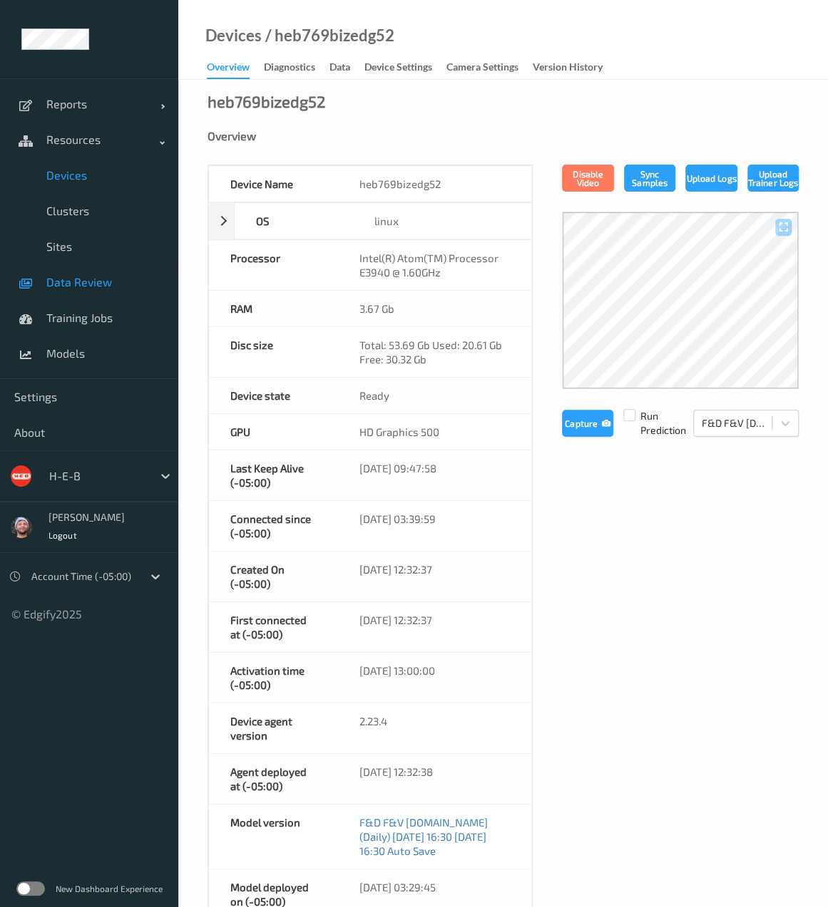
click at [98, 277] on span "Data Review" at bounding box center [105, 282] width 118 height 14
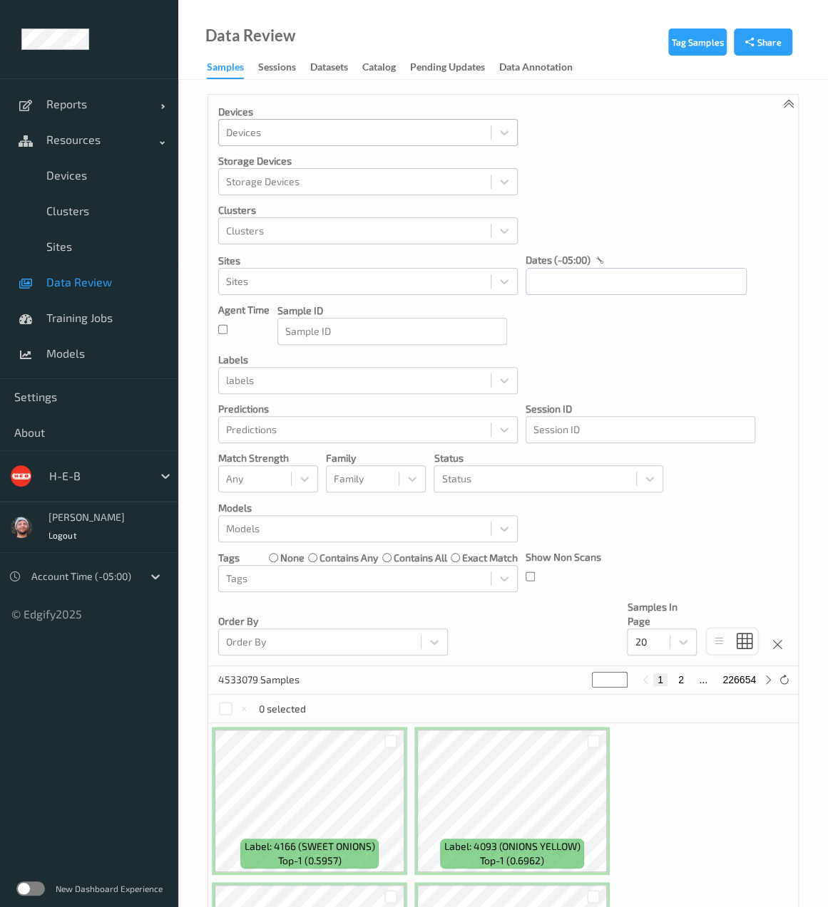
click at [326, 138] on div at bounding box center [354, 132] width 257 height 17
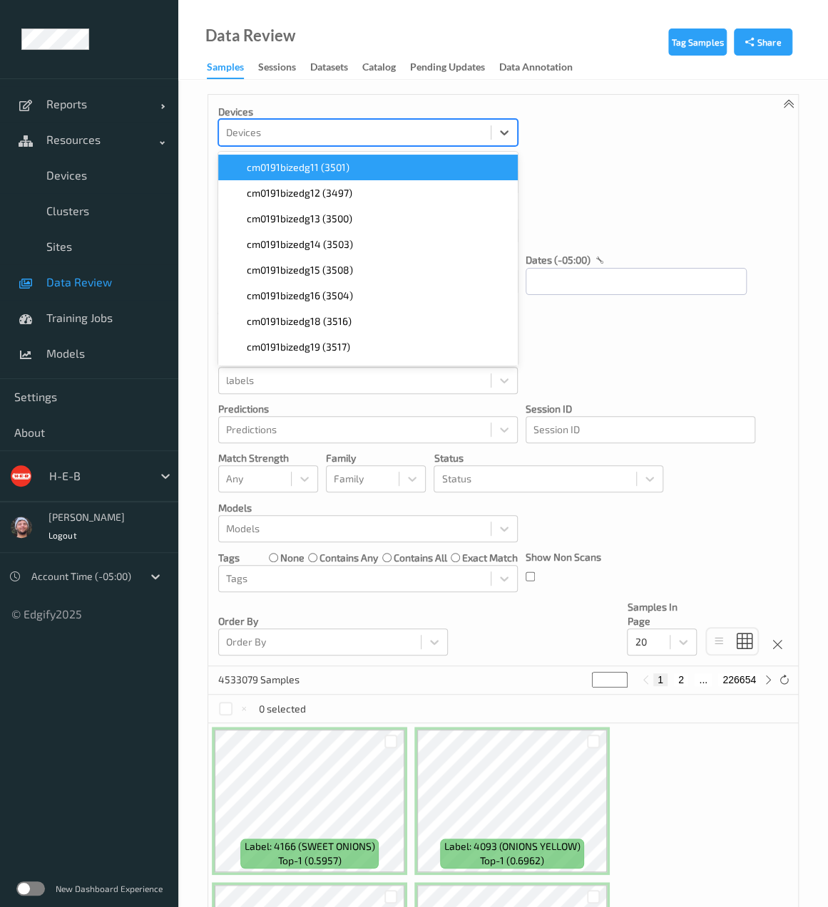
paste input "heb769bizedg52"
type input "heb769bizedg52"
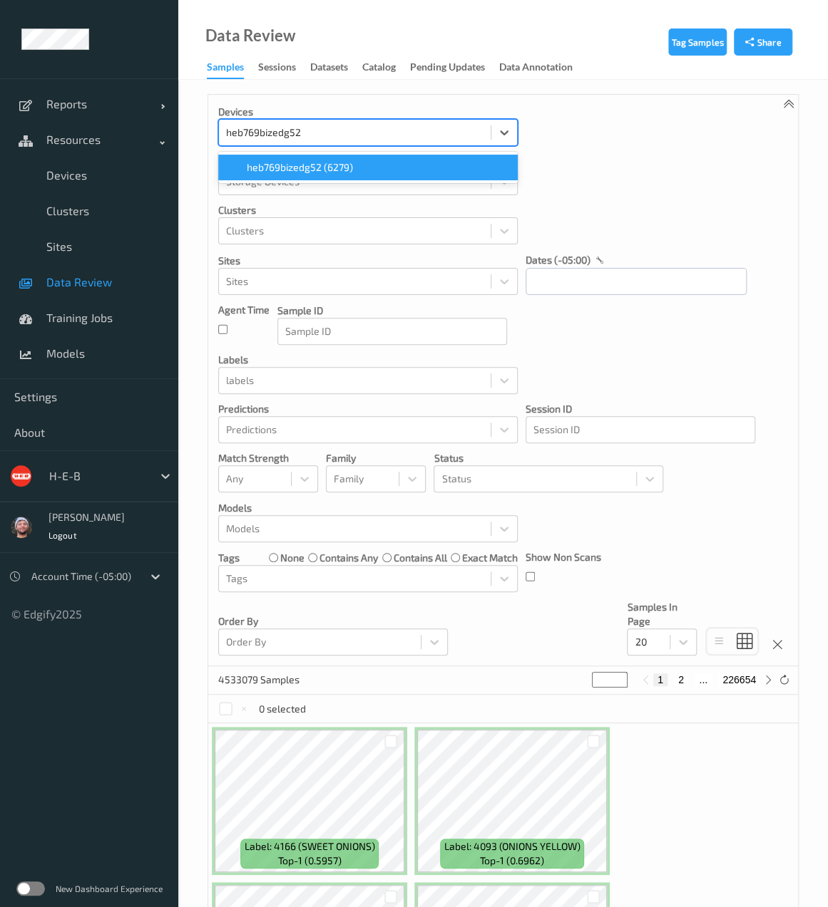
click at [317, 160] on span "heb769bizedg52 (6279)" at bounding box center [300, 167] width 106 height 14
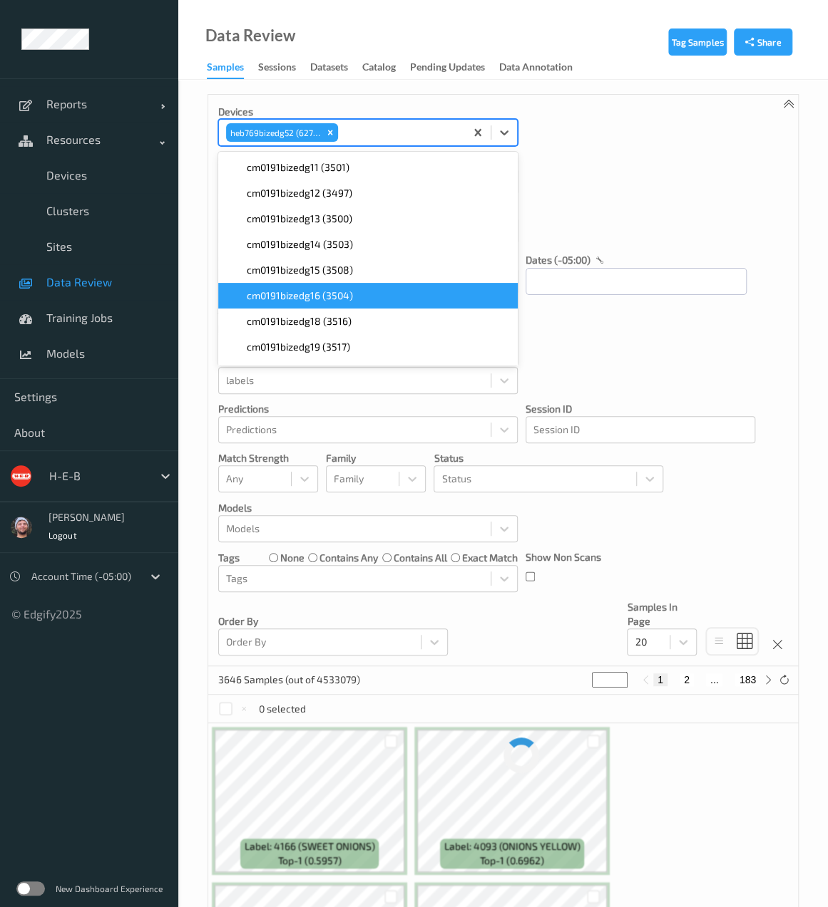
click at [580, 631] on div "Devices option heb769bizedg52 (6279), selected. option cm0191bizedg16 (3504) fo…" at bounding box center [502, 381] width 589 height 572
